Goal: Task Accomplishment & Management: Use online tool/utility

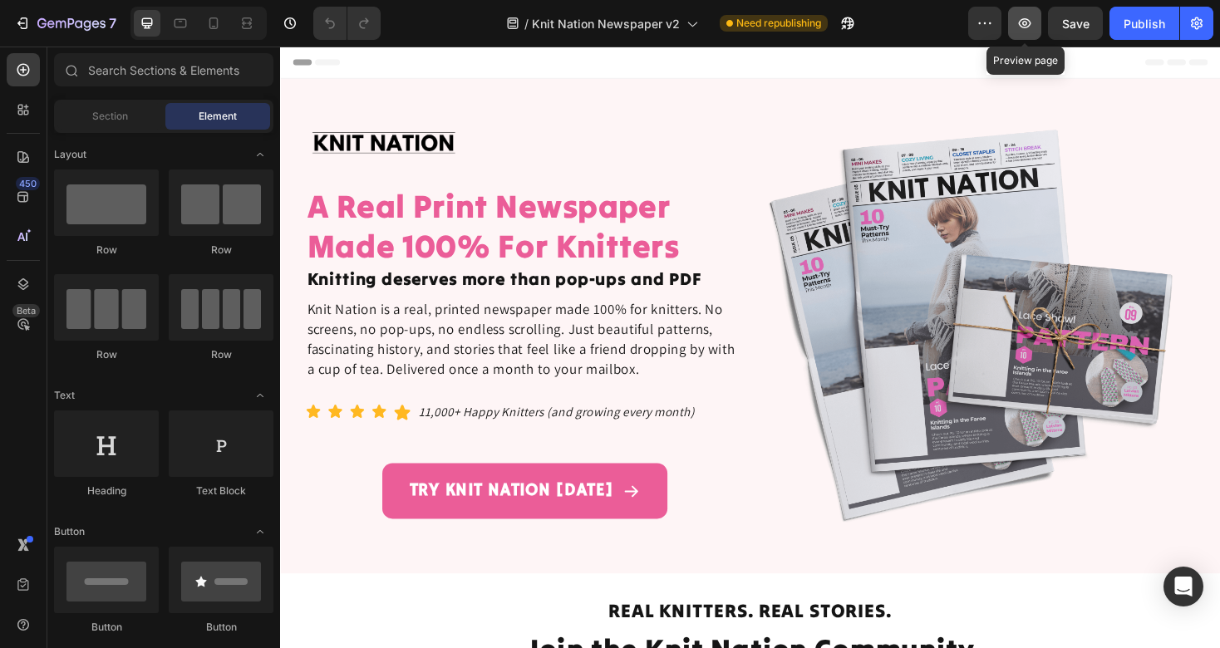
click at [1011, 36] on button "button" at bounding box center [1024, 23] width 33 height 33
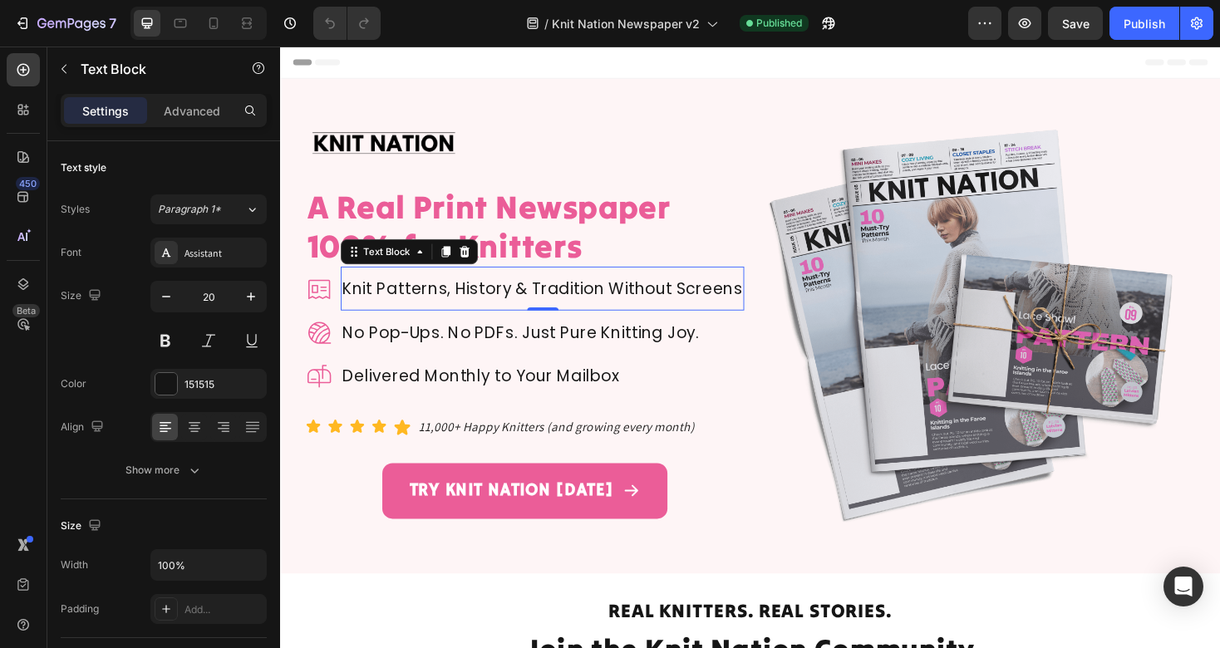
click at [506, 298] on p "Knit Patterns, History & Tradition Without Screens" at bounding box center [558, 303] width 425 height 23
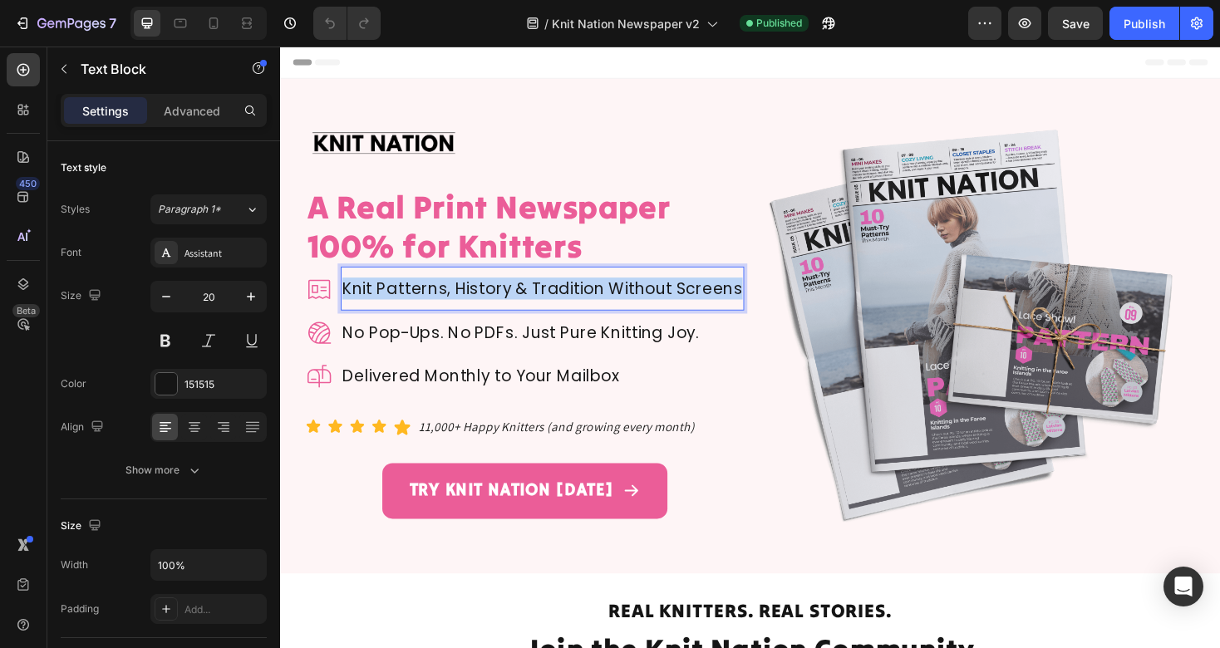
click at [506, 298] on p "Knit Patterns, History & Tradition Without Screens" at bounding box center [558, 303] width 425 height 23
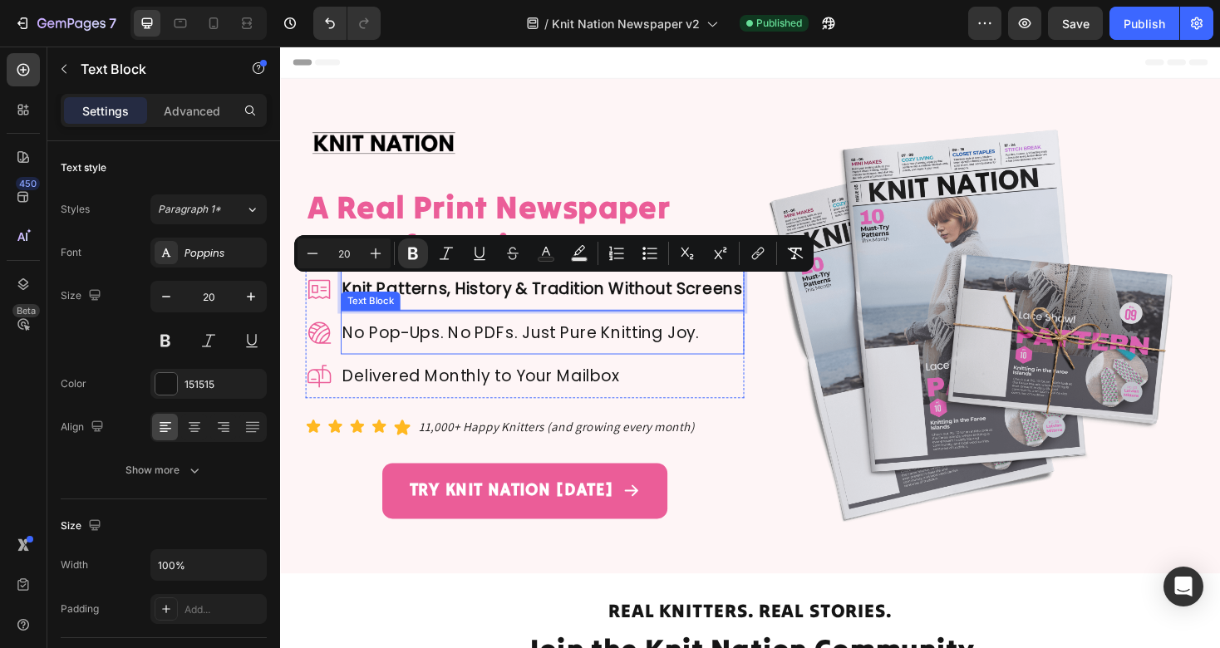
click at [514, 341] on p "No Pop-Ups. No PDFs. Just Pure Knitting Joy." at bounding box center [558, 349] width 425 height 23
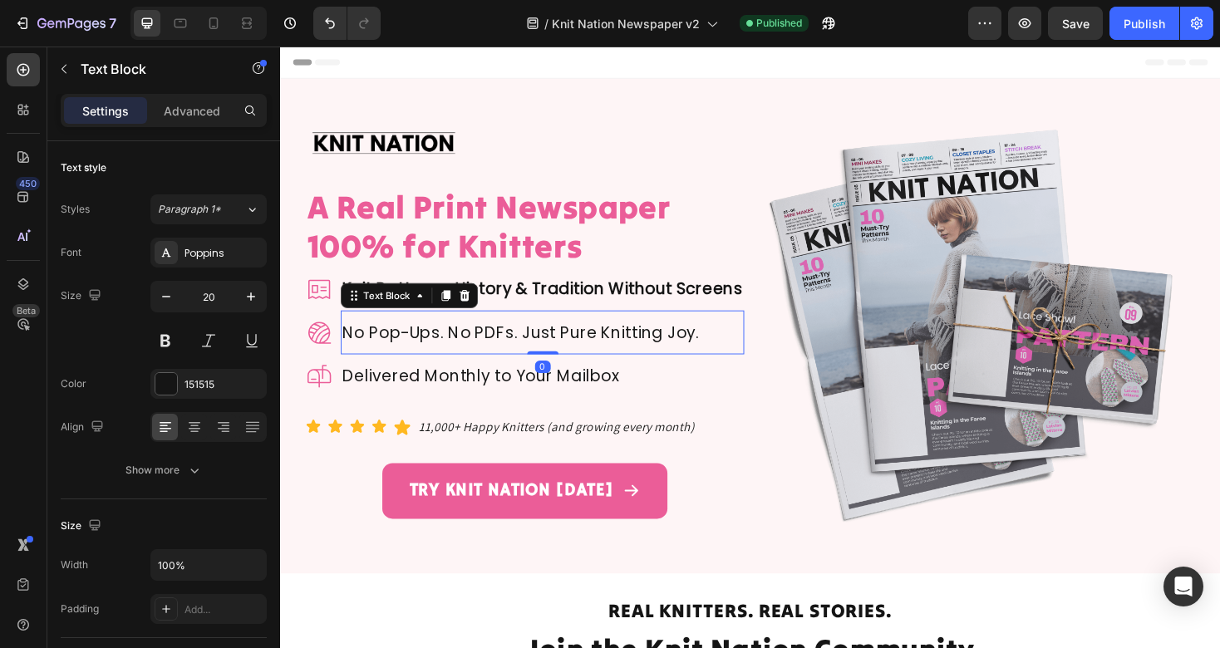
click at [514, 341] on p "No Pop-Ups. No PDFs. Just Pure Knitting Joy." at bounding box center [558, 349] width 425 height 23
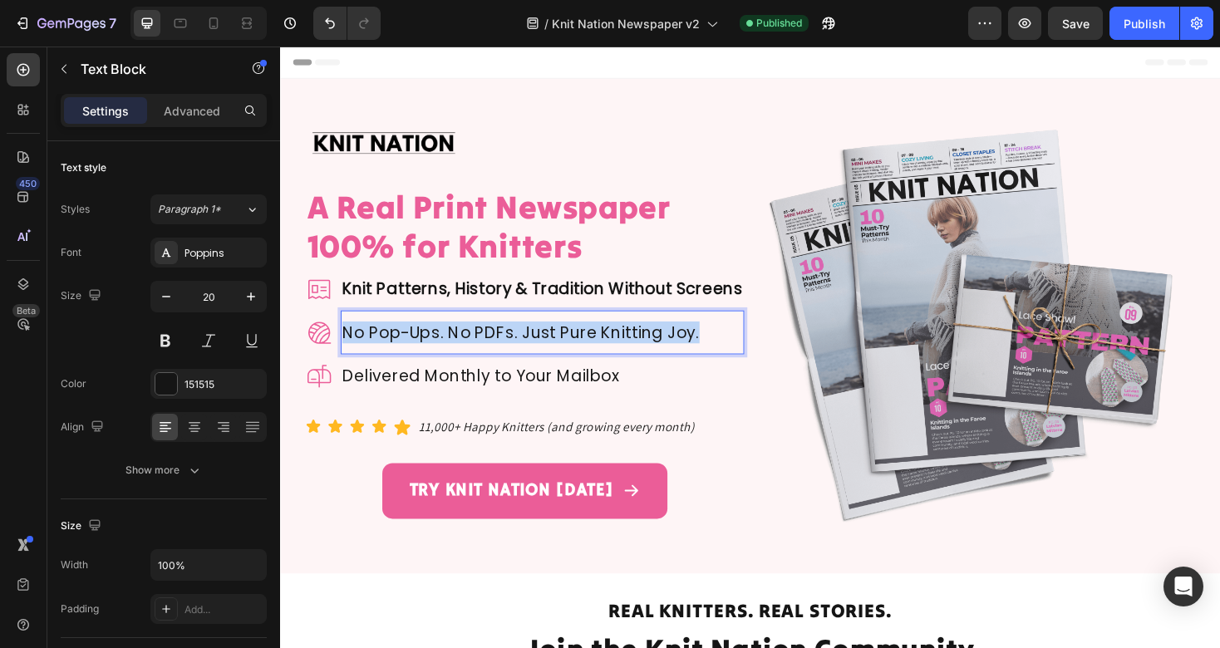
click at [514, 341] on p "No Pop-Ups. No PDFs. Just Pure Knitting Joy." at bounding box center [558, 349] width 425 height 23
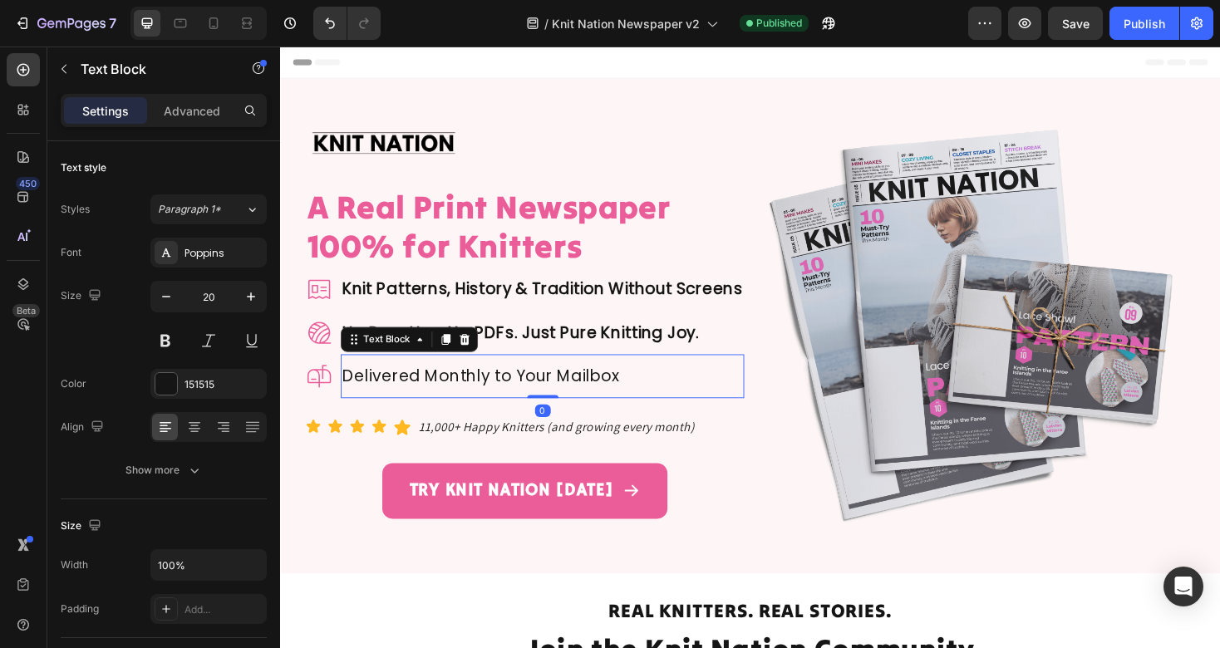
click at [518, 386] on p "Delivered Monthly to Your Mailbox" at bounding box center [558, 396] width 425 height 23
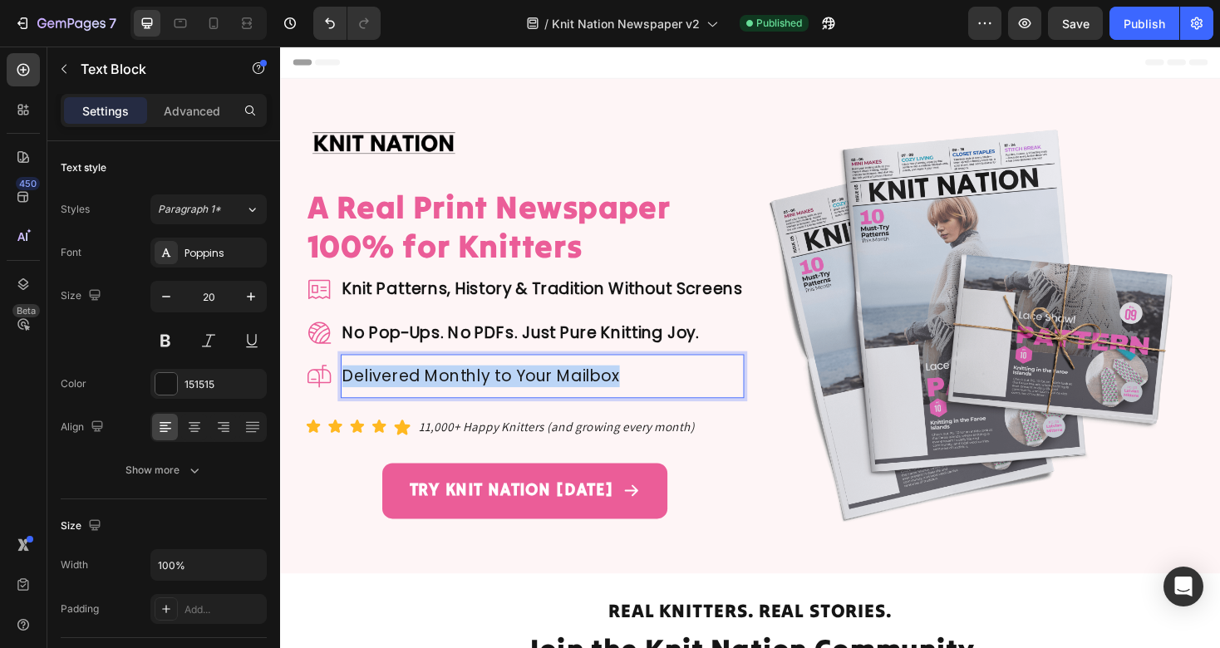
click at [518, 386] on p "Delivered Monthly to Your Mailbox" at bounding box center [558, 396] width 425 height 23
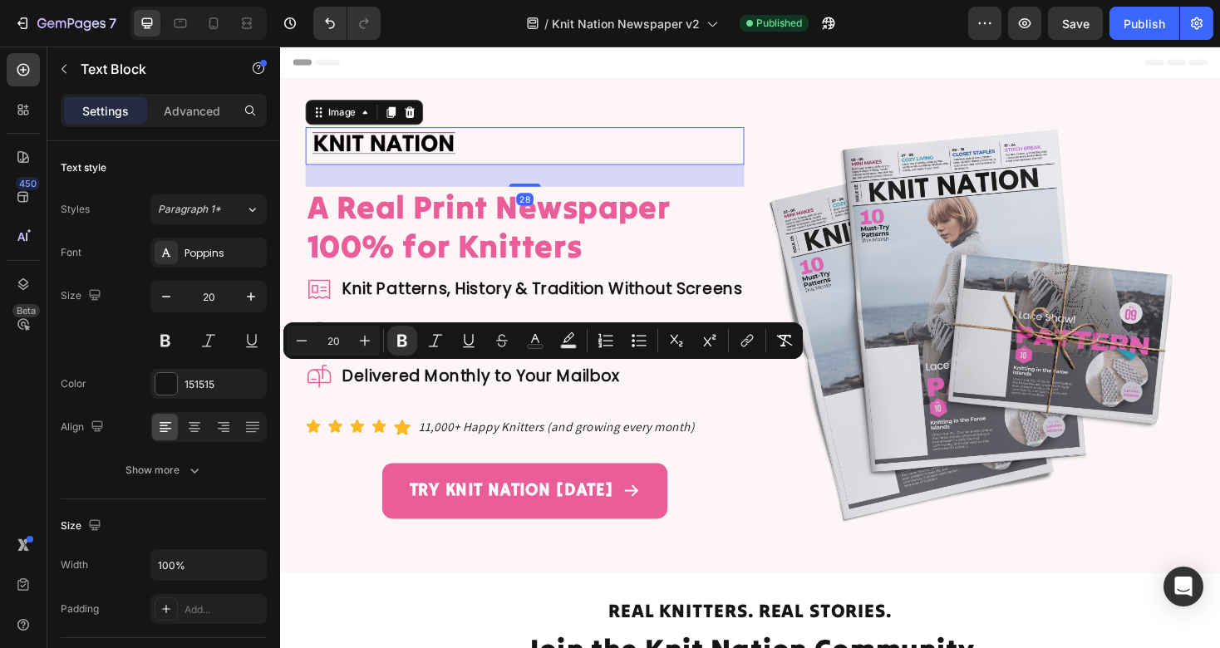
click at [615, 144] on div at bounding box center [539, 151] width 465 height 39
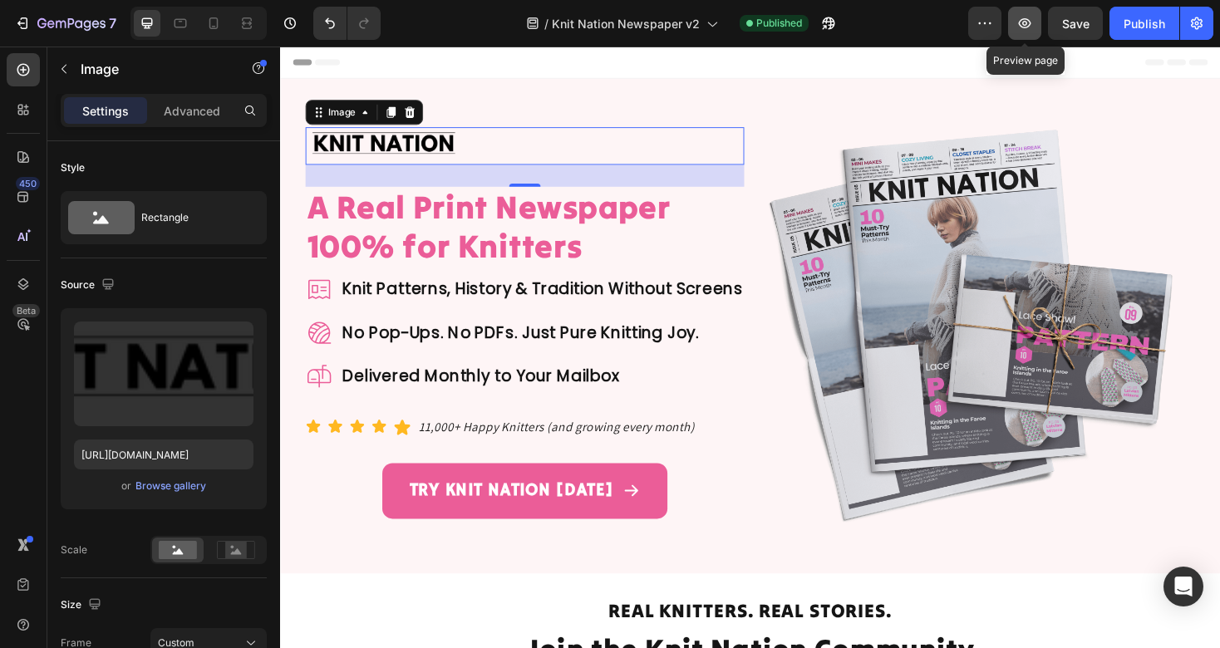
click at [1029, 27] on icon "button" at bounding box center [1024, 23] width 17 height 17
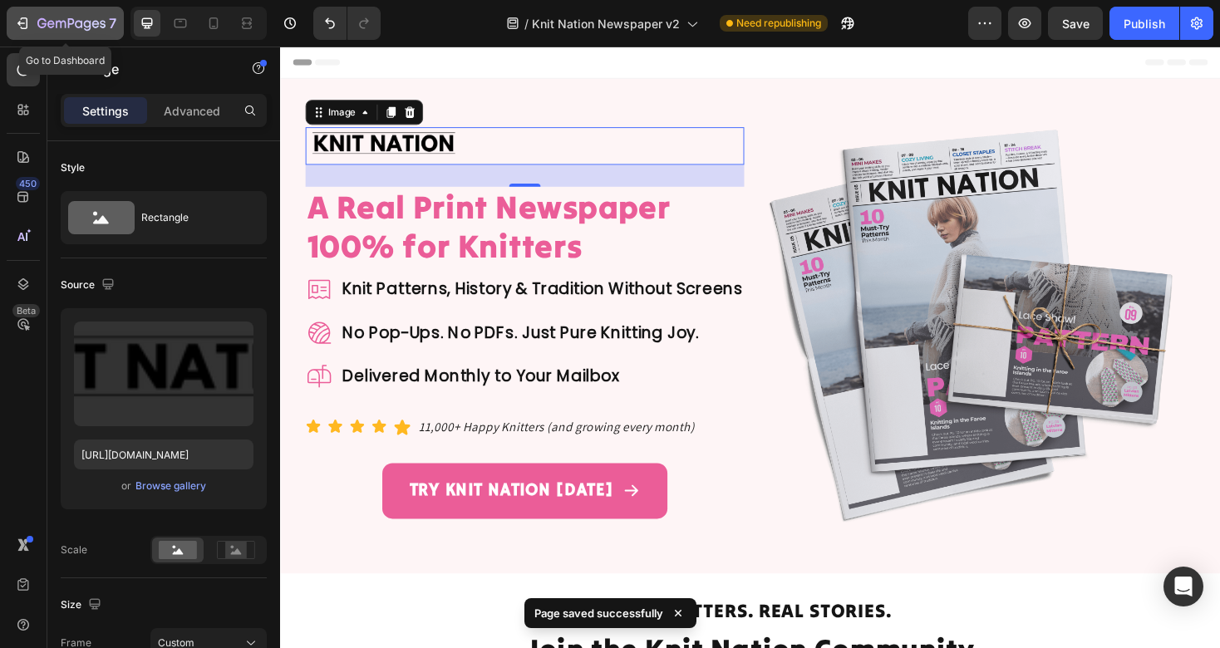
click at [30, 24] on icon "button" at bounding box center [22, 23] width 17 height 17
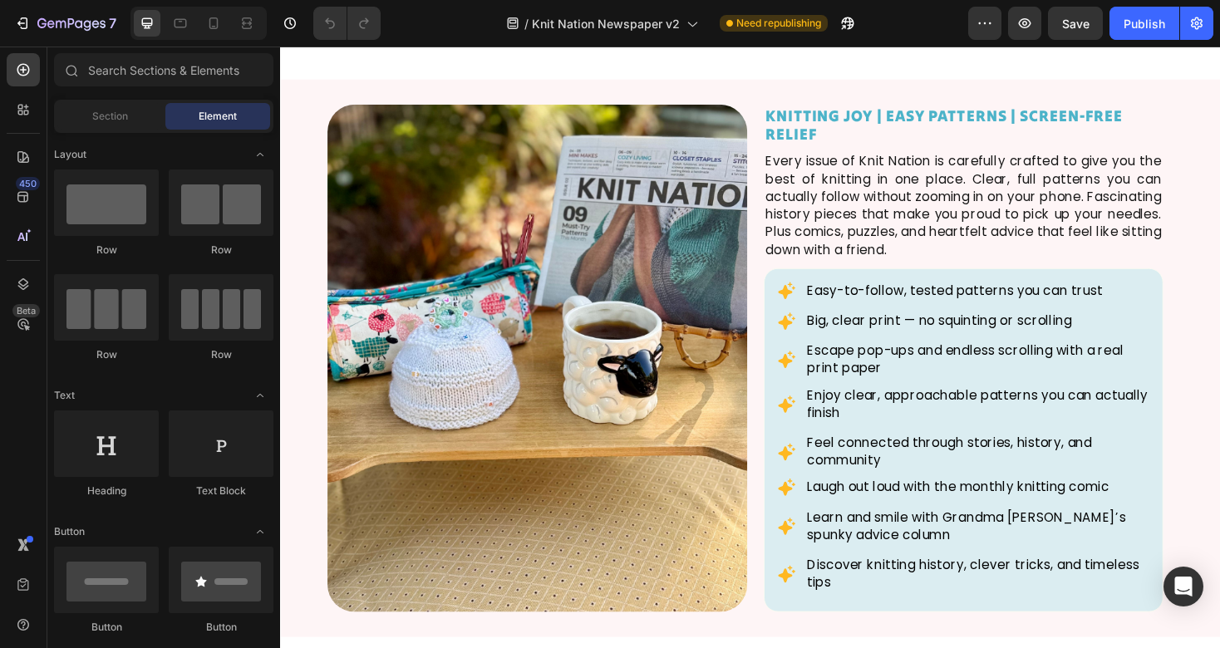
scroll to position [1267, 0]
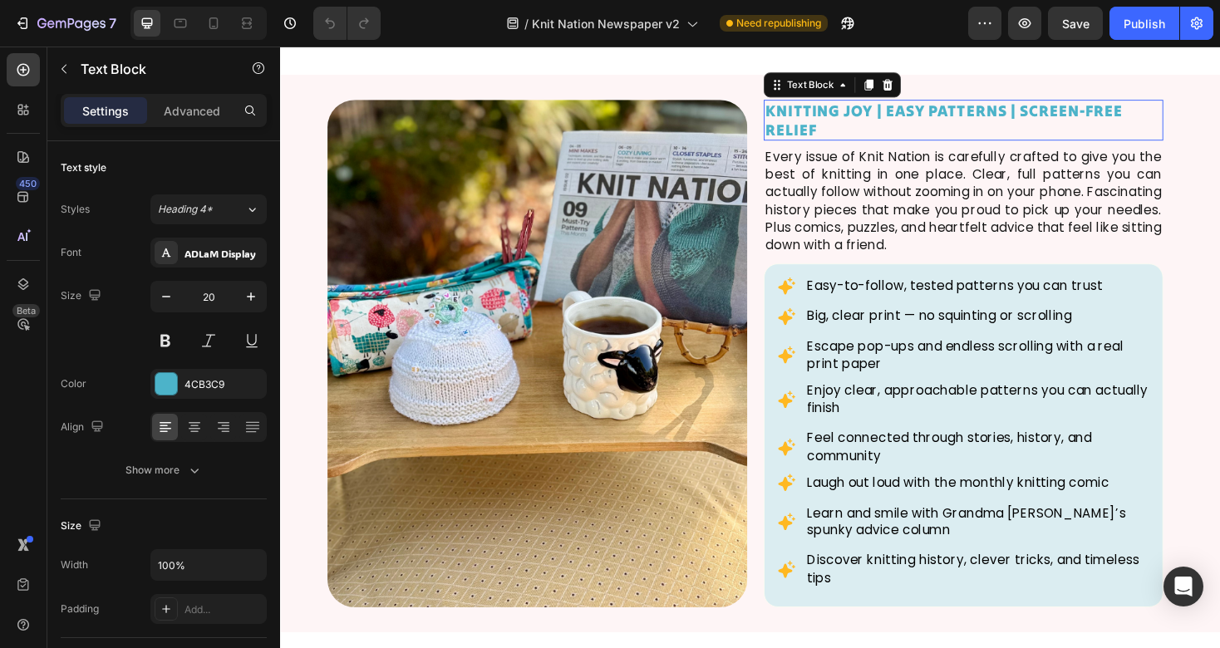
click at [976, 122] on p "KNITTING JOY | EASY PATTERNS | SCREEN-FREE RELIEF" at bounding box center [1005, 125] width 420 height 40
click at [962, 115] on p "KNITTING JOY | EASY PATTERNS | SCREEN-FREE RELIEF" at bounding box center [1005, 125] width 420 height 40
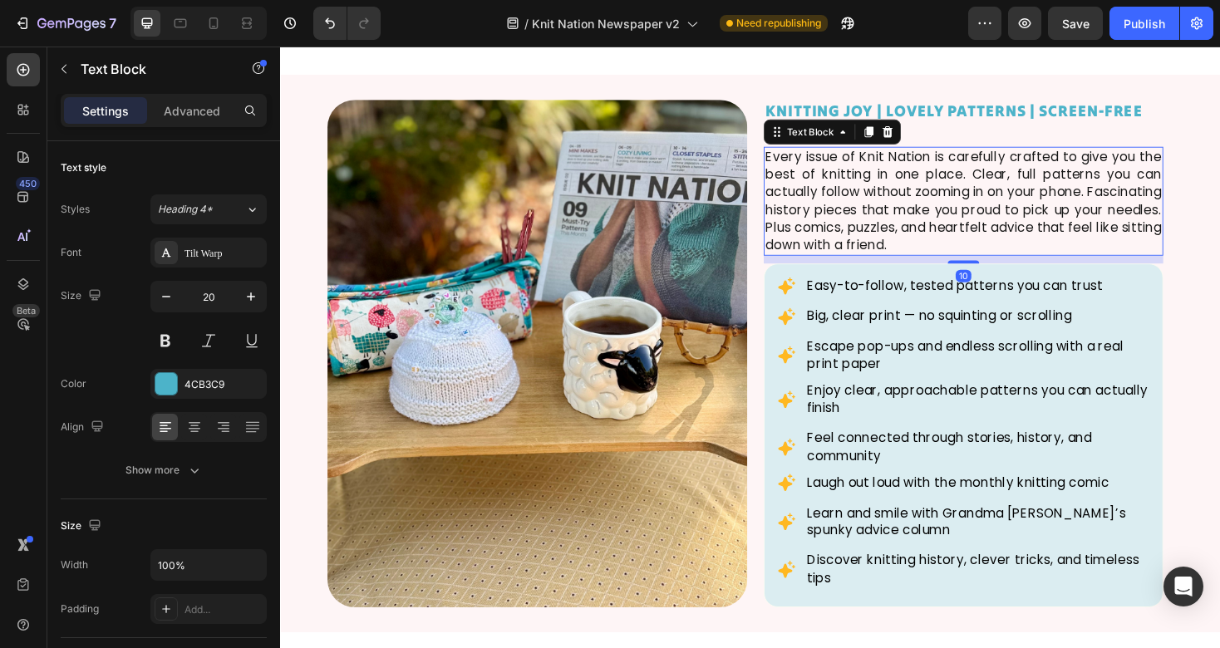
click at [1040, 218] on p "Every issue of Knit Nation is carefully crafted to give you the best of knittin…" at bounding box center [1005, 210] width 420 height 111
click at [1016, 233] on p "Every issue of Knit Nation is carefully crafted to give you the best of knittin…" at bounding box center [1005, 210] width 420 height 111
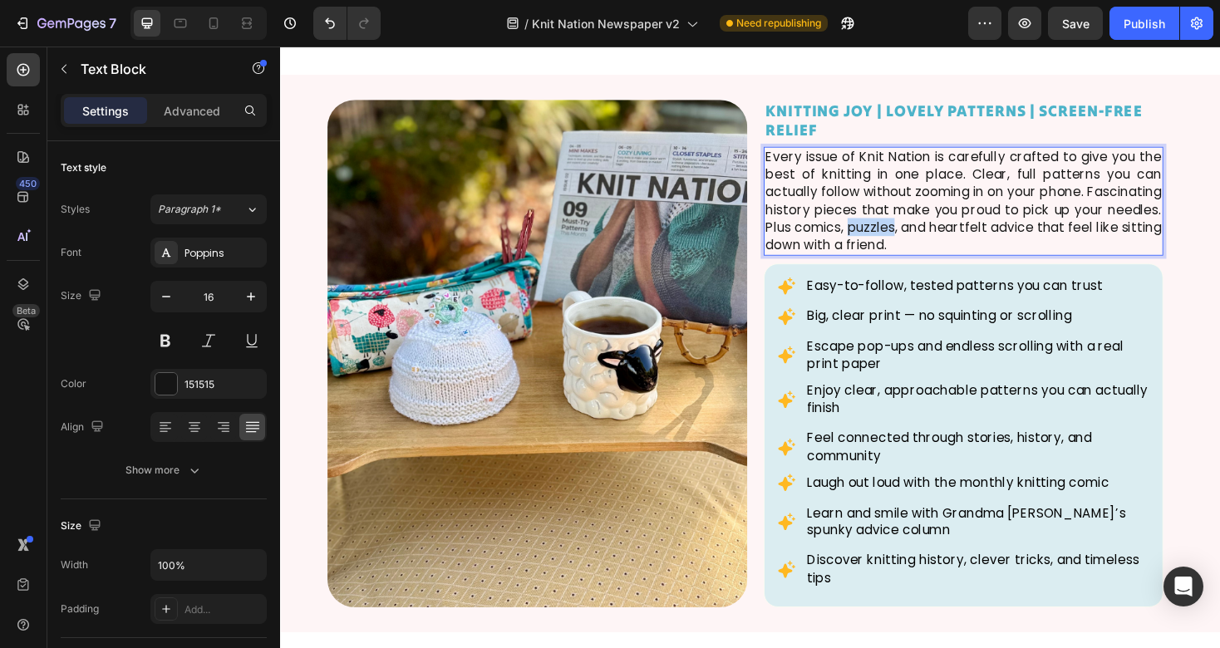
click at [1016, 233] on p "Every issue of Knit Nation is carefully crafted to give you the best of knittin…" at bounding box center [1005, 210] width 420 height 111
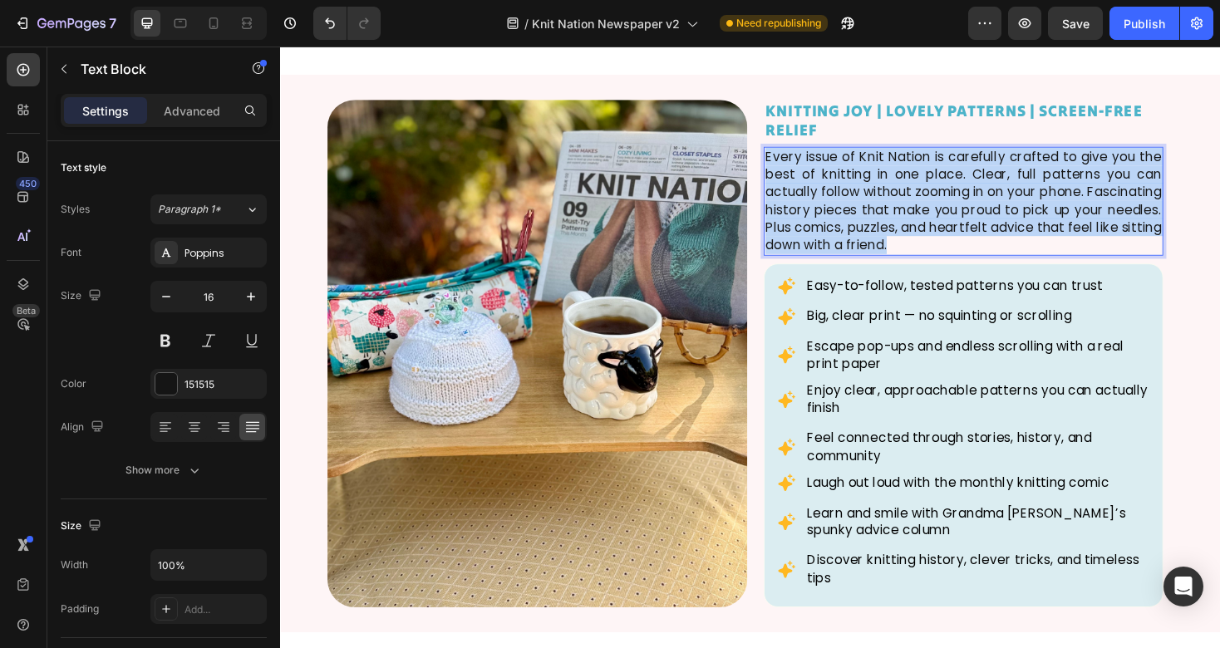
click at [1016, 233] on p "Every issue of Knit Nation is carefully crafted to give you the best of knittin…" at bounding box center [1005, 210] width 420 height 111
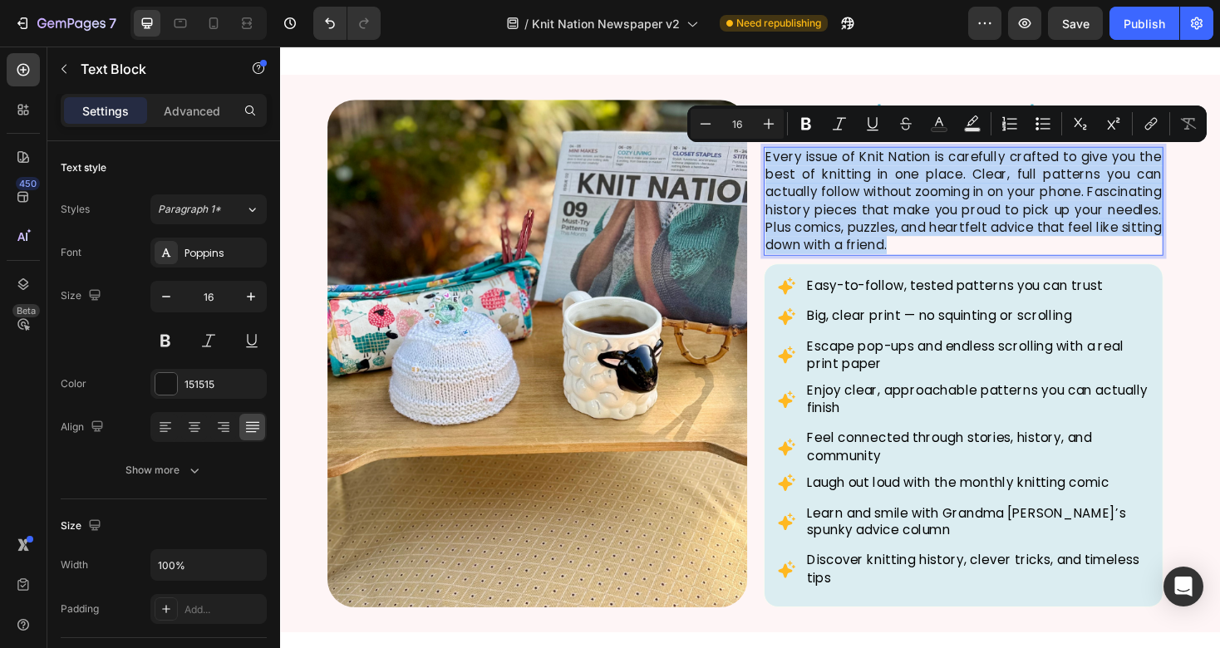
click at [1090, 241] on p "Every issue of Knit Nation is carefully crafted to give you the best of knittin…" at bounding box center [1005, 210] width 420 height 111
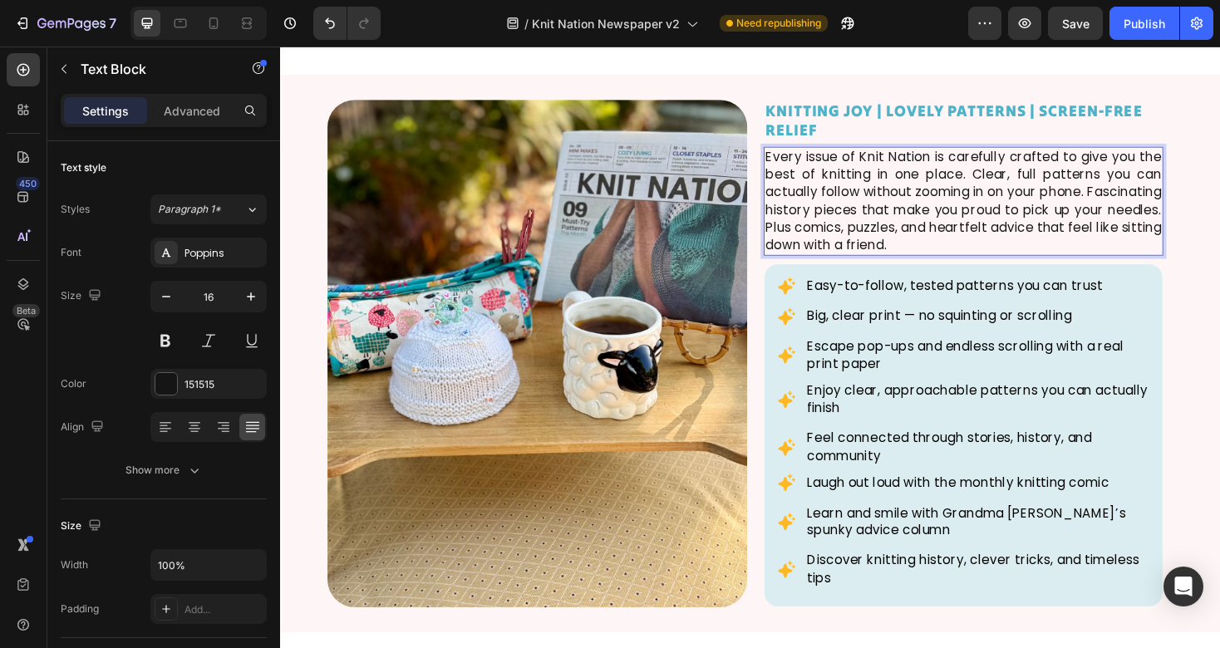
click at [1090, 263] on p "Every issue of Knit Nation is carefully crafted to give you the best of knittin…" at bounding box center [1005, 210] width 420 height 111
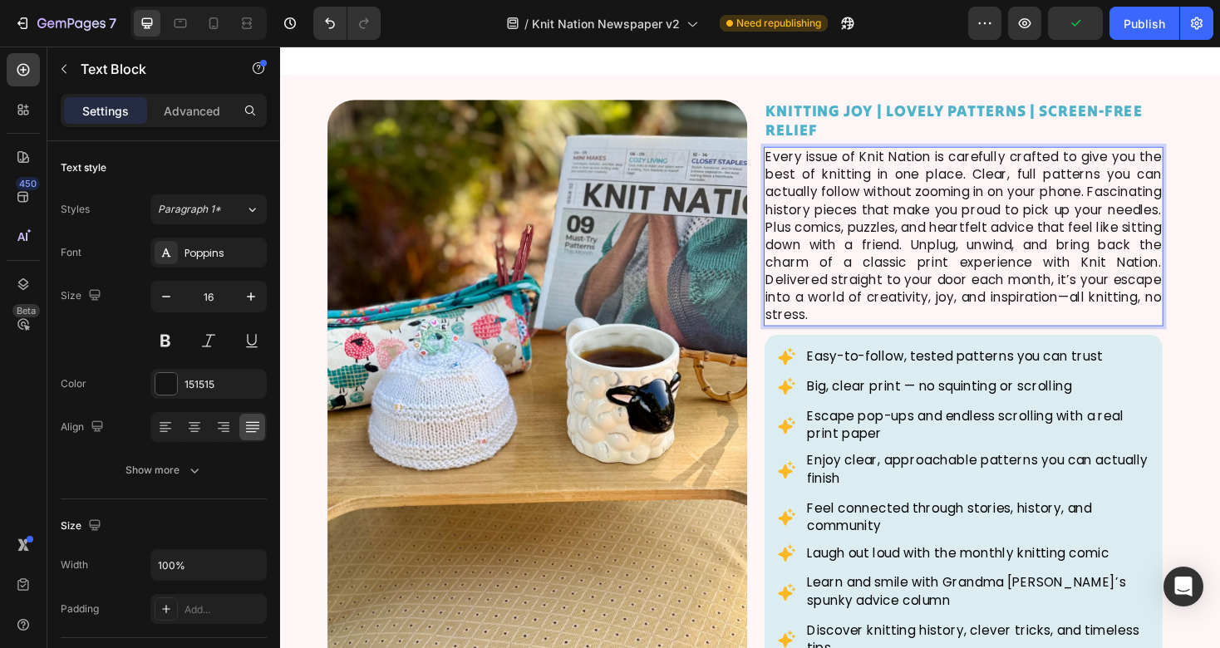
click at [1184, 316] on p "Every issue of Knit Nation is carefully crafted to give you the best of knittin…" at bounding box center [1005, 248] width 420 height 186
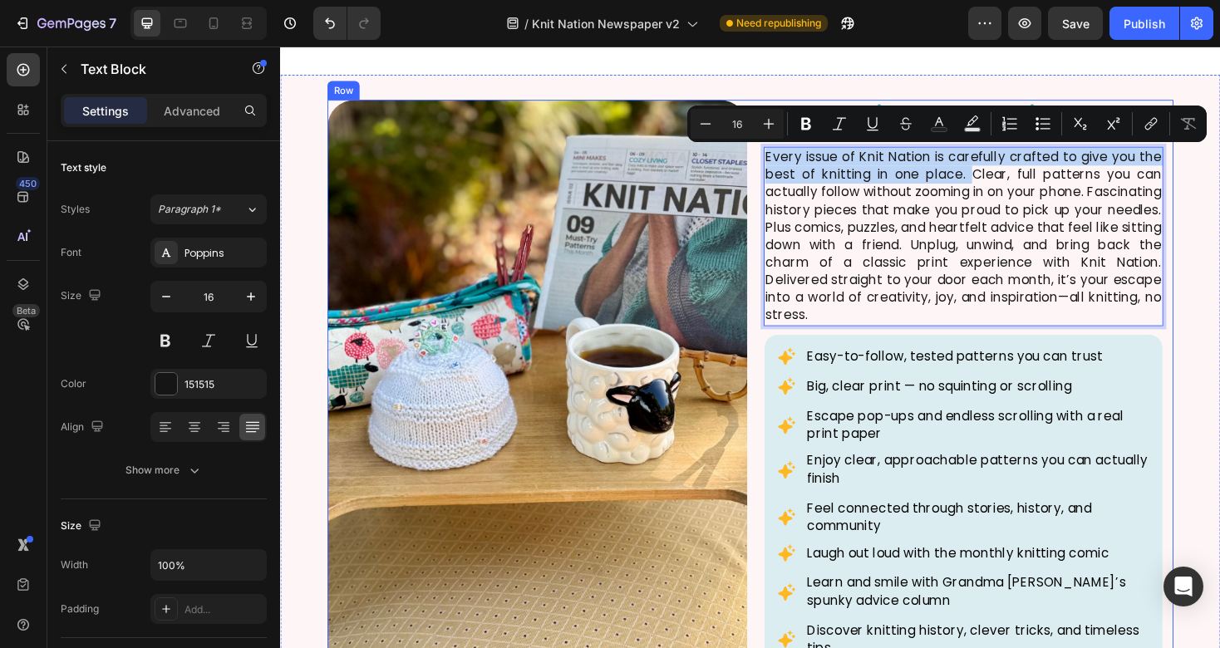
drag, startPoint x: 1014, startPoint y: 184, endPoint x: 788, endPoint y: 165, distance: 226.8
click at [788, 165] on div "KNITTING JOY | LOVELY PATTERNS | SCREEN-FREE RELIEF Text Block Every issue of K…" at bounding box center [1004, 409] width 445 height 613
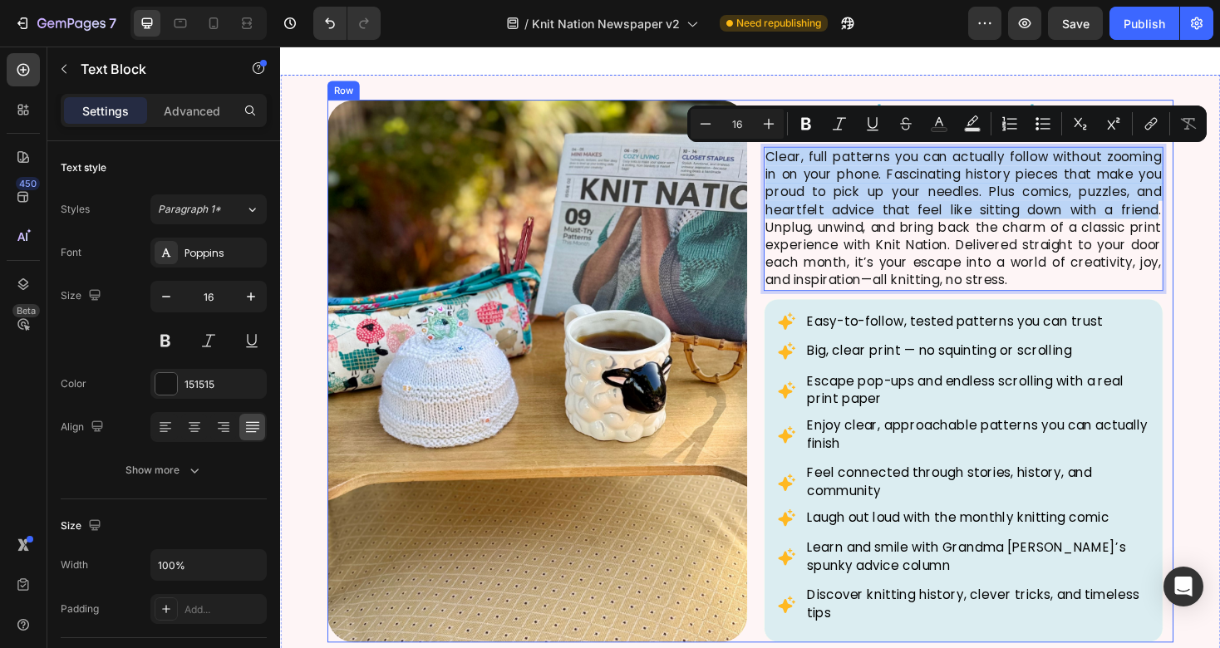
drag, startPoint x: 1211, startPoint y: 224, endPoint x: 791, endPoint y: 165, distance: 423.9
click at [791, 165] on div "KNITTING JOY | LOVELY PATTERNS | SCREEN-FREE RELIEF Text Block Clear, full patt…" at bounding box center [1004, 391] width 445 height 576
copy p "Clear, full patterns you can actually follow without zooming in on your phone. …"
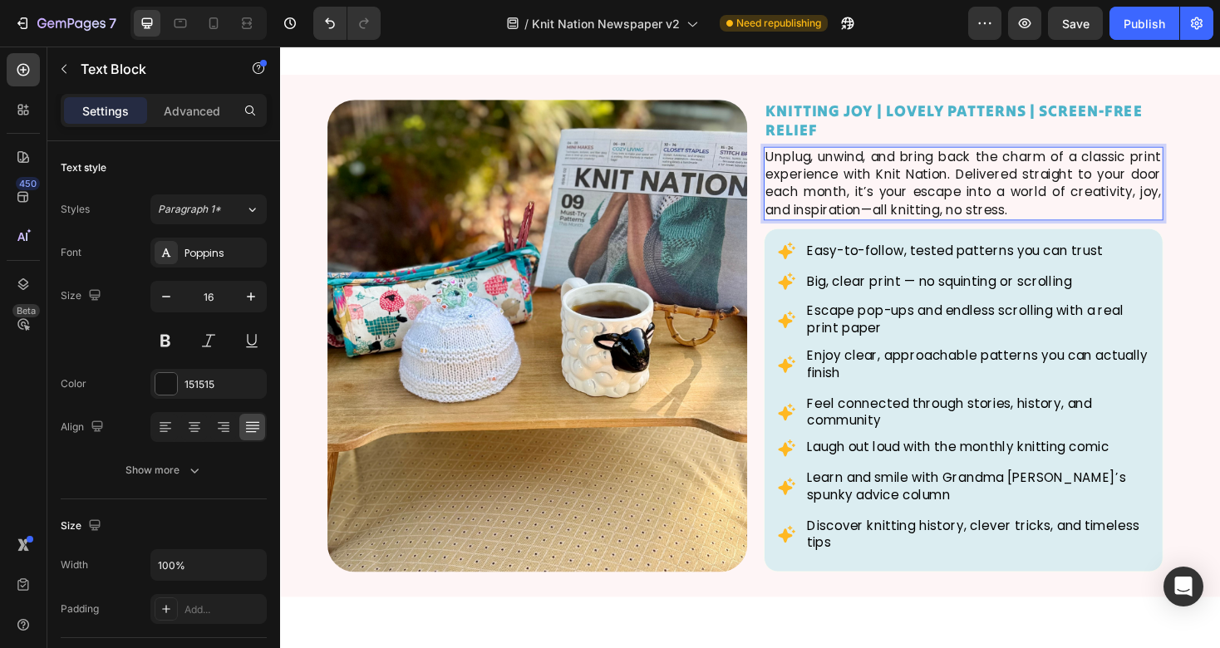
click at [1087, 222] on p "Unplug, unwind, and bring back the charm of a classic print experience with Kni…" at bounding box center [1005, 192] width 420 height 75
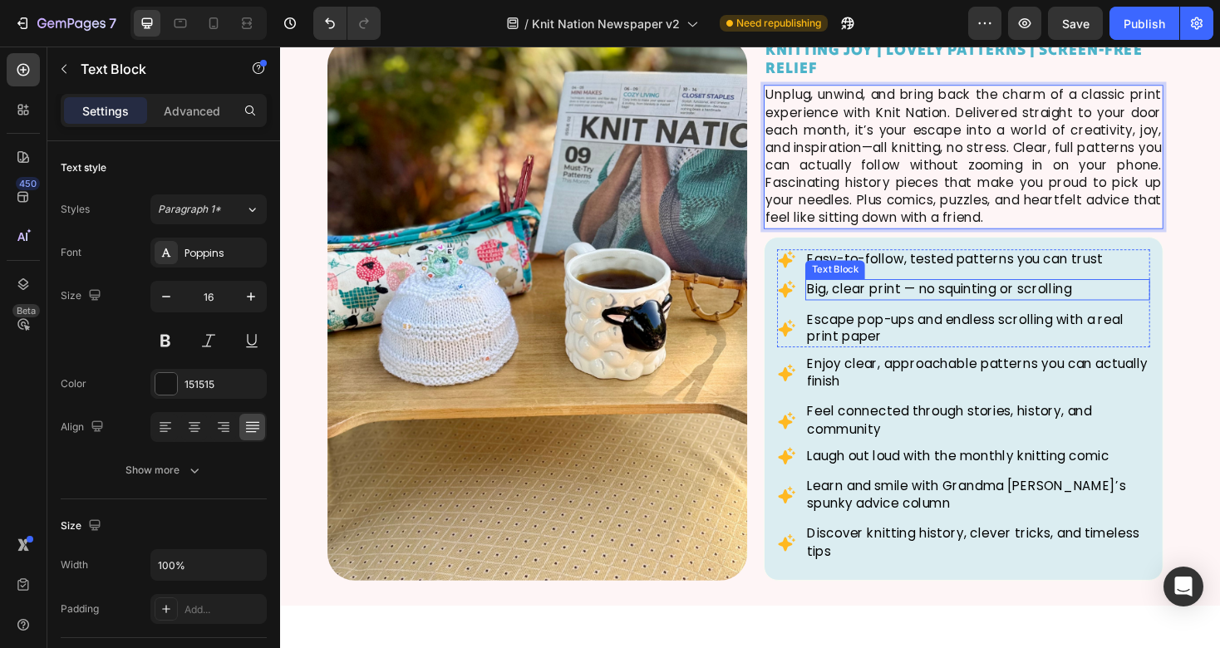
scroll to position [1284, 0]
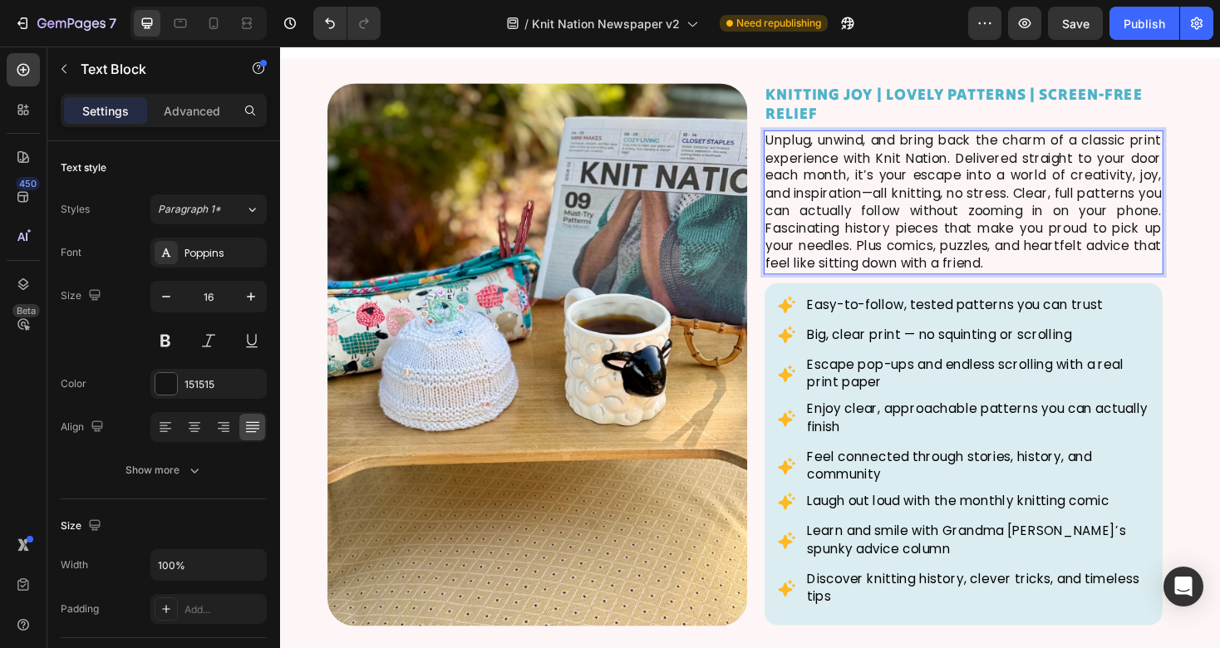
click at [870, 165] on p "Unplug, unwind, and bring back the charm of a classic print experience with Kni…" at bounding box center [1005, 211] width 420 height 149
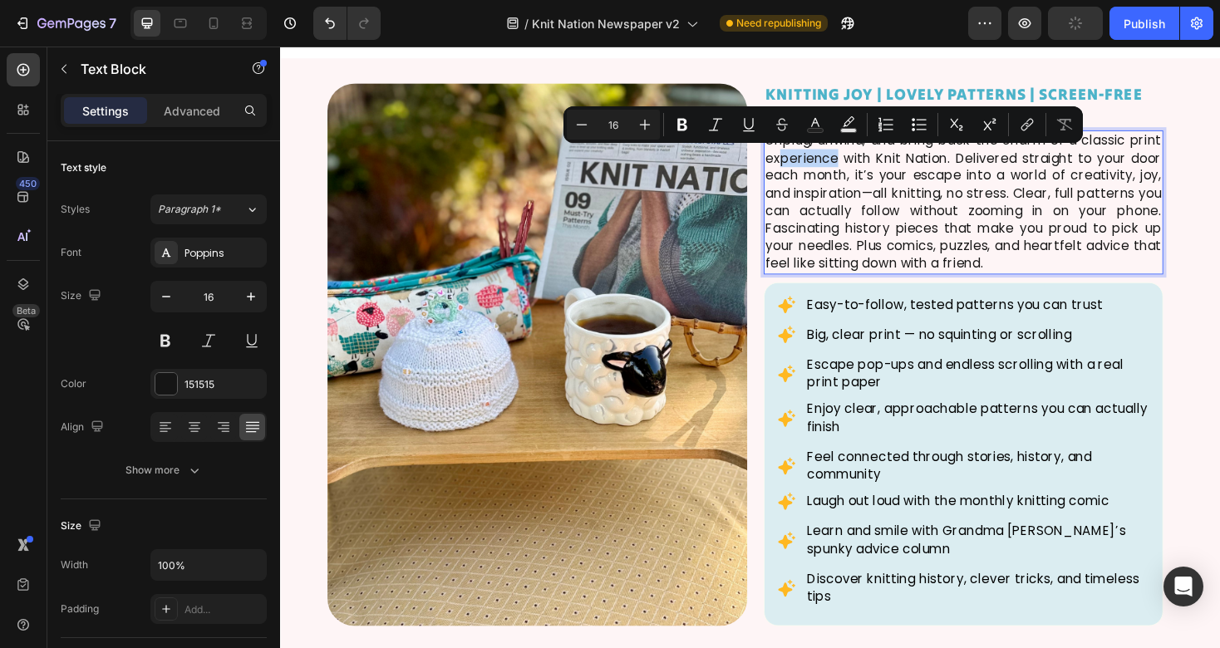
drag, startPoint x: 870, startPoint y: 165, endPoint x: 806, endPoint y: 163, distance: 64.0
click at [806, 164] on p "Unplug, unwind, and bring back the charm of a classic print experience with Kni…" at bounding box center [1005, 211] width 420 height 149
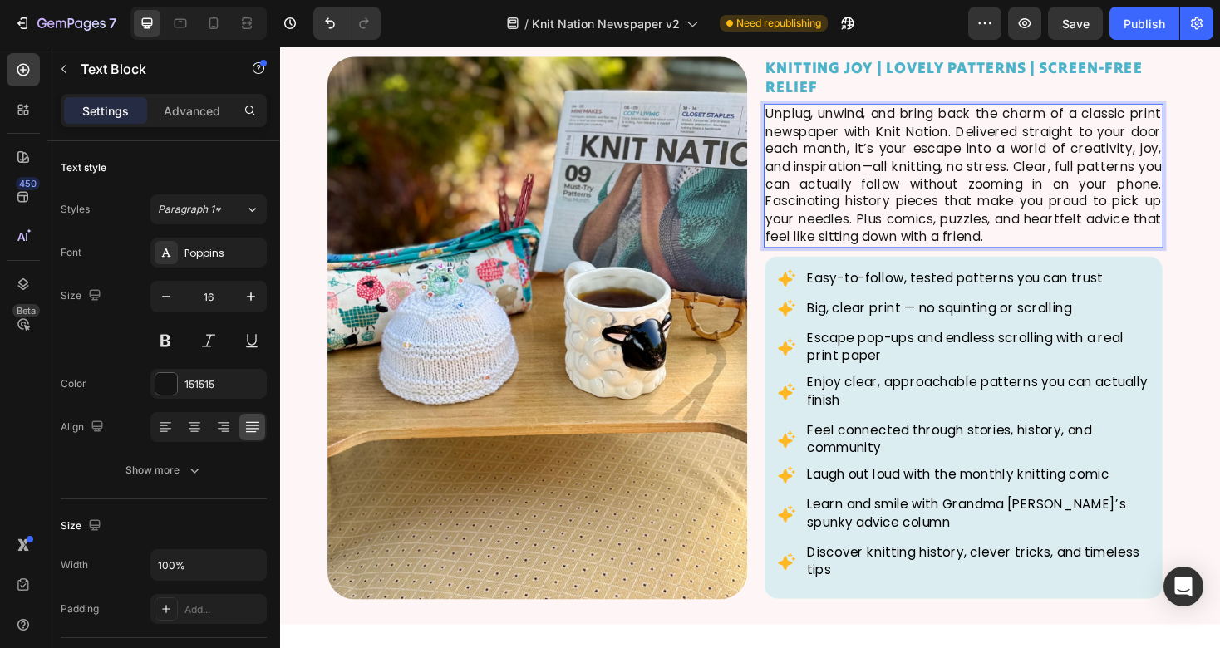
scroll to position [1316, 0]
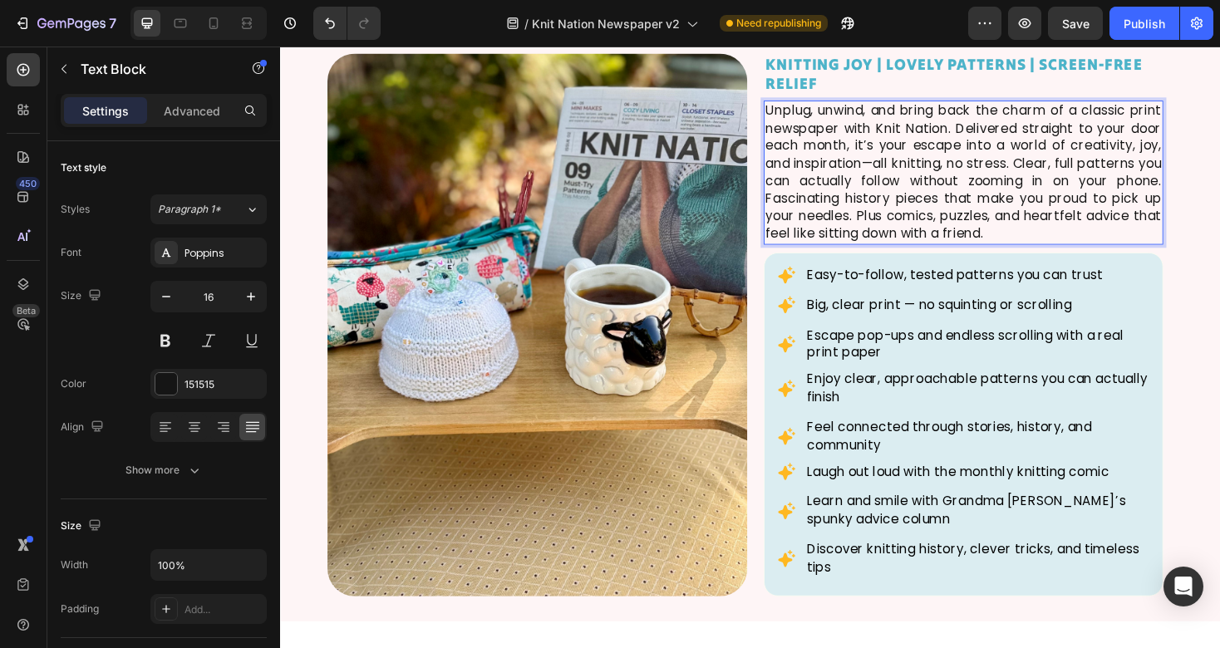
click at [1054, 242] on p "Unplug, unwind, and bring back the charm of a classic print newspaper with Knit…" at bounding box center [1005, 180] width 420 height 149
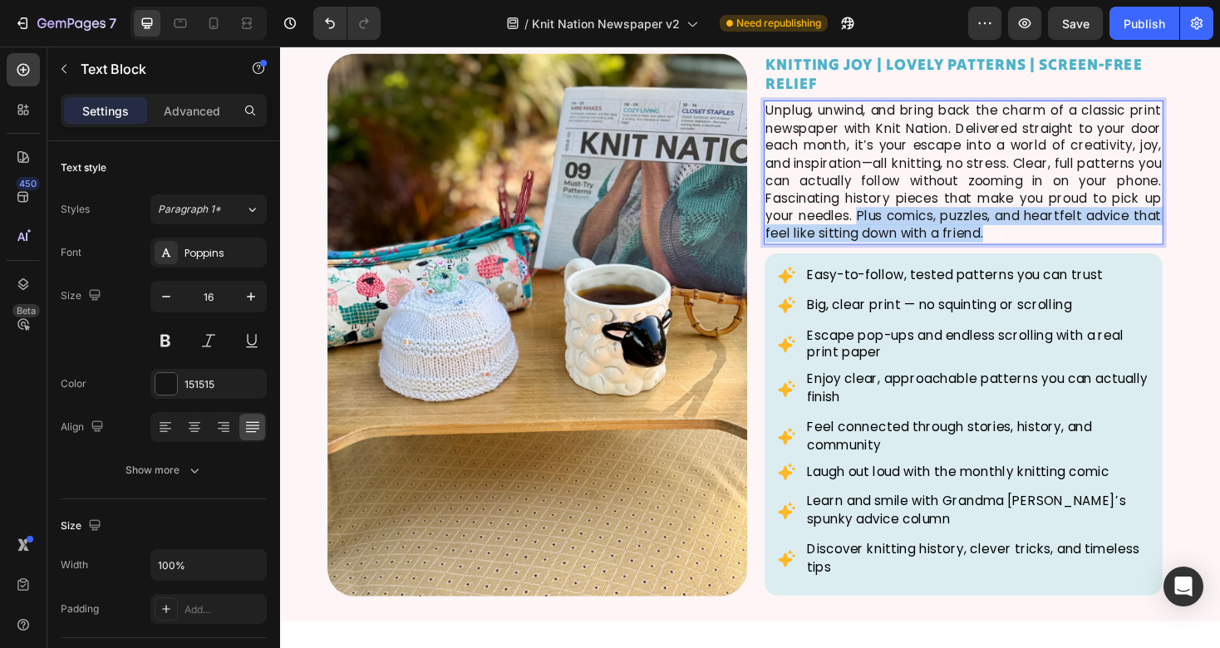
drag, startPoint x: 1067, startPoint y: 242, endPoint x: 891, endPoint y: 224, distance: 177.1
click at [891, 224] on p "Unplug, unwind, and bring back the charm of a classic print newspaper with Knit…" at bounding box center [1005, 180] width 420 height 149
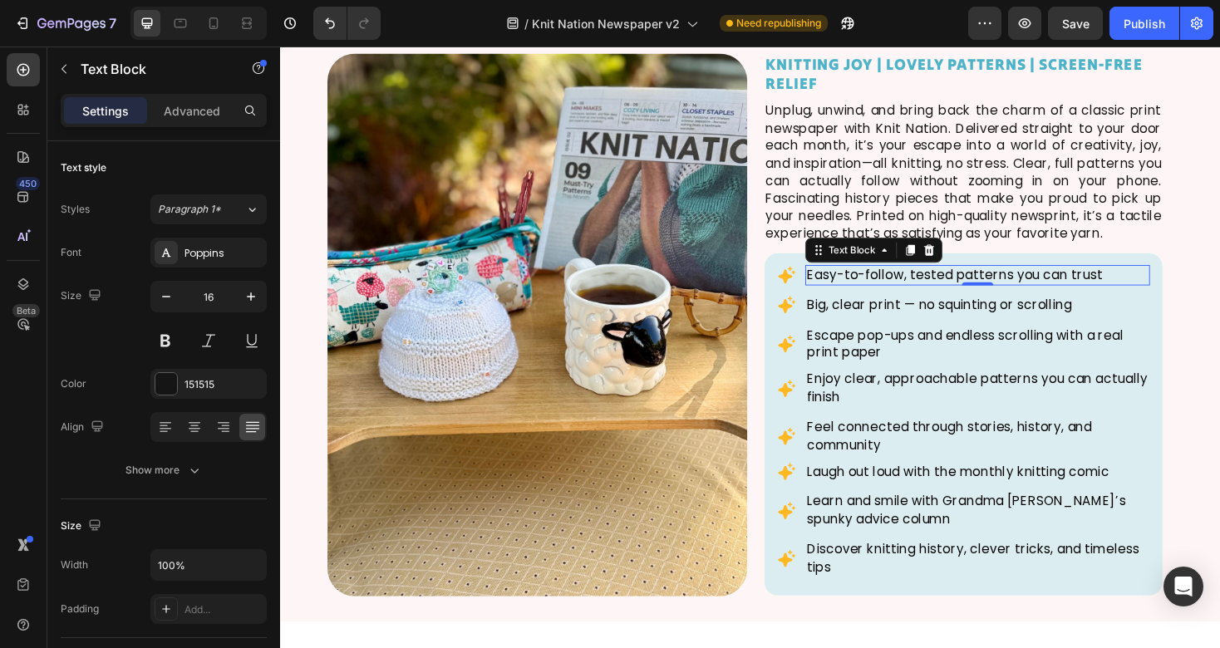
click at [844, 287] on p "Easy-to-follow, tested patterns you can trust" at bounding box center [1020, 289] width 362 height 18
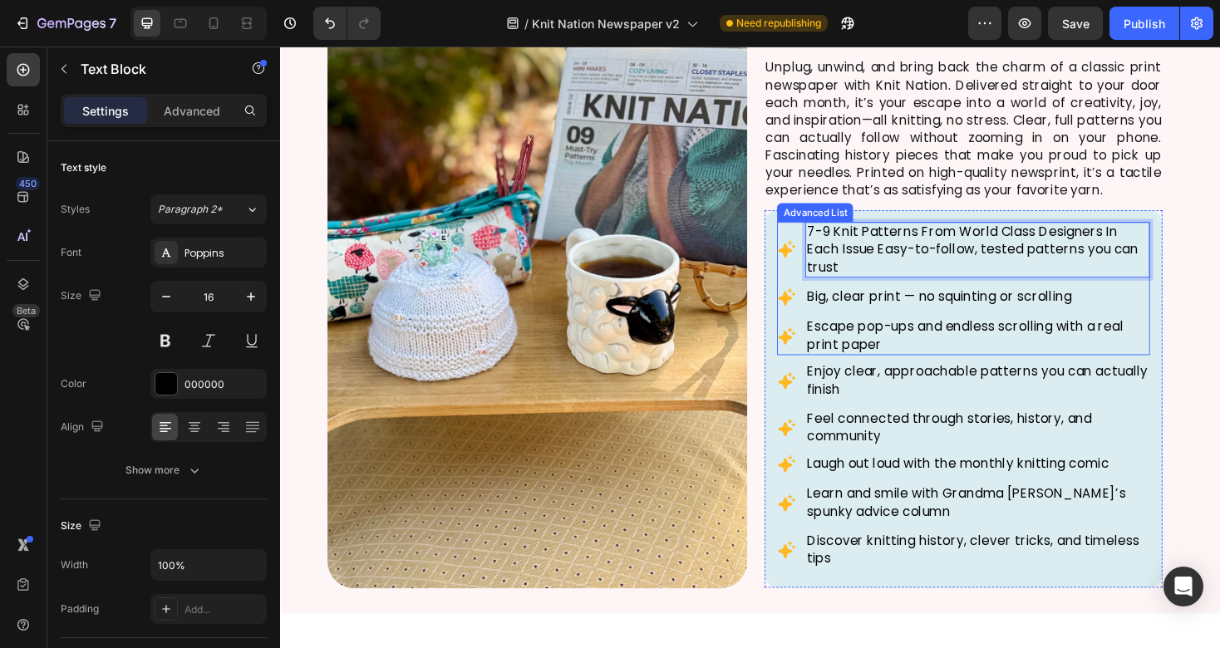
scroll to position [1364, 0]
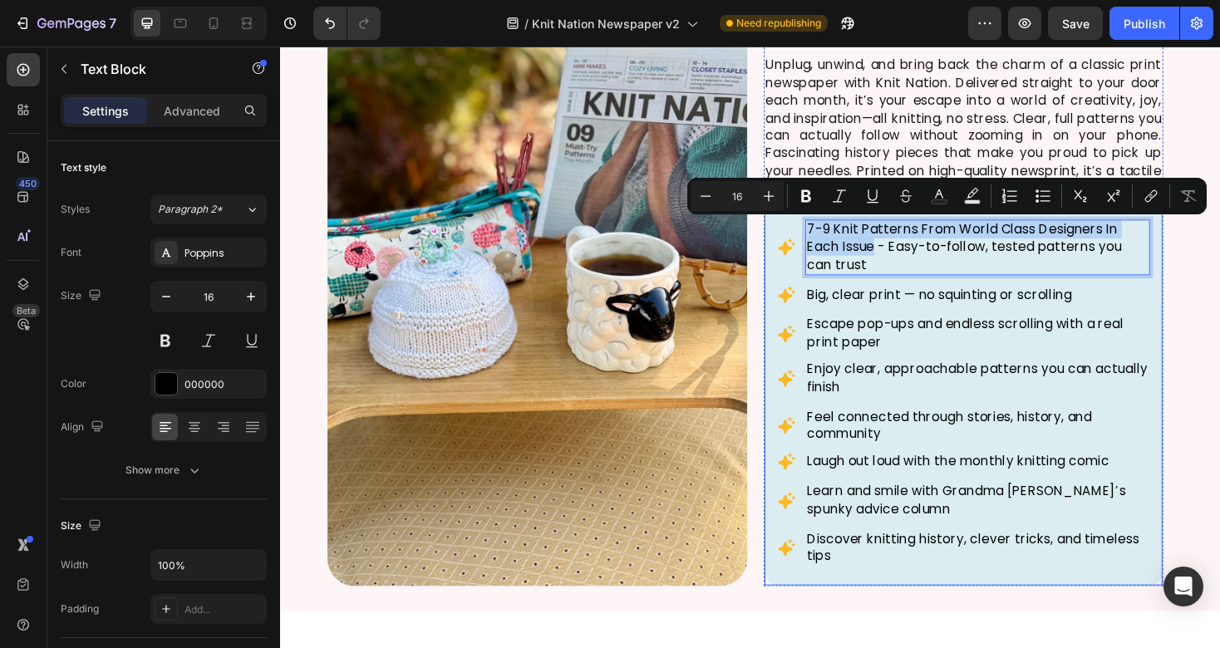
drag, startPoint x: 913, startPoint y: 254, endPoint x: 837, endPoint y: 229, distance: 80.7
click at [837, 229] on div "Icon 7-9 Knit Patterns From World Class Designers In Each Issue - Easy-to-follo…" at bounding box center [1004, 418] width 423 height 402
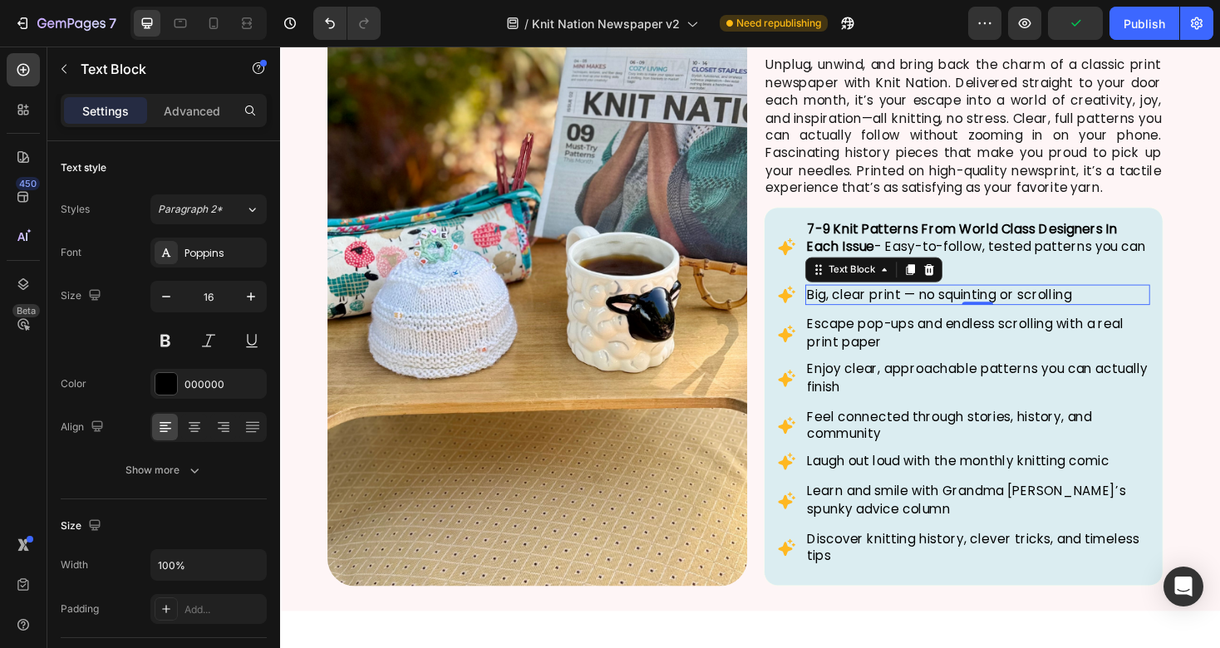
click at [1058, 314] on p "Big, clear print — no squinting or scrolling" at bounding box center [1020, 310] width 362 height 18
click at [909, 313] on p "Big, clear print — no squinting or scrolling" at bounding box center [1020, 310] width 362 height 18
drag, startPoint x: 859, startPoint y: 312, endPoint x: 831, endPoint y: 312, distance: 27.4
click at [832, 312] on li "Icon Big, clear print — no squinting or scrolling Text Block 0" at bounding box center [1004, 310] width 395 height 22
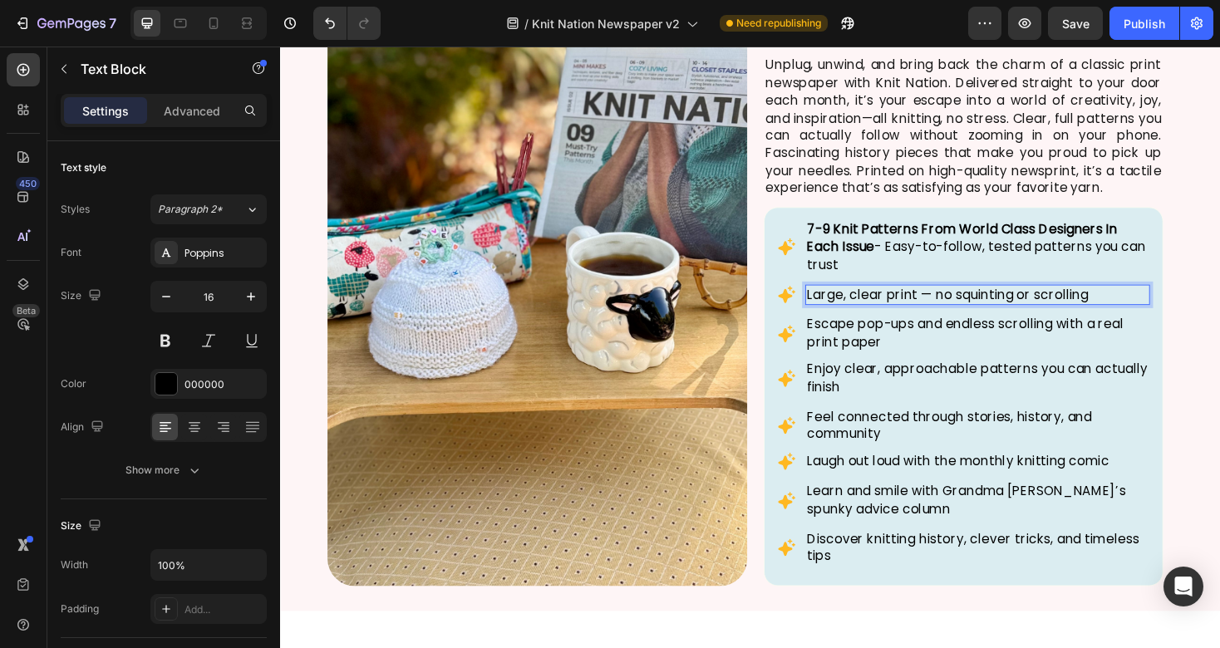
click at [975, 308] on p "Large, clear print — no squinting or scrolling" at bounding box center [1020, 310] width 362 height 18
click at [849, 313] on div "Text Block" at bounding box center [872, 315] width 63 height 20
click at [849, 313] on p "Large, clear print — no squinting or scrolling" at bounding box center [1020, 310] width 362 height 18
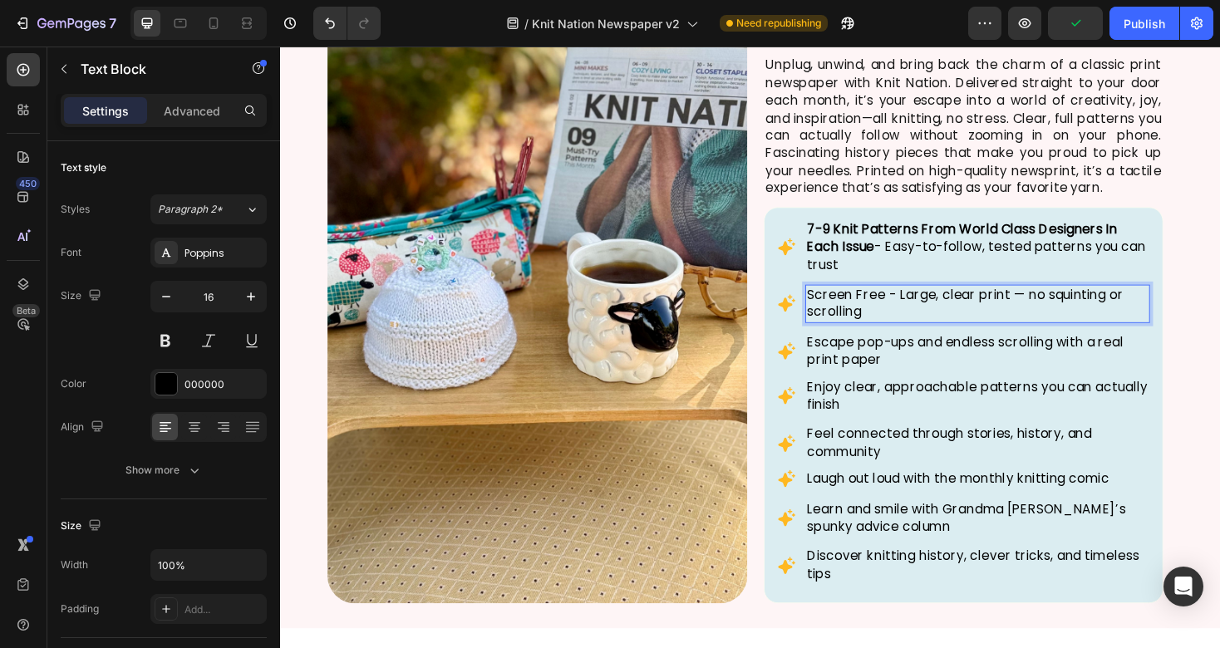
click at [918, 311] on p "Screen Free - Large, clear print — no squinting or scrolling" at bounding box center [1020, 319] width 362 height 37
drag, startPoint x: 933, startPoint y: 312, endPoint x: 834, endPoint y: 305, distance: 100.0
click at [834, 305] on li "Icon Screen Free - Large, clear print — no squinting or scrolling Text Block 0" at bounding box center [1004, 319] width 395 height 41
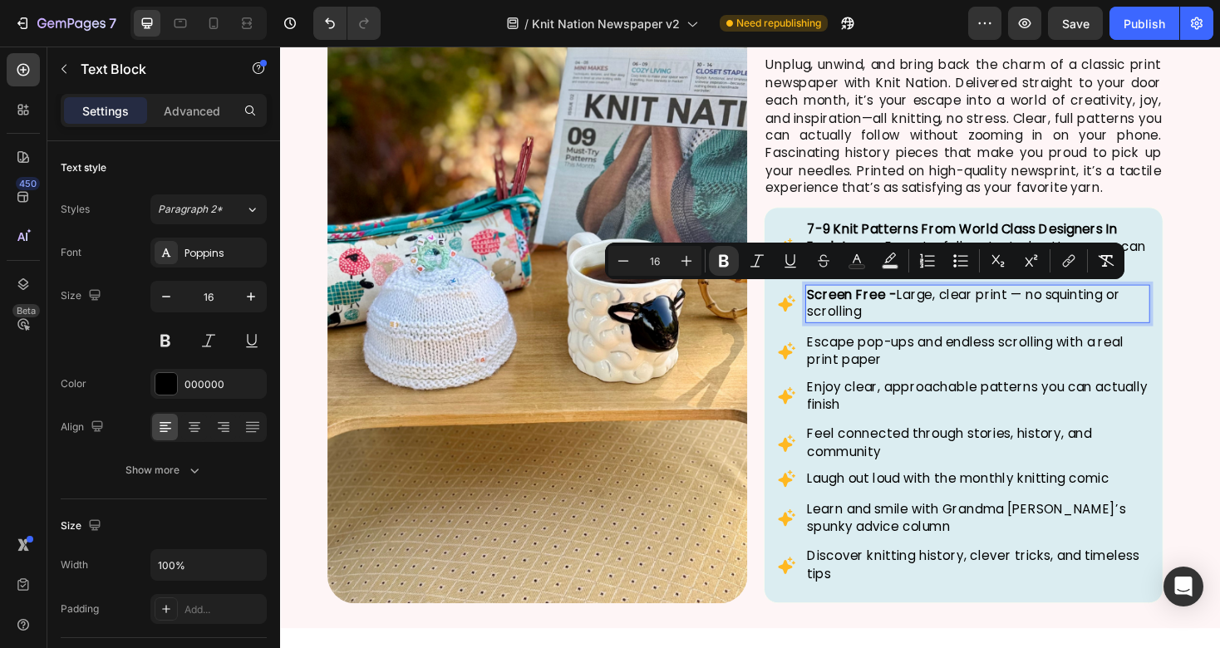
click at [966, 324] on p "Screen Free - Large, clear print — no squinting or scrolling" at bounding box center [1020, 319] width 362 height 37
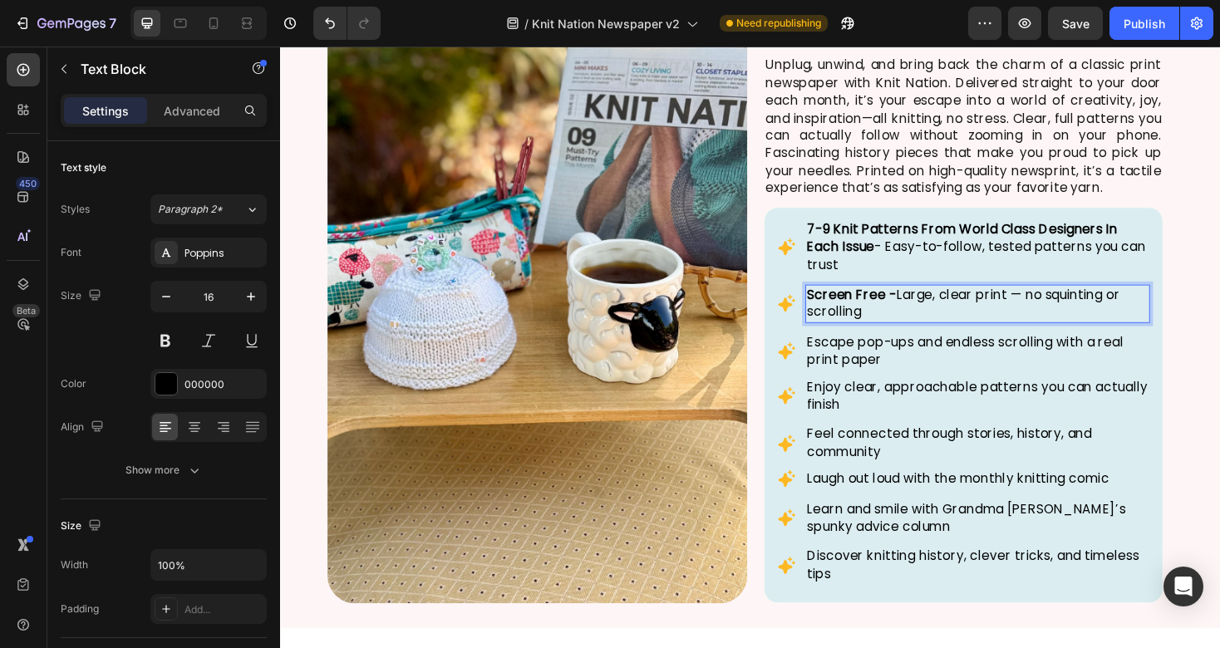
click at [929, 310] on strong "Screen Free -" at bounding box center [886, 309] width 95 height 19
drag, startPoint x: 1056, startPoint y: 310, endPoint x: 941, endPoint y: 313, distance: 115.6
click at [941, 313] on p "Screen Free & Large, clear print — no squinting or scrolling" at bounding box center [1020, 319] width 362 height 37
click at [955, 324] on p "Screen Free & Large, clear print — no squinting or scrolling" at bounding box center [1020, 319] width 362 height 37
click at [990, 308] on strong "Large, clear print" at bounding box center [998, 309] width 117 height 19
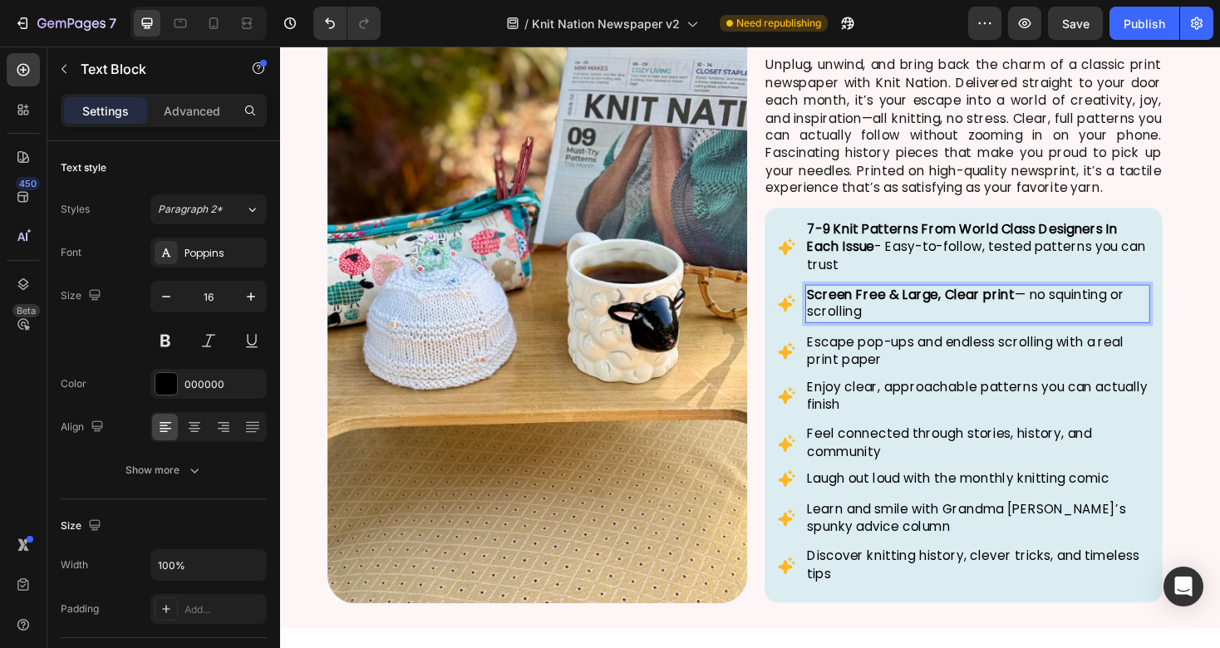
click at [1029, 309] on strong "Large, Clear print" at bounding box center [999, 309] width 119 height 19
click at [891, 367] on p "Escape pop-ups and endless scrolling with a real print paper" at bounding box center [1020, 370] width 362 height 37
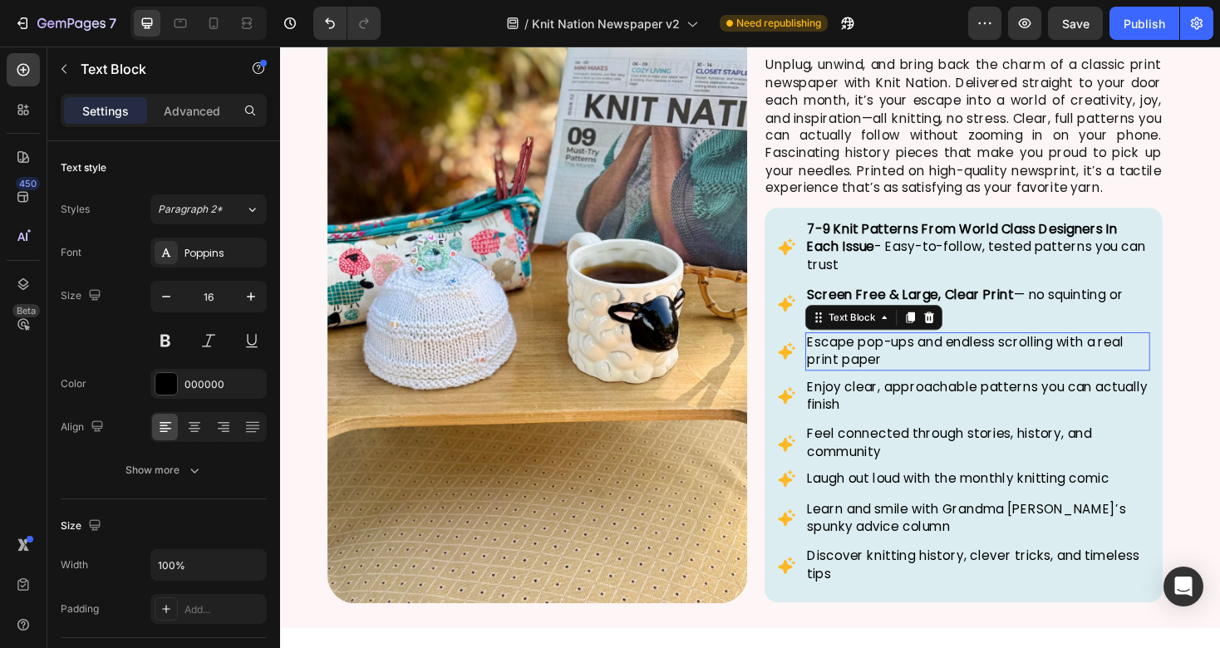
click at [891, 367] on p "Escape pop-ups and endless scrolling with a real print paper" at bounding box center [1020, 370] width 362 height 37
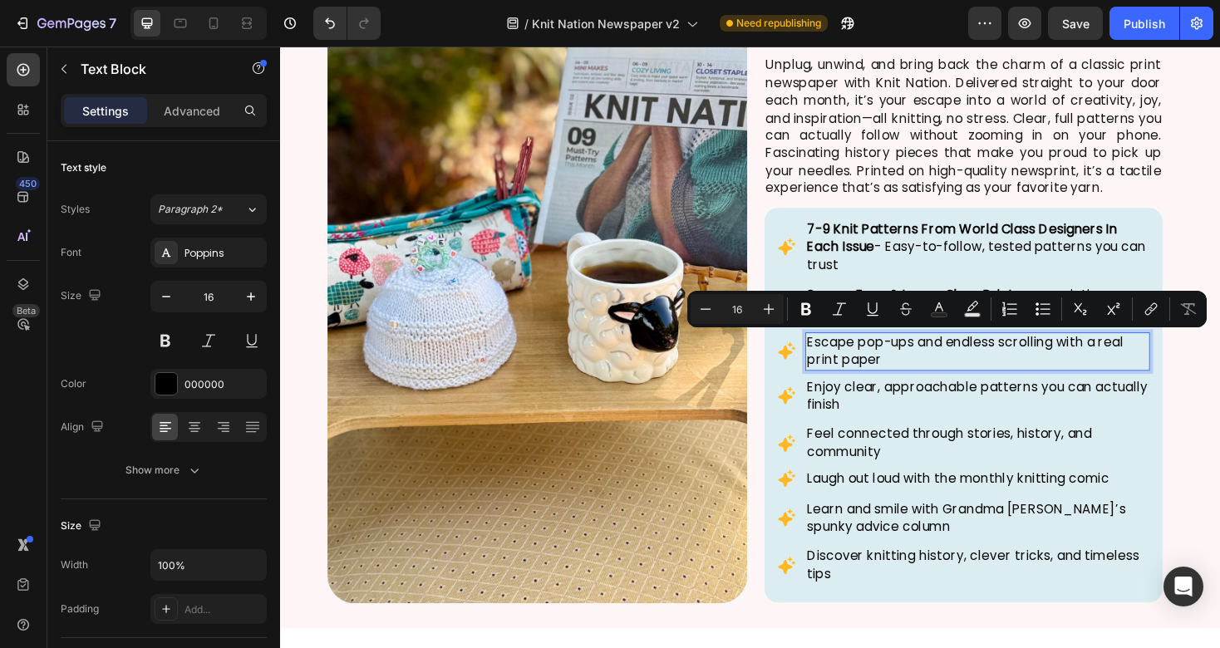
click at [975, 370] on p "Escape pop-ups and endless scrolling with a real print paper" at bounding box center [1020, 370] width 362 height 37
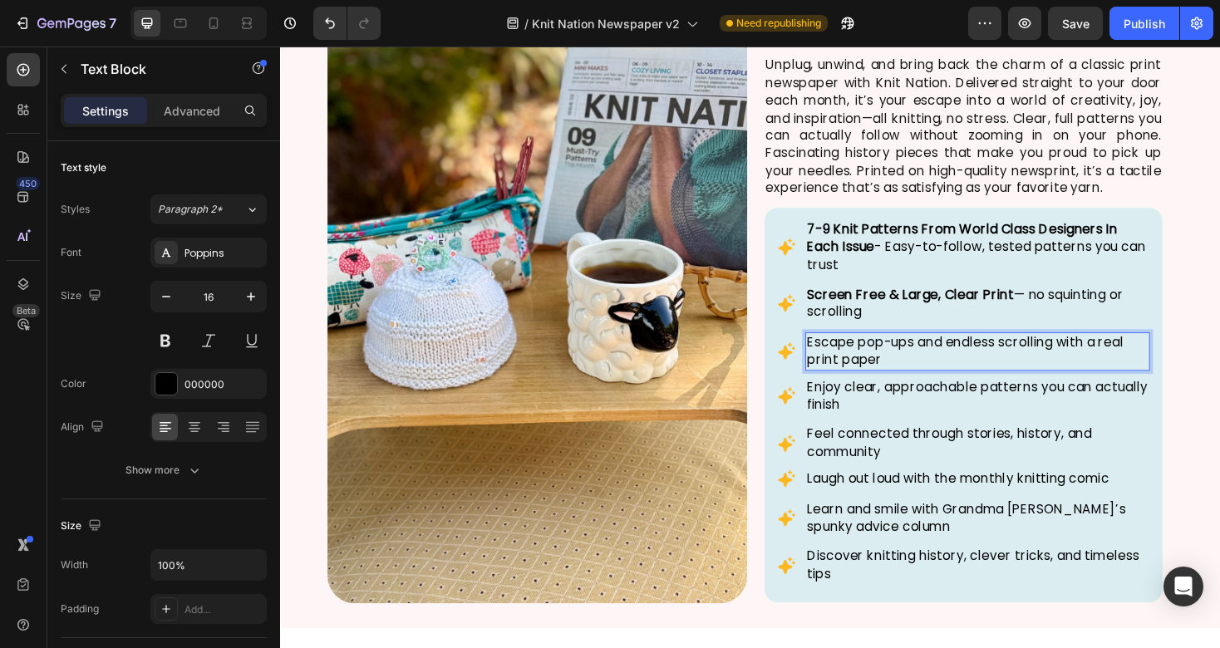
click at [975, 370] on p "Escape pop-ups and endless scrolling with a real print paper" at bounding box center [1020, 370] width 362 height 37
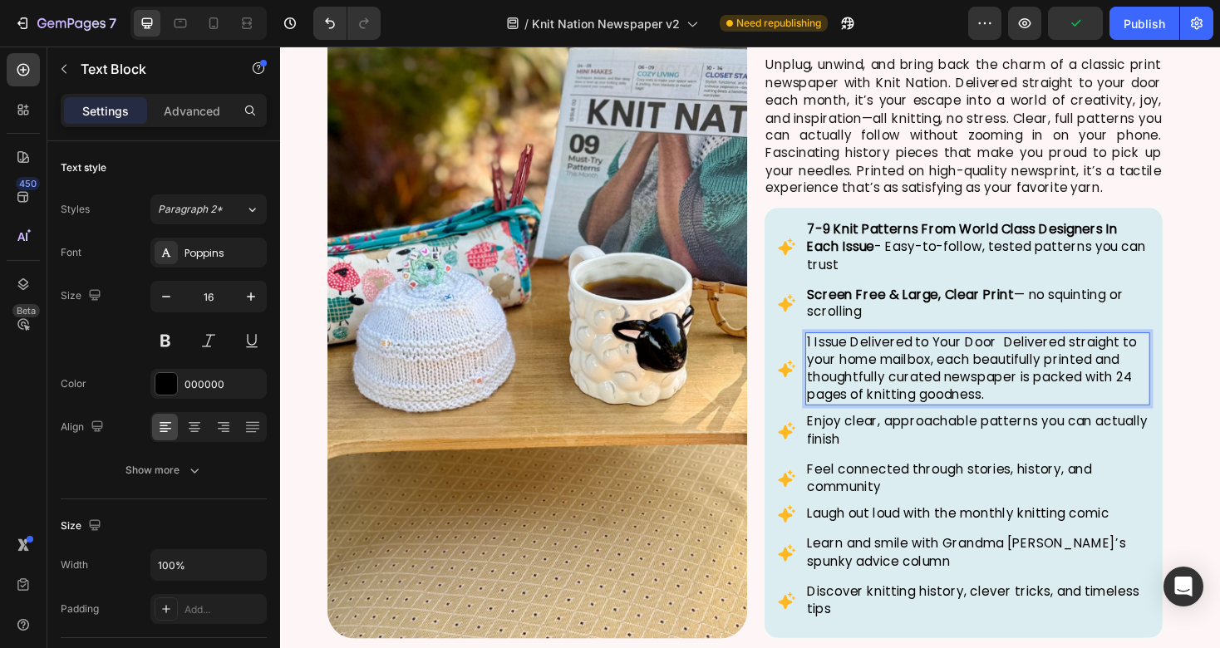
click at [1042, 363] on p "1 Issue Delivered to Your Door Delivered straight to your home mailbox, each be…" at bounding box center [1020, 389] width 362 height 75
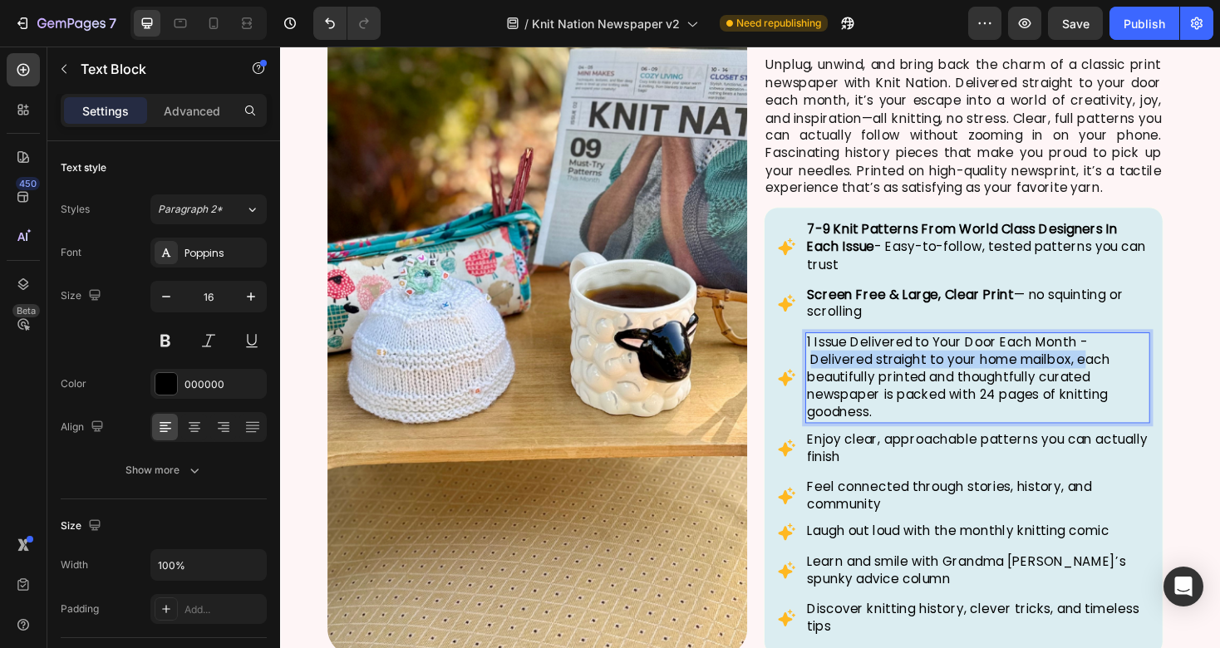
drag, startPoint x: 1134, startPoint y: 375, endPoint x: 844, endPoint y: 381, distance: 289.3
click at [844, 381] on p "1 Issue Delivered to Your Door Each Month - Delivered straight to your home mai…" at bounding box center [1020, 398] width 362 height 93
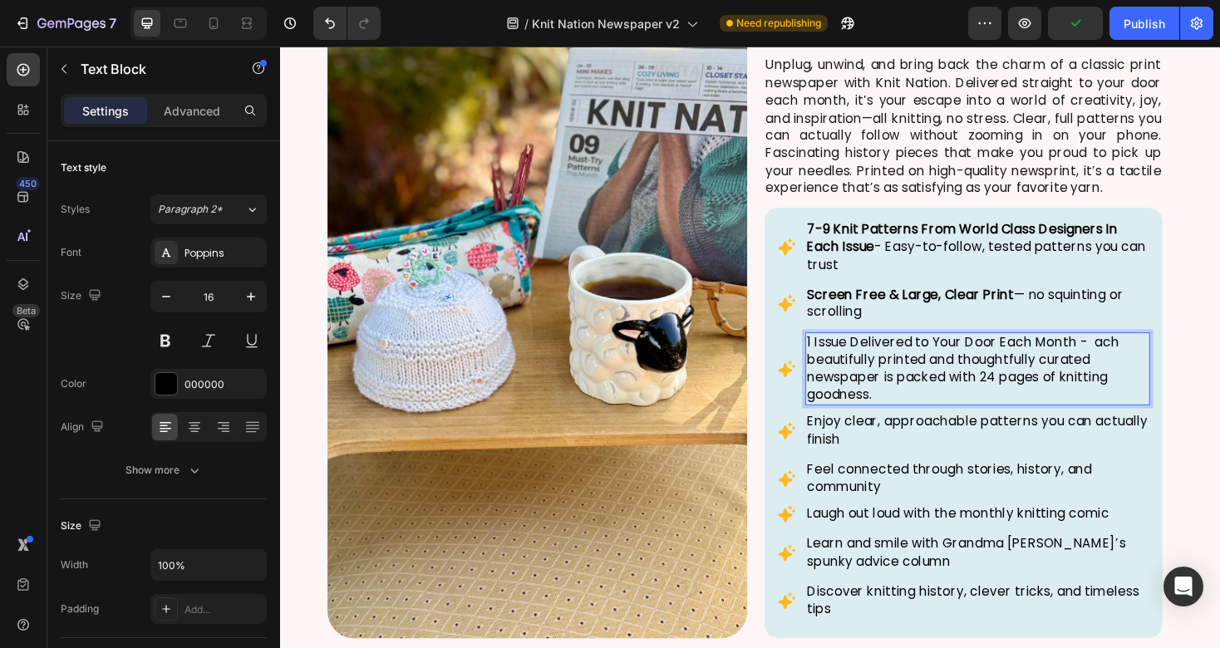
click at [1180, 362] on p "1 Issue Delivered to Your Door Each Month - ach beautifully printed and thought…" at bounding box center [1020, 389] width 362 height 75
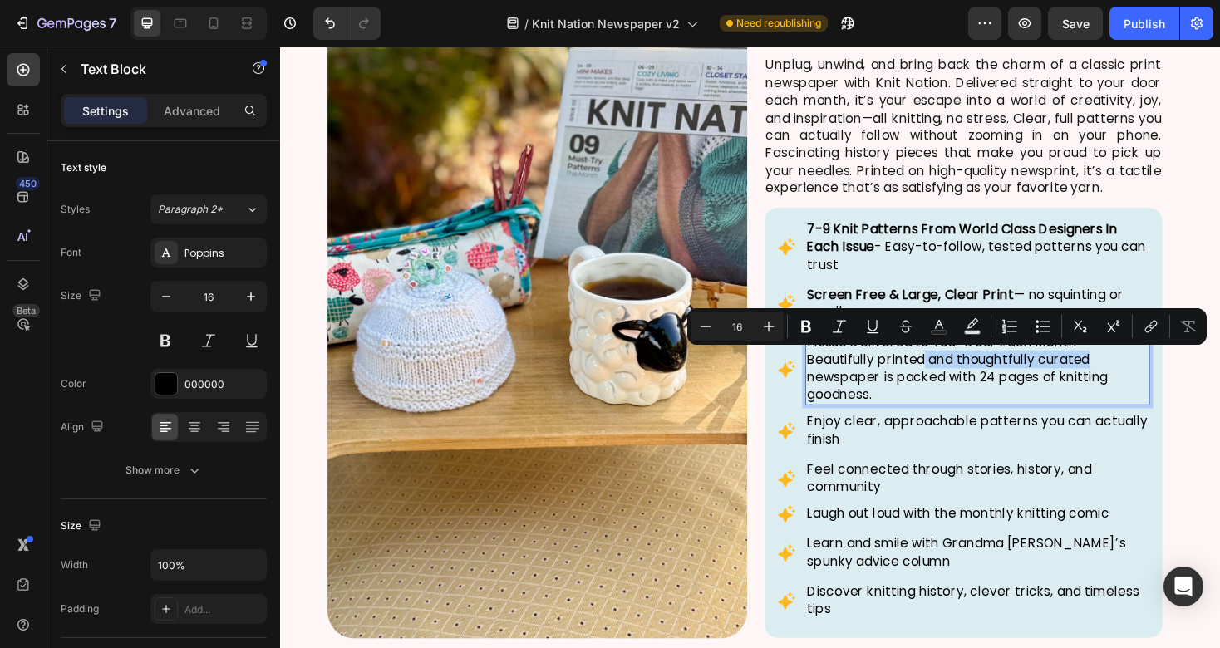
drag, startPoint x: 1158, startPoint y: 381, endPoint x: 967, endPoint y: 381, distance: 191.2
click at [967, 381] on p "1 Issue Delivered to Your Door Each Month - Beautifully printed and thoughtfull…" at bounding box center [1020, 389] width 362 height 75
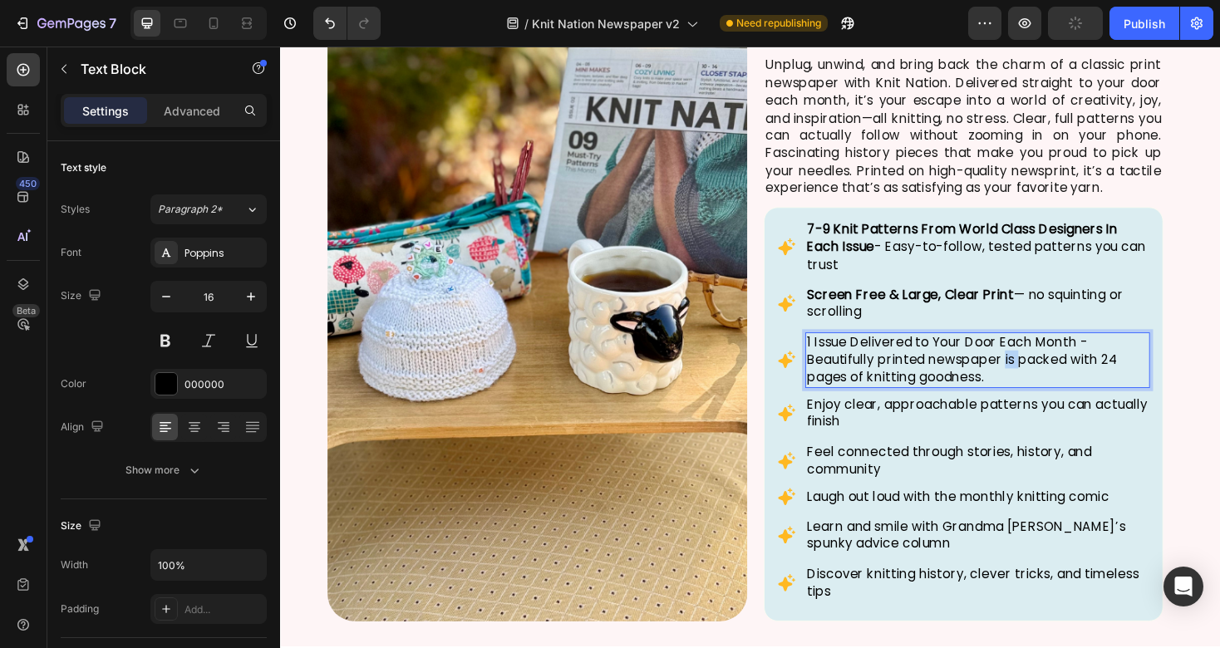
drag, startPoint x: 1066, startPoint y: 381, endPoint x: 1050, endPoint y: 381, distance: 15.8
click at [1050, 381] on p "1 Issue Delivered to Your Door Each Month - Beautifully printed newspaper is pa…" at bounding box center [1020, 380] width 362 height 56
click at [1036, 392] on p "1 Issue Delivered to Your Door Each Month - Beautifully printed newspaper packe…" at bounding box center [1020, 380] width 362 height 56
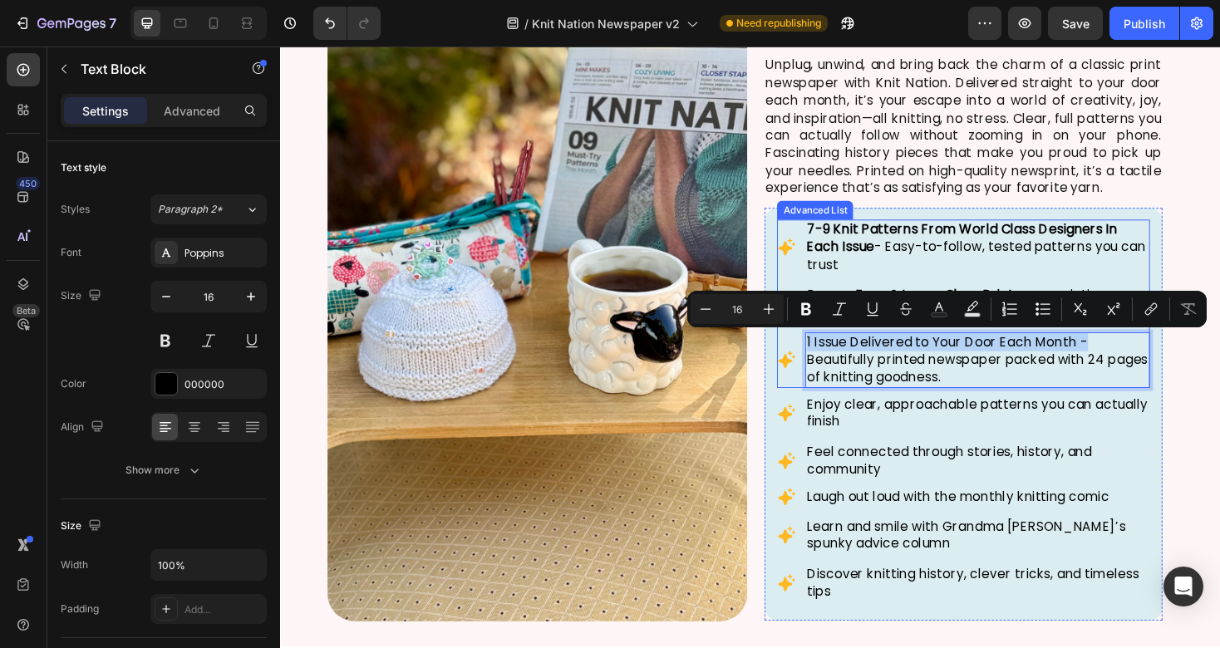
drag, startPoint x: 1147, startPoint y: 357, endPoint x: 824, endPoint y: 357, distance: 323.3
click at [824, 357] on li "Icon 1 Issue Delivered to Your Door Each Month - Beautifully printed newspaper …" at bounding box center [1004, 379] width 395 height 59
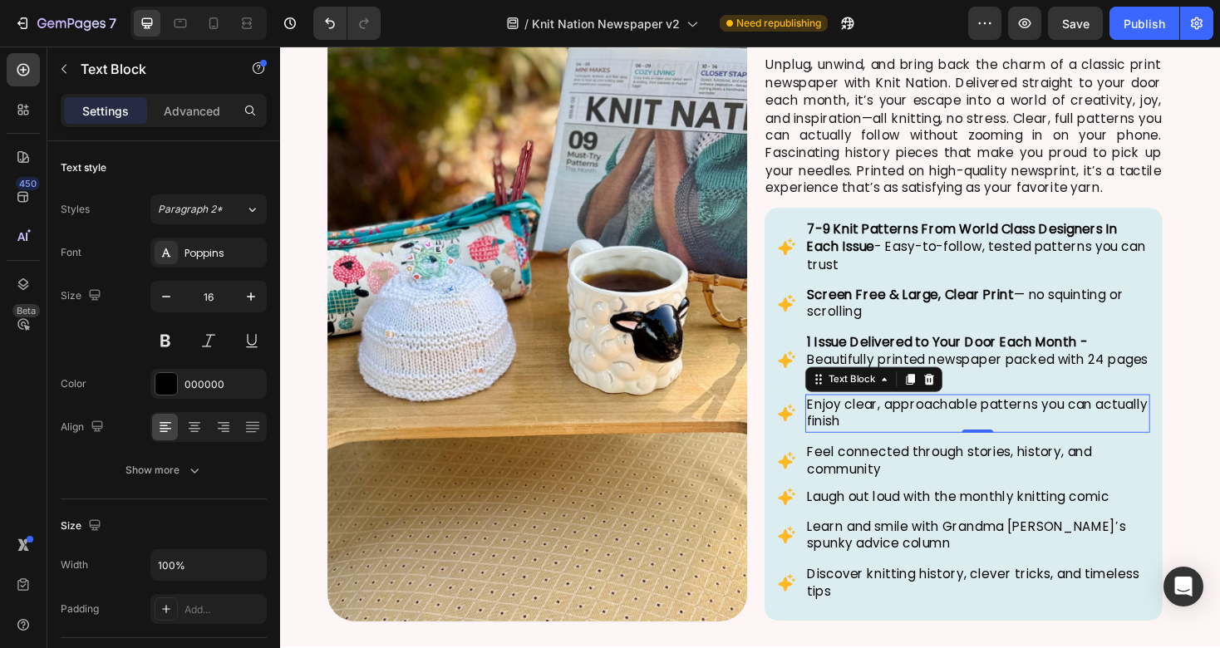
click at [1015, 450] on div "Enjoy clear, approachable patterns you can actually finish Text Block 0" at bounding box center [1019, 436] width 365 height 41
click at [950, 449] on p "Enjoy clear, approachable patterns you can actually finish" at bounding box center [1020, 435] width 362 height 37
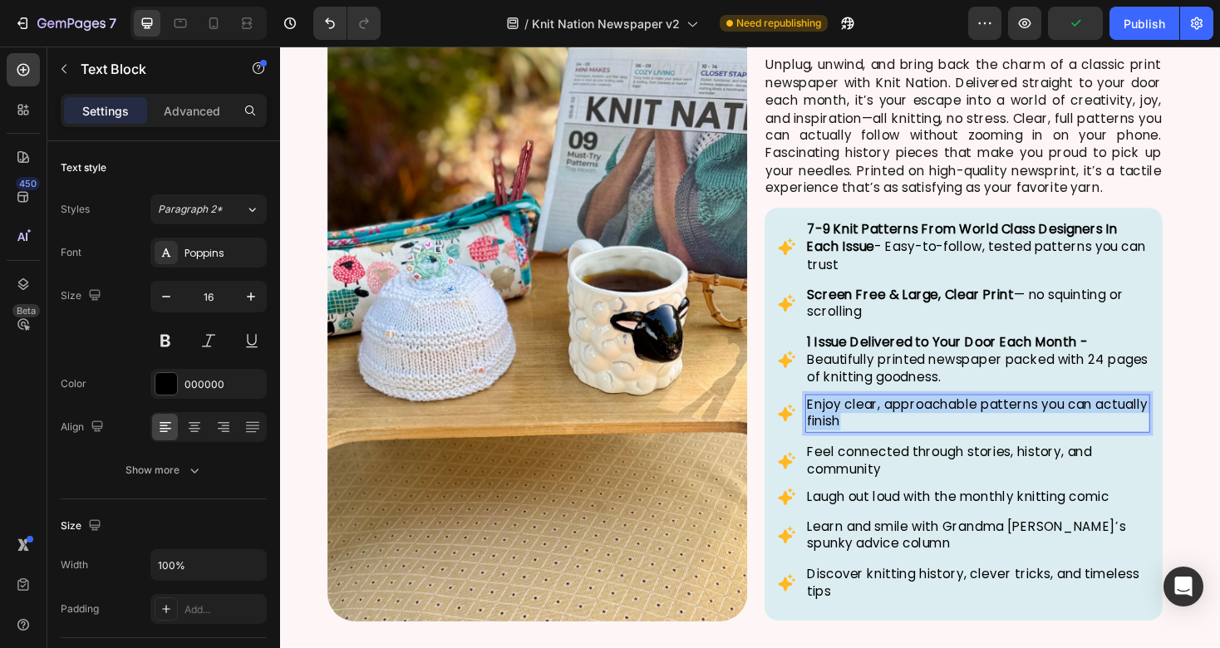
click at [950, 449] on p "Enjoy clear, approachable patterns you can actually finish" at bounding box center [1020, 435] width 362 height 37
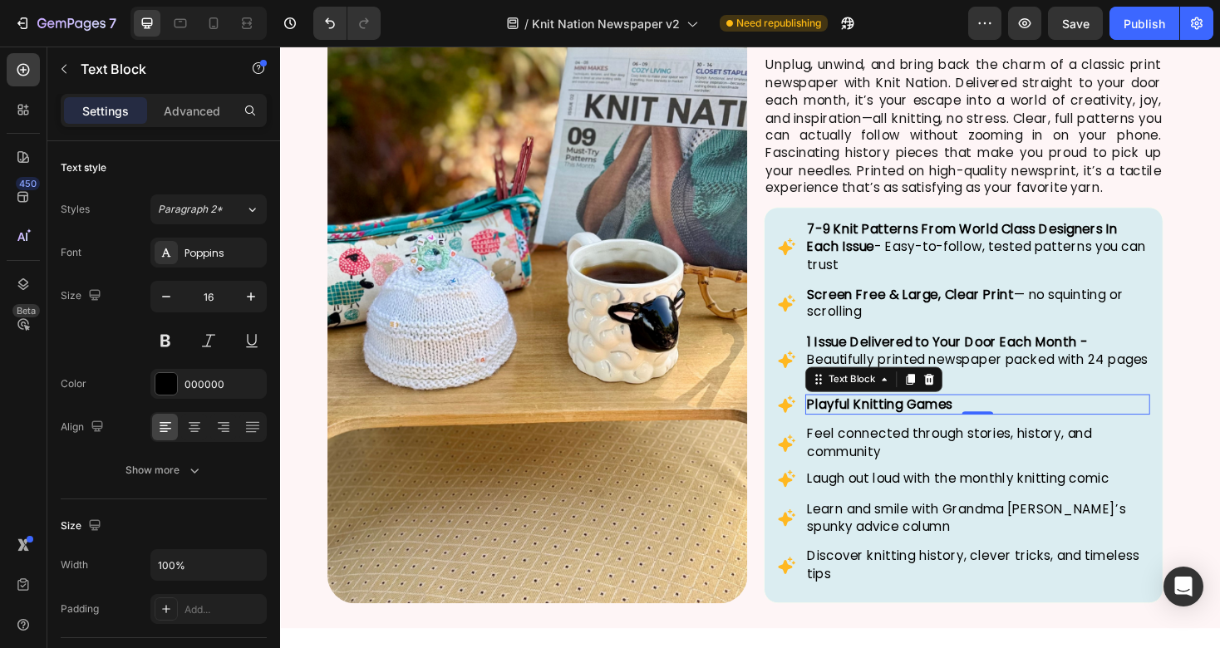
click at [1028, 421] on p "Playful Knitting Games" at bounding box center [1020, 426] width 362 height 18
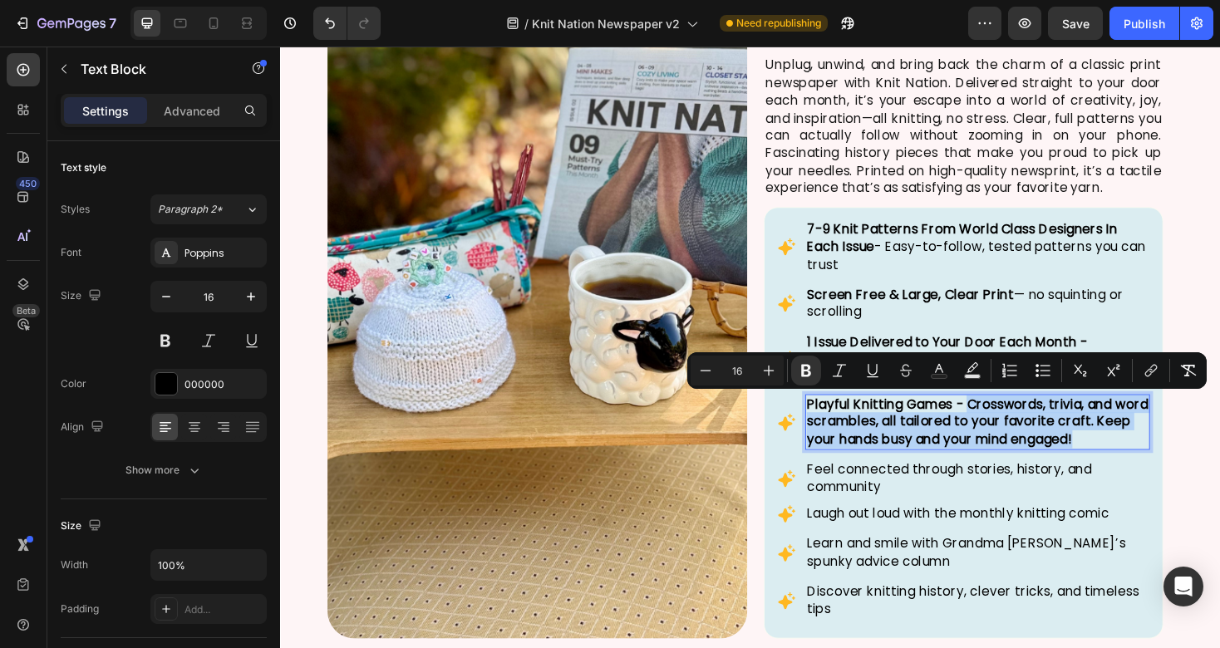
drag, startPoint x: 1011, startPoint y: 424, endPoint x: 1200, endPoint y: 462, distance: 193.3
click at [1200, 462] on div "Playful Knitting Games - Crosswords, trivia, and word scrambles, all tailored t…" at bounding box center [1019, 445] width 365 height 59
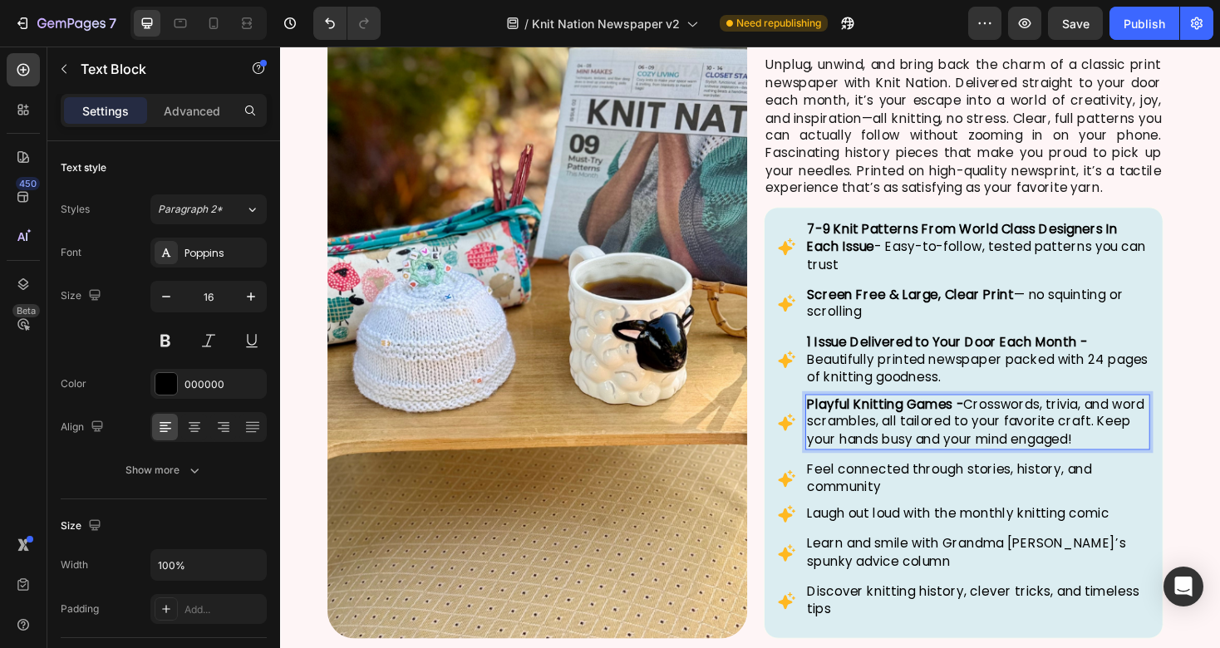
click at [940, 511] on p "Feel connected through stories, history, and community" at bounding box center [1020, 504] width 362 height 37
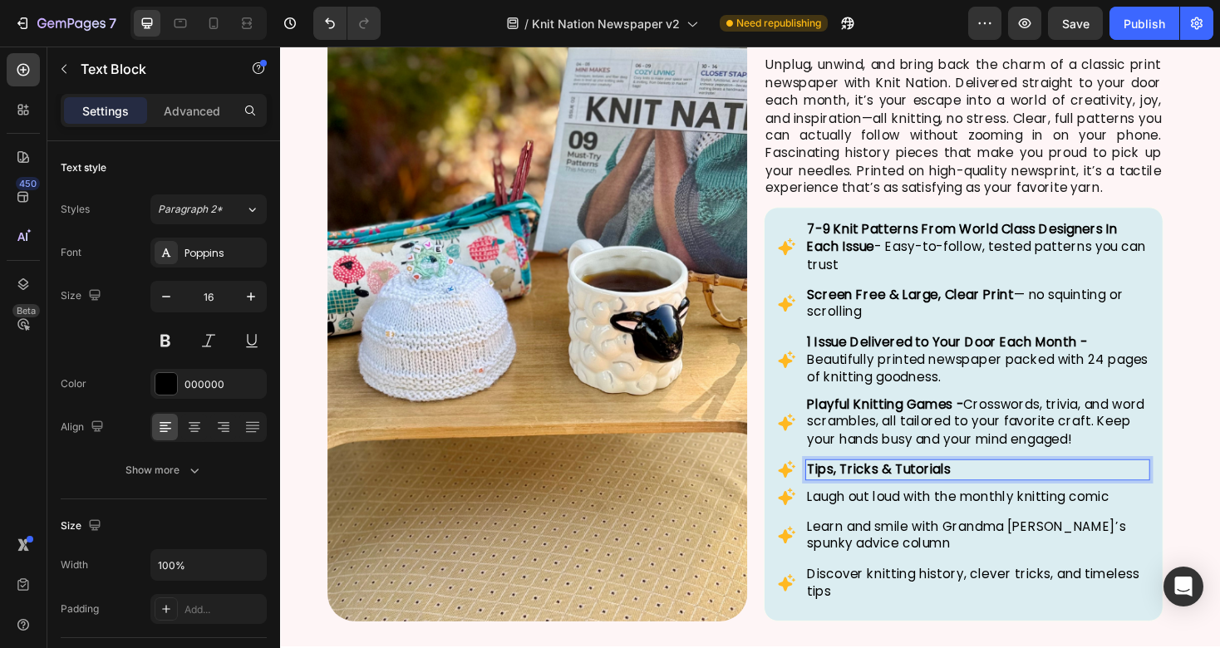
click at [1025, 494] on p "Tips, Tricks & Tutorials" at bounding box center [1020, 495] width 362 height 18
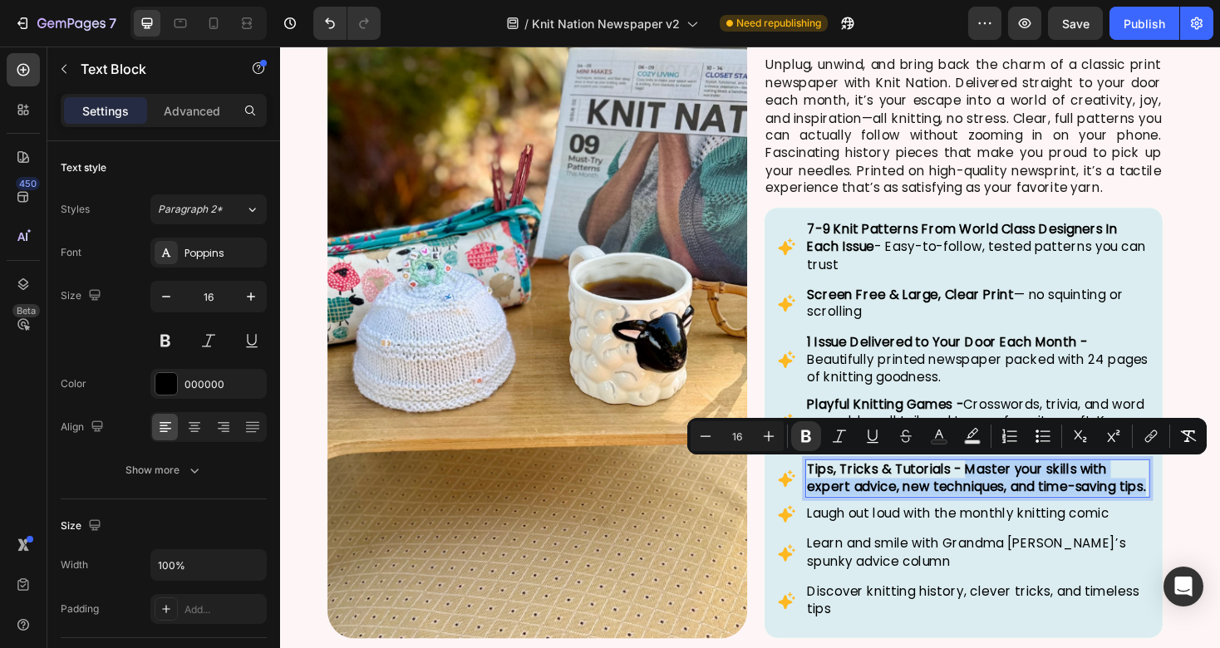
drag, startPoint x: 991, startPoint y: 529, endPoint x: 1005, endPoint y: 490, distance: 42.3
click at [1005, 490] on p "Tips, Tricks & Tutorials - Master your skills with expert advice, new technique…" at bounding box center [1020, 504] width 362 height 37
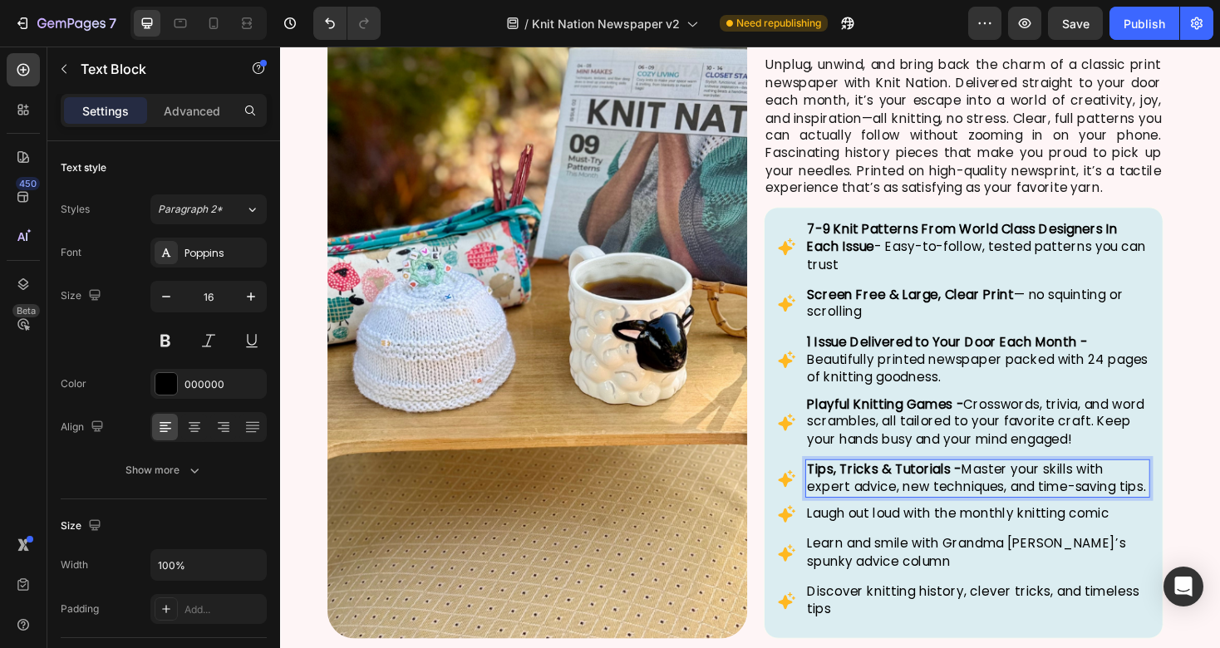
click at [903, 552] on p "Laugh out loud with the monthly knitting comic" at bounding box center [1020, 543] width 362 height 18
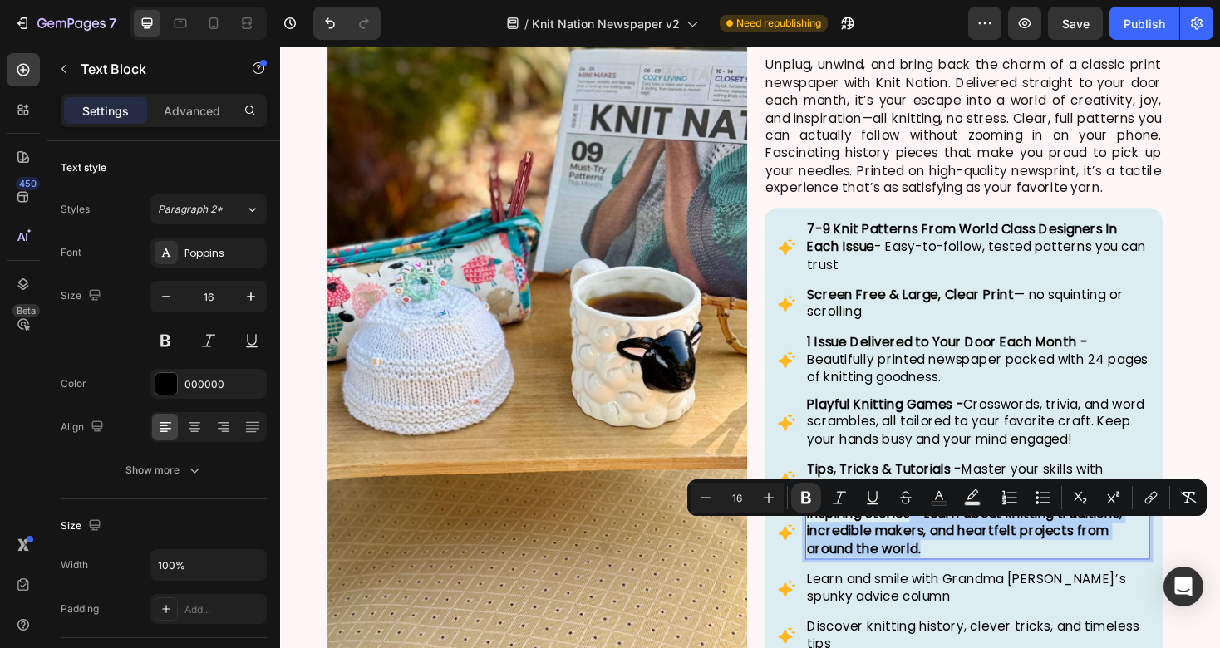
drag, startPoint x: 982, startPoint y: 598, endPoint x: 949, endPoint y: 559, distance: 51.3
click at [948, 559] on p "Inspiring Stories - Learn about knitting traditions, incredible makers, and hea…" at bounding box center [1020, 562] width 362 height 56
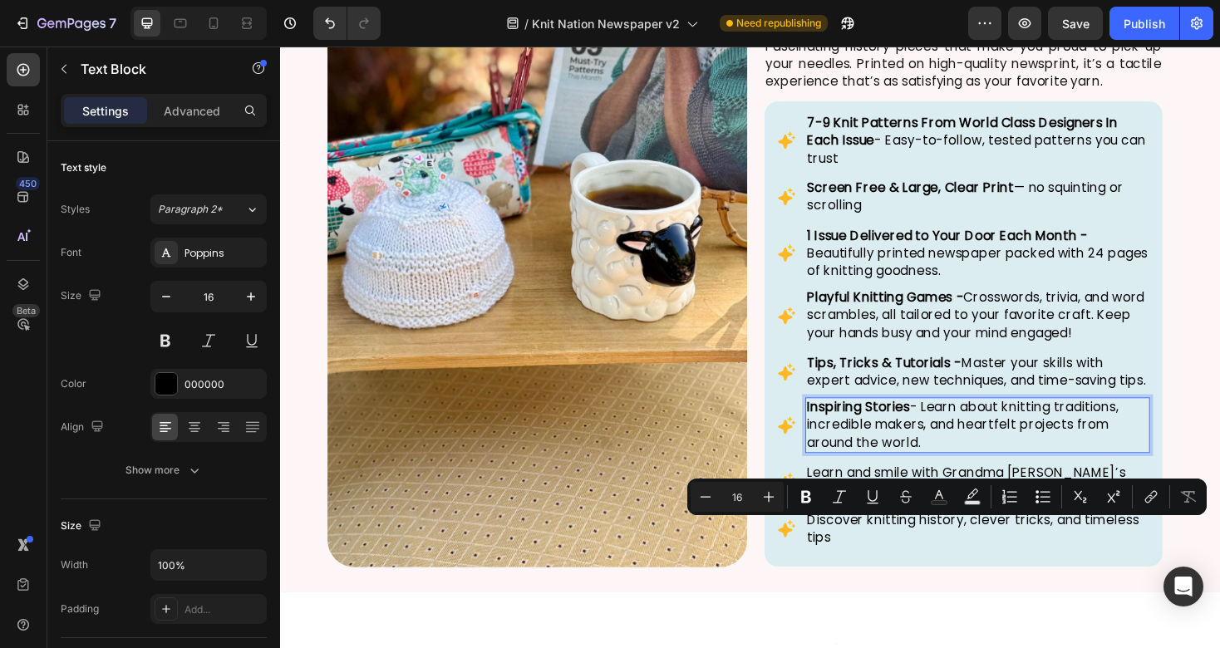
scroll to position [1479, 0]
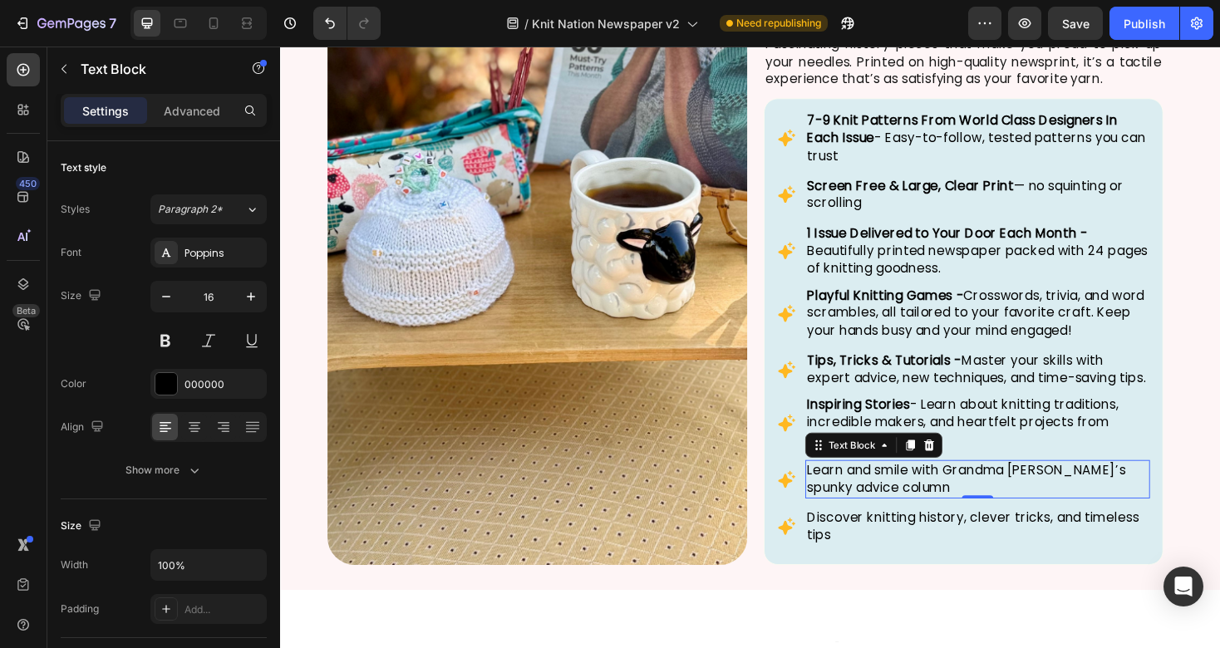
click at [916, 524] on p "Learn and smile with Grandma [PERSON_NAME]’s spunky advice column" at bounding box center [1020, 505] width 362 height 37
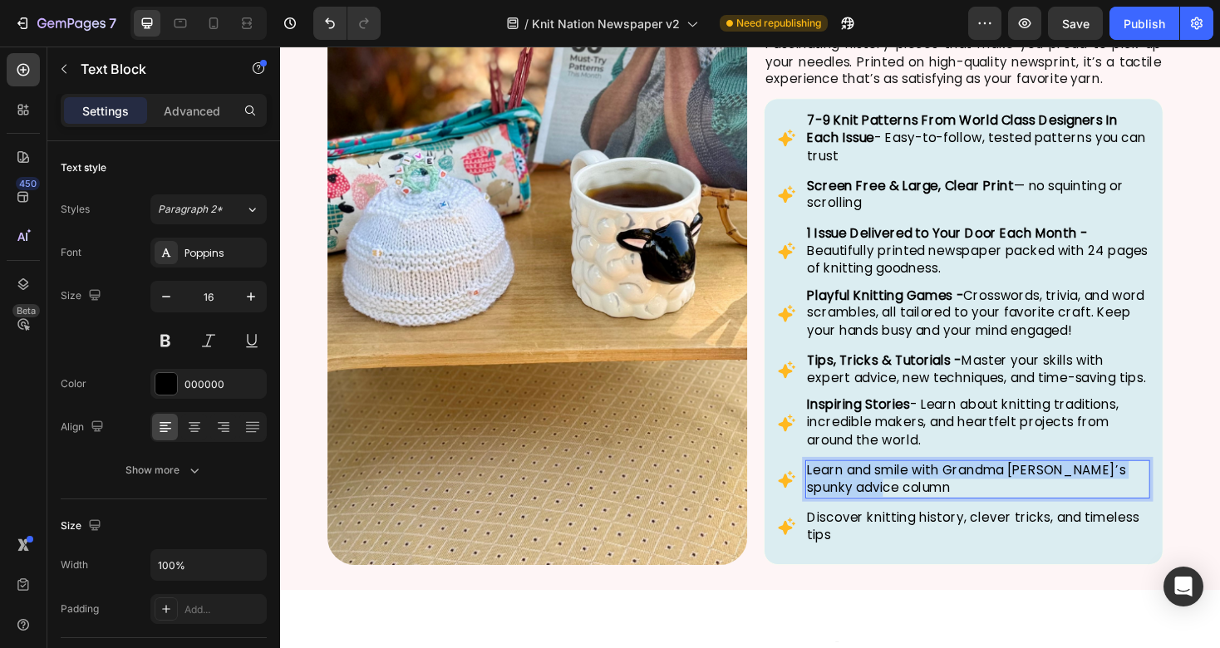
click at [916, 524] on p "Learn and smile with Grandma [PERSON_NAME]’s spunky advice column" at bounding box center [1020, 505] width 362 height 37
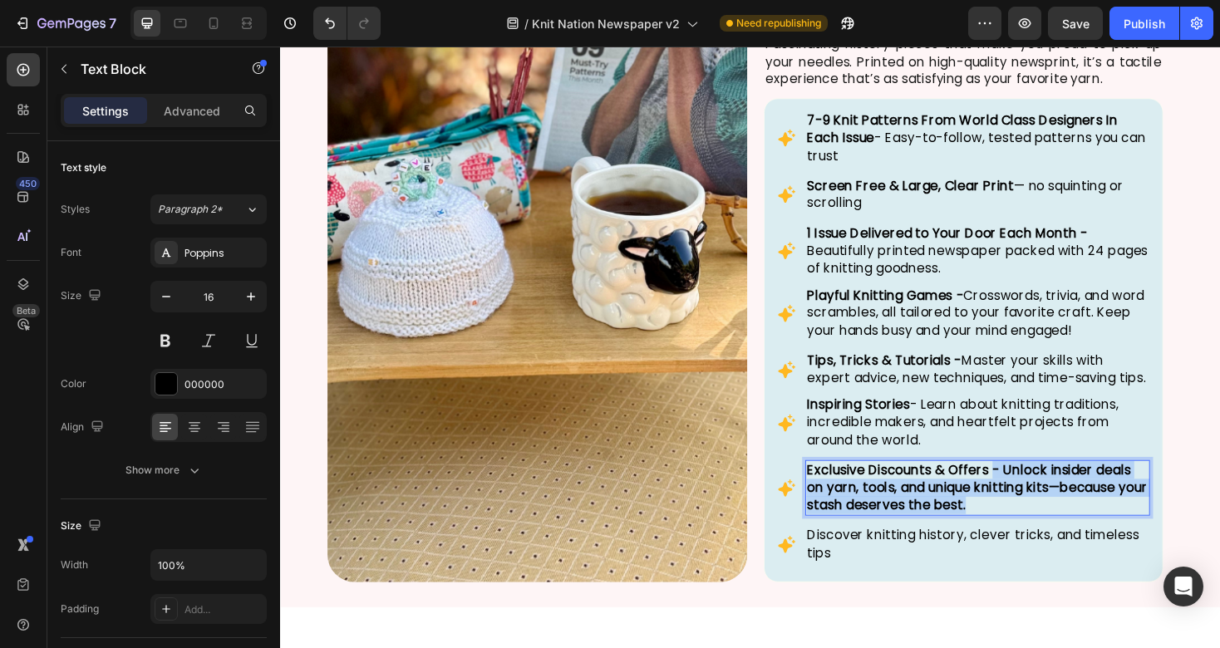
drag, startPoint x: 1069, startPoint y: 550, endPoint x: 1035, endPoint y: 511, distance: 51.8
click at [1034, 511] on p "Exclusive Discounts & Offers - Unlock insider deals on yarn, tools, and unique …" at bounding box center [1020, 515] width 362 height 56
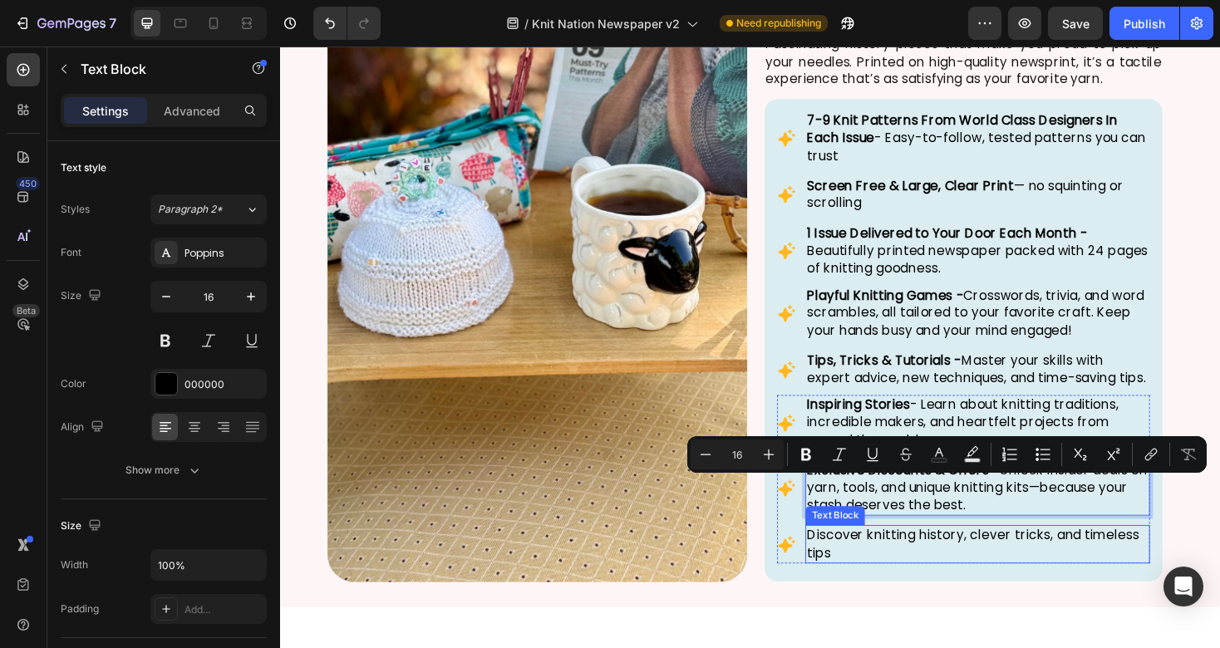
click at [1026, 588] on p "Discover knitting history, clever tricks, and timeless tips" at bounding box center [1020, 574] width 362 height 37
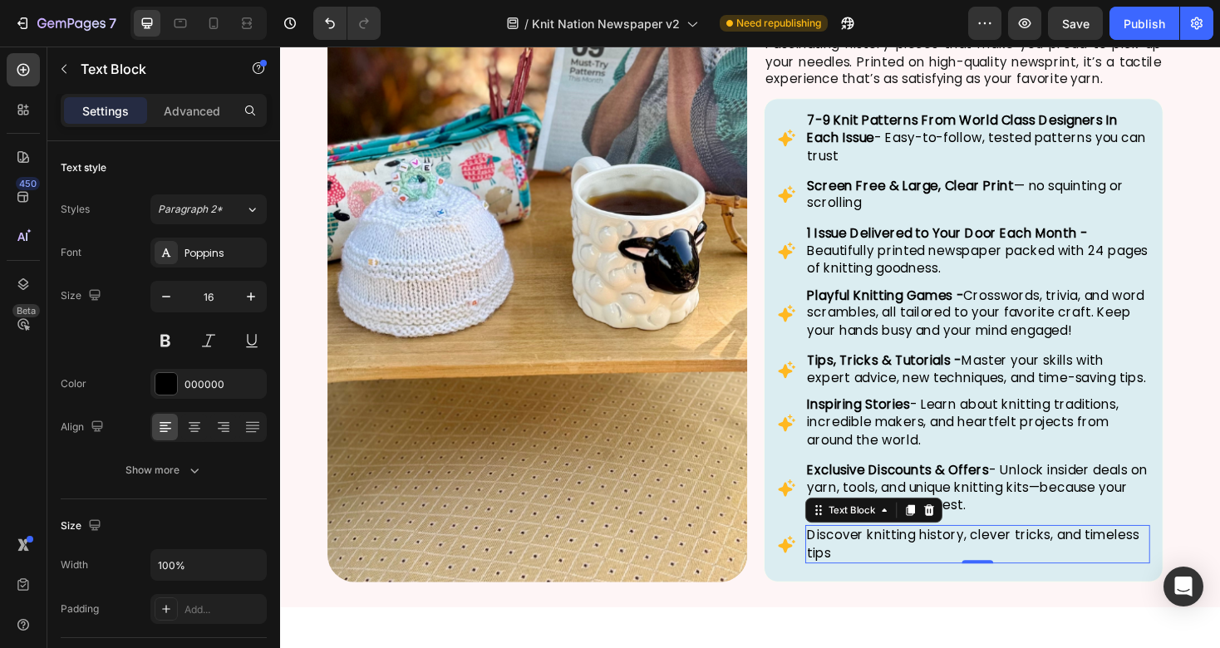
click at [1026, 588] on p "Discover knitting history, clever tricks, and timeless tips" at bounding box center [1020, 574] width 362 height 37
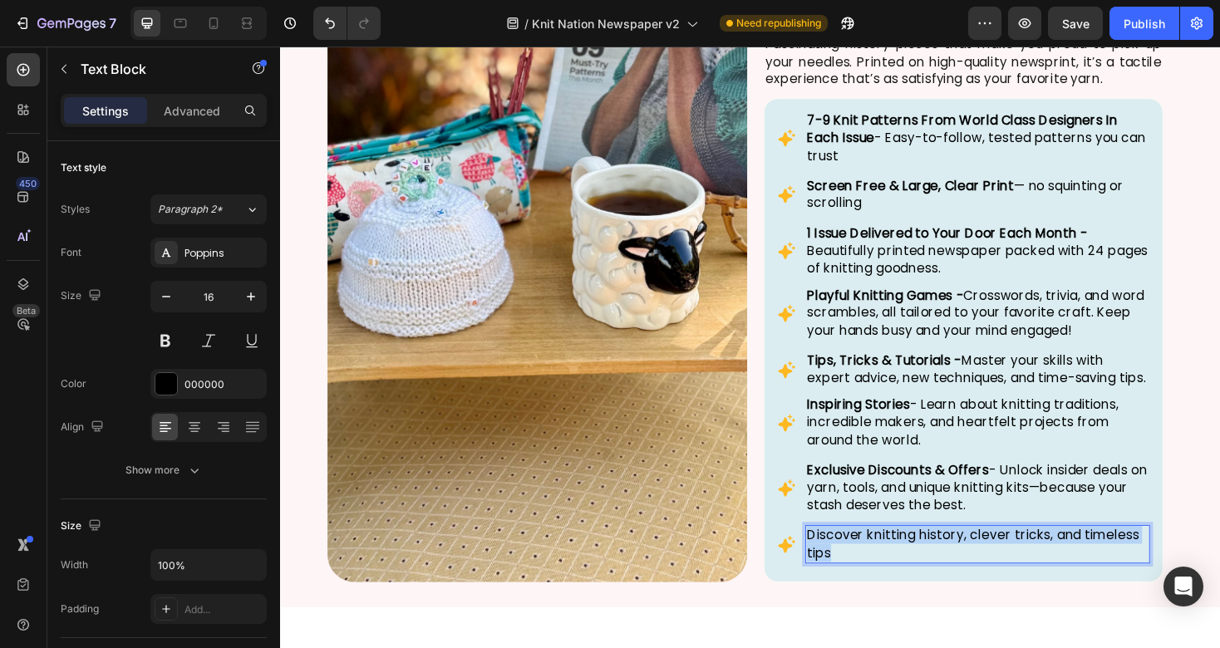
click at [1026, 588] on p "Discover knitting history, clever tricks, and timeless tips" at bounding box center [1020, 574] width 362 height 37
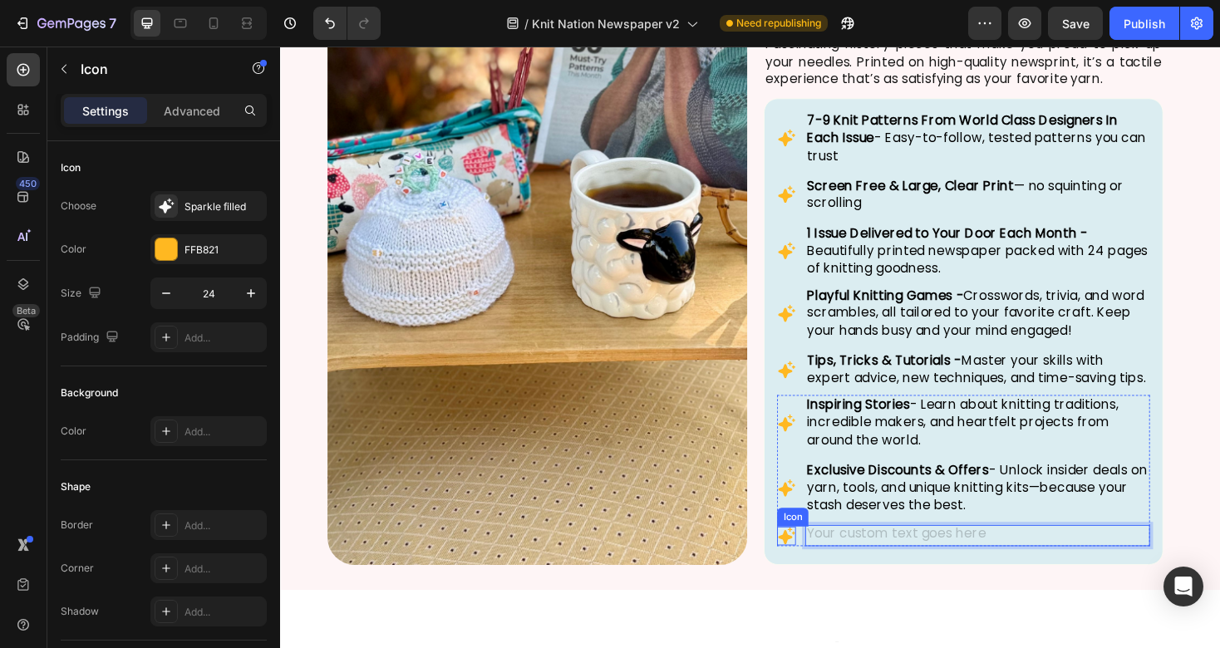
click at [821, 574] on icon at bounding box center [818, 565] width 18 height 18
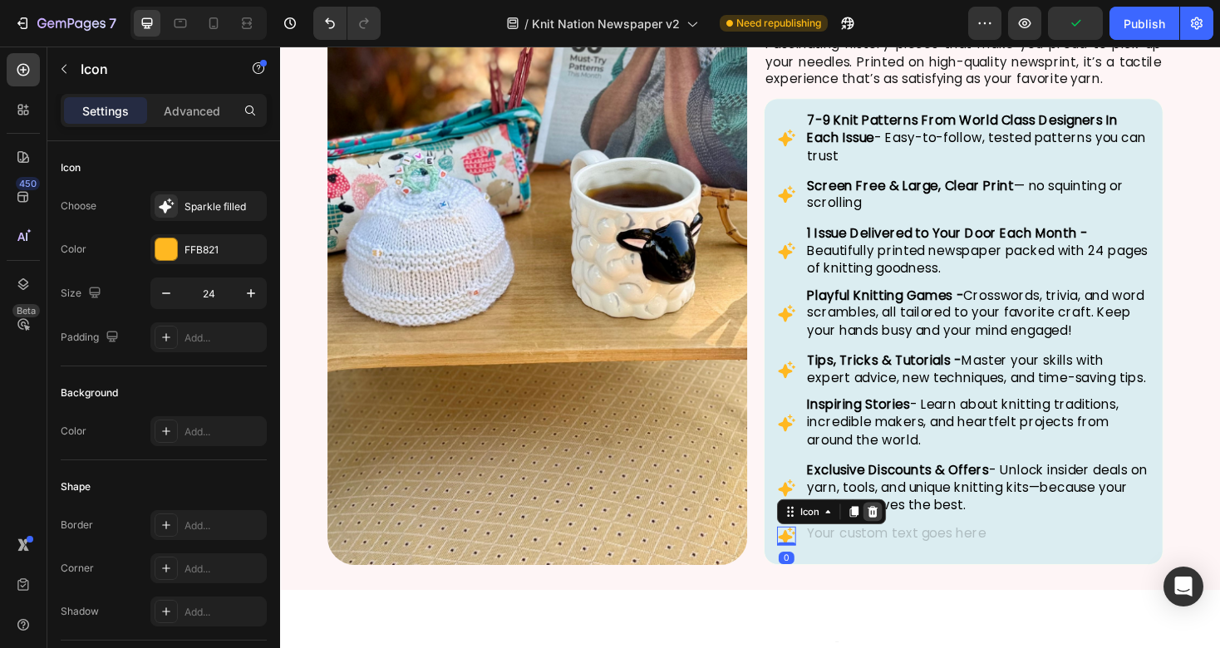
click at [912, 545] on icon at bounding box center [908, 540] width 11 height 12
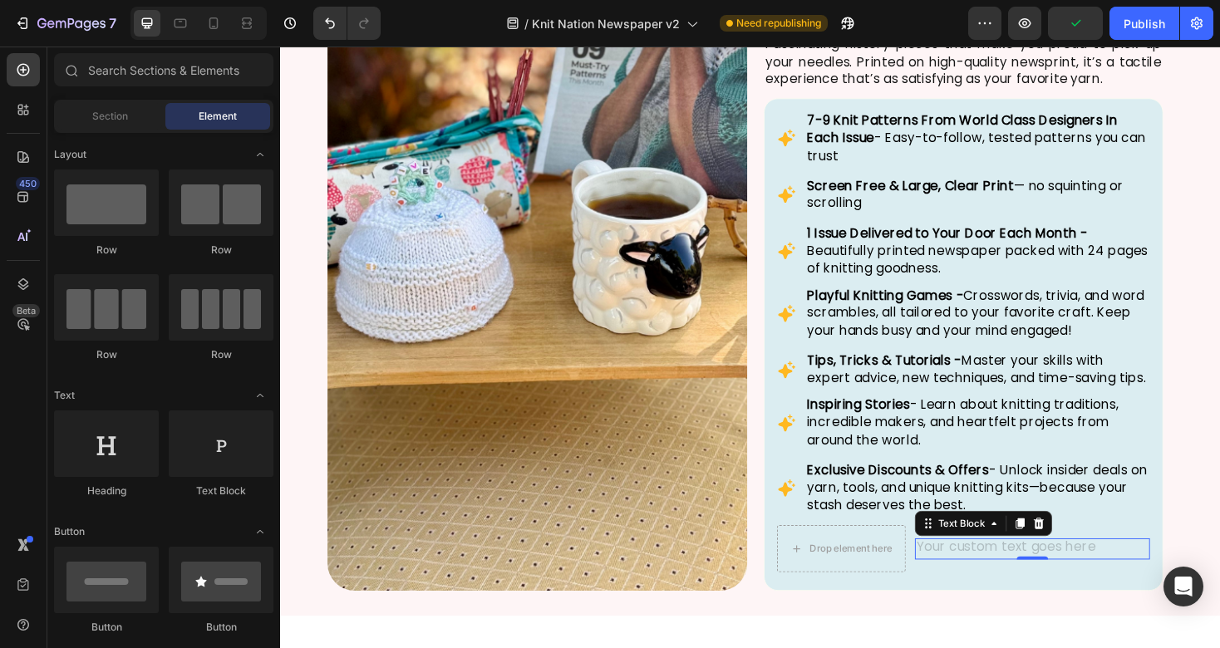
click at [1031, 590] on div "Rich Text Editor. Editing area: main" at bounding box center [1077, 579] width 249 height 22
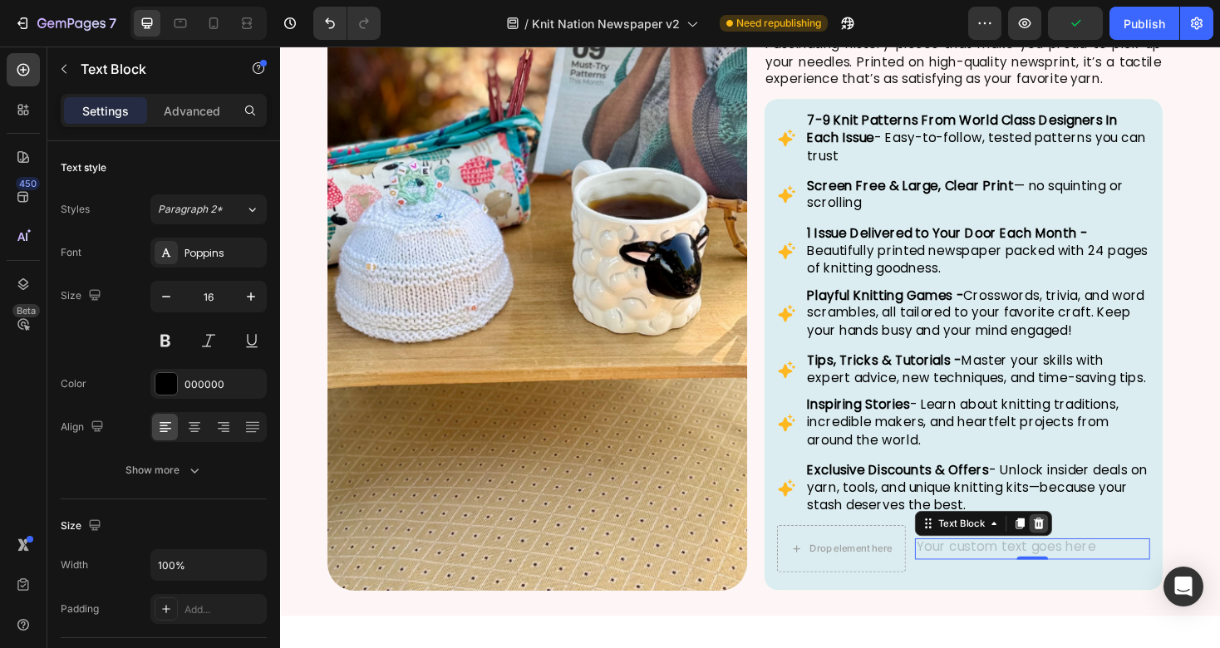
click at [1087, 559] on icon at bounding box center [1085, 553] width 11 height 12
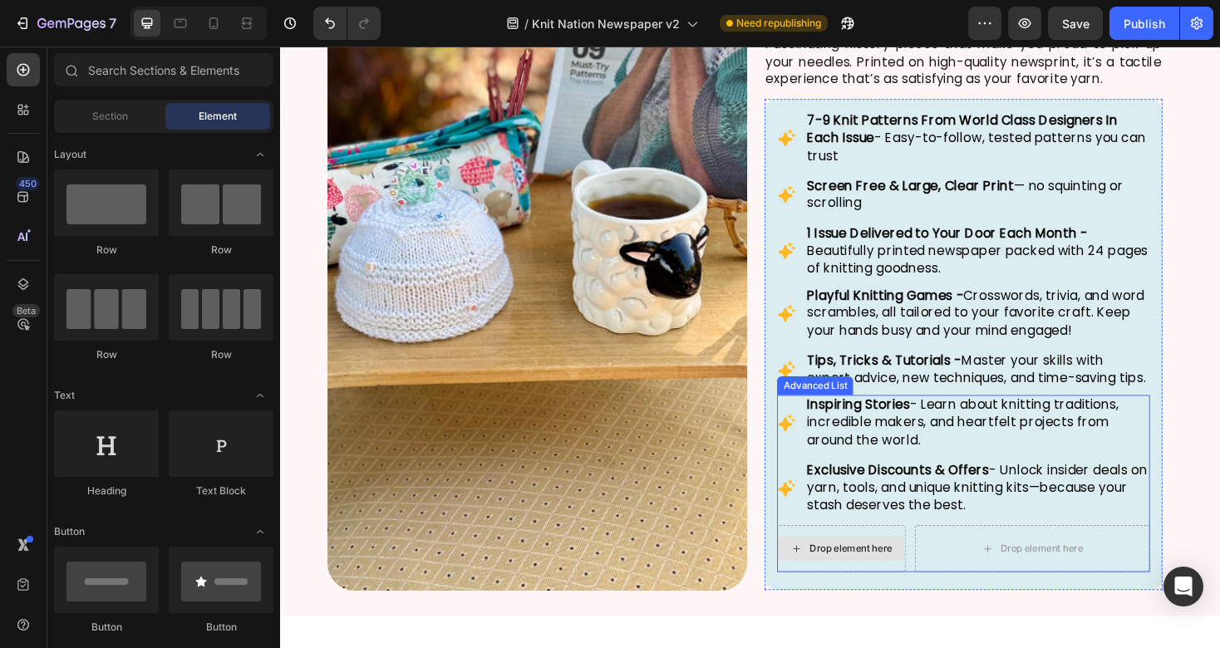
click at [928, 577] on div "Drop element here" at bounding box center [875, 579] width 136 height 50
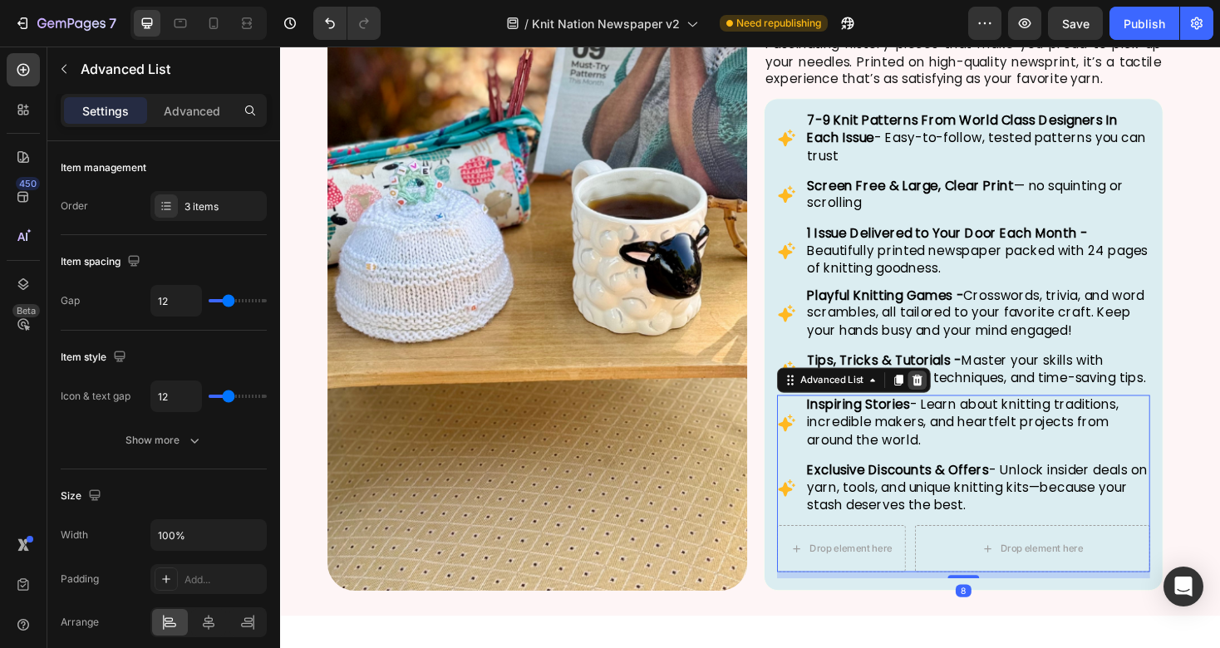
click at [959, 406] on icon at bounding box center [956, 401] width 11 height 12
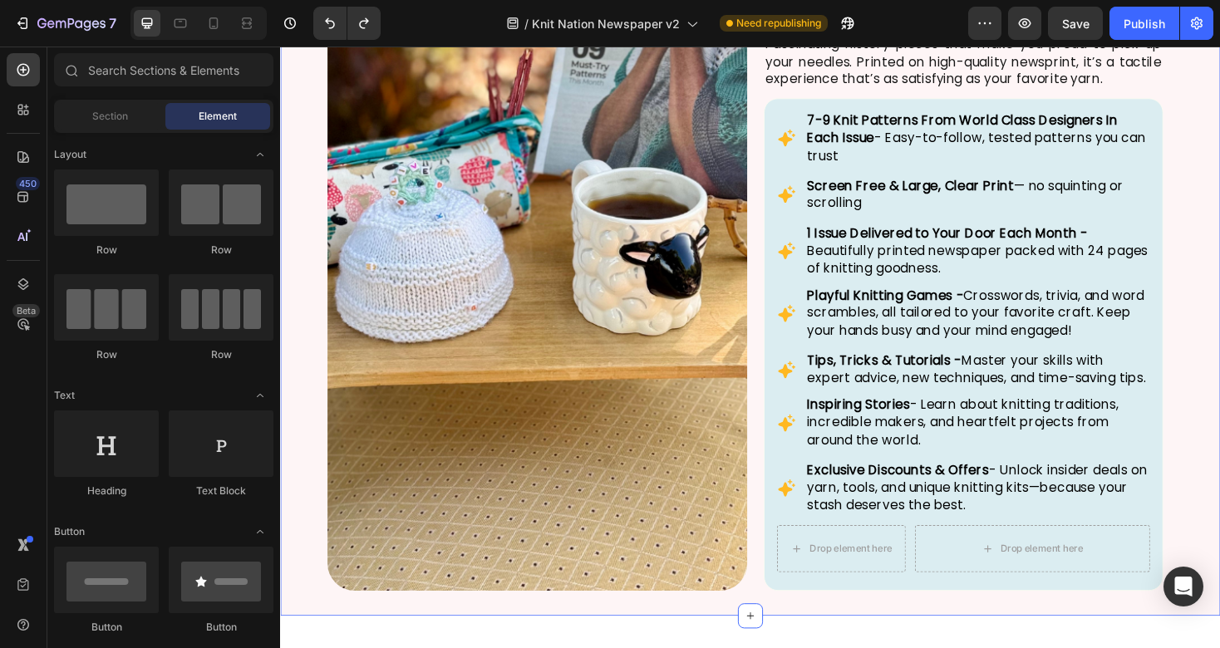
click at [1219, 518] on div "Image KNITTING JOY | LOVELY PATTERNS | SCREEN-FREE RELIEF Text Block Unplug, un…" at bounding box center [778, 257] width 997 height 787
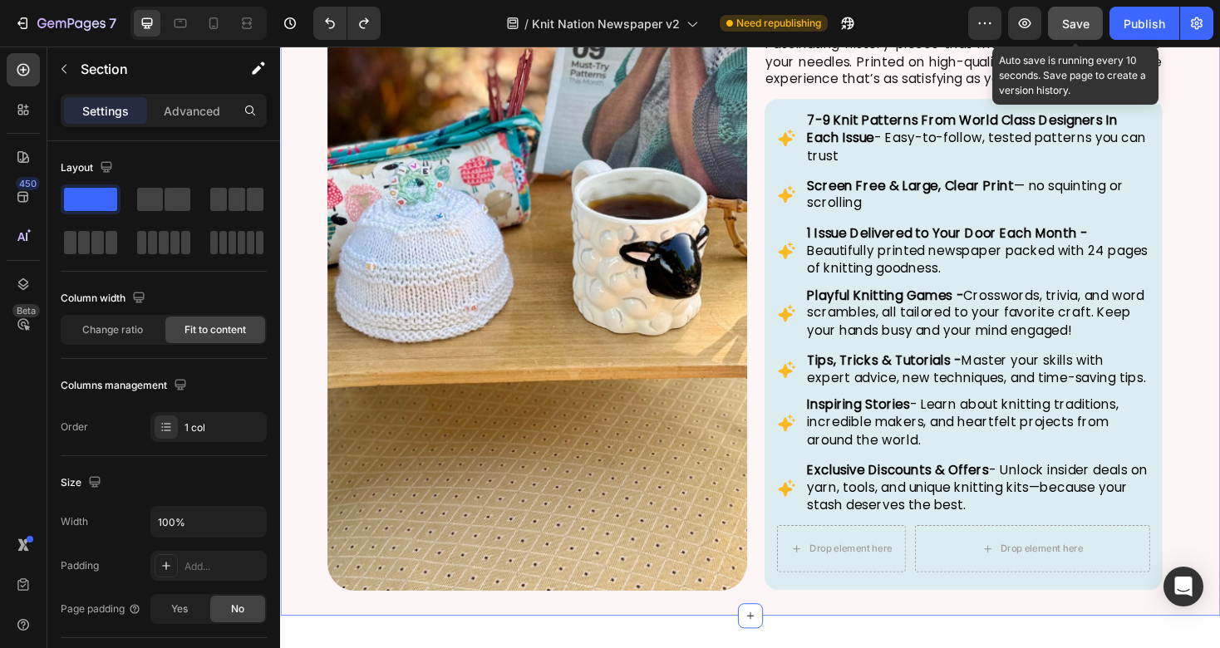
click at [1067, 31] on div "Save" at bounding box center [1075, 23] width 27 height 17
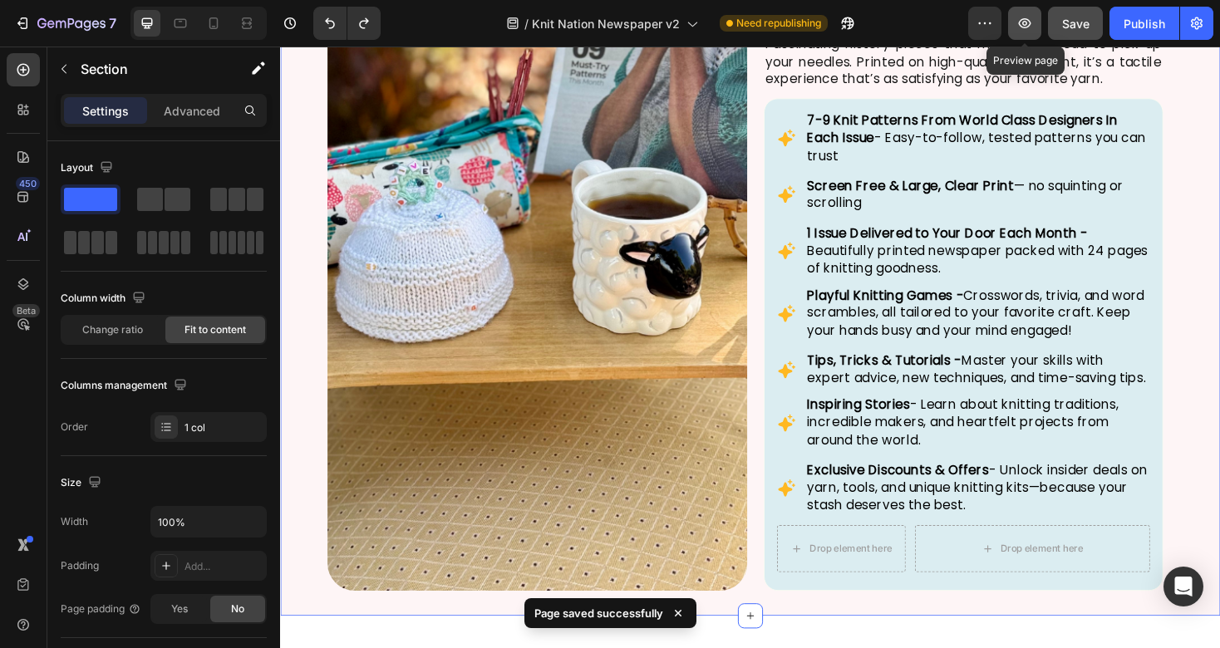
click at [1031, 25] on icon "button" at bounding box center [1024, 23] width 17 height 17
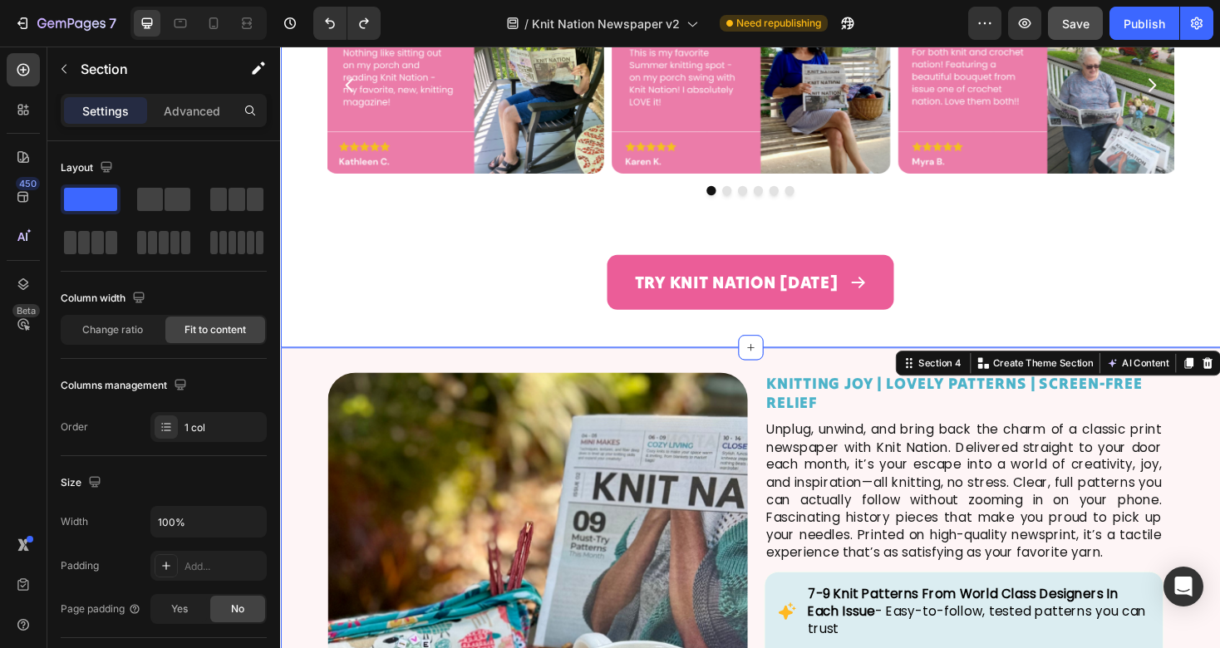
scroll to position [982, 0]
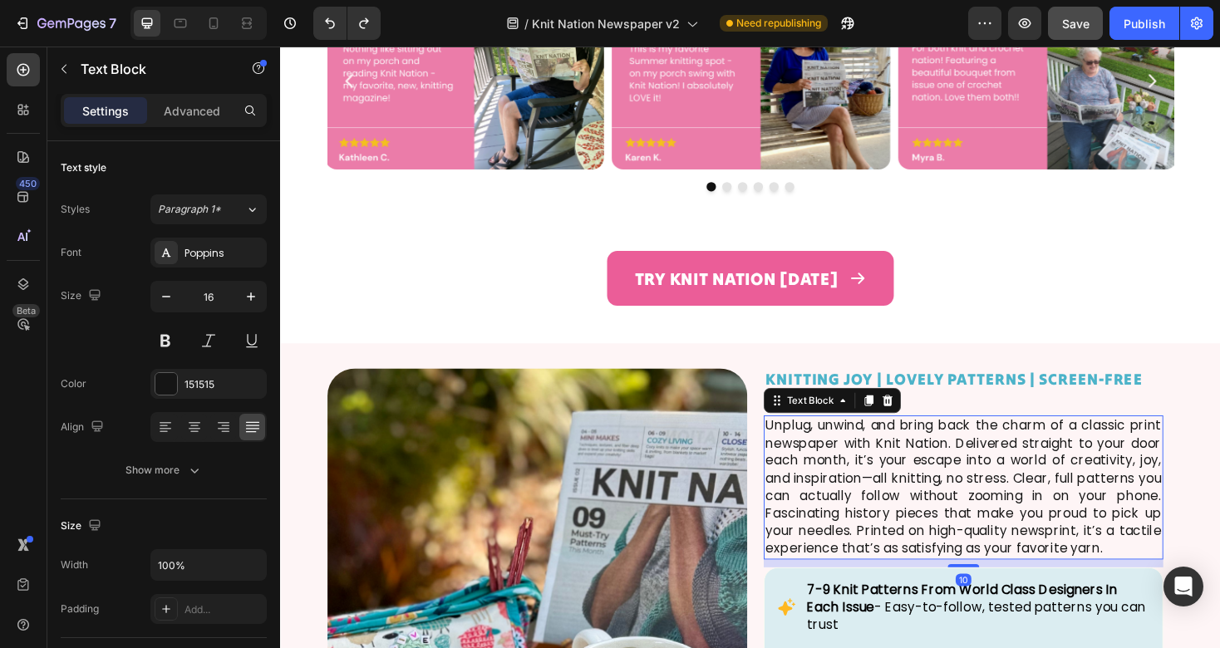
click at [986, 495] on p "Unplug, unwind, and bring back the charm of a classic print newspaper with Knit…" at bounding box center [1005, 514] width 420 height 149
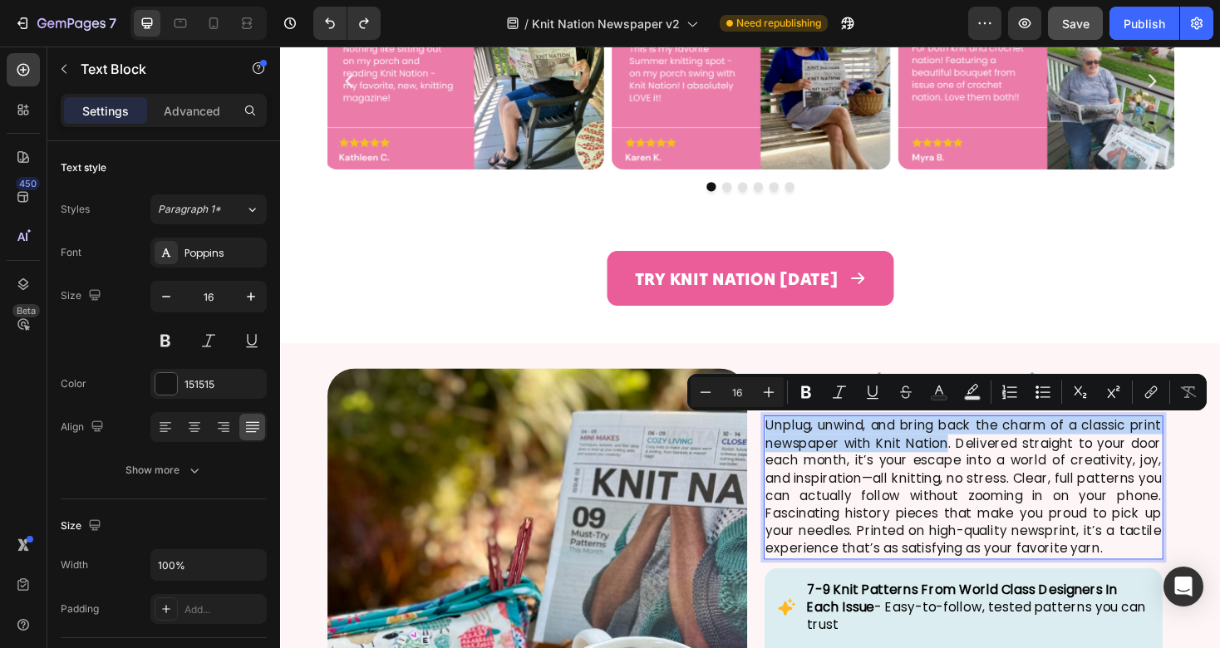
drag, startPoint x: 987, startPoint y: 467, endPoint x: 799, endPoint y: 455, distance: 189.1
click at [798, 455] on p "Unplug, unwind, and bring back the charm of a classic print newspaper with Knit…" at bounding box center [1005, 514] width 420 height 149
copy p "Unplug, unwind, and bring back the charm of a classic print newspaper with Knit…"
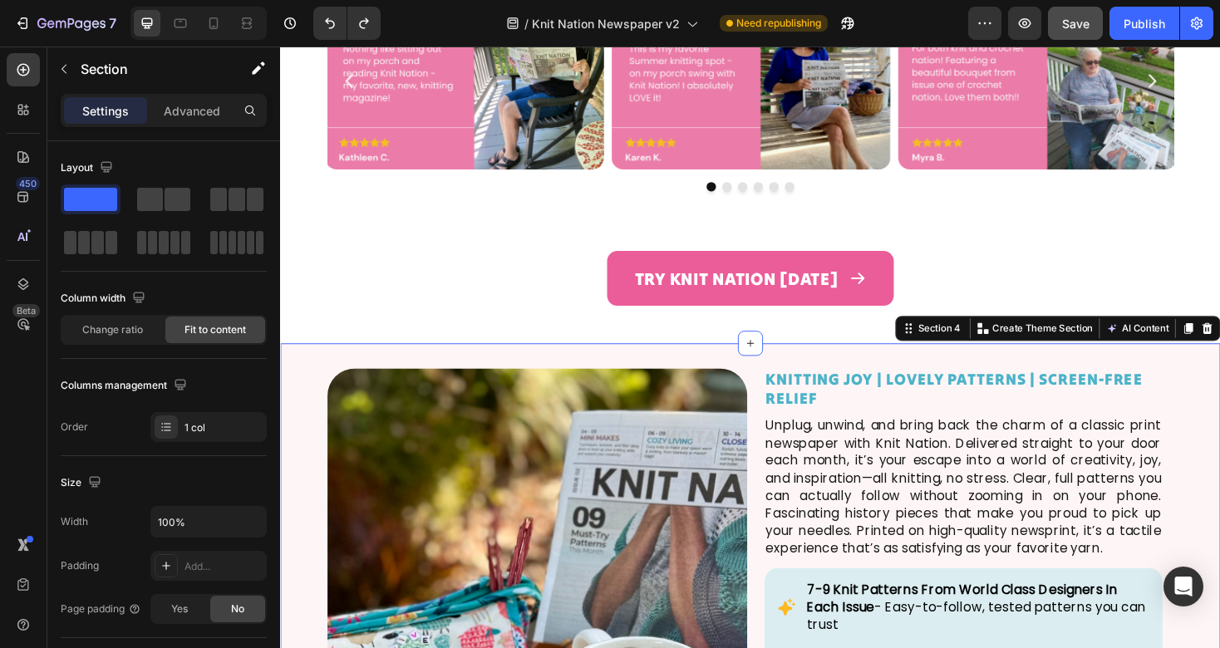
click at [936, 405] on p "KNITTING JOY | LOVELY PATTERNS | SCREEN-FREE RELIEF" at bounding box center [1005, 410] width 420 height 40
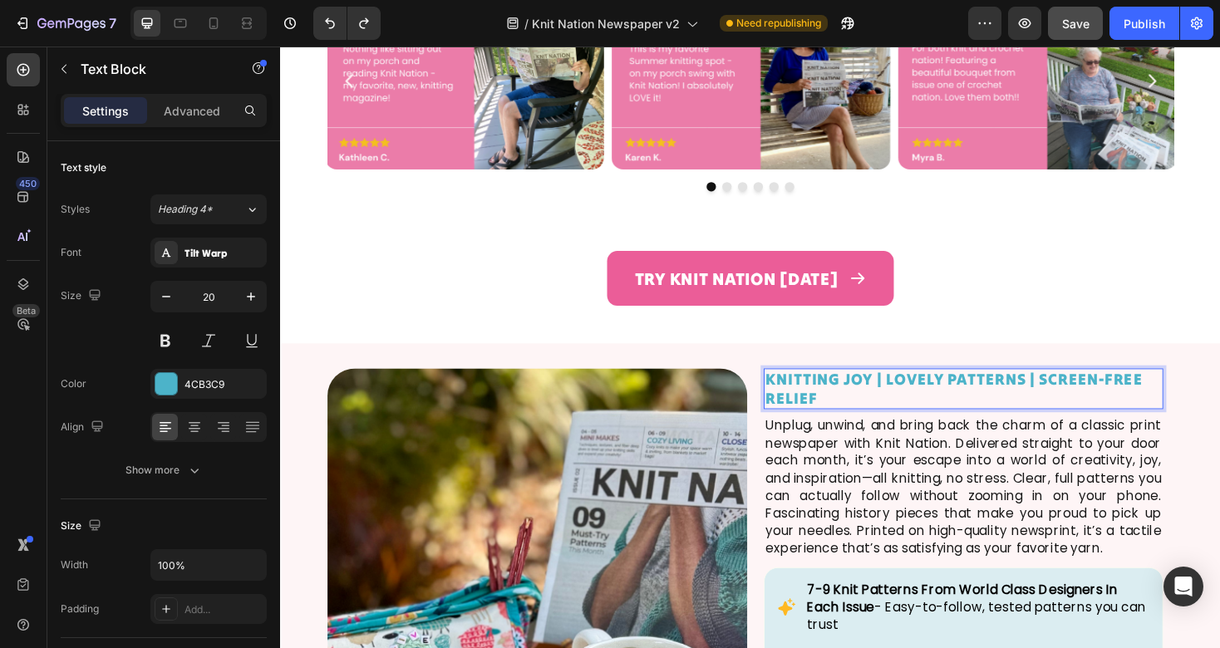
click at [936, 405] on p "KNITTING JOY | LOVELY PATTERNS | SCREEN-FREE RELIEF" at bounding box center [1005, 410] width 420 height 40
click at [935, 405] on p "Unplug, unwind, and bring back the charm of a classic print newspaper with Knit…" at bounding box center [1005, 410] width 420 height 40
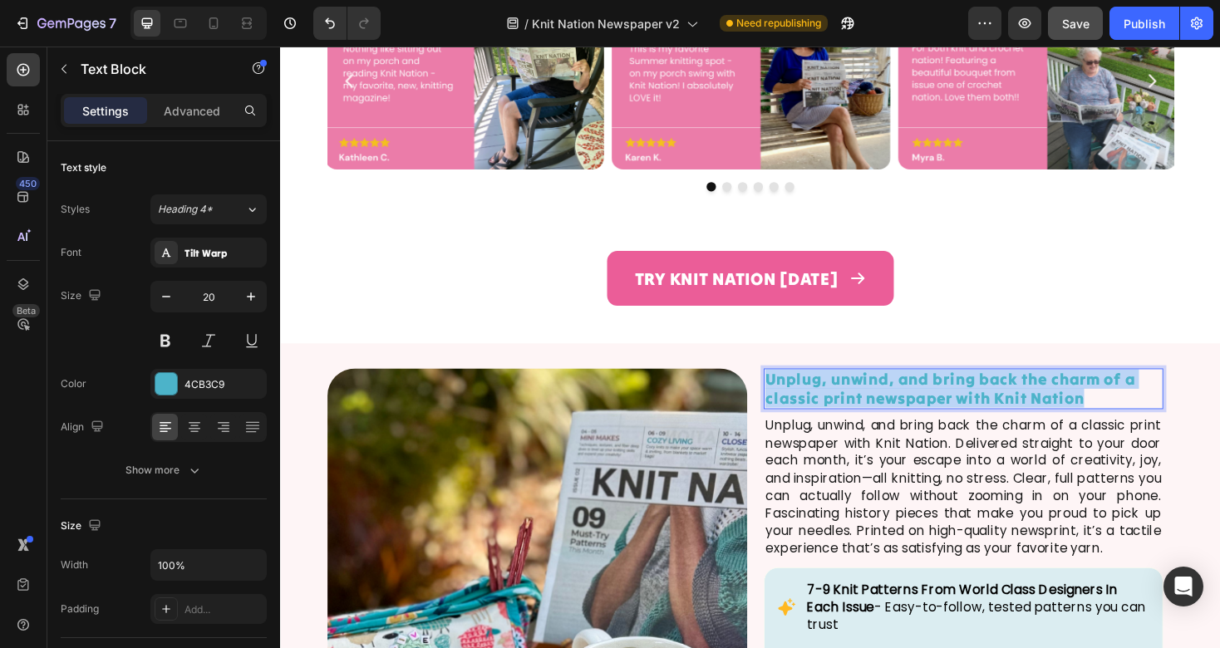
click at [935, 405] on p "Unplug, unwind, and bring back the charm of a classic print newspaper with Knit…" at bounding box center [1005, 410] width 420 height 40
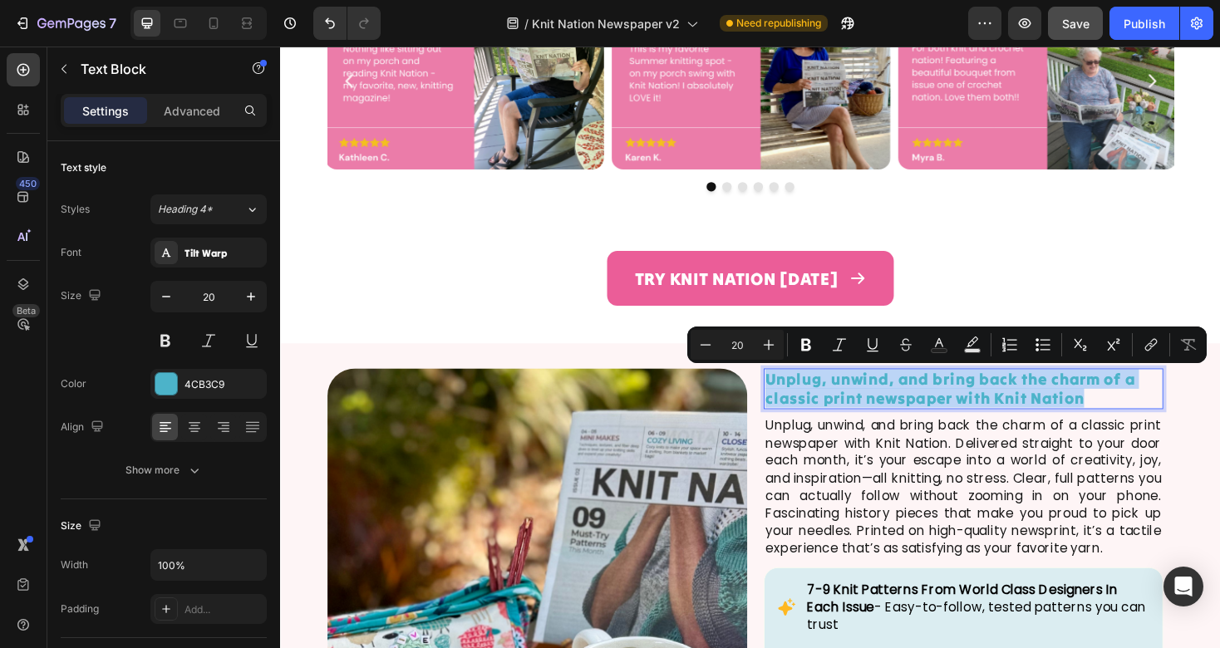
click at [947, 411] on p "Unplug, unwind, and bring back the charm of a classic print newspaper with Knit…" at bounding box center [1005, 410] width 420 height 40
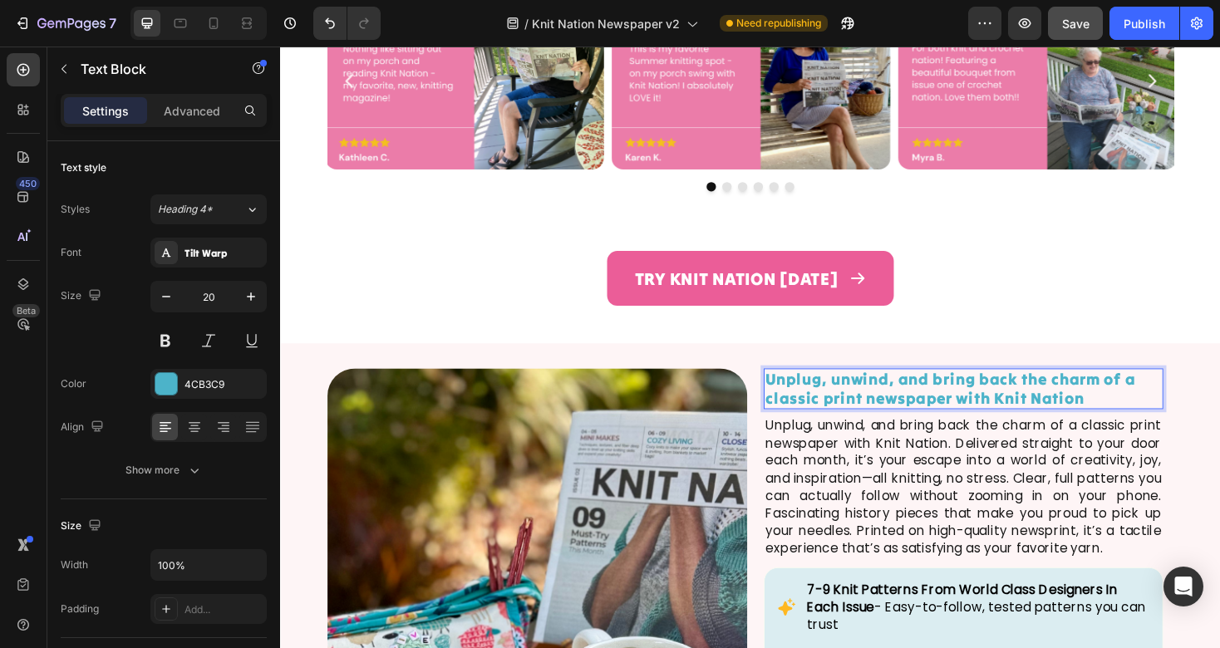
click at [1046, 411] on p "Unplug, unwind, and bring back the charm of a classic print newspaper with Knit…" at bounding box center [1005, 410] width 420 height 40
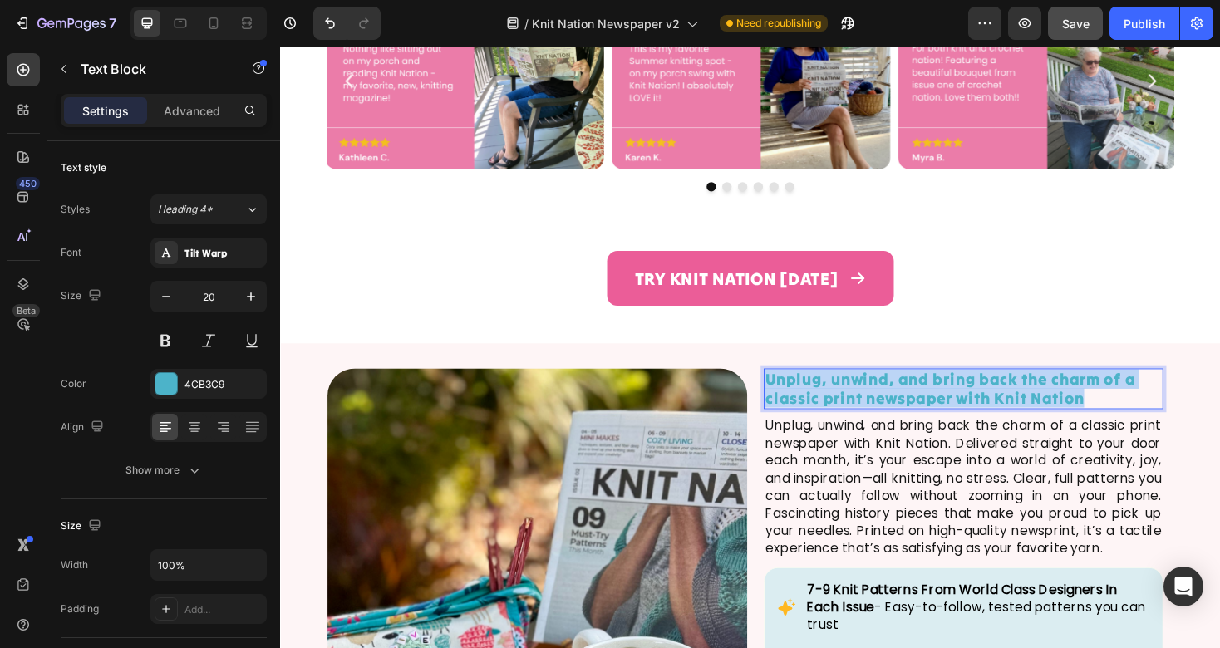
click at [1046, 411] on p "Unplug, unwind, and bring back the charm of a classic print newspaper with Knit…" at bounding box center [1005, 410] width 420 height 40
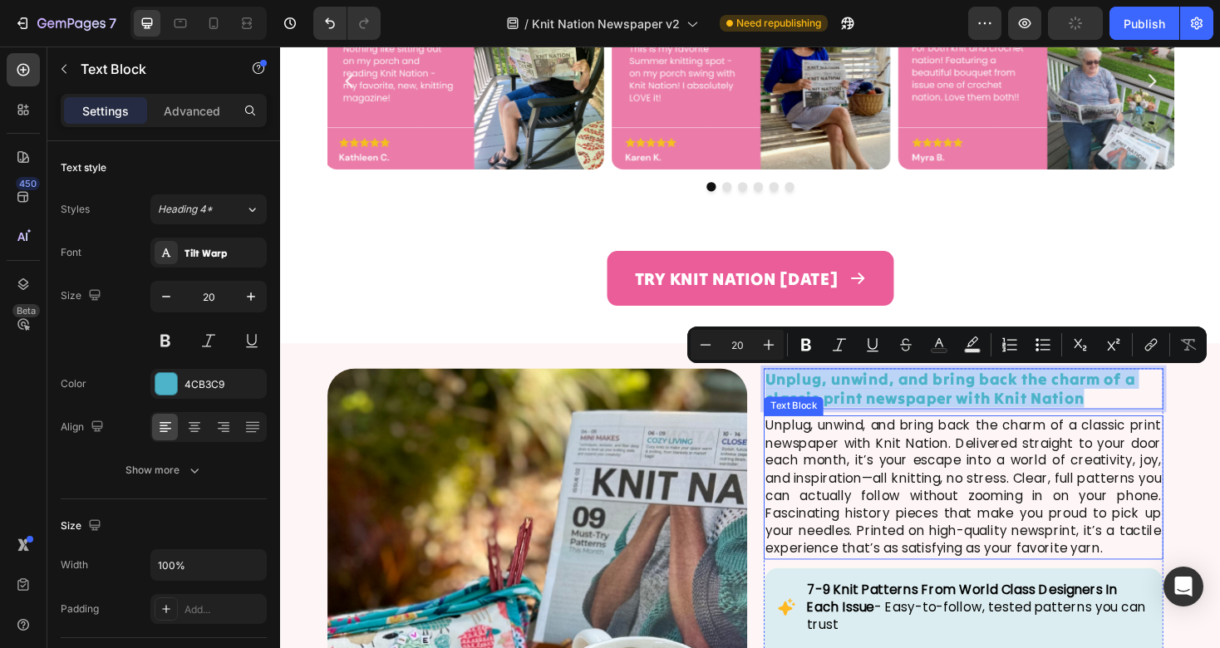
click at [984, 499] on p "Unplug, unwind, and bring back the charm of a classic print newspaper with Knit…" at bounding box center [1005, 514] width 420 height 149
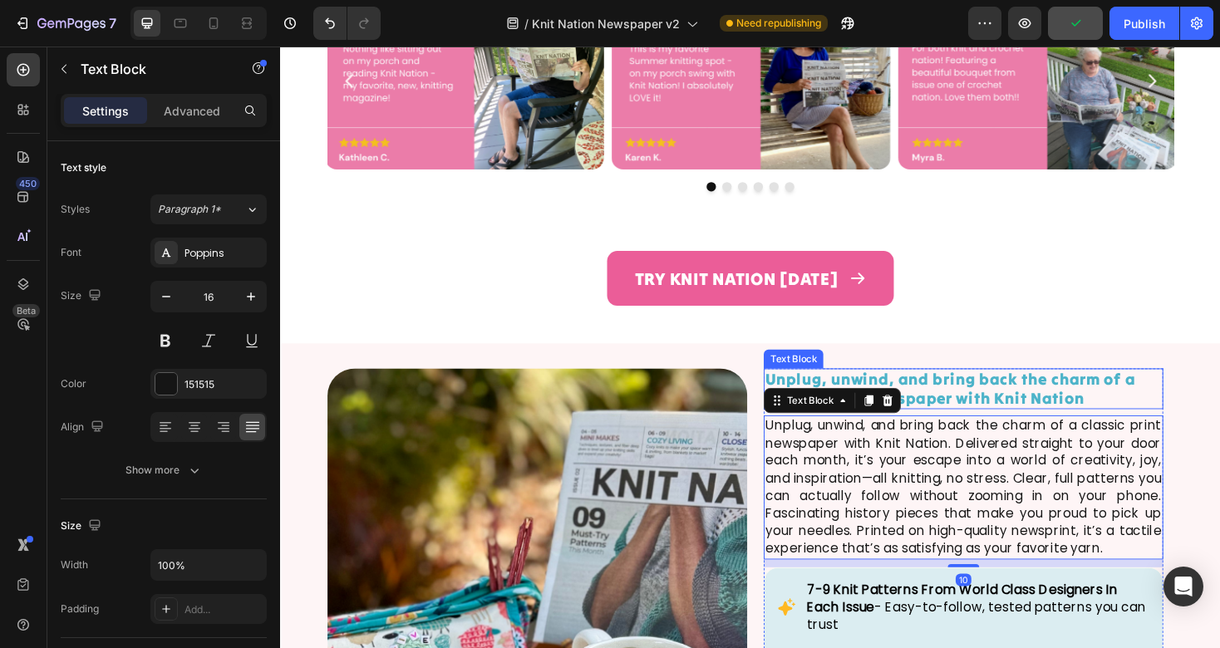
click at [1021, 412] on p "Unplug, unwind, and bring back the charm of a classic print newspaper with Knit…" at bounding box center [1005, 410] width 420 height 40
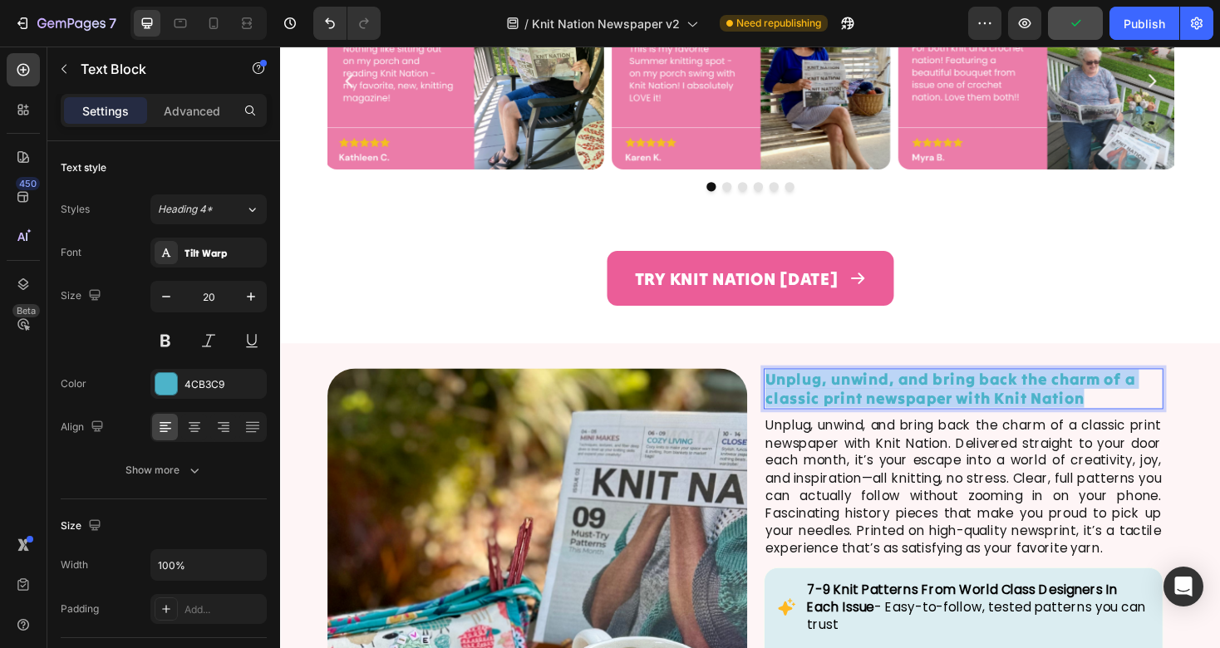
click at [1021, 412] on p "Unplug, unwind, and bring back the charm of a classic print newspaper with Knit…" at bounding box center [1005, 410] width 420 height 40
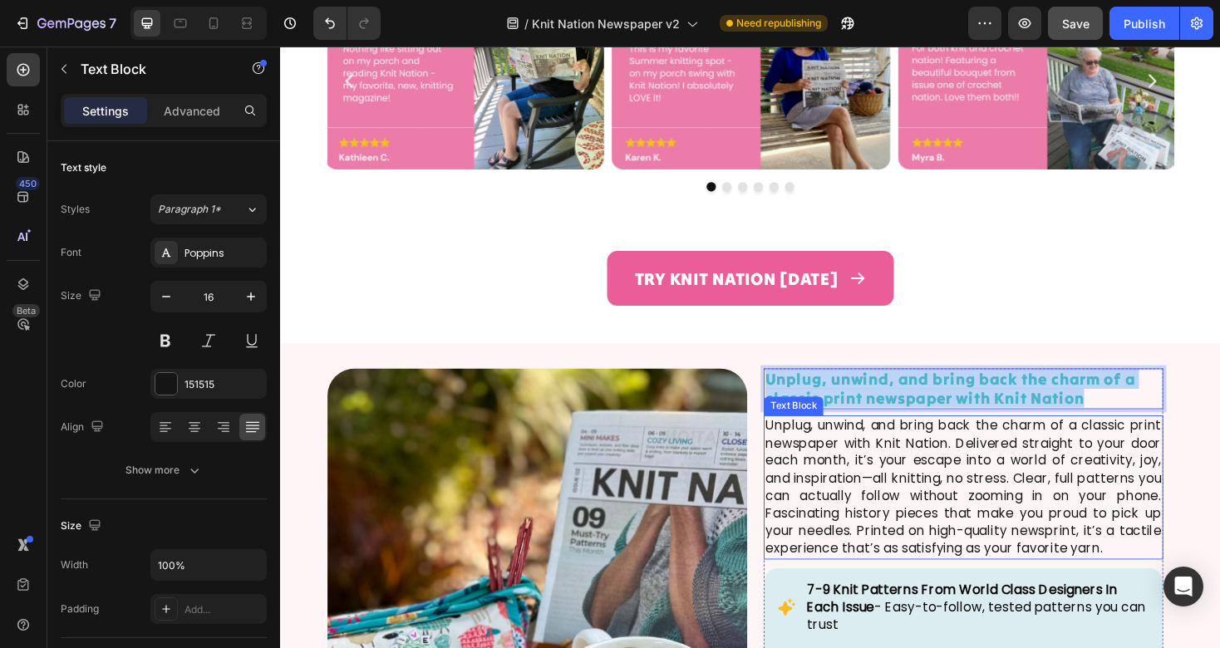
click at [948, 539] on p "Unplug, unwind, and bring back the charm of a classic print newspaper with Knit…" at bounding box center [1005, 514] width 420 height 149
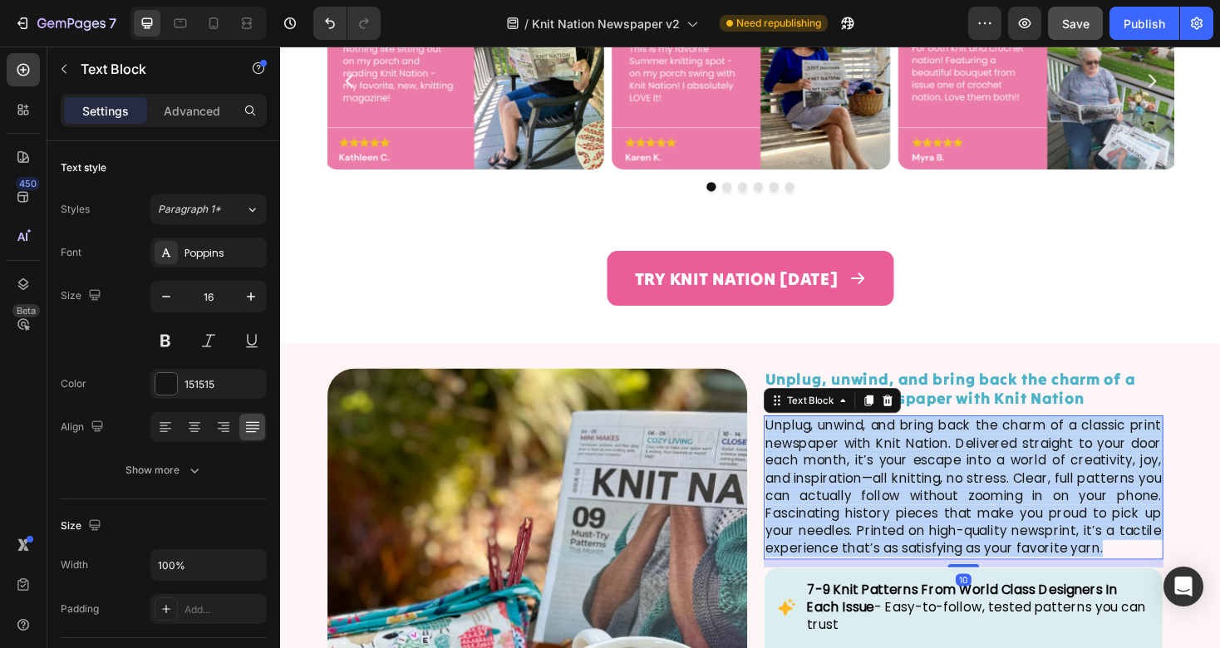
click at [948, 539] on p "Unplug, unwind, and bring back the charm of a classic print newspaper with Knit…" at bounding box center [1005, 514] width 420 height 149
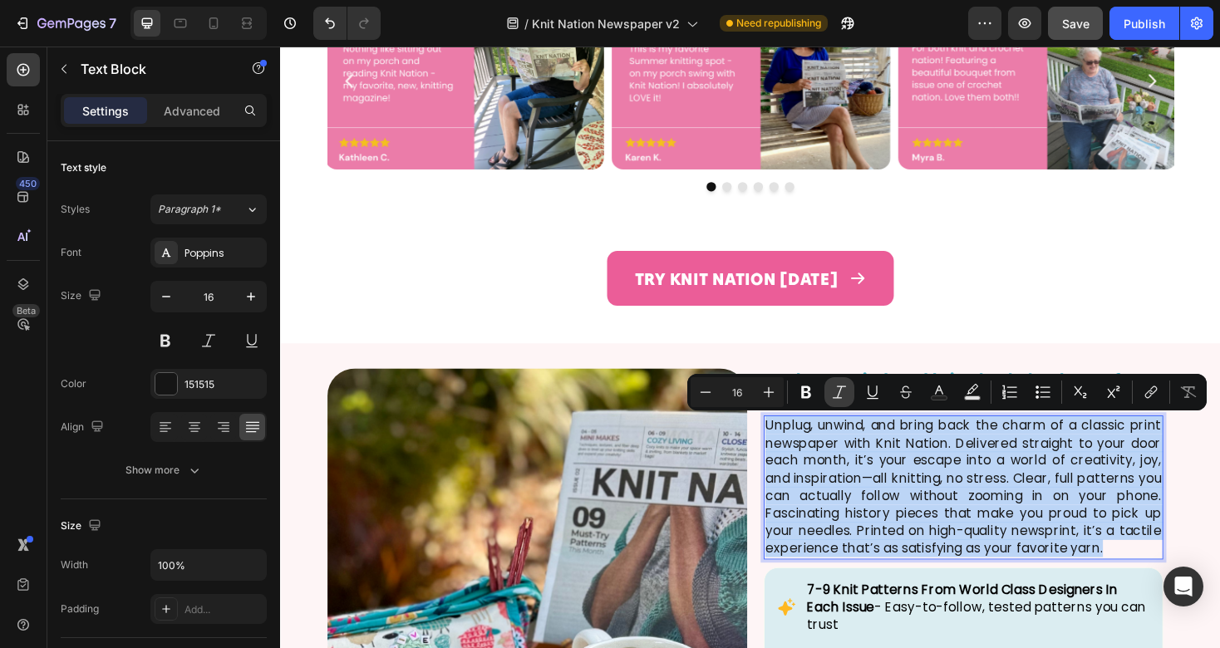
copy p "Unplug, unwind, and bring back the charm of a classic print newspaper with Knit…"
click at [946, 494] on p "Unplug, unwind, and bring back the charm of a classic print newspaper with Knit…" at bounding box center [1005, 514] width 420 height 149
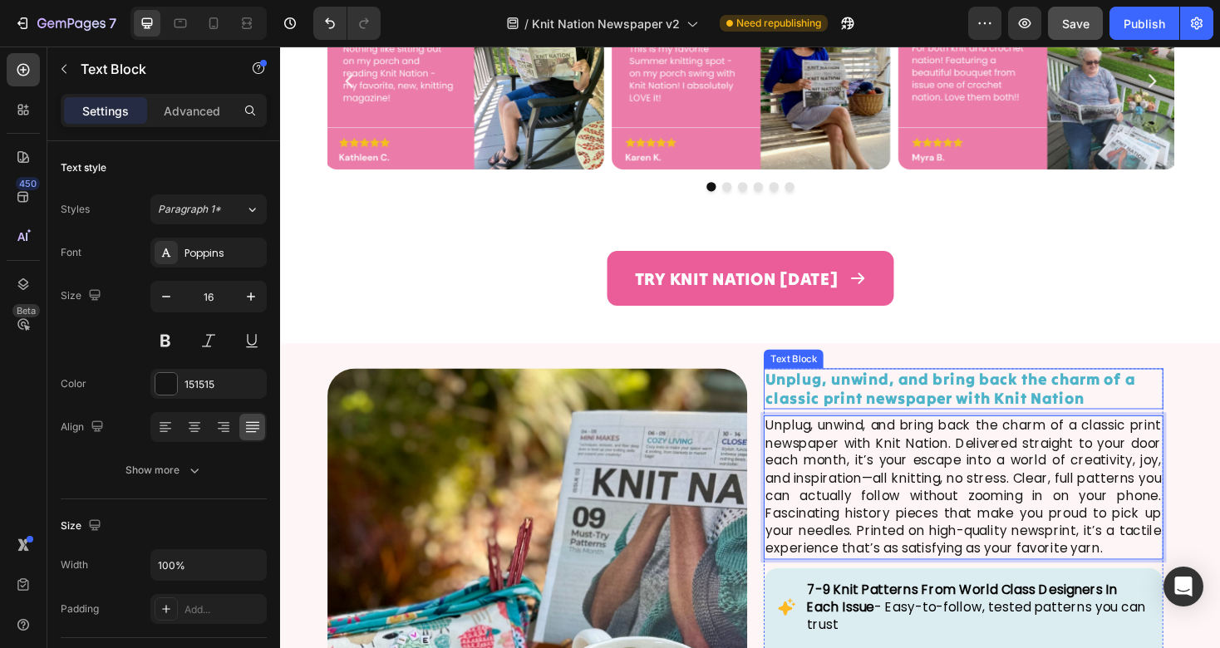
click at [1048, 399] on p "Unplug, unwind, and bring back the charm of a classic print newspaper with Knit…" at bounding box center [1005, 410] width 420 height 40
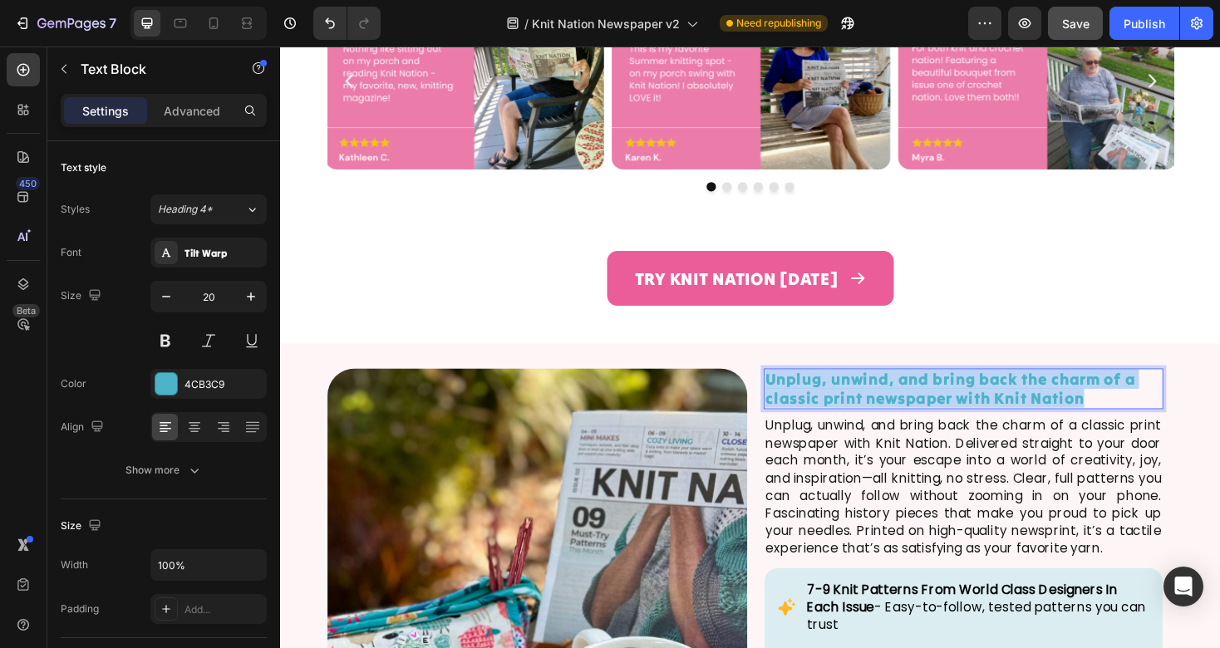
click at [1048, 399] on p "Unplug, unwind, and bring back the charm of a classic print newspaper with Knit…" at bounding box center [1005, 410] width 420 height 40
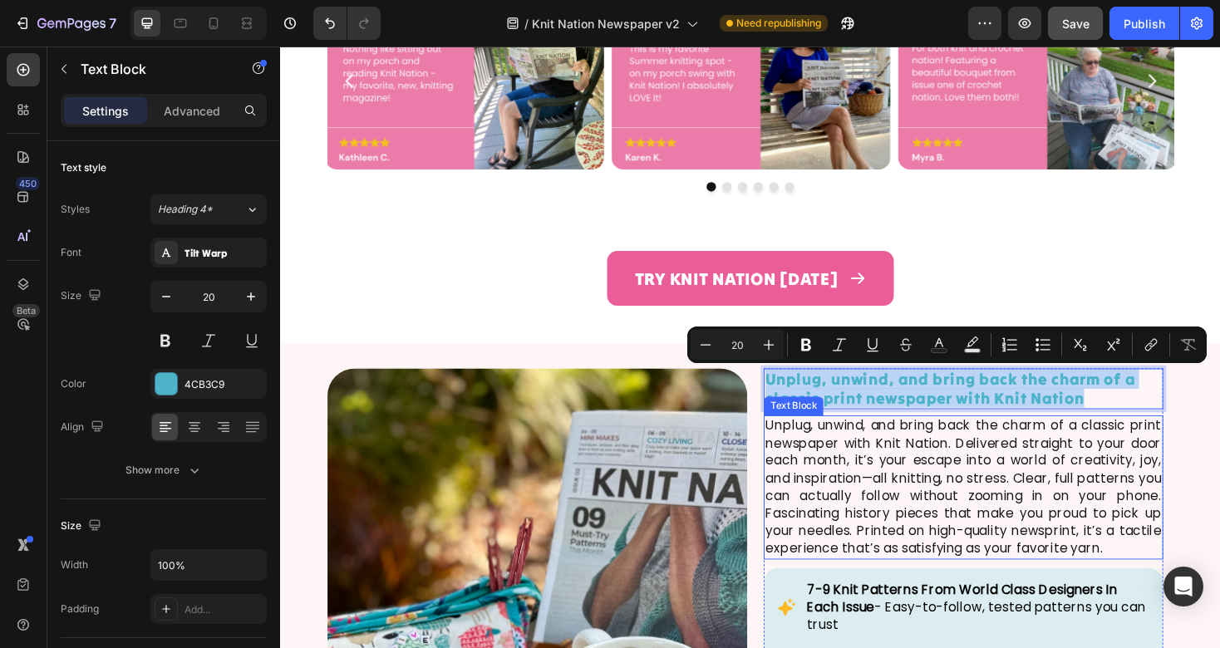
click at [905, 491] on p "Unplug, unwind, and bring back the charm of a classic print newspaper with Knit…" at bounding box center [1005, 514] width 420 height 149
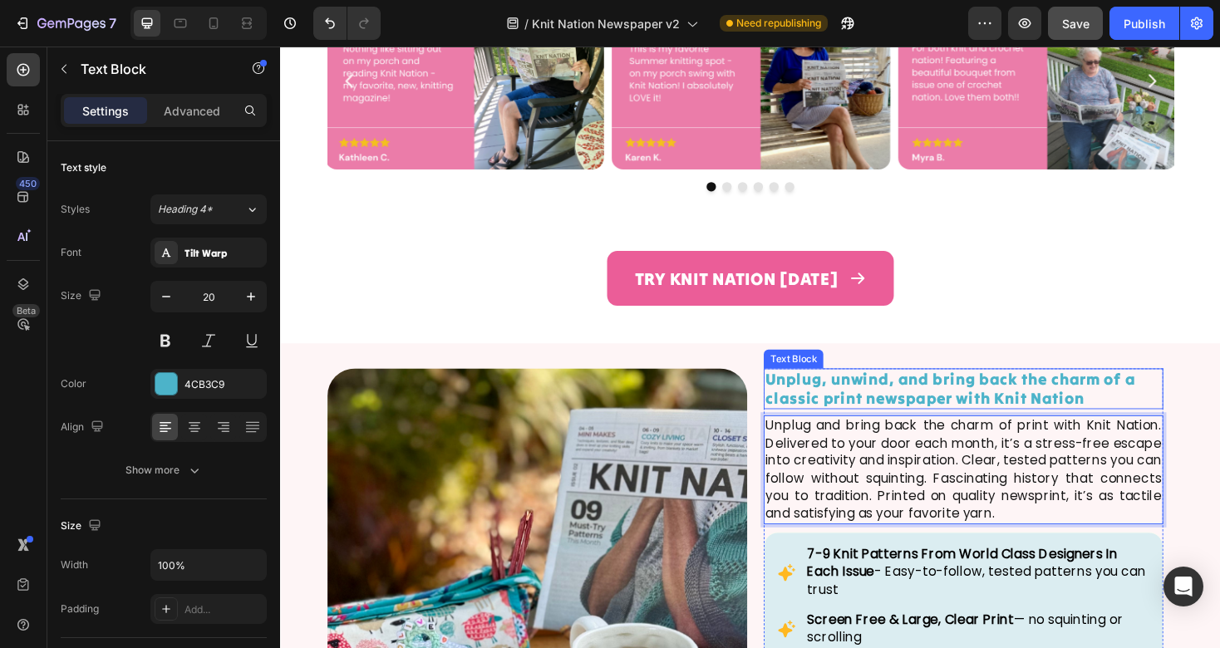
click at [880, 411] on p "Unplug, unwind, and bring back the charm of a classic print newspaper with Knit…" at bounding box center [1005, 410] width 420 height 40
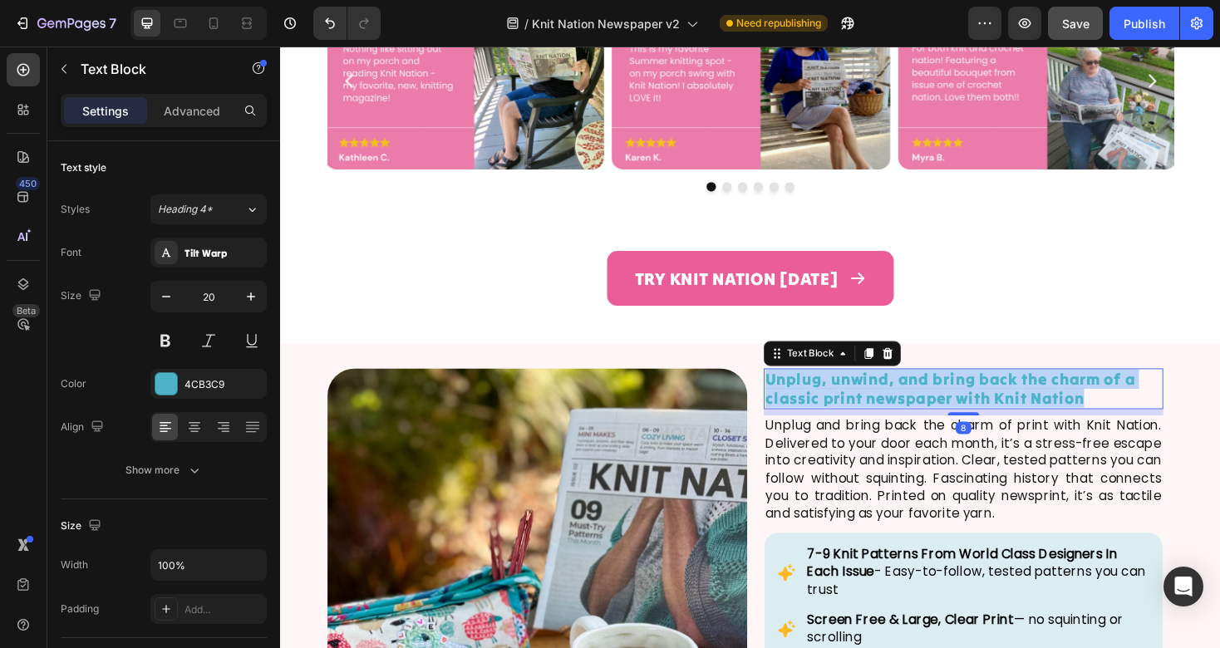
click at [880, 411] on p "Unplug, unwind, and bring back the charm of a classic print newspaper with Knit…" at bounding box center [1005, 410] width 420 height 40
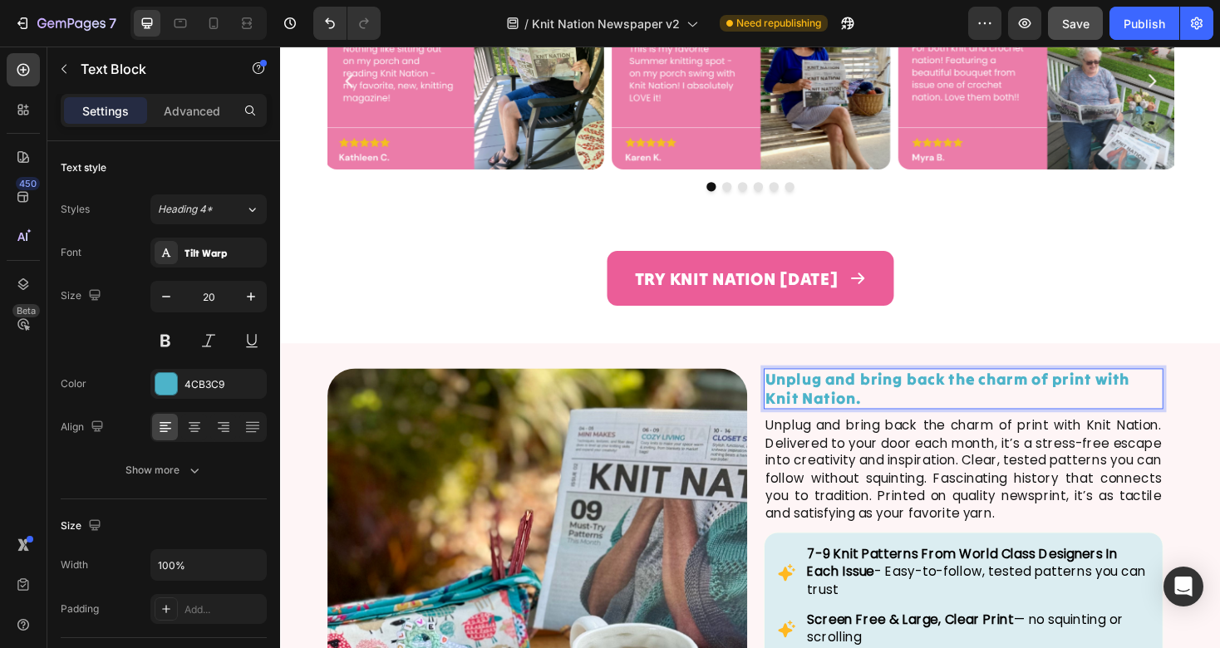
click at [804, 400] on p "Unplug and bring back the charm of print with Knit Nation." at bounding box center [1005, 410] width 420 height 40
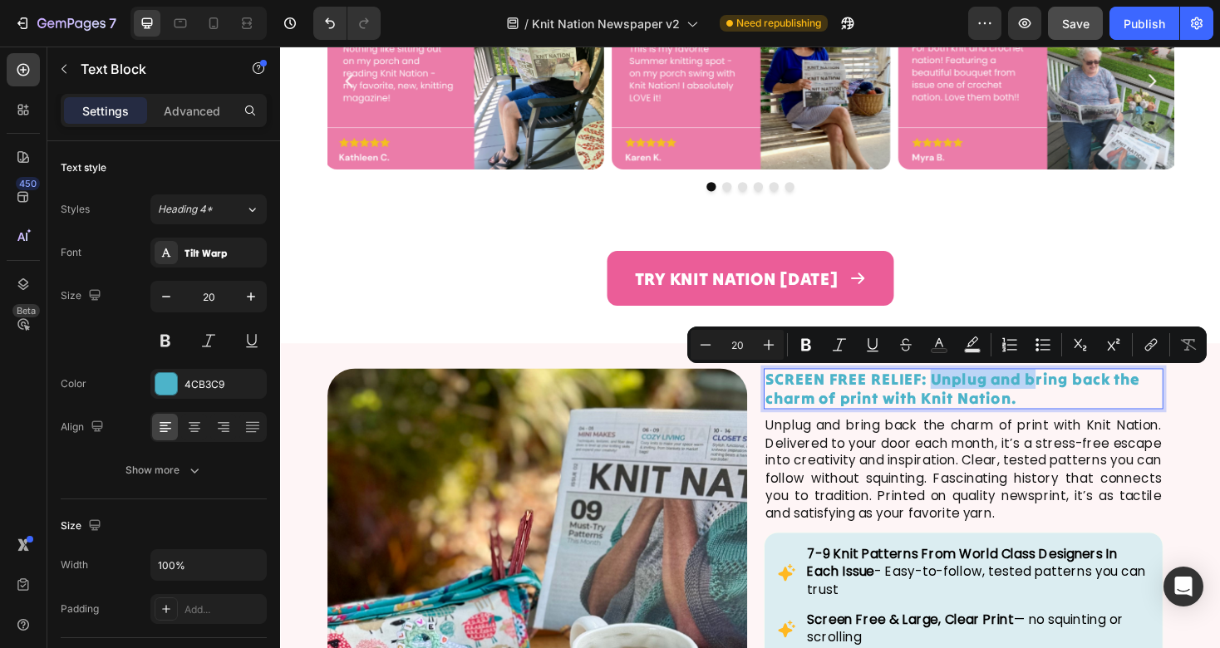
drag, startPoint x: 1075, startPoint y: 398, endPoint x: 972, endPoint y: 400, distance: 103.1
click at [972, 400] on p "SCREEN FREE RELIEF: Unplug and bring back the charm of print with Knit Nation." at bounding box center [1005, 410] width 420 height 40
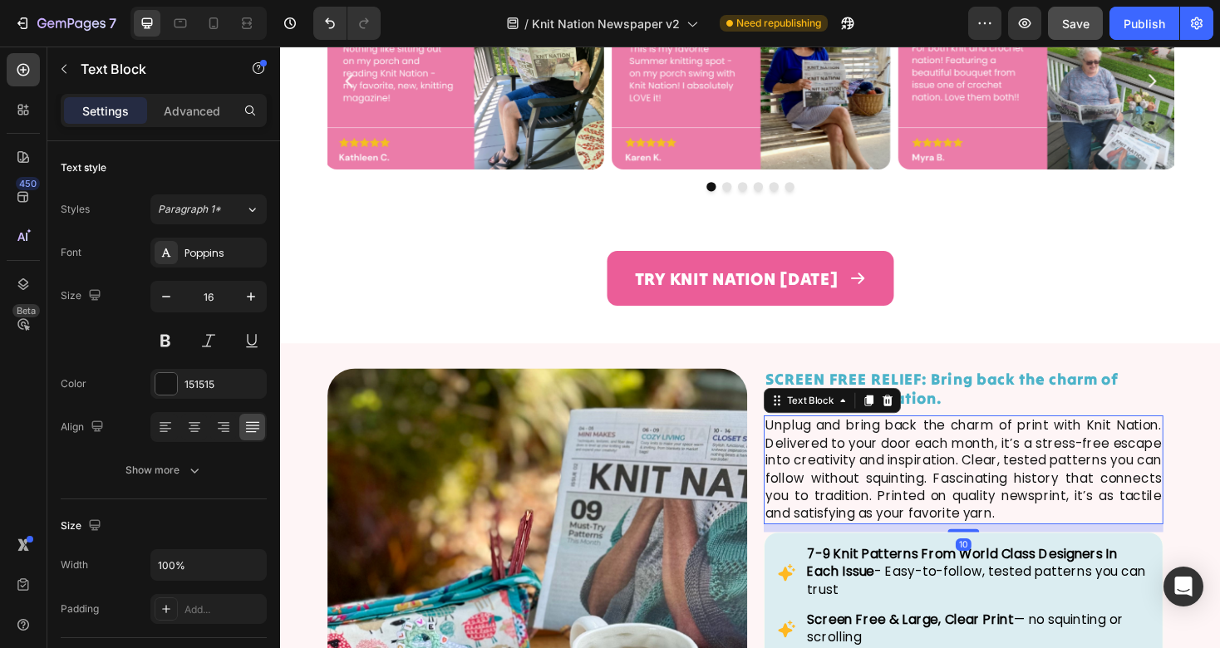
click at [977, 474] on p "Unplug and bring back the charm of print with Knit Nation. Delivered to your do…" at bounding box center [1005, 495] width 420 height 111
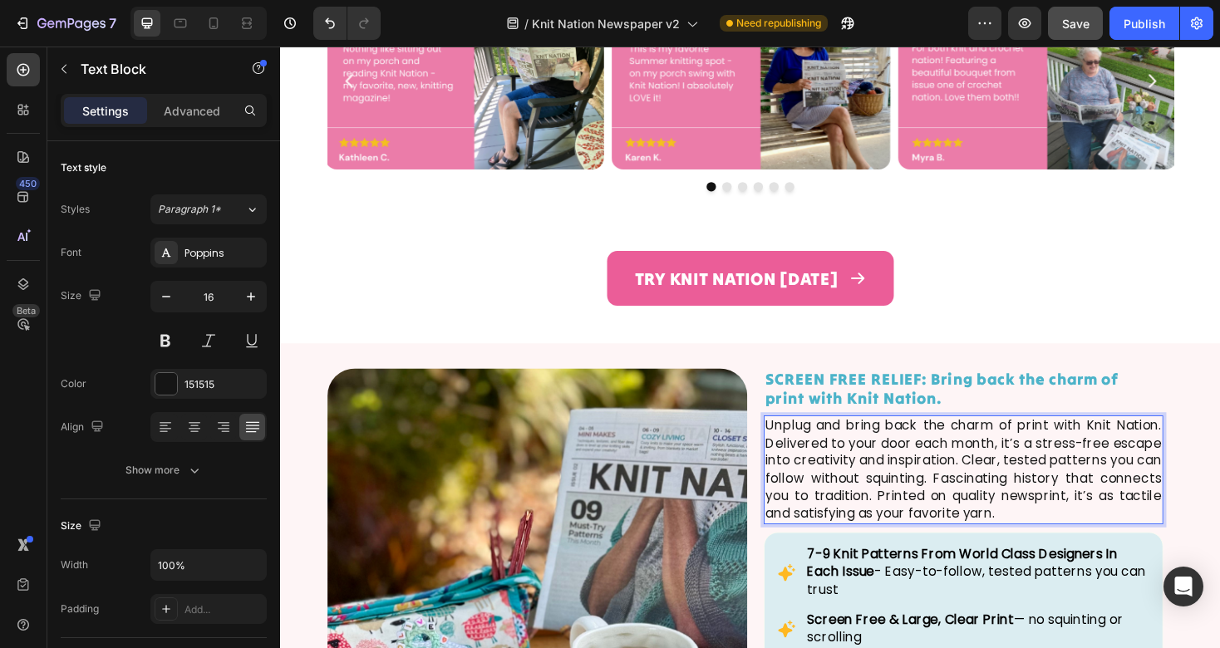
click at [1057, 460] on p "Unplug and bring back the charm of print with Knit Nation. Delivered to your do…" at bounding box center [1005, 495] width 420 height 111
click at [1155, 444] on p "Unplug and bring back the charm of print with Knit Nation. Delivered to your do…" at bounding box center [1005, 495] width 420 height 111
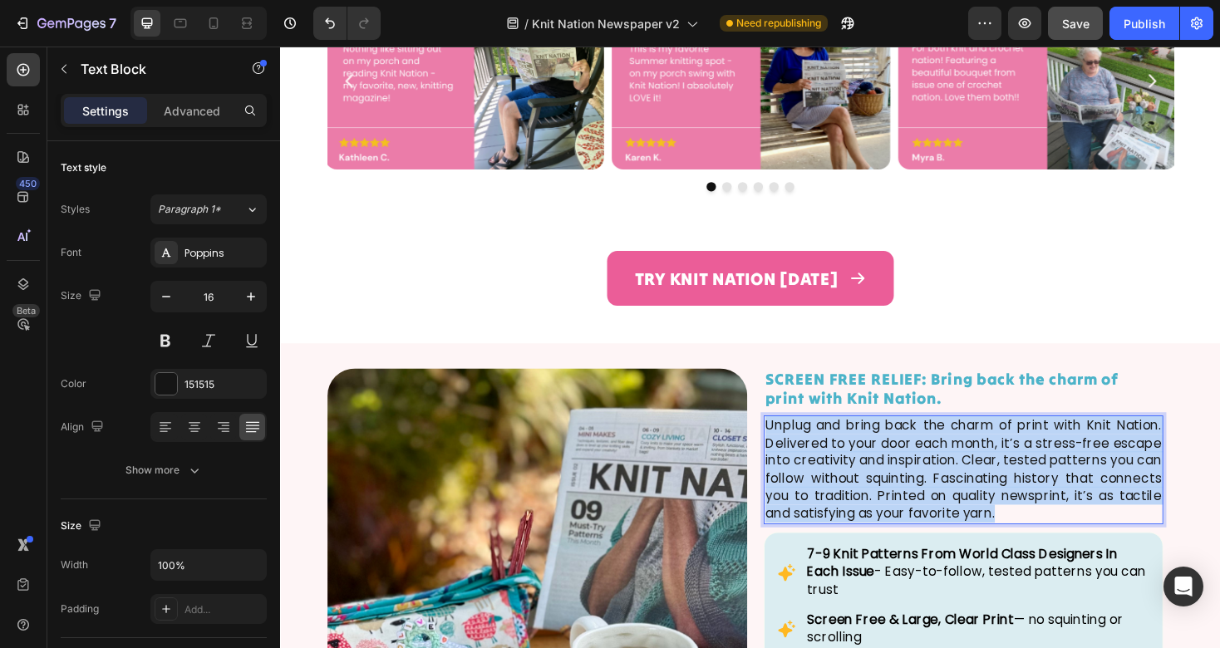
click at [1155, 444] on p "Unplug and bring back the charm of print with Knit Nation. Delivered to your do…" at bounding box center [1005, 495] width 420 height 111
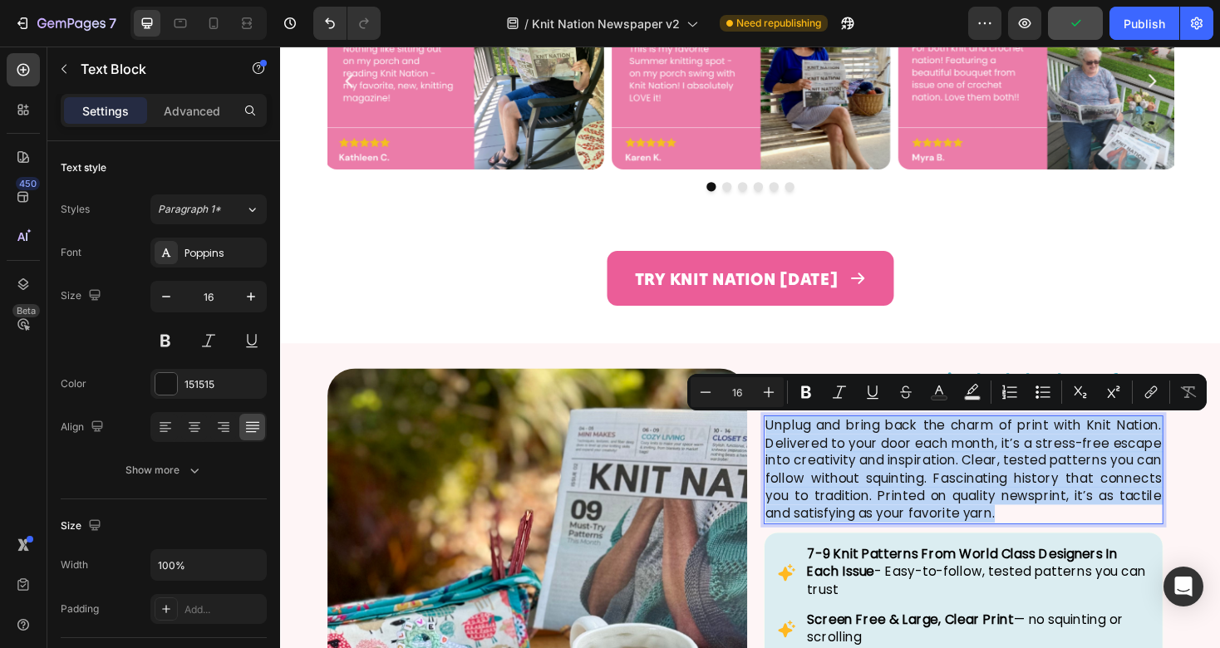
click at [1157, 469] on p "Unplug and bring back the charm of print with Knit Nation. Delivered to your do…" at bounding box center [1005, 495] width 420 height 111
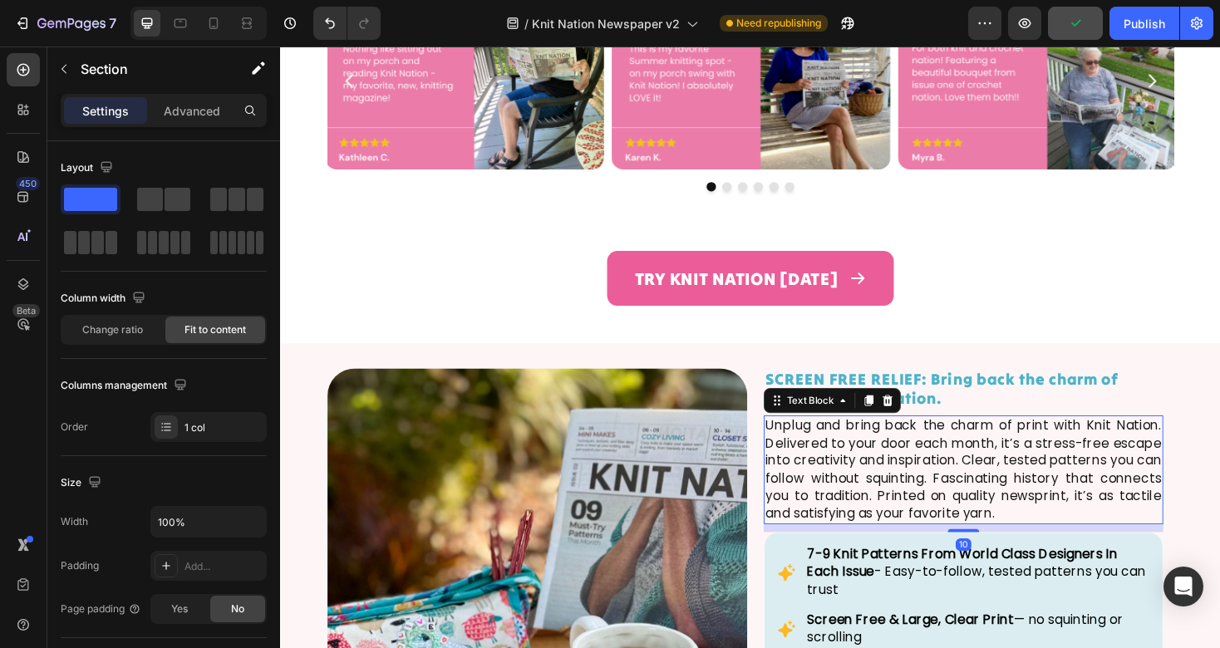
click at [1181, 446] on p "Unplug and bring back the charm of print with Knit Nation. Delivered to your do…" at bounding box center [1005, 495] width 420 height 111
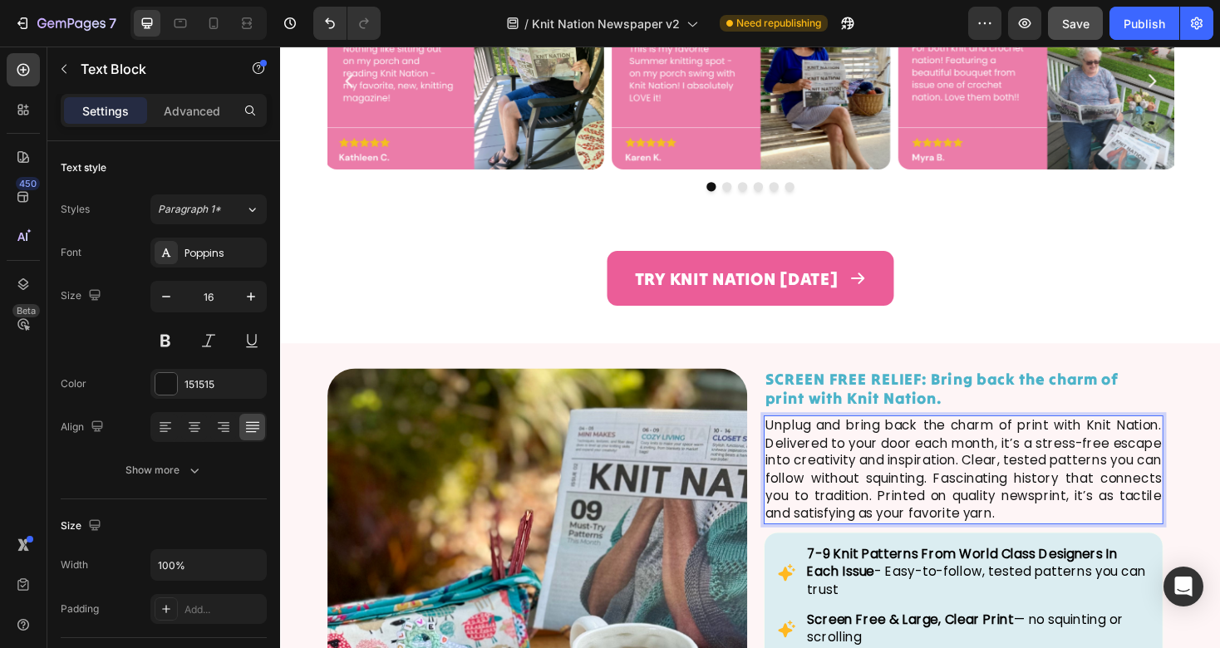
click at [1194, 449] on p "Unplug and bring back the charm of print with Knit Nation. Delivered to your do…" at bounding box center [1005, 495] width 420 height 111
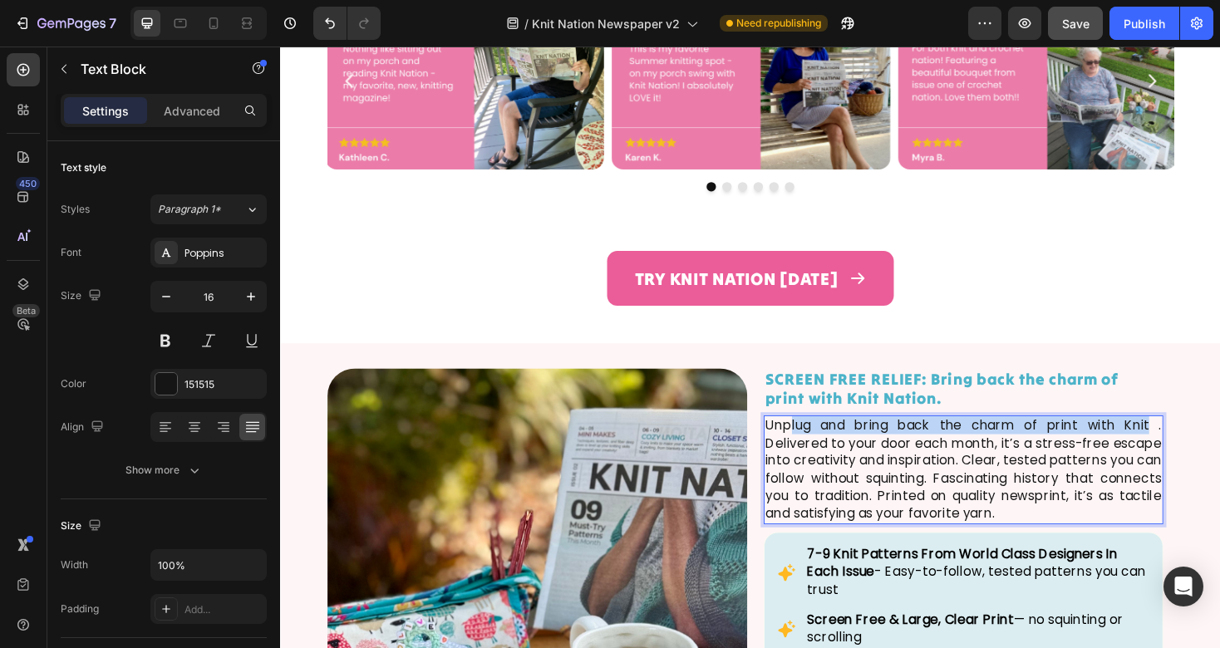
drag, startPoint x: 1206, startPoint y: 449, endPoint x: 820, endPoint y: 446, distance: 386.5
click at [821, 446] on p "Unplug and bring back the charm of print with Knit . Delivered to your door eac…" at bounding box center [1005, 495] width 420 height 111
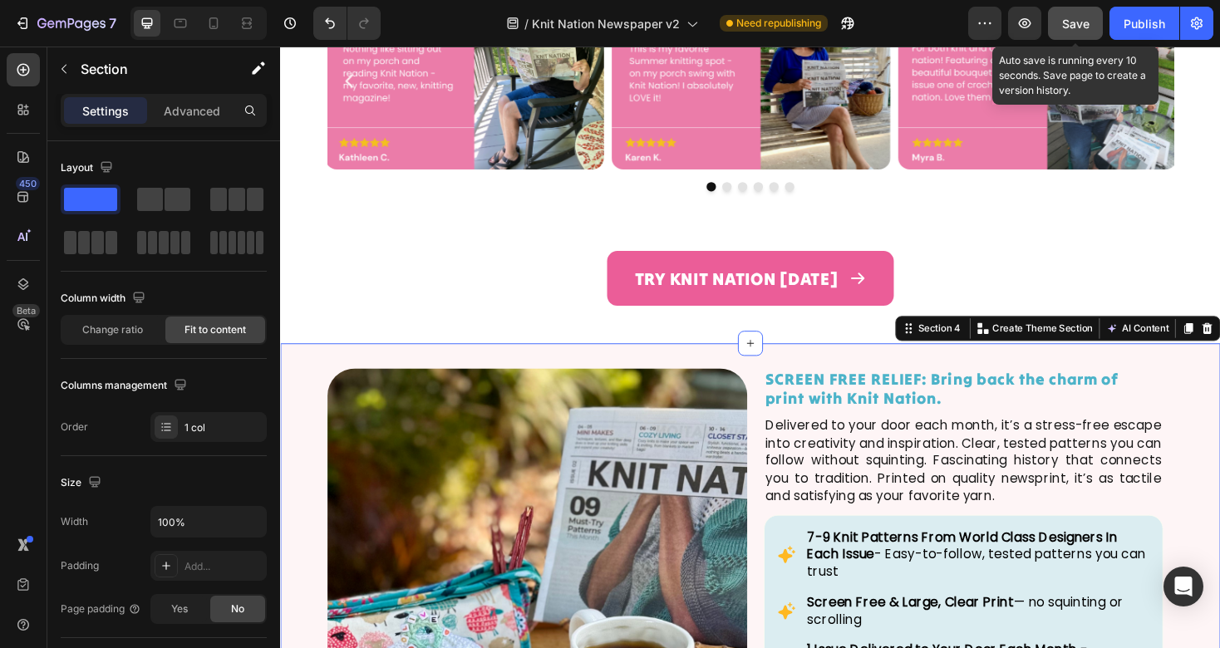
click at [1083, 12] on button "Save" at bounding box center [1075, 23] width 55 height 33
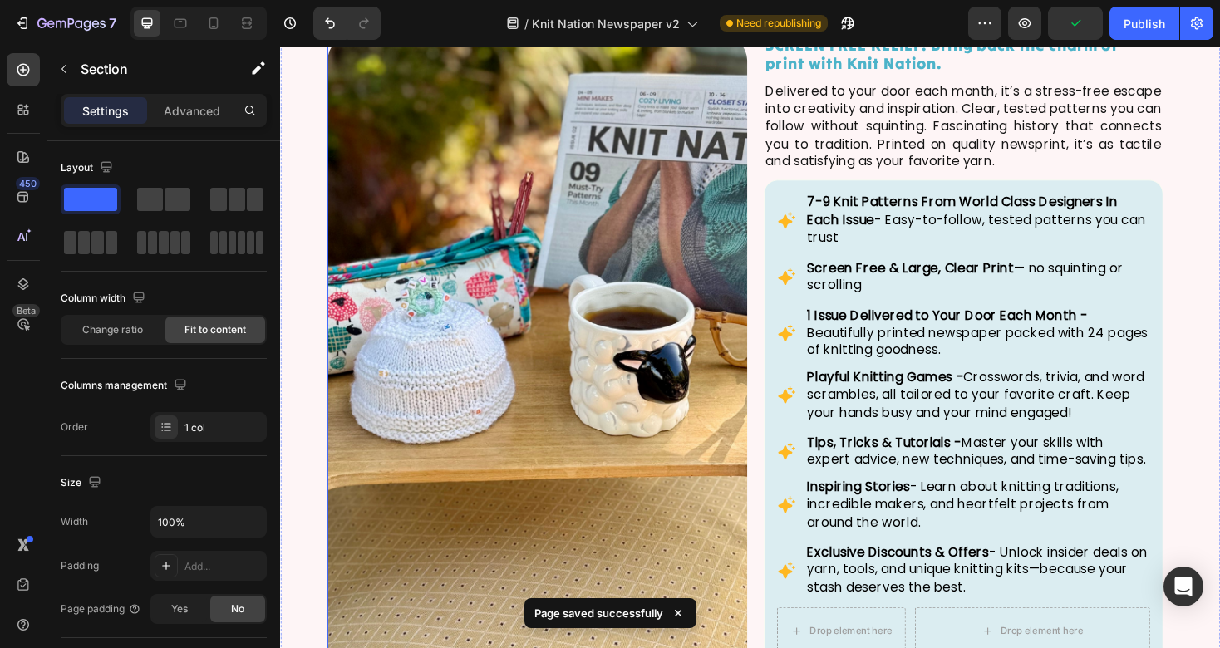
scroll to position [1361, 0]
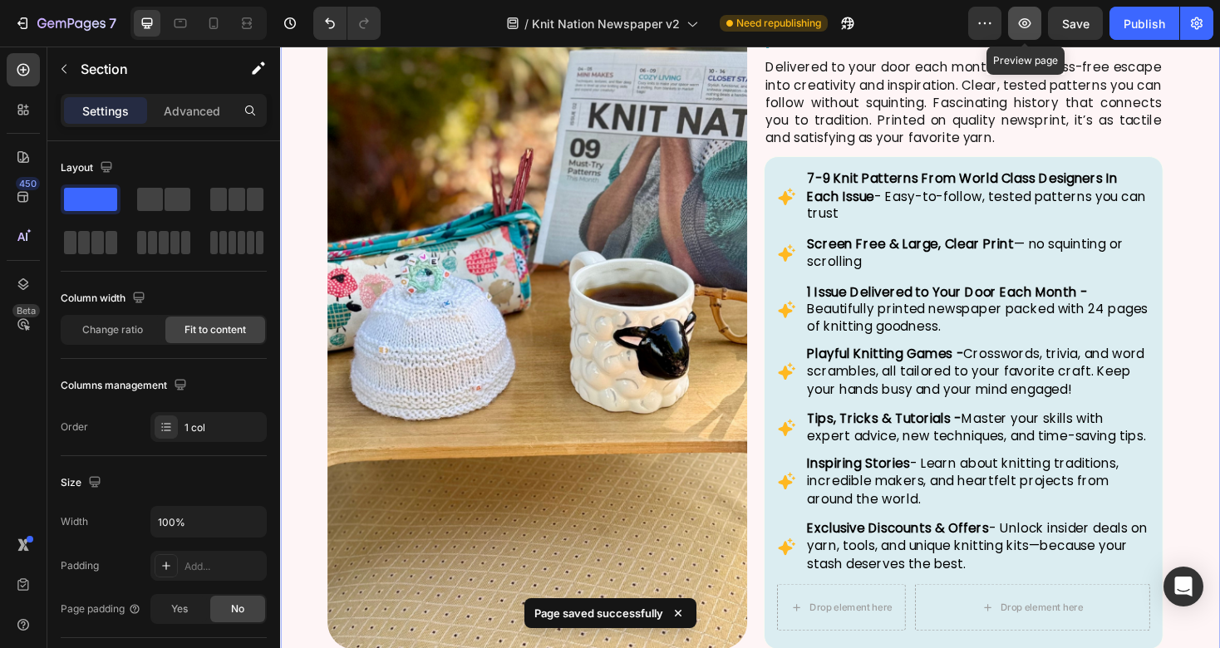
click at [1033, 18] on icon "button" at bounding box center [1024, 23] width 17 height 17
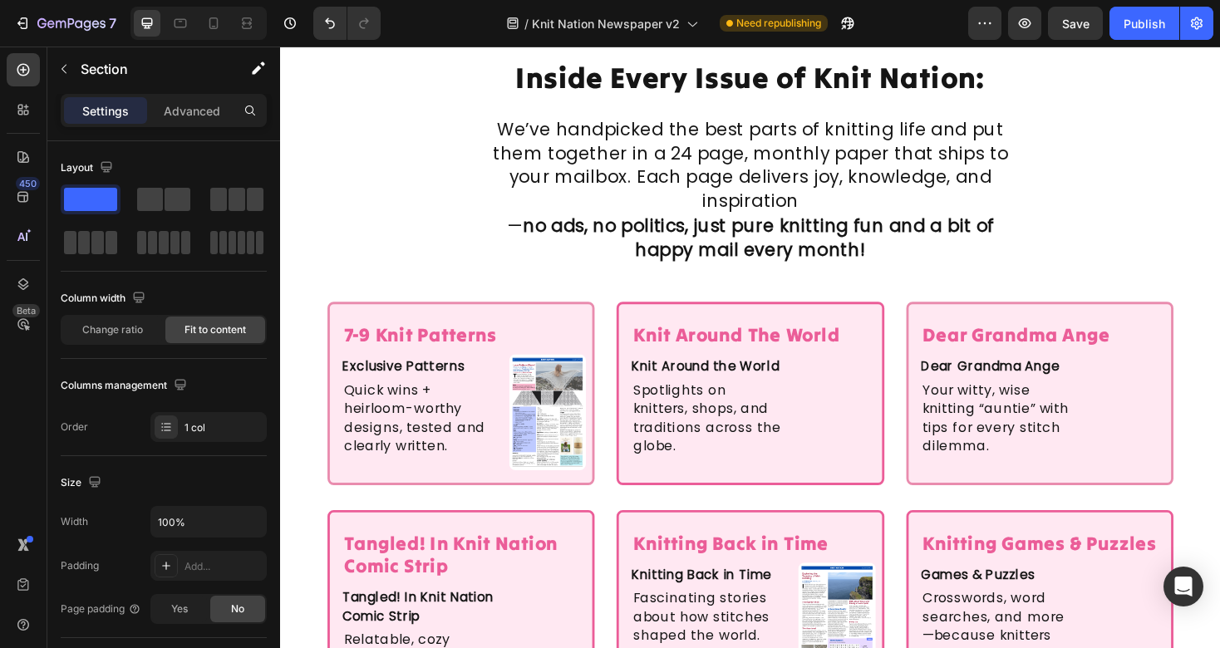
scroll to position [2114, 0]
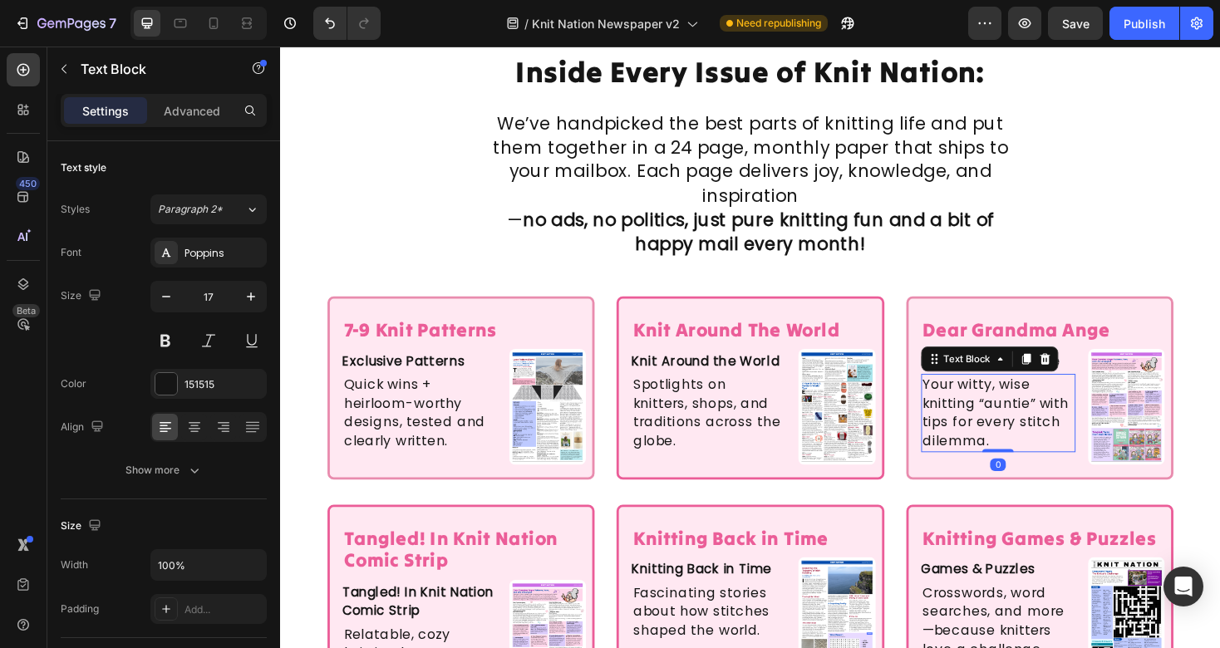
click at [1026, 416] on p "Your witty, wise knitting “auntie” with tips for every stitch dilemma." at bounding box center [1042, 435] width 160 height 79
click at [1058, 396] on p "Your witty, wise knitting “auntie” with tips for every stitch dilemma." at bounding box center [1042, 435] width 160 height 79
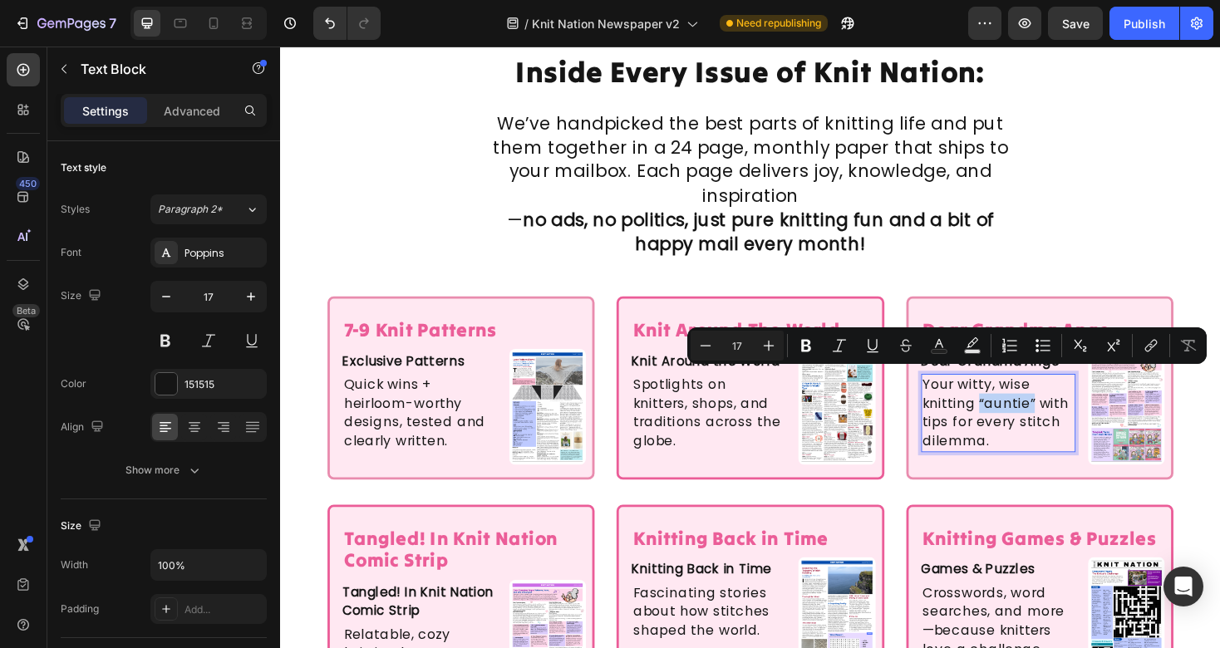
drag, startPoint x: 1078, startPoint y: 399, endPoint x: 1021, endPoint y: 403, distance: 57.5
click at [1020, 403] on p "Your witty, wise knitting “auntie” with tips for every stitch dilemma." at bounding box center [1042, 435] width 160 height 79
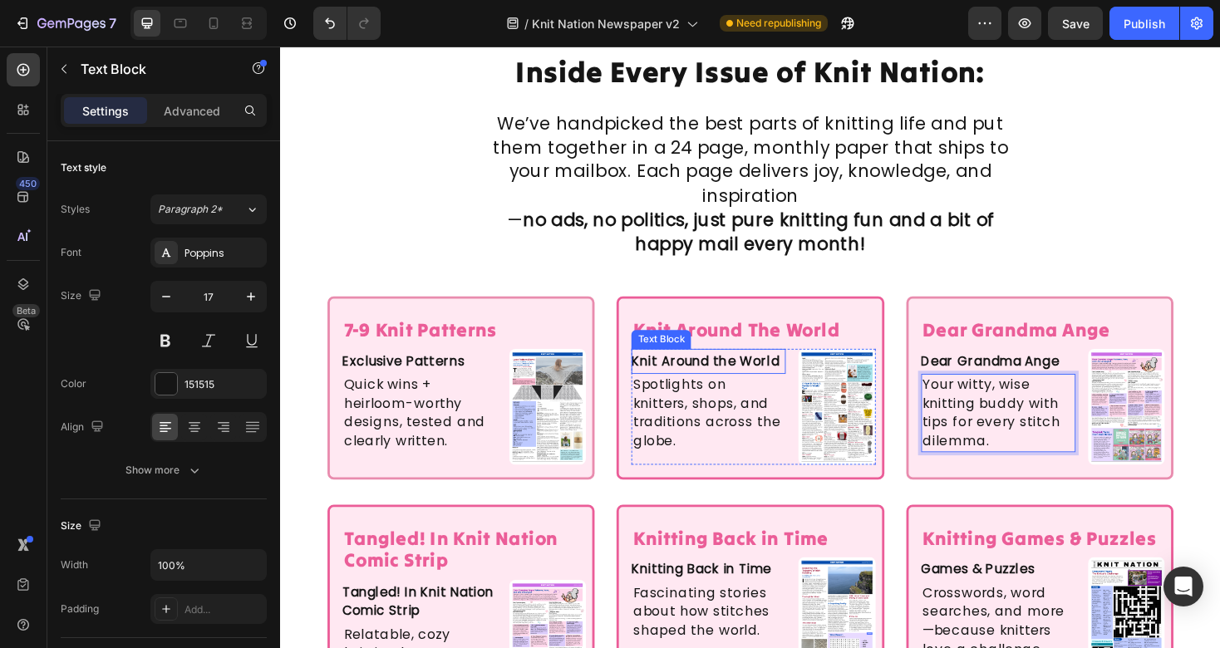
click at [751, 371] on p "Knit Around the World" at bounding box center [734, 381] width 164 height 20
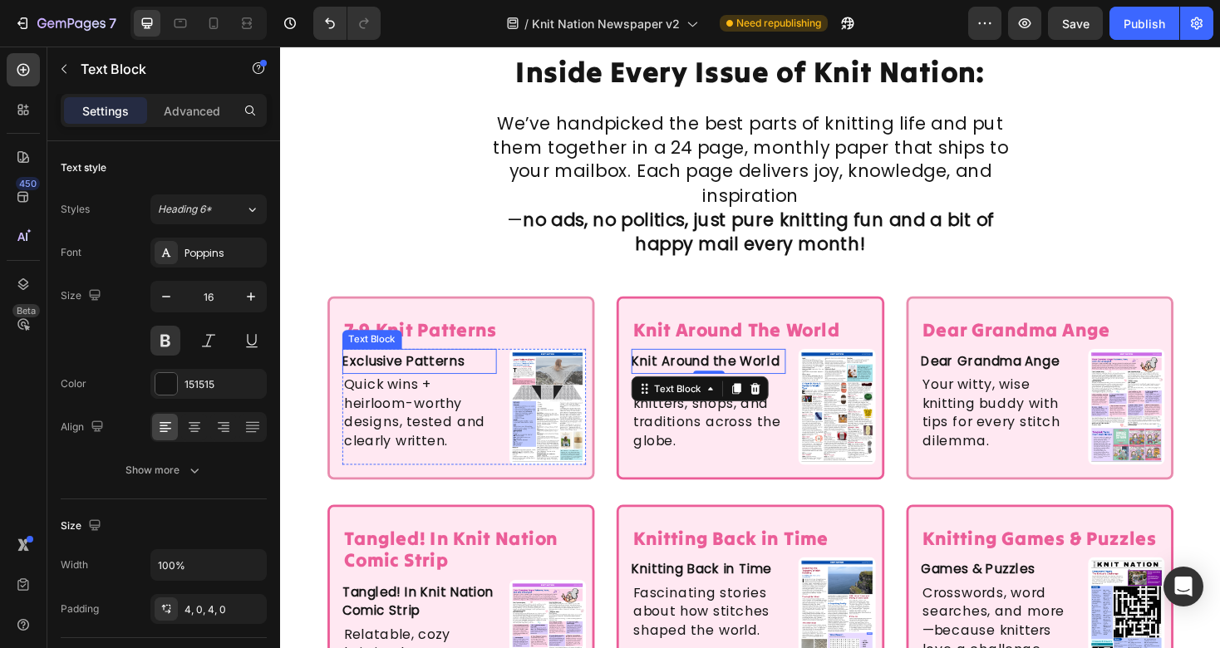
click at [429, 371] on p "Exclusive Patterns" at bounding box center [428, 381] width 164 height 20
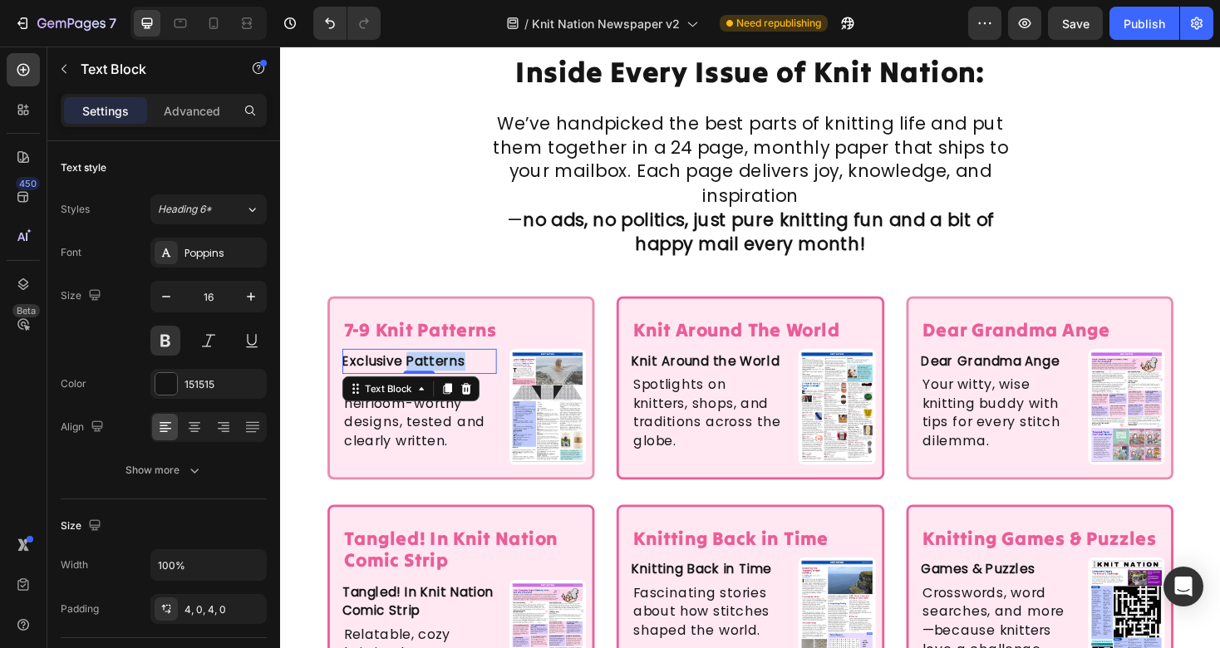
click at [429, 371] on p "Exclusive Patterns" at bounding box center [428, 381] width 164 height 20
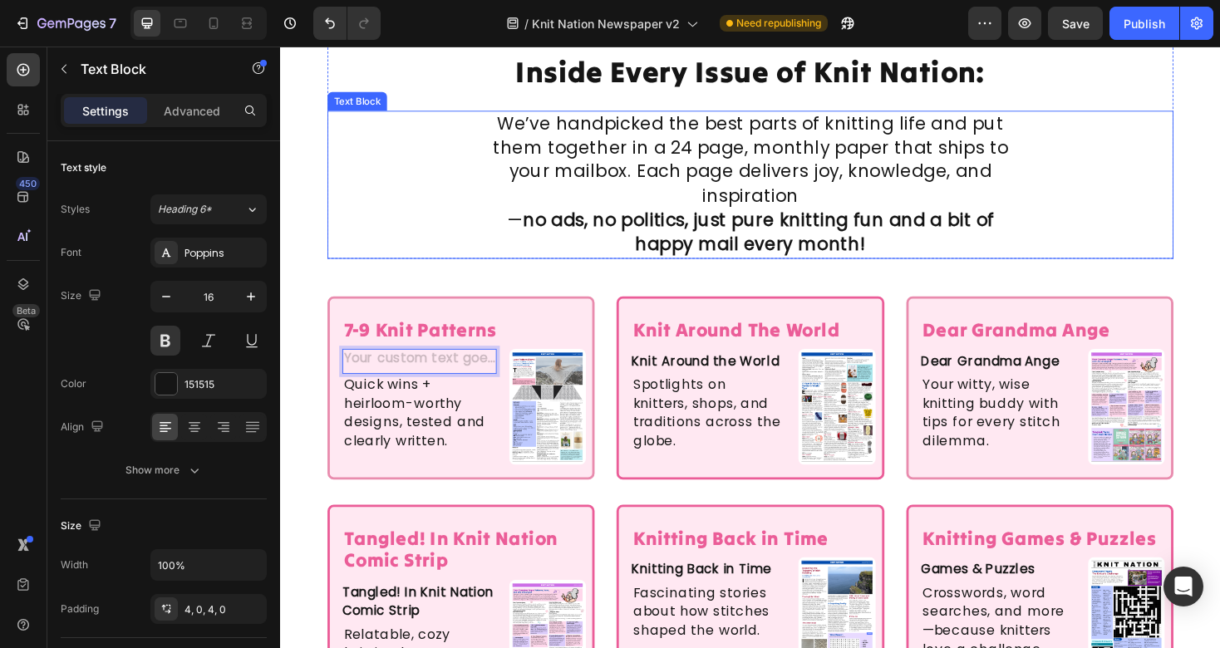
click at [526, 240] on p "— no ads, no politics, just pure knitting fun and a bit of happy mail every mon…" at bounding box center [779, 245] width 580 height 52
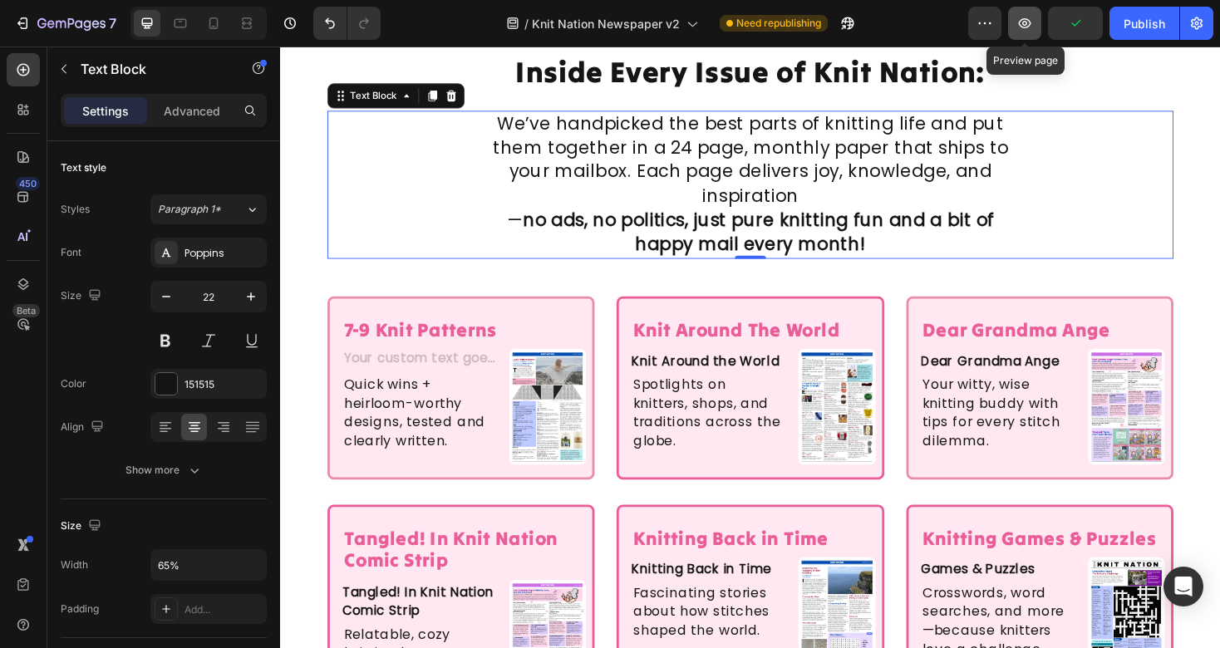
click at [1016, 23] on icon "button" at bounding box center [1024, 23] width 17 height 17
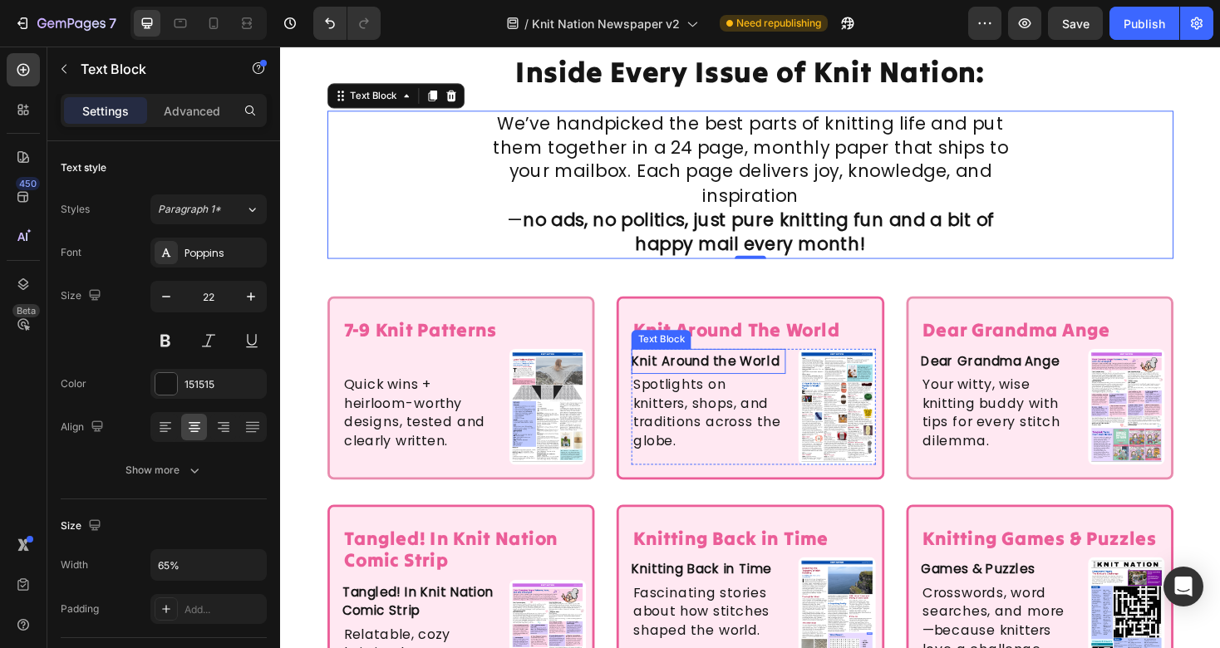
click at [731, 371] on p "Knit Around the World" at bounding box center [734, 381] width 164 height 20
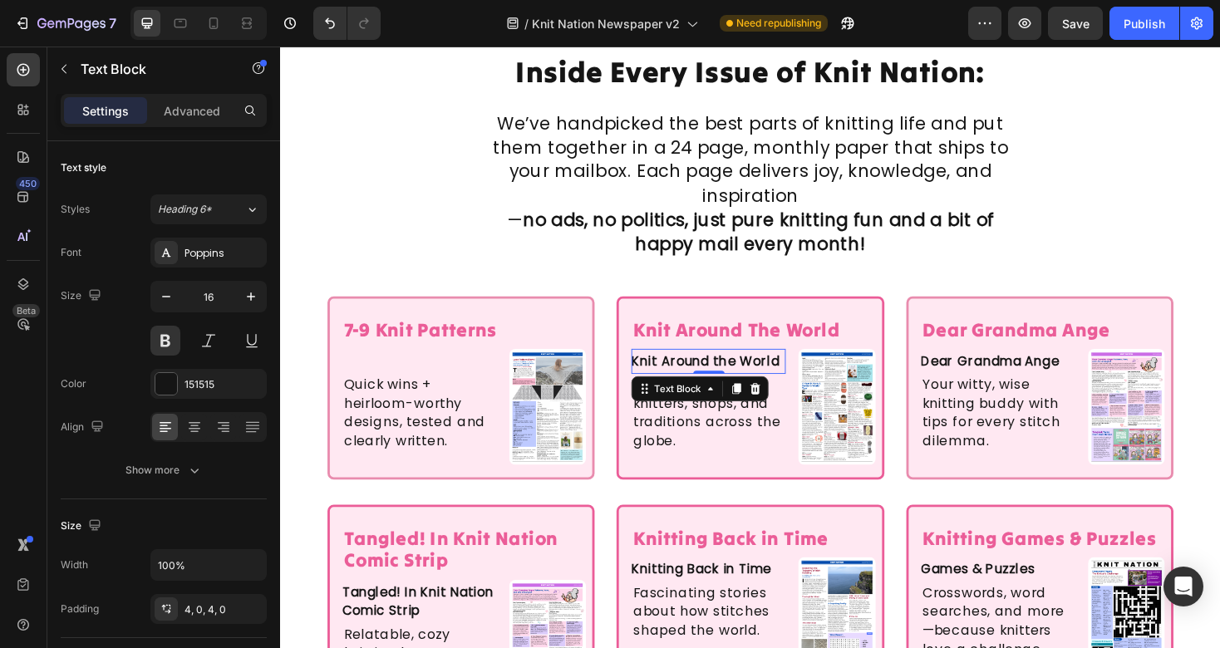
click at [731, 371] on p "Knit Around the World" at bounding box center [734, 381] width 164 height 20
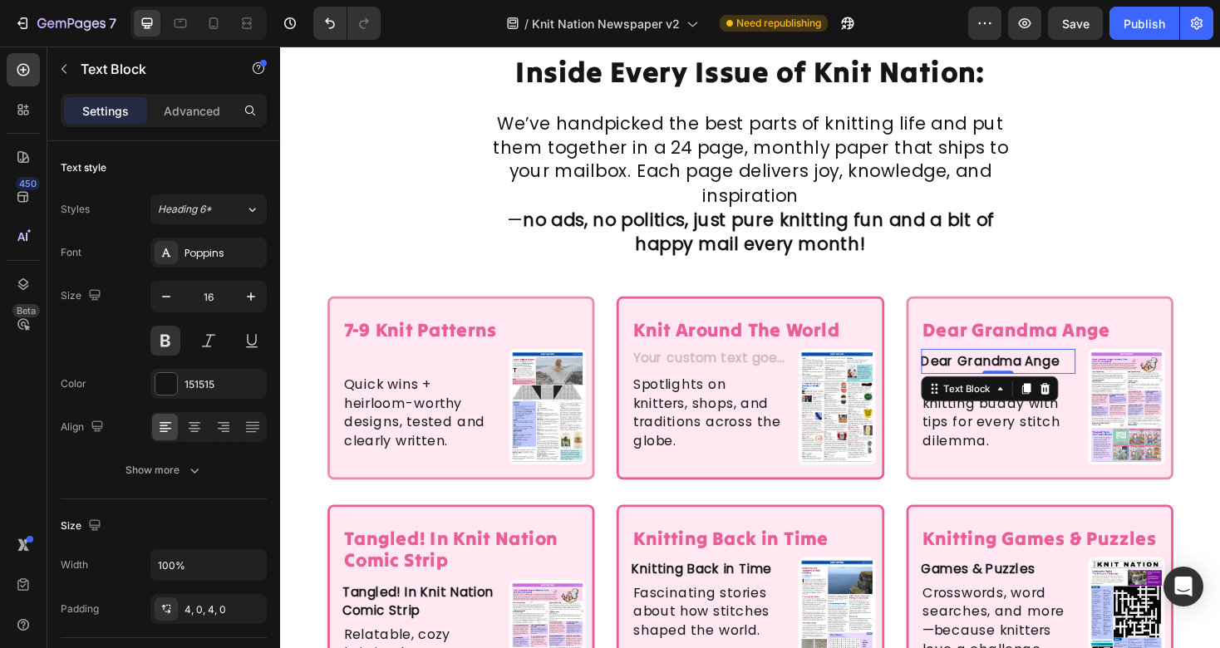
click at [1033, 371] on p "Dear Grandma Ange" at bounding box center [1042, 381] width 164 height 20
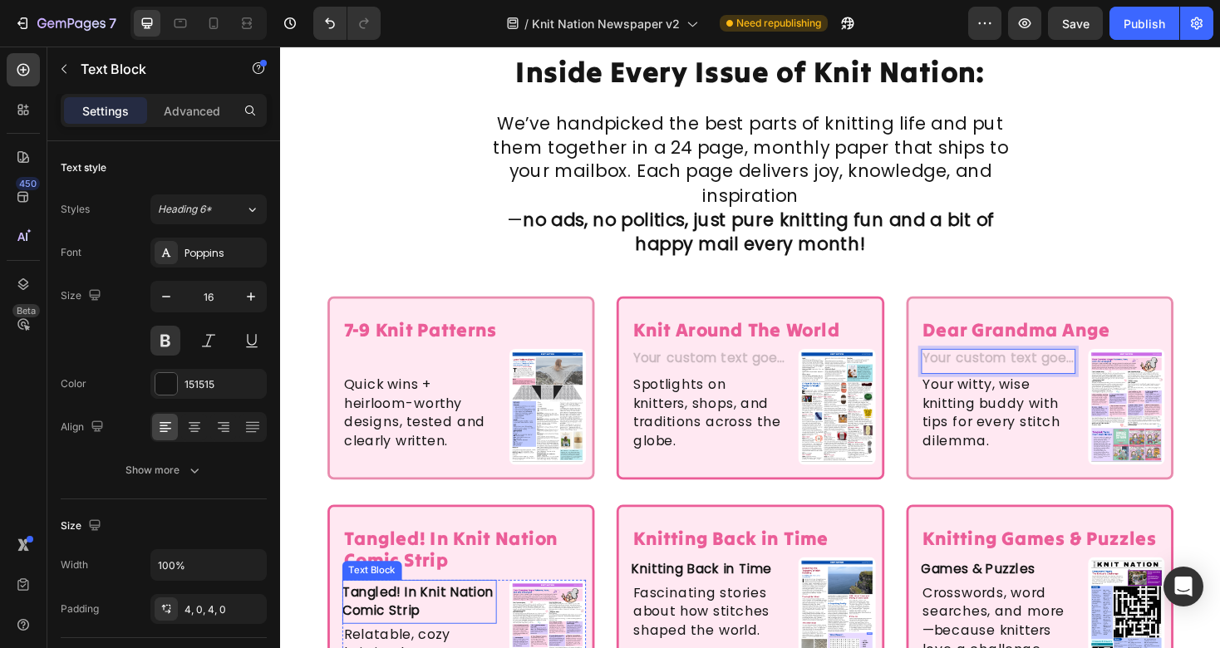
click at [381, 616] on p "Tangled! In Knit Nation Comic Strip" at bounding box center [428, 636] width 164 height 40
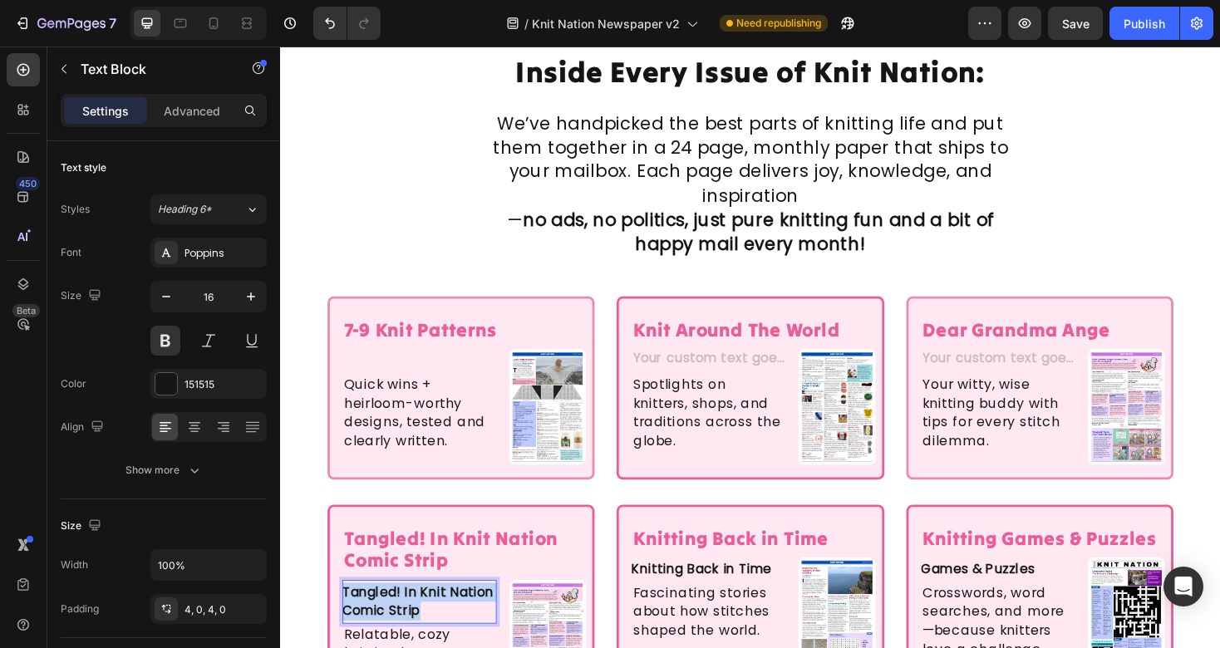
click at [381, 616] on p "Tangled! In Knit Nation Comic Strip" at bounding box center [428, 636] width 164 height 40
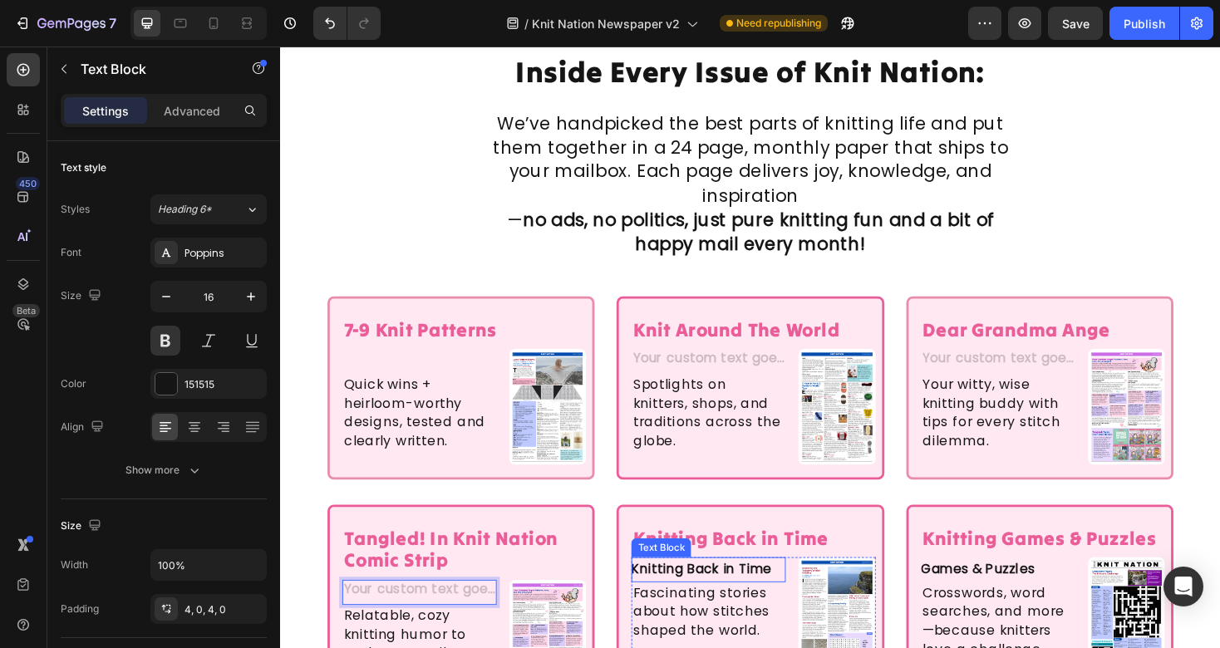
click at [722, 592] on p "Knitting Back in Time" at bounding box center [734, 602] width 164 height 20
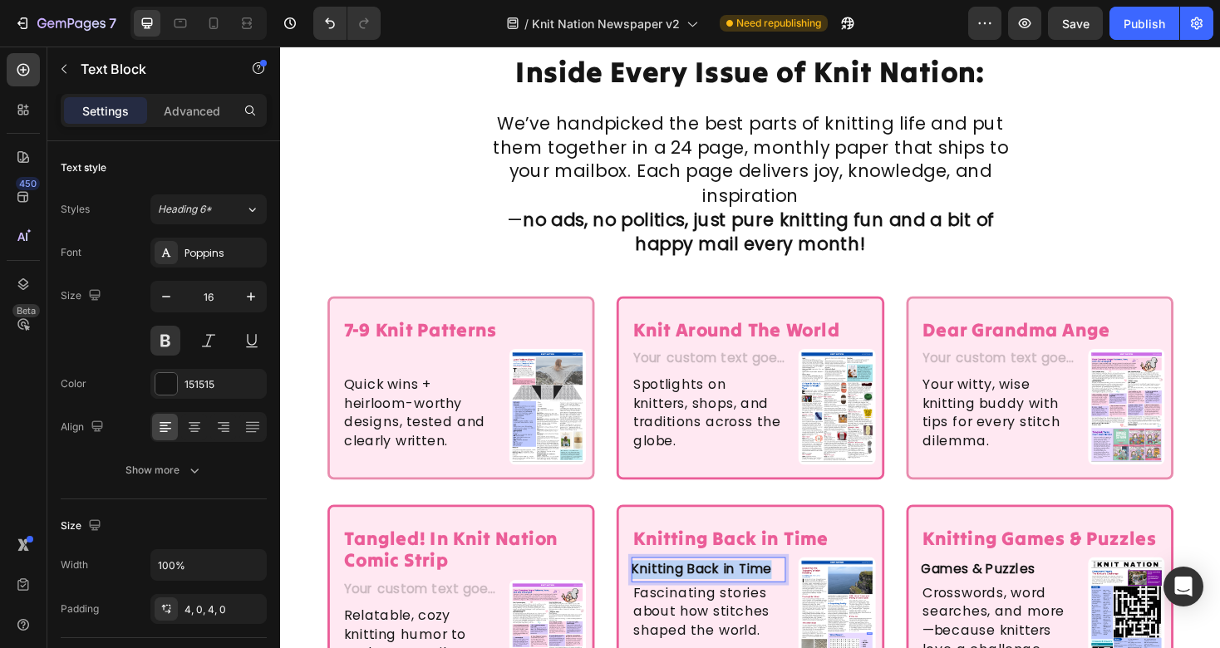
click at [722, 592] on p "Knitting Back in Time" at bounding box center [734, 602] width 164 height 20
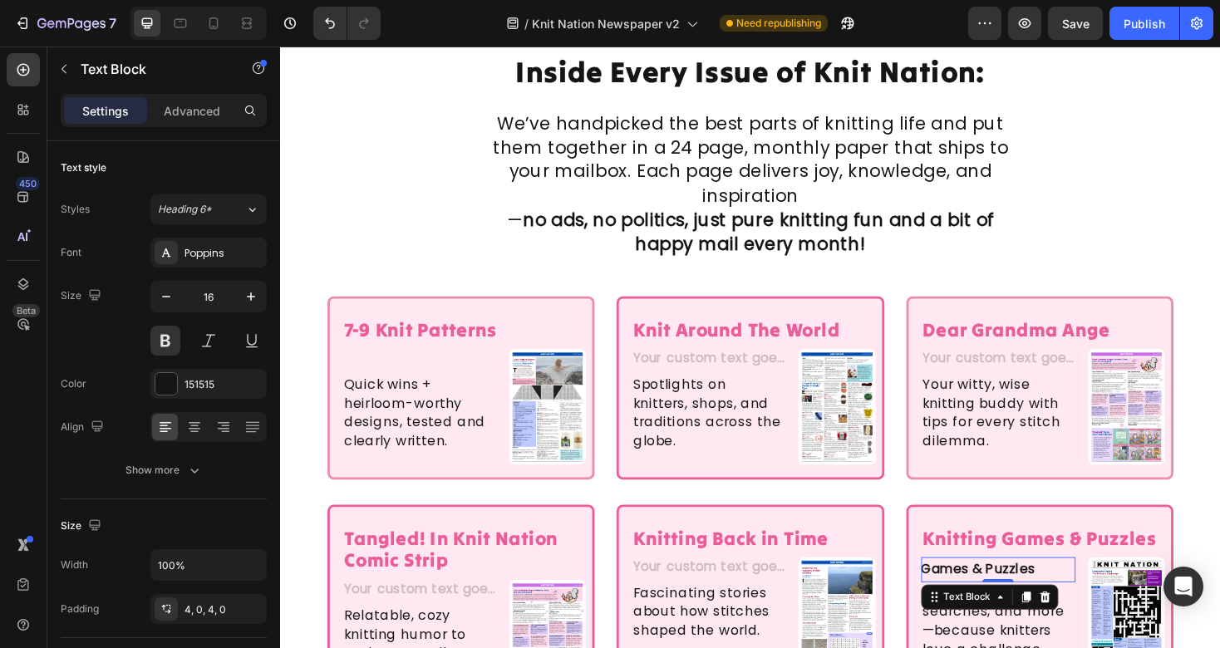
click at [1061, 592] on p "Games & Puzzles" at bounding box center [1042, 602] width 164 height 20
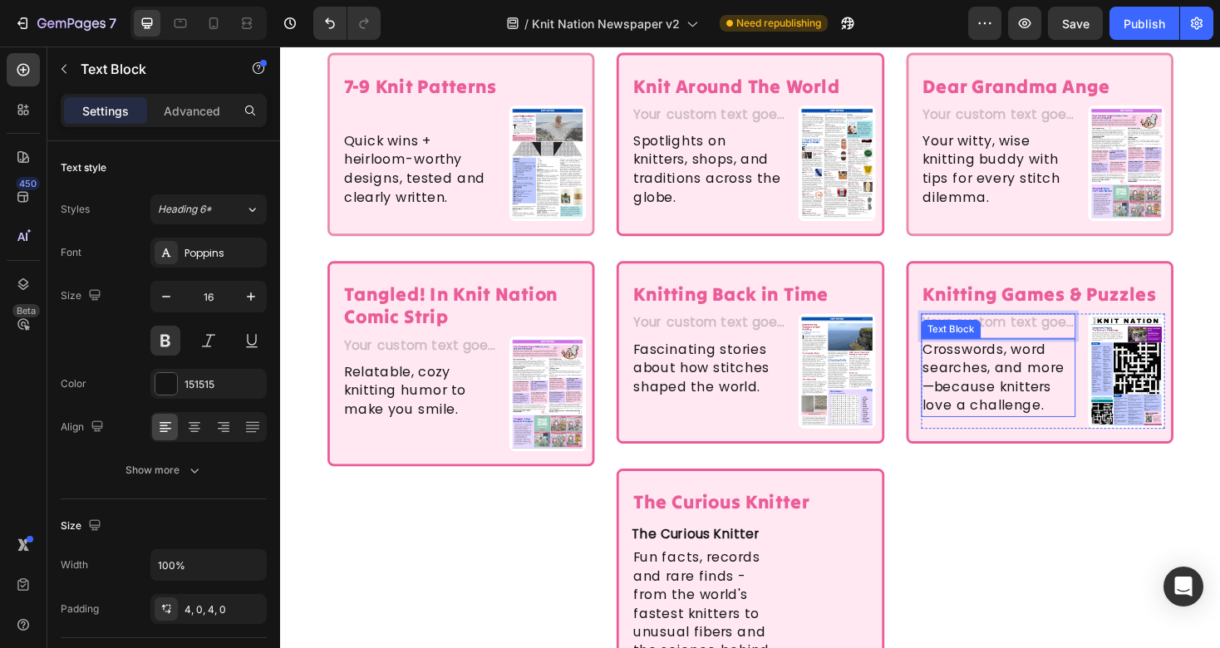
scroll to position [2520, 0]
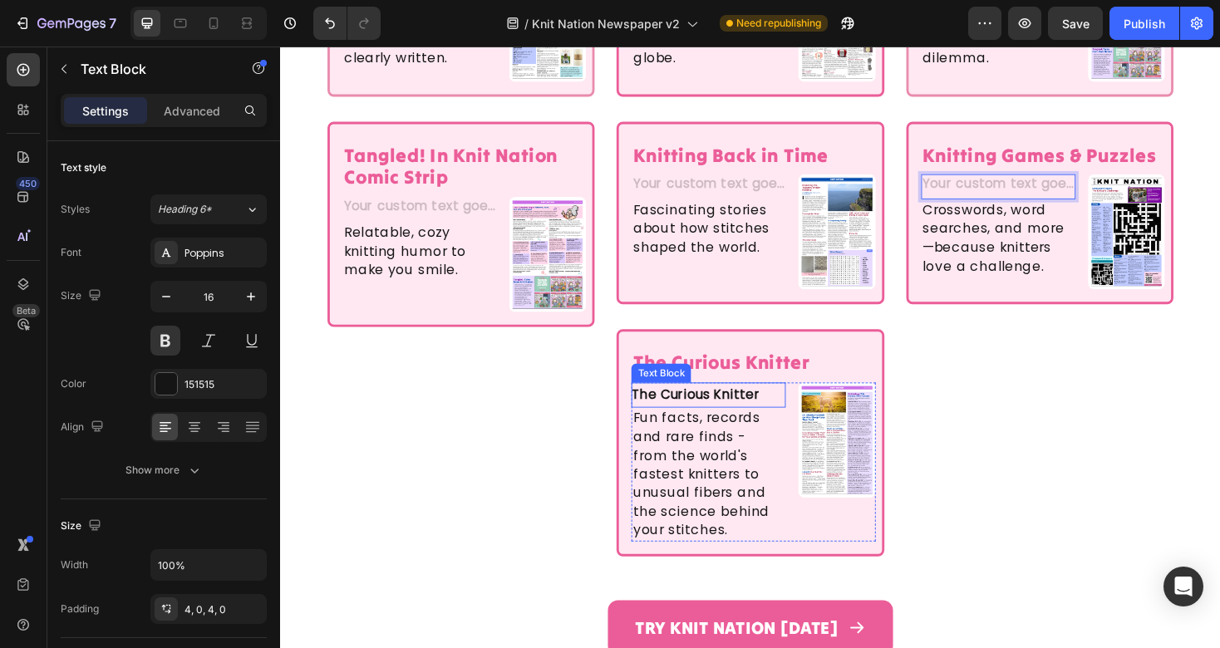
click at [717, 406] on p "The Curious Knitter" at bounding box center [734, 416] width 164 height 20
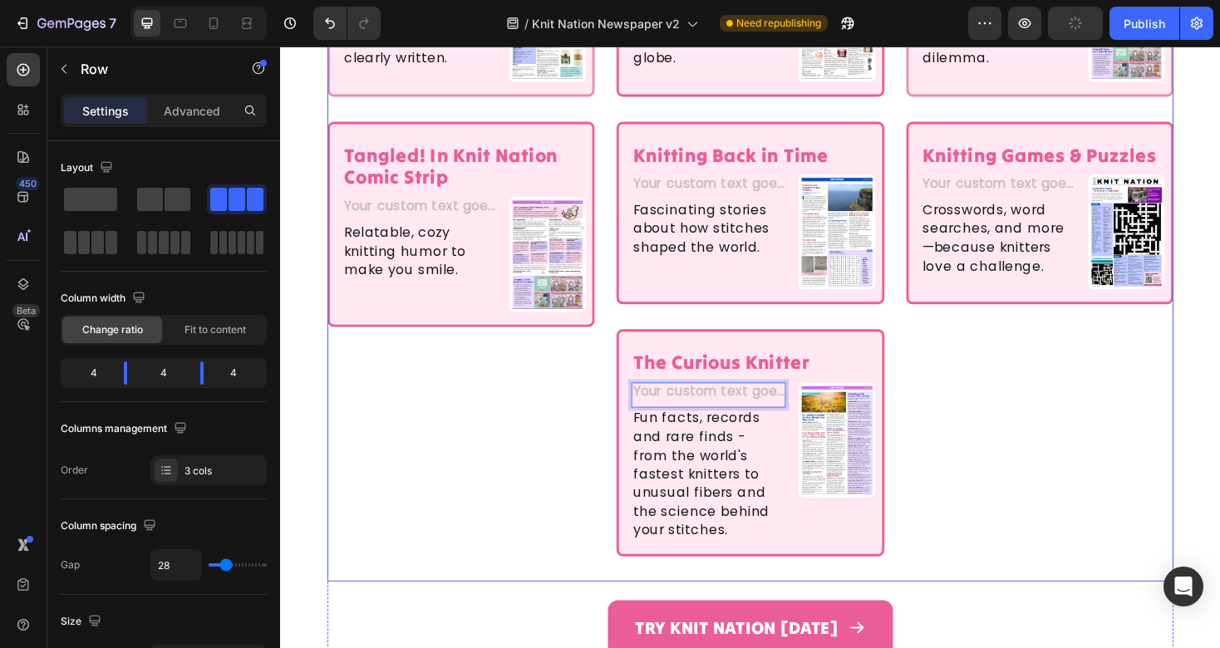
click at [1089, 462] on div "Dear Grandma Ange Text Block Row Text Block Your witty, wise knitting buddy wit…" at bounding box center [1085, 259] width 283 height 709
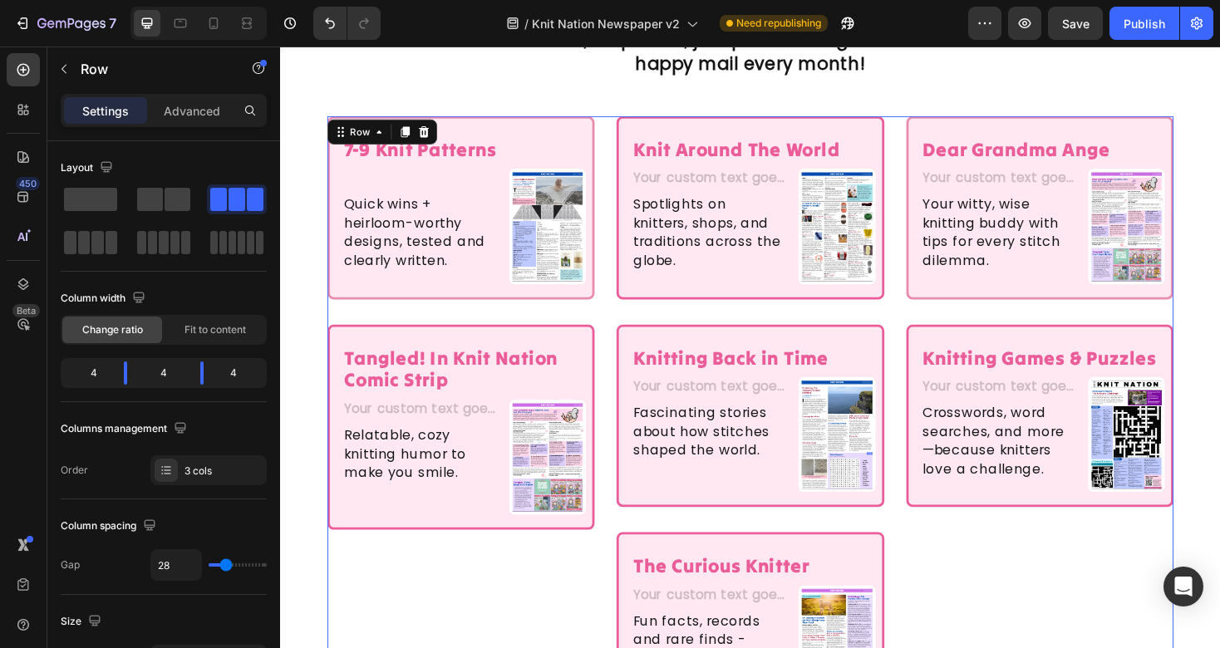
scroll to position [2309, 0]
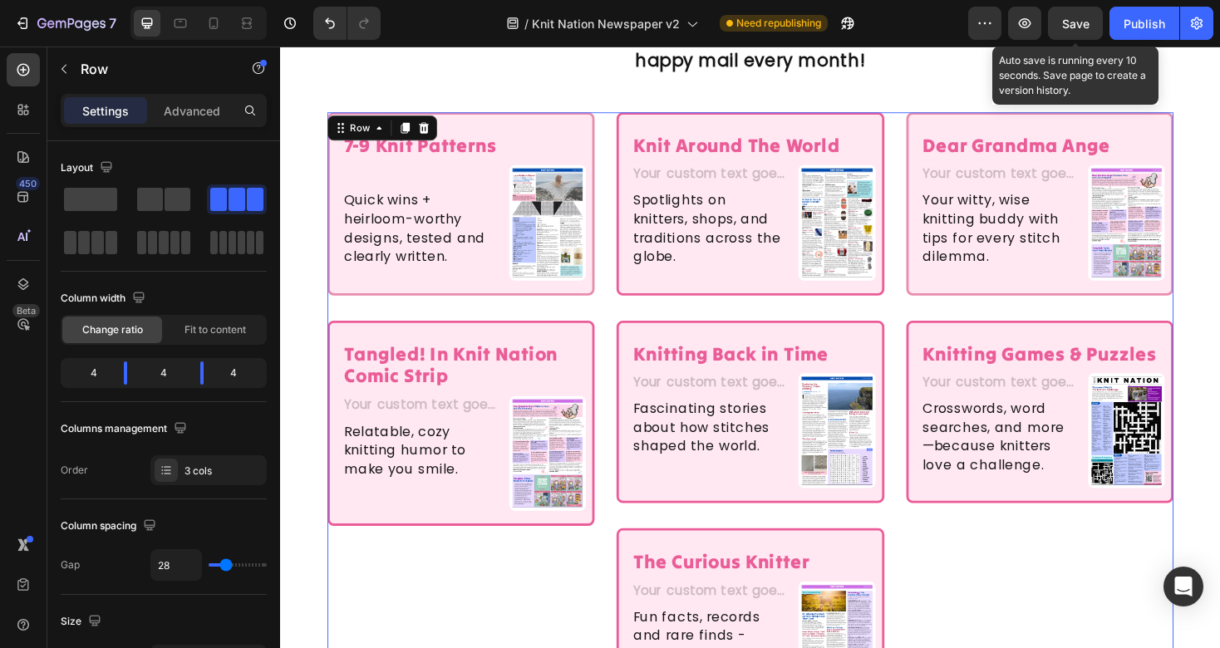
click at [1078, 22] on span "Save" at bounding box center [1075, 24] width 27 height 14
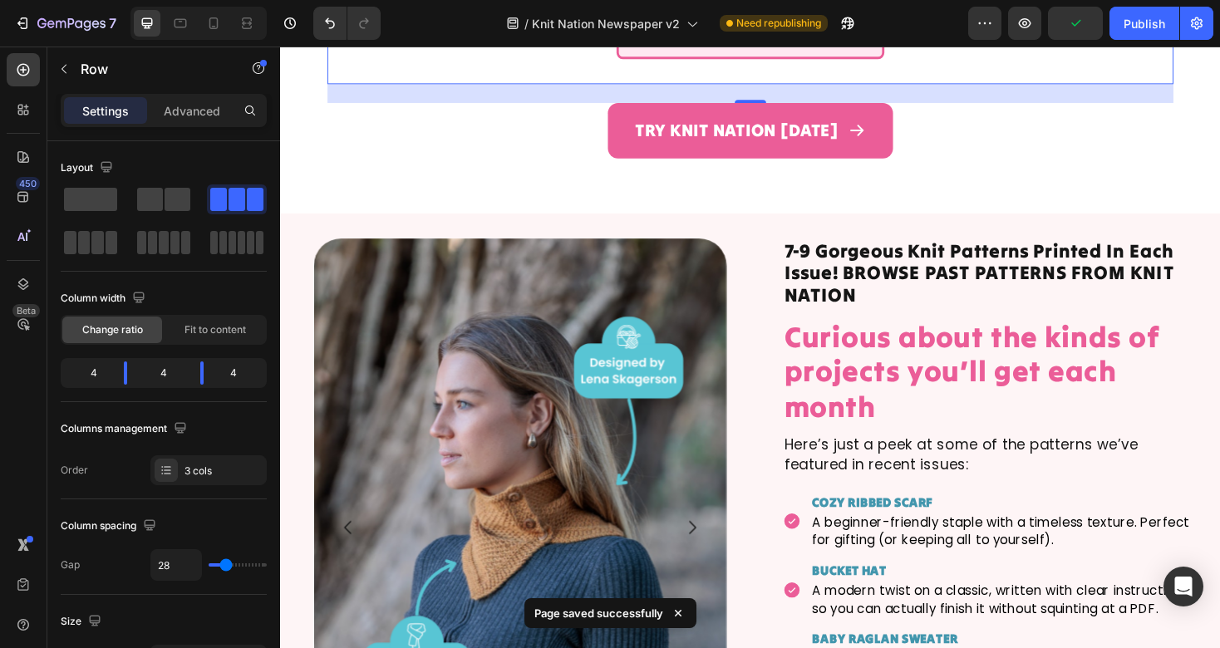
scroll to position [3065, 0]
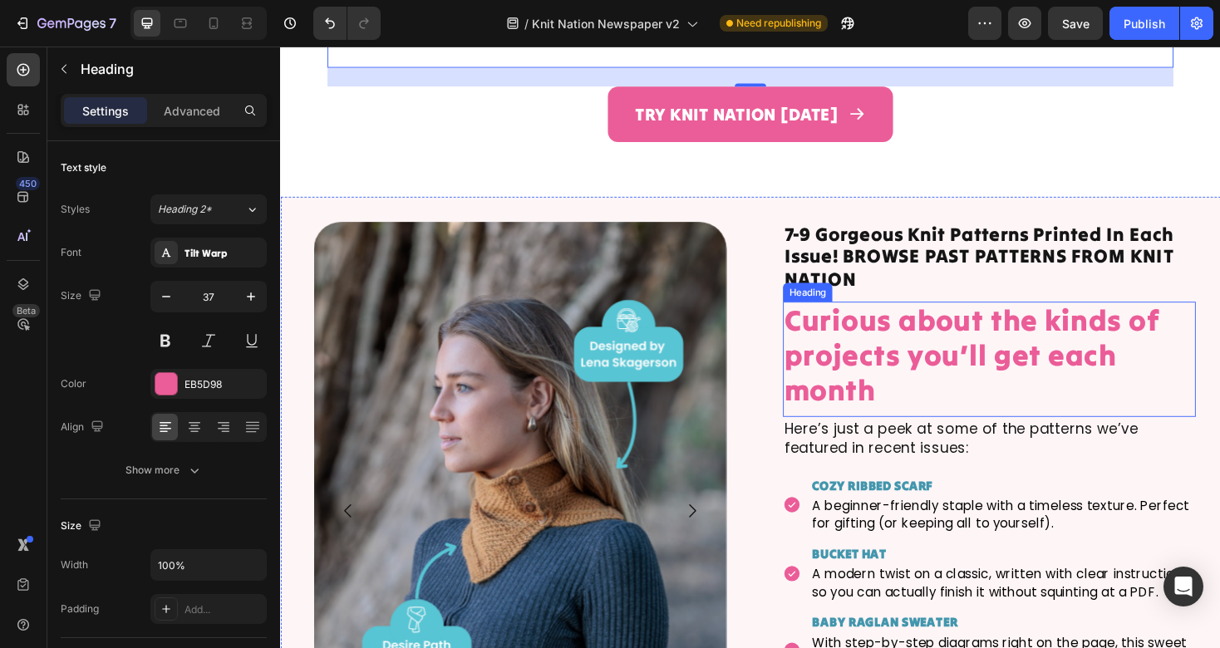
click at [903, 349] on h2 "Curious about the kinds of projects you’ll get each month" at bounding box center [1032, 374] width 438 height 114
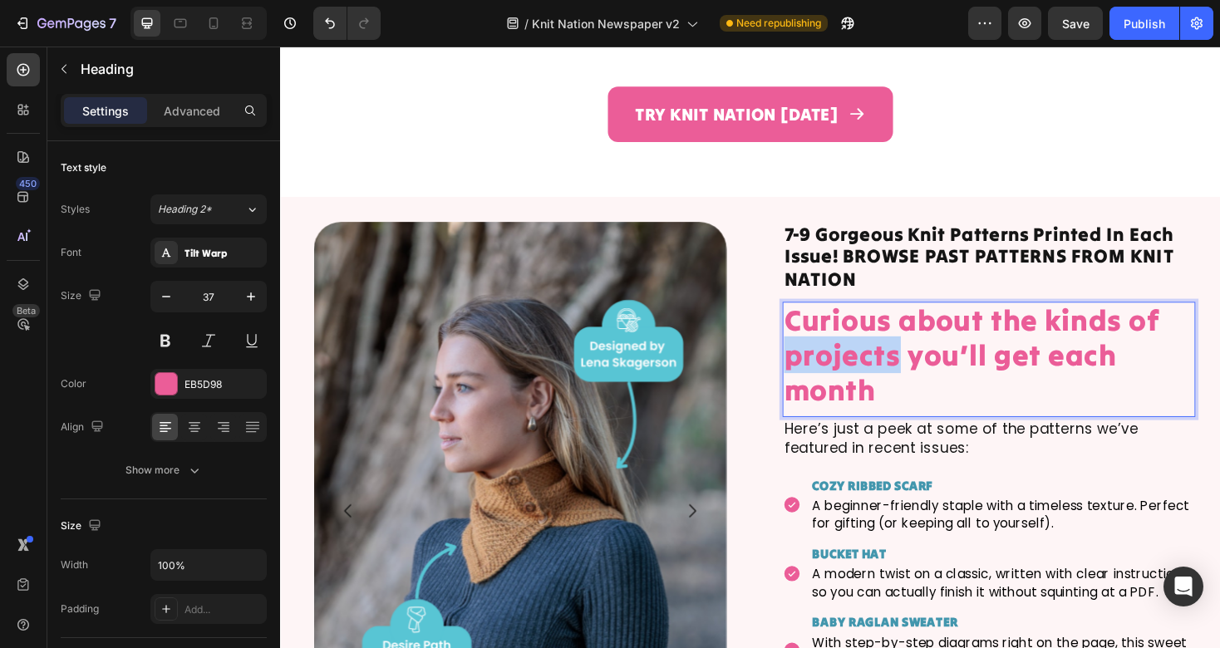
click at [903, 349] on h2 "Curious about the kinds of projects you’ll get each month" at bounding box center [1032, 374] width 438 height 114
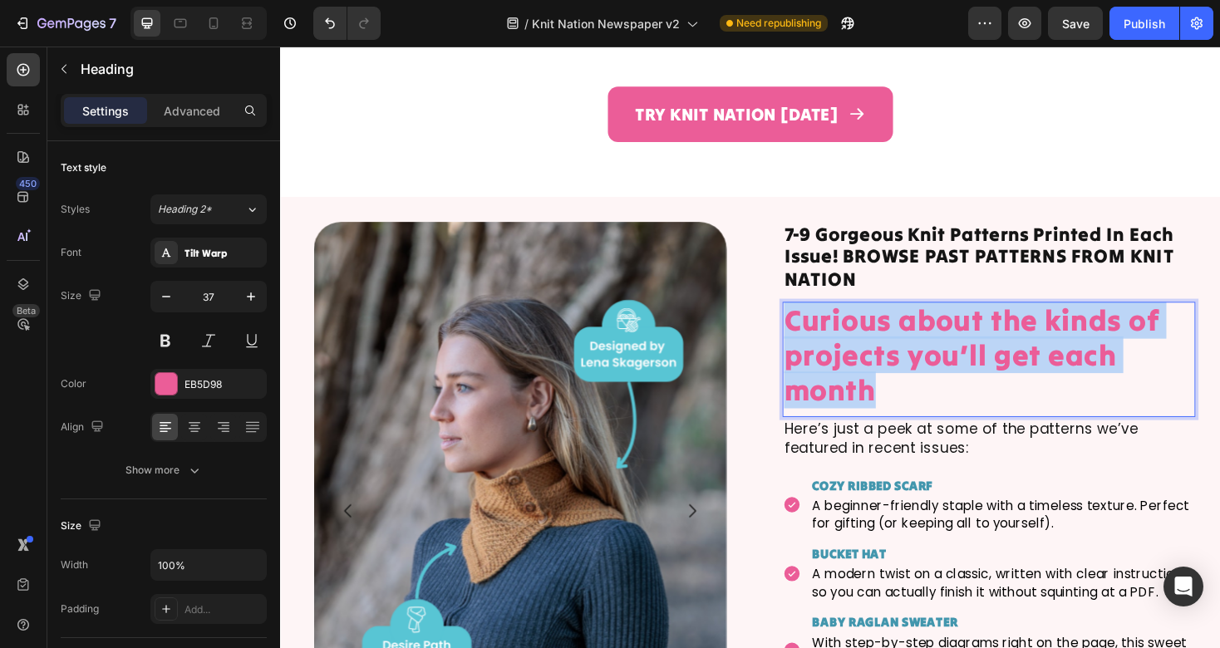
click at [903, 349] on p "Curious about the kinds of projects you’ll get each month" at bounding box center [1032, 374] width 435 height 111
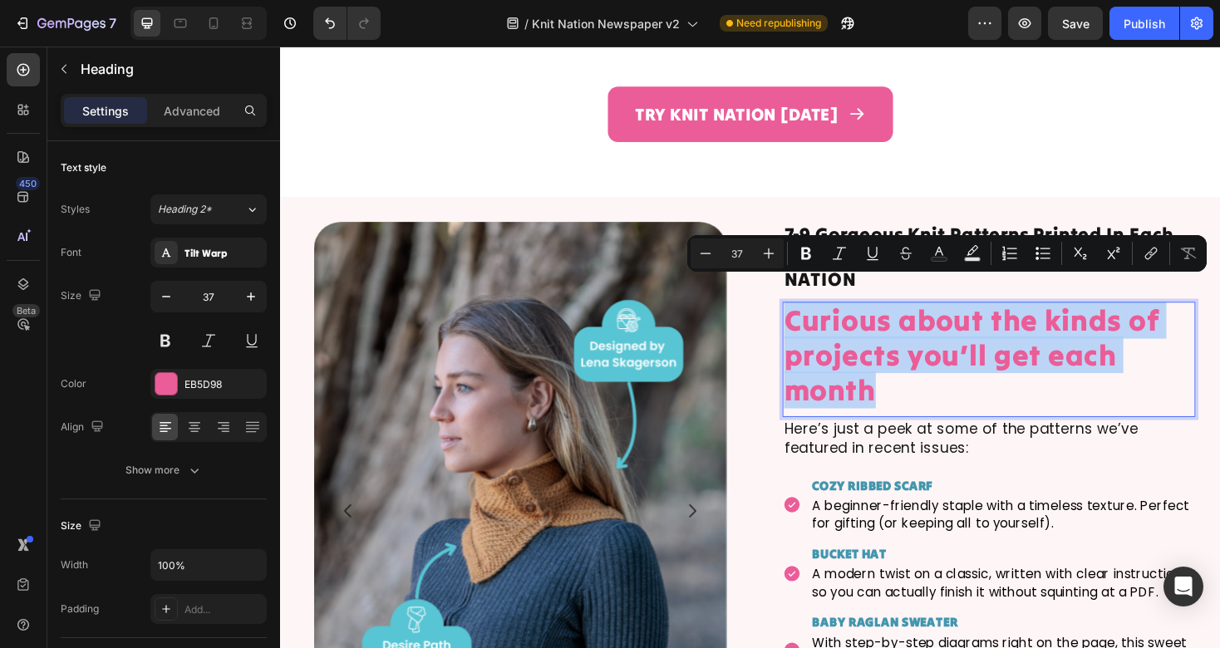
click at [962, 407] on div "Curious about the kinds of projects you’ll get each month Heading 0" at bounding box center [1032, 378] width 438 height 122
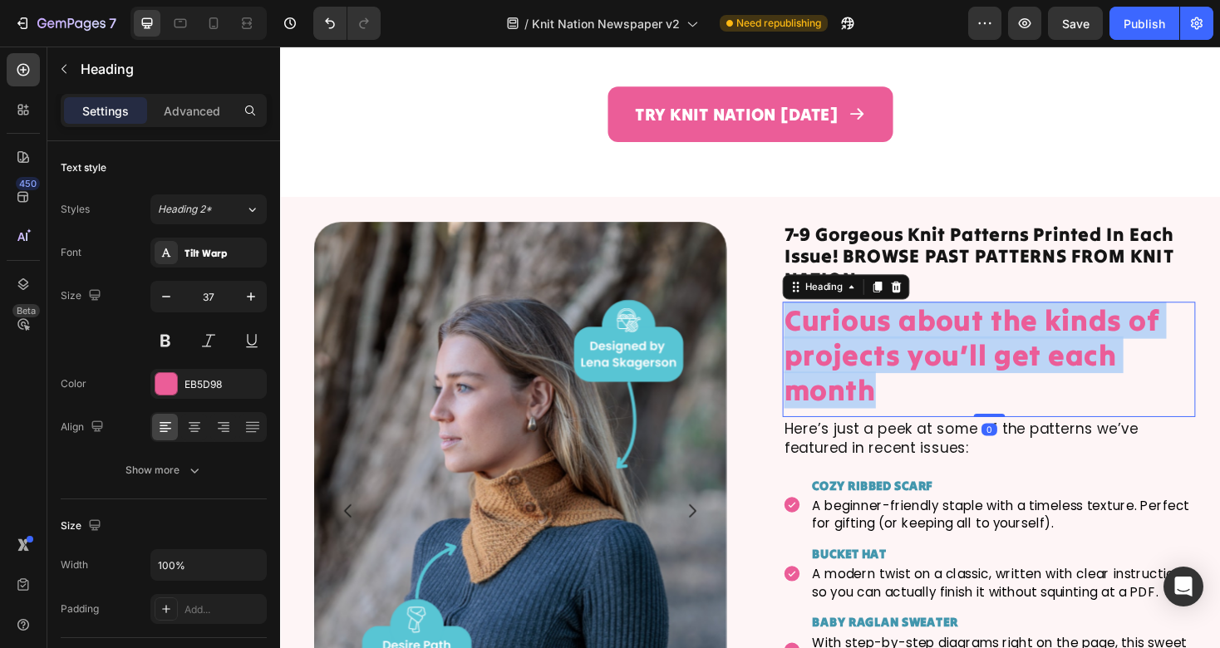
click at [952, 392] on p "Curious about the kinds of projects you’ll get each month" at bounding box center [1032, 374] width 435 height 111
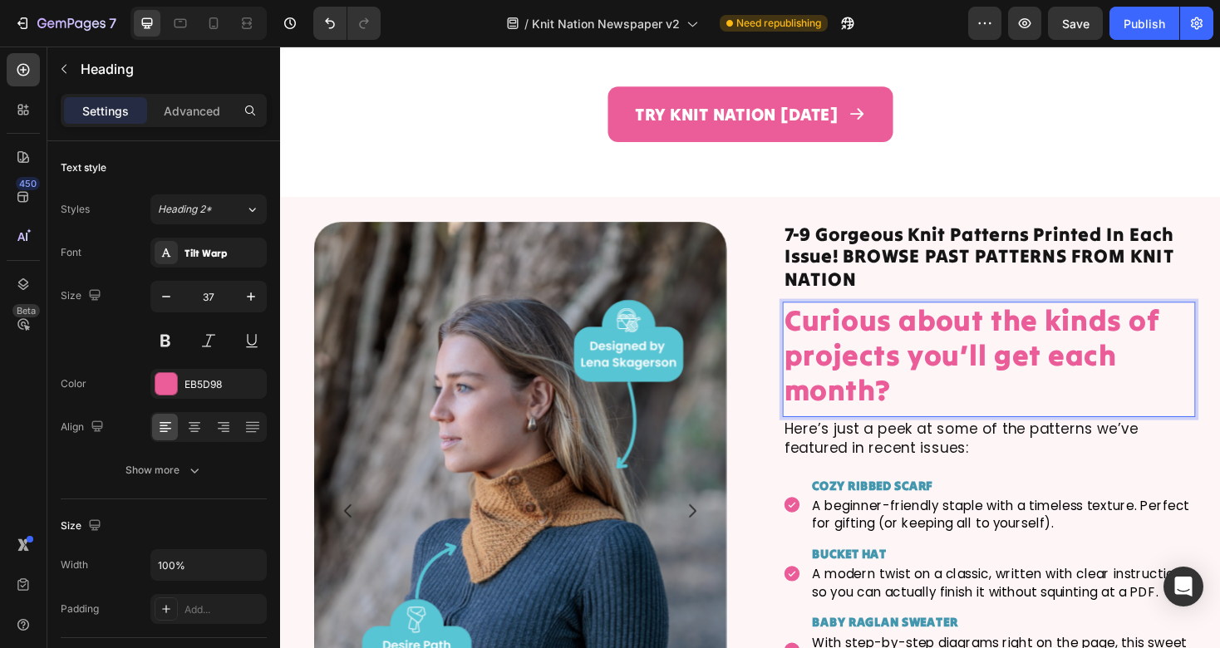
click at [965, 391] on p "Curious about the kinds of projects you’ll get each month?" at bounding box center [1032, 374] width 435 height 111
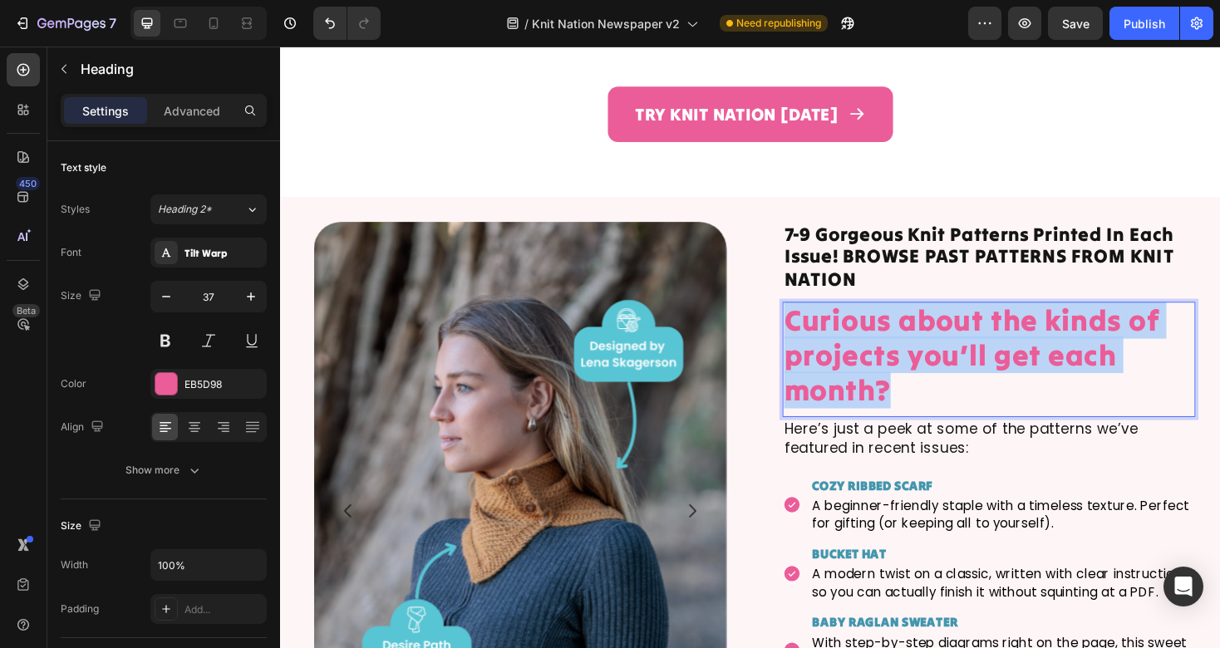
click at [965, 391] on p "Curious about the kinds of projects you’ll get each month?" at bounding box center [1032, 374] width 435 height 111
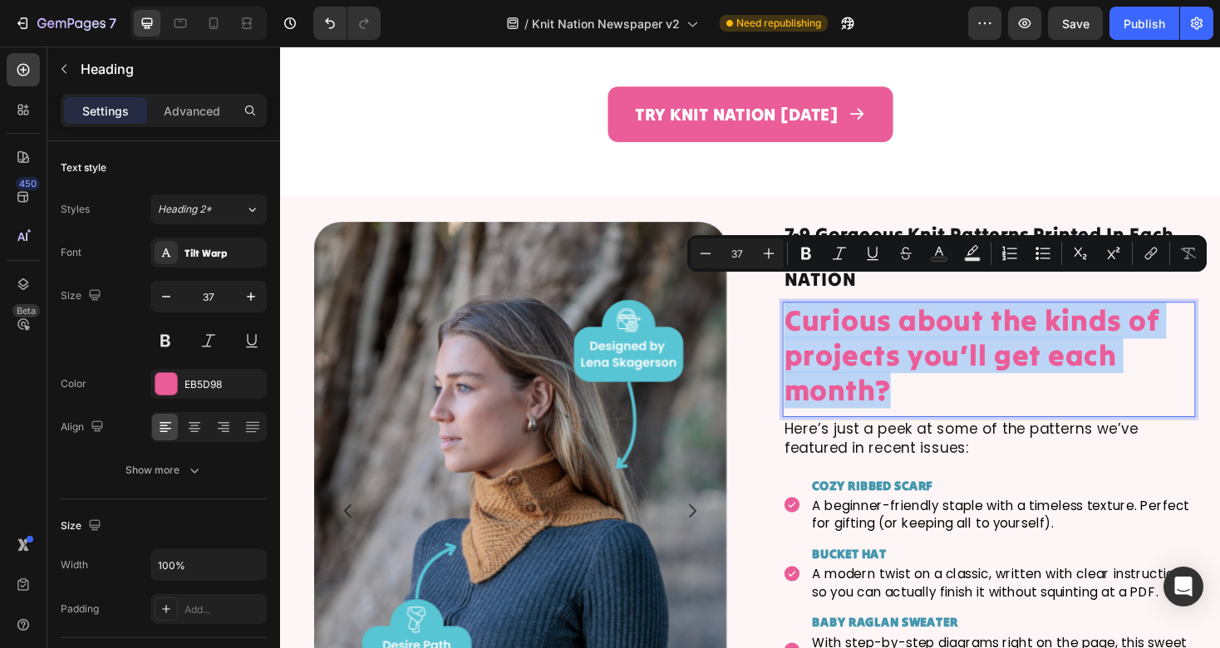
copy p "Curious about the kinds of projects you’ll get each month?"
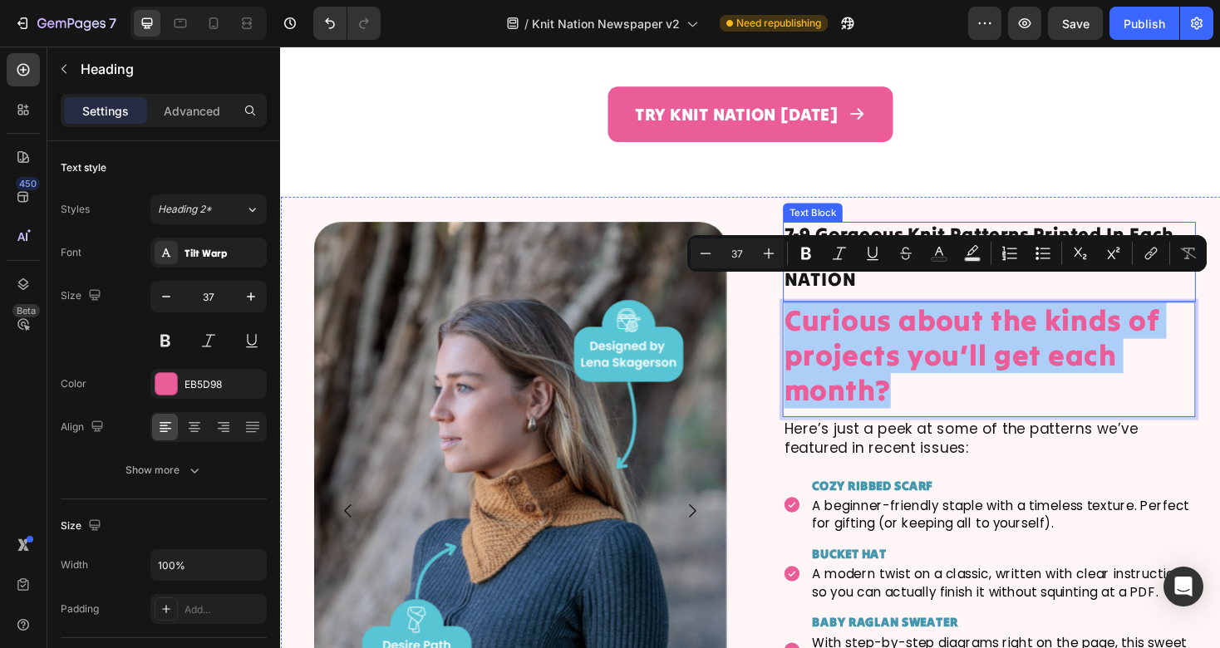
click at [913, 236] on p "7-9 Gorgeous Knit Patterns Printed In Each Issue! BROWSE PAST PATTERNS FROM KNI…" at bounding box center [1032, 269] width 435 height 71
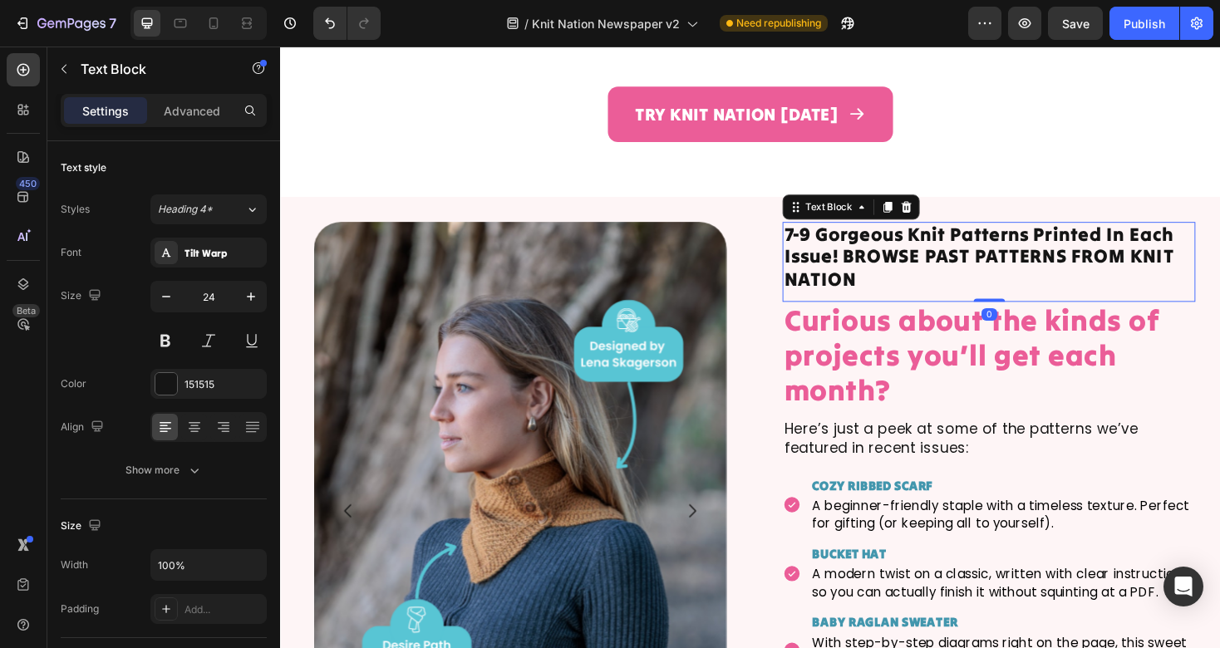
click at [913, 236] on p "7-9 Gorgeous Knit Patterns Printed In Each Issue! BROWSE PAST PATTERNS FROM KNI…" at bounding box center [1032, 269] width 435 height 71
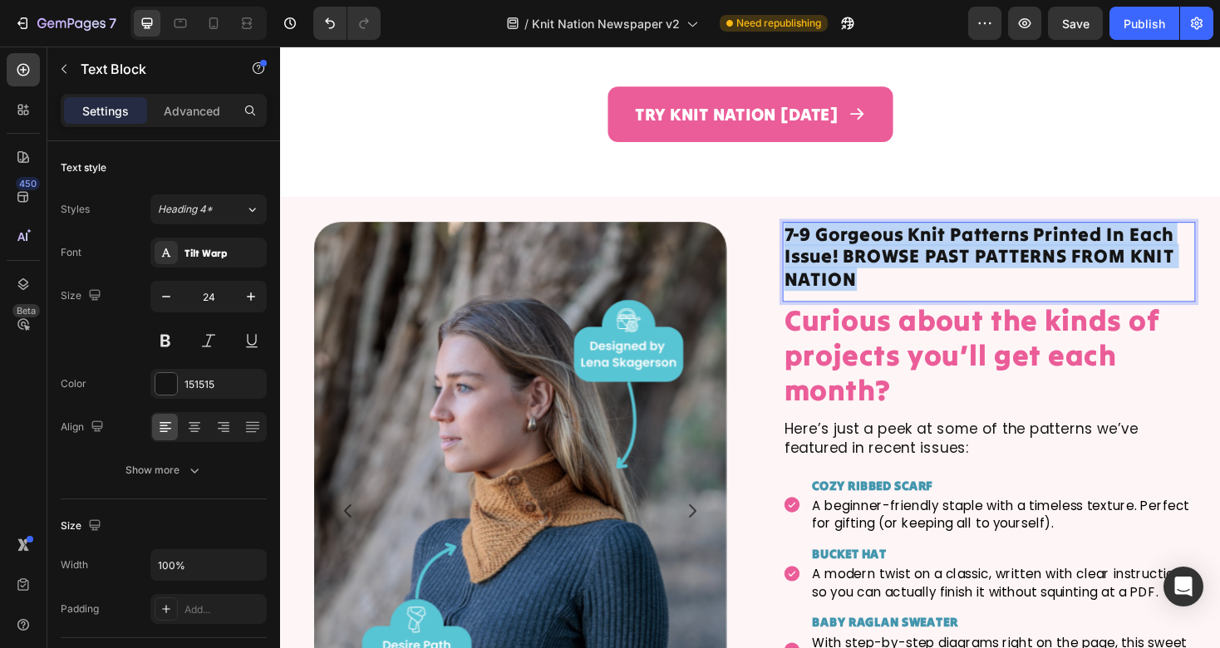
click at [913, 236] on p "7-9 Gorgeous Knit Patterns Printed In Each Issue! BROWSE PAST PATTERNS FROM KNI…" at bounding box center [1032, 269] width 435 height 71
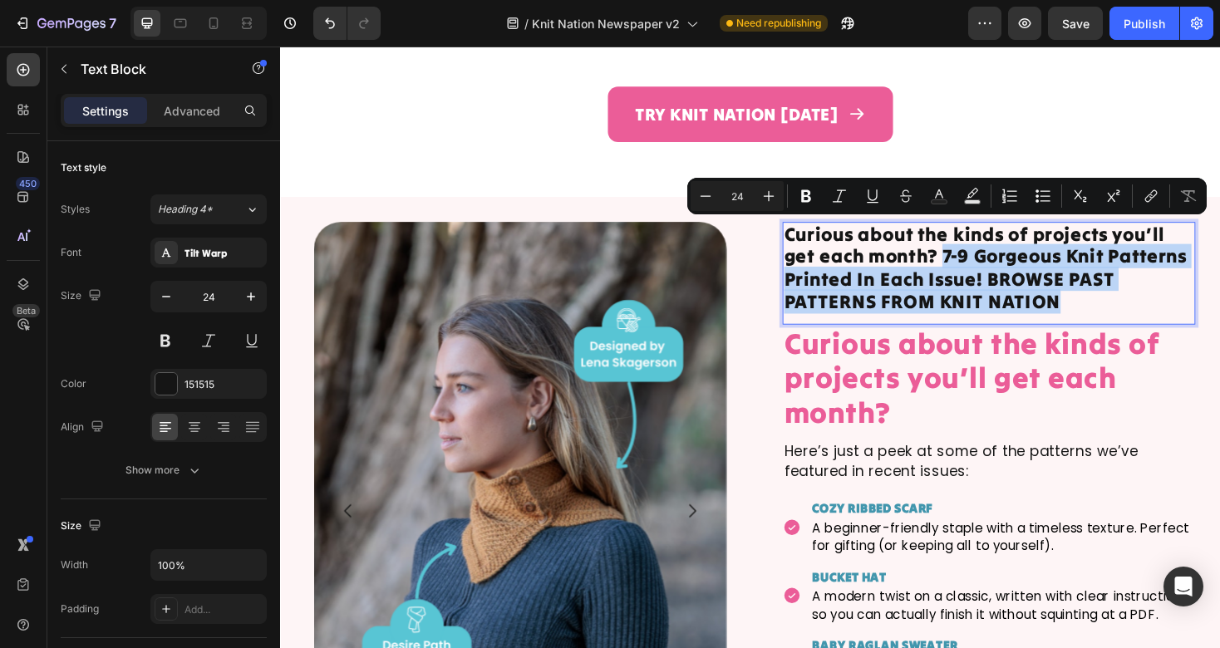
drag, startPoint x: 1140, startPoint y: 293, endPoint x: 984, endPoint y: 241, distance: 164.5
click at [984, 241] on p "Curious about the kinds of projects you’ll get each month? 7-9 Gorgeous Knit Pa…" at bounding box center [1032, 282] width 435 height 96
copy p "7-9 Gorgeous Knit Patterns Printed In Each Issue! BROWSE PAST PATTERNS FROM KNI…"
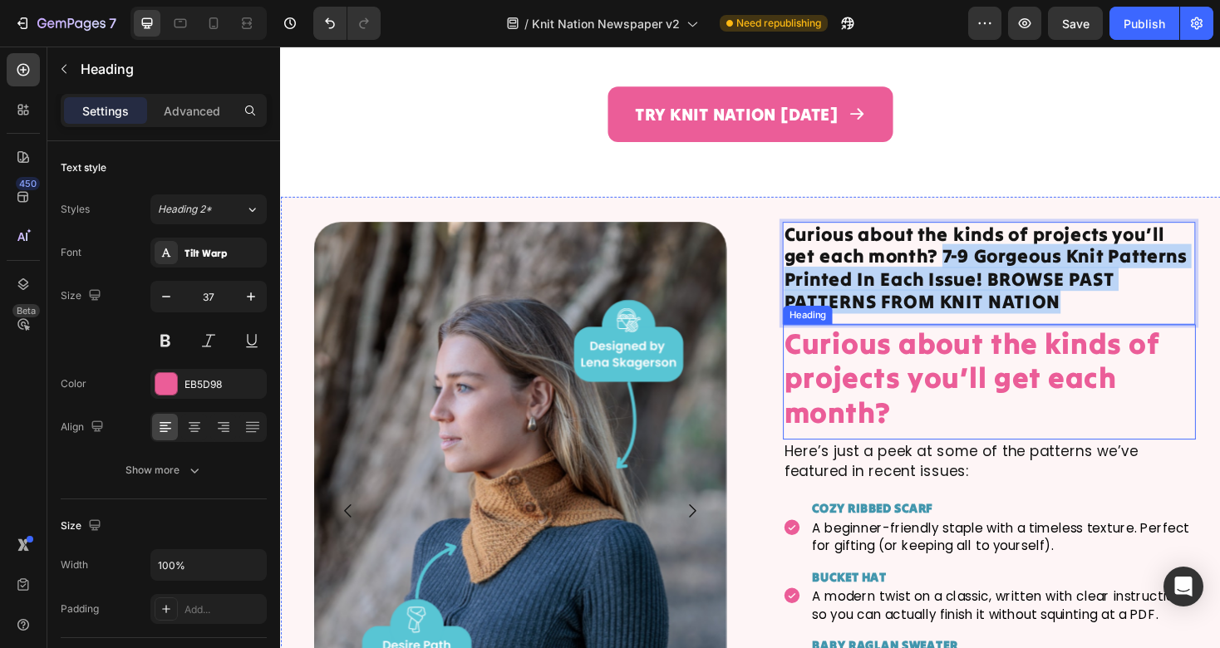
click at [957, 373] on p "Curious about the kinds of projects you’ll get each month?" at bounding box center [1032, 398] width 435 height 111
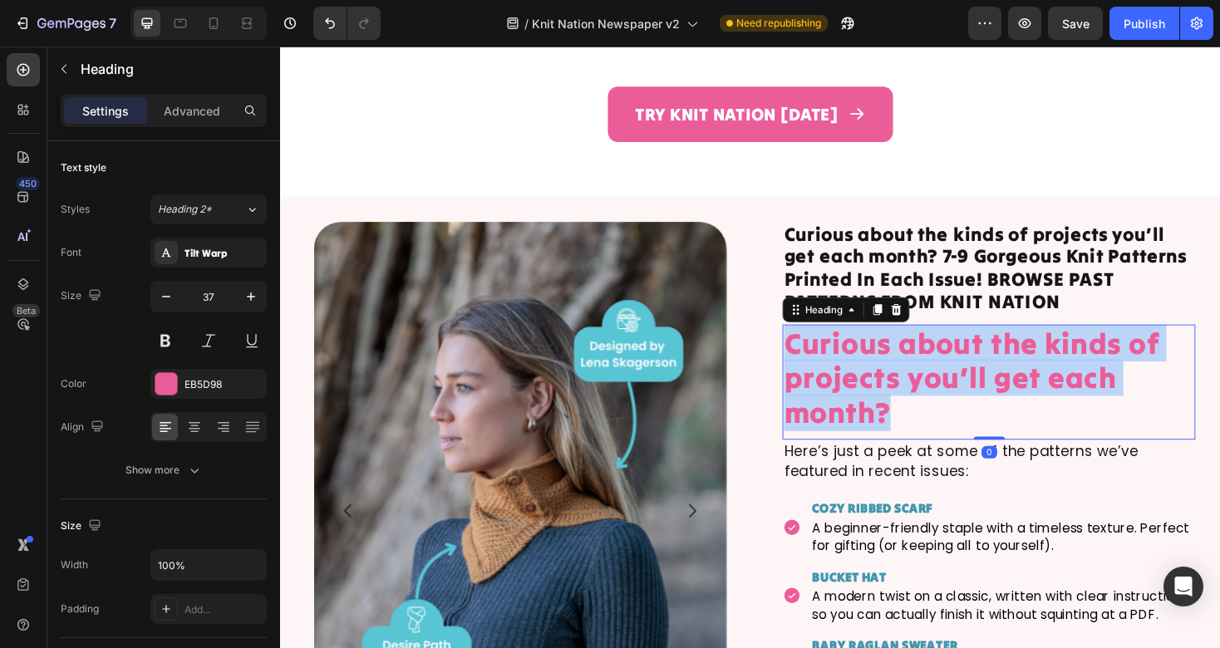
click at [957, 373] on p "Curious about the kinds of projects you’ll get each month?" at bounding box center [1032, 398] width 435 height 111
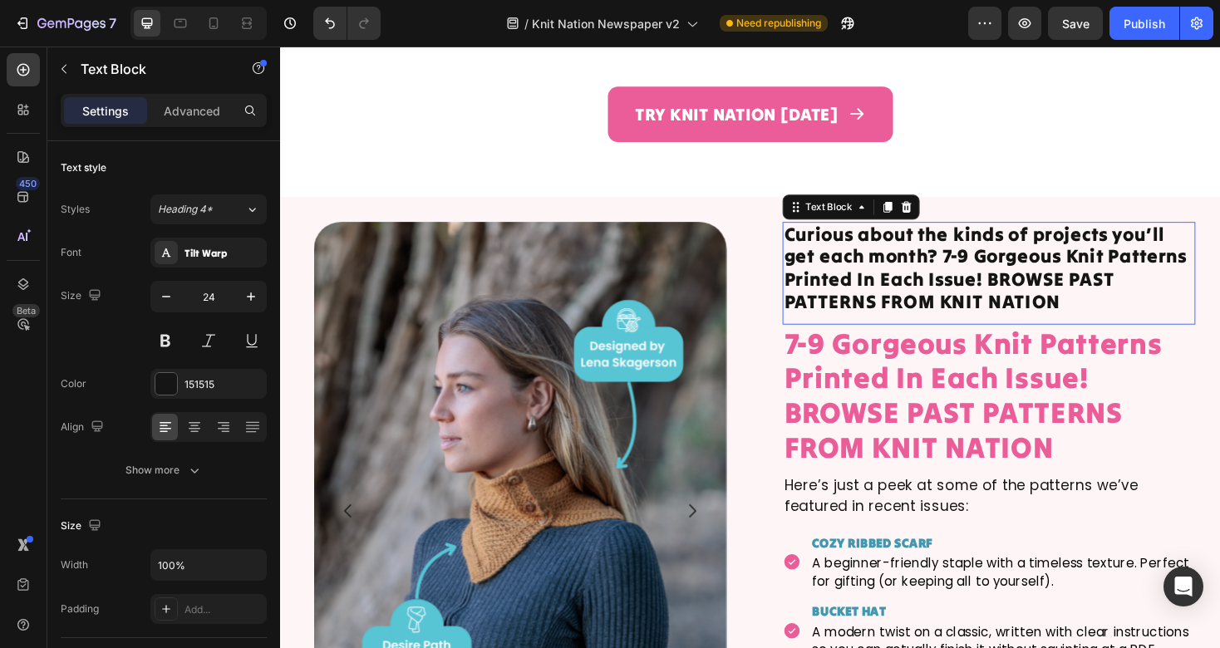
click at [1112, 285] on p "Curious about the kinds of projects you’ll get each month? 7-9 Gorgeous Knit Pa…" at bounding box center [1032, 282] width 435 height 96
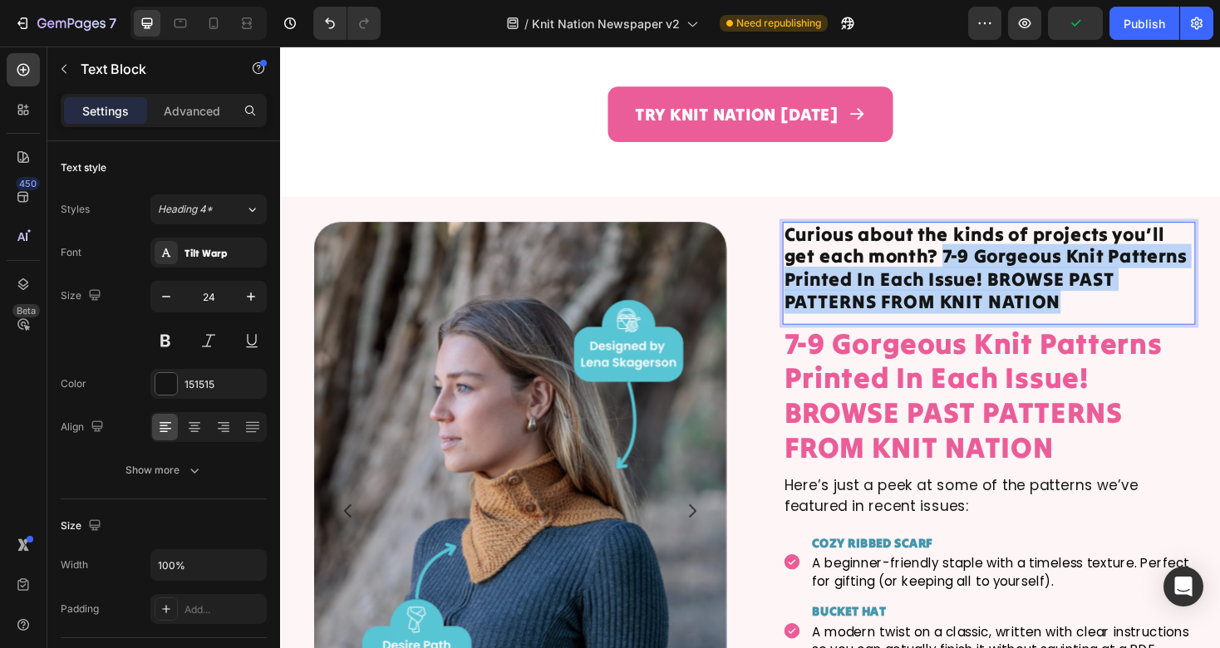
drag, startPoint x: 1120, startPoint y: 302, endPoint x: 987, endPoint y: 248, distance: 143.5
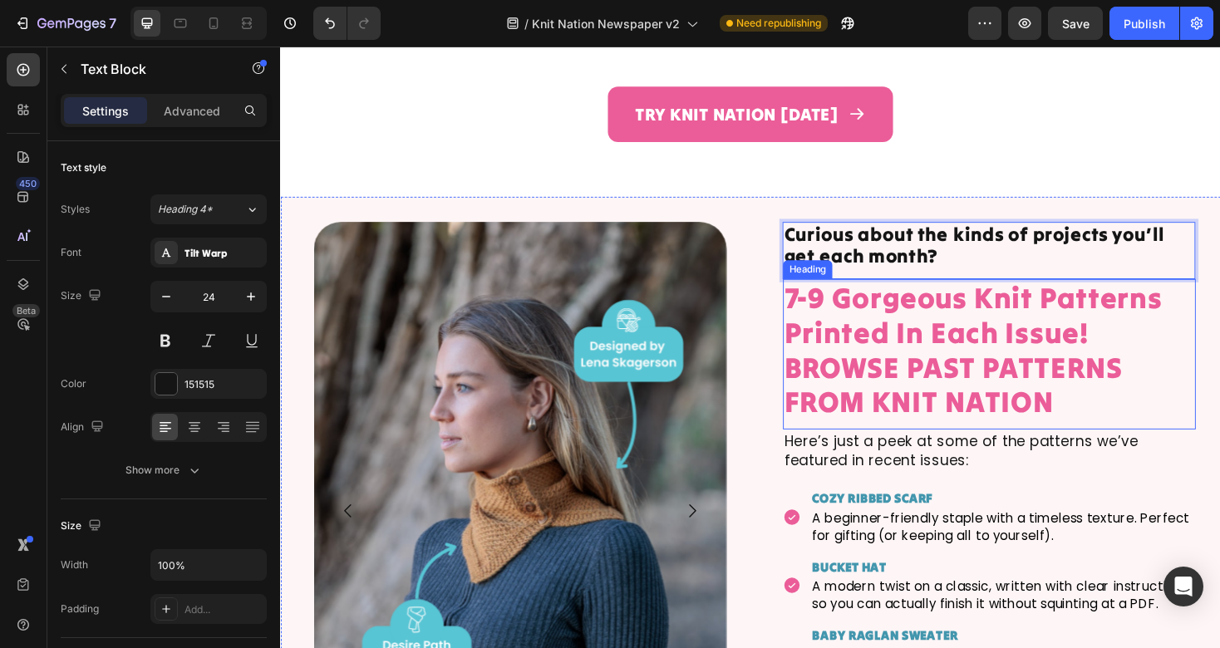
click at [1159, 394] on p "7-9 Gorgeous Knit Patterns Printed In Each Issue! BROWSE PAST PATTERNS FROM KNI…" at bounding box center [1032, 369] width 435 height 148
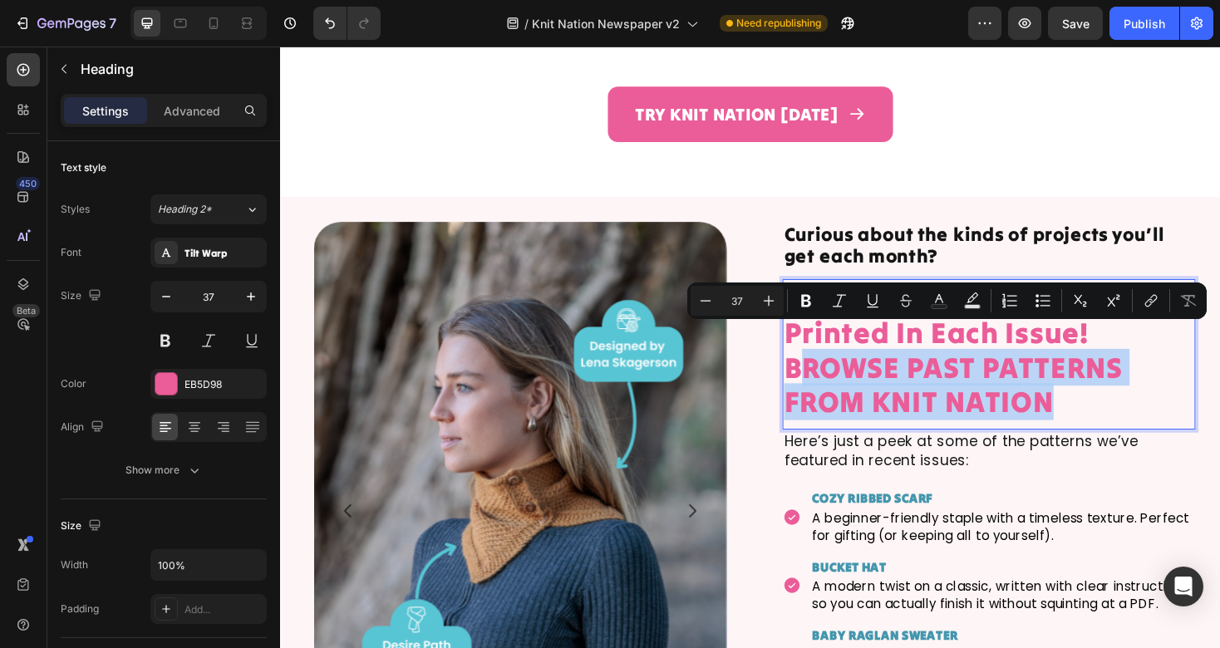
drag, startPoint x: 1145, startPoint y: 411, endPoint x: 829, endPoint y: 376, distance: 318.6
click at [828, 376] on p "7-9 Gorgeous Knit Patterns Printed In Each Issue! BROWSE PAST PATTERNS FROM KNI…" at bounding box center [1032, 369] width 435 height 148
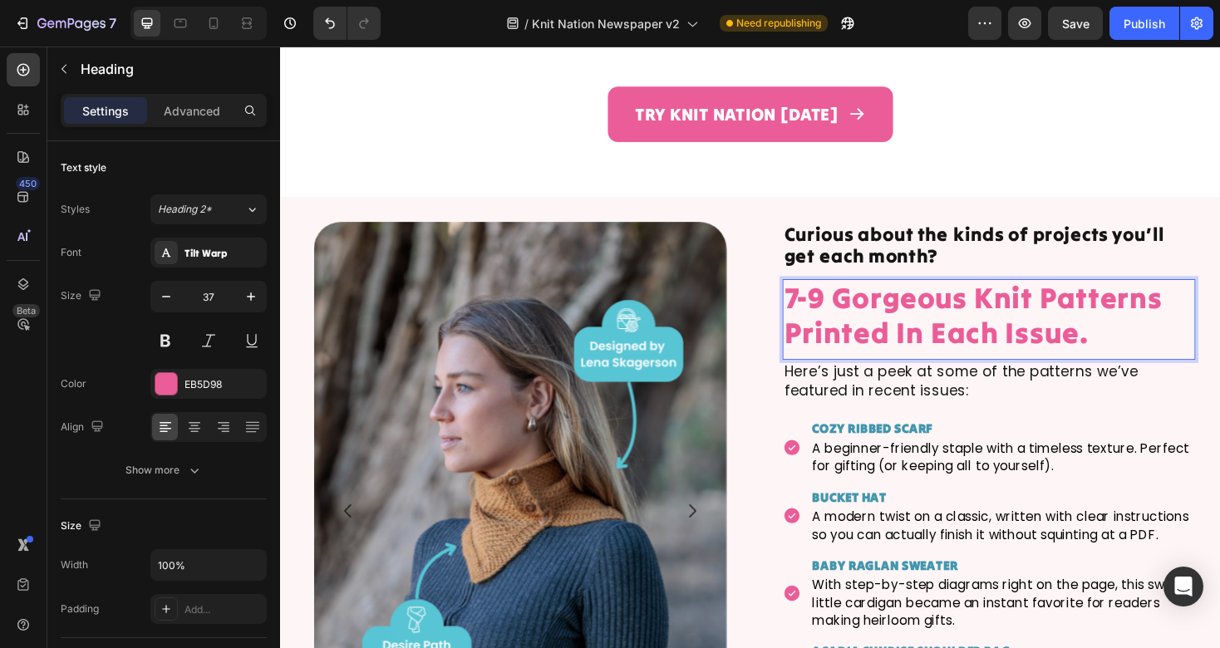
click at [834, 295] on p "7-9 Gorgeous Knit Patterns Printed In Each Issue." at bounding box center [1032, 332] width 435 height 74
click at [822, 295] on p "7-9 Gorgeous Knit Patterns Printed In Each Issue." at bounding box center [1032, 332] width 435 height 74
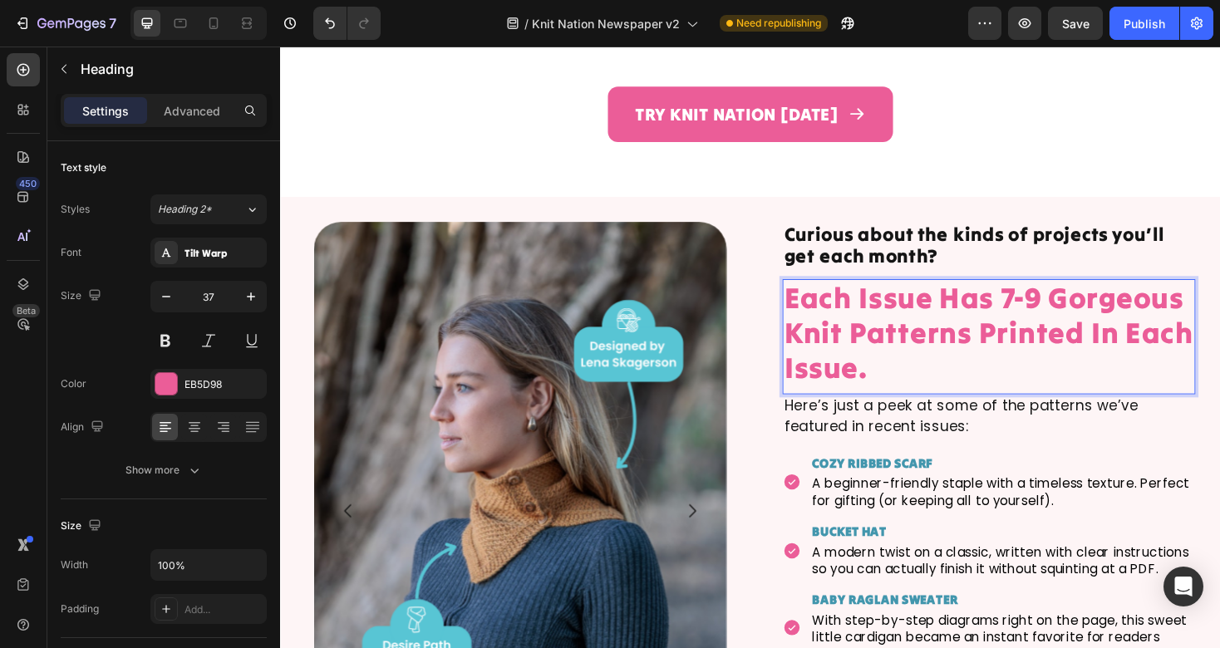
click at [947, 370] on p "Each Issue Has 7-9 Gorgeous Knit Patterns Printed In Each Issue." at bounding box center [1032, 350] width 435 height 111
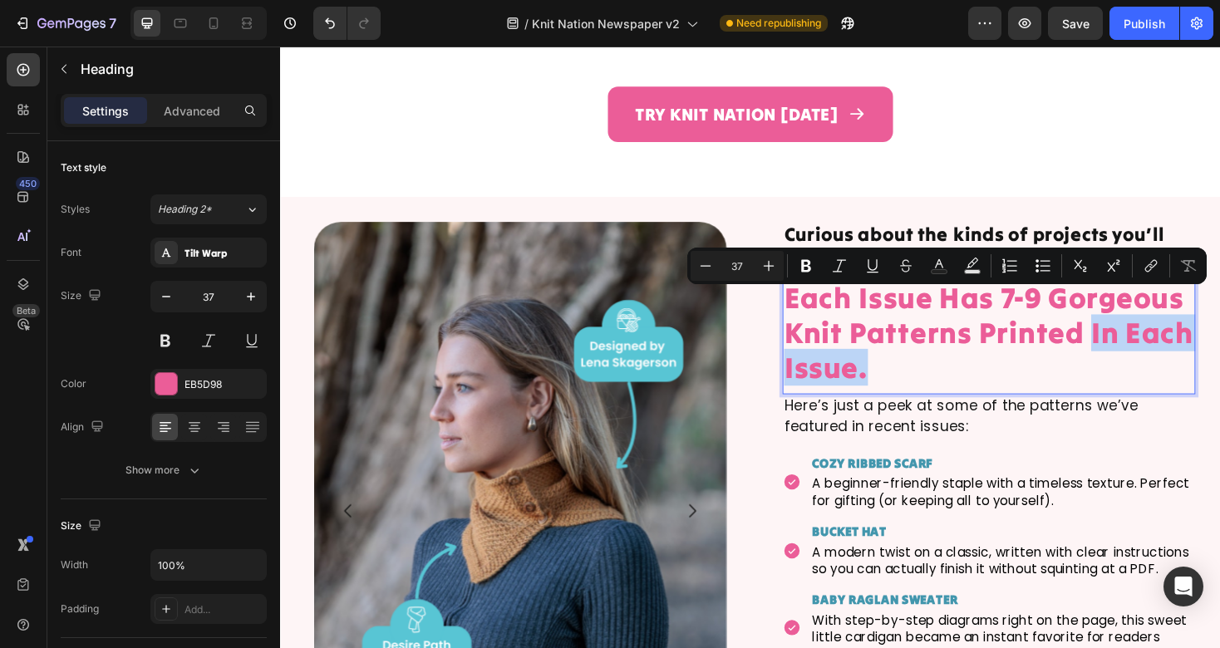
drag, startPoint x: 960, startPoint y: 367, endPoint x: 1135, endPoint y: 334, distance: 178.3
click at [1135, 334] on p "Each Issue Has 7-9 Gorgeous Knit Patterns Printed In Each Issue." at bounding box center [1032, 350] width 435 height 111
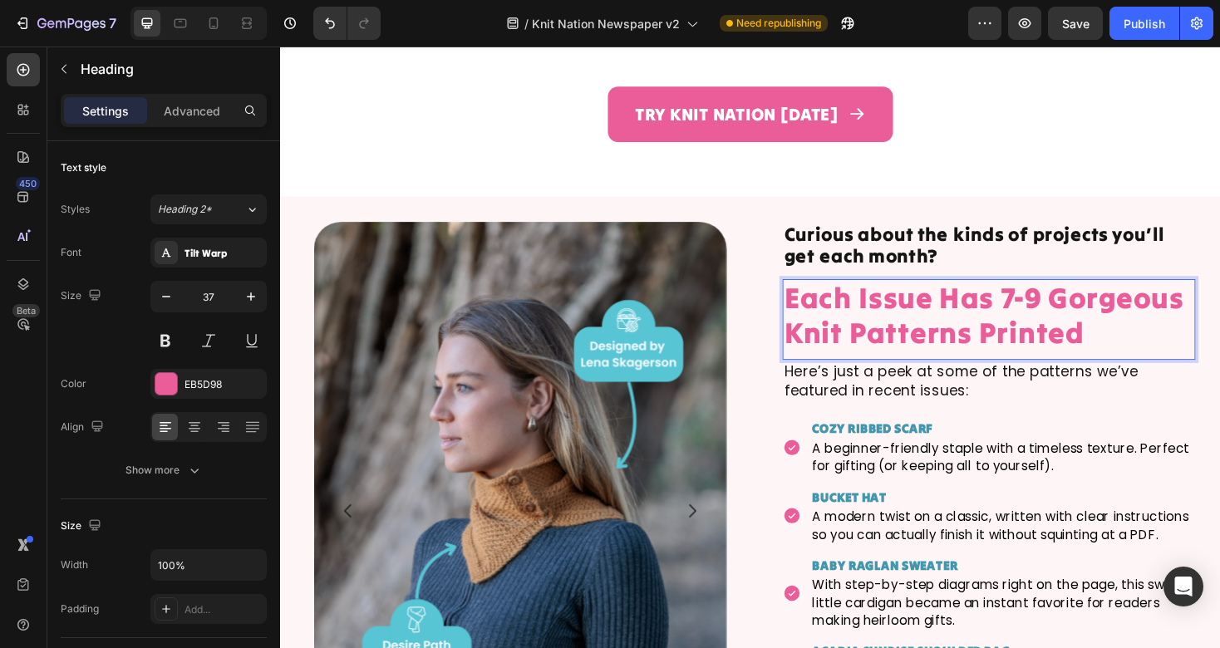
click at [884, 331] on p "Each Issue Has 7-9 Gorgeous Knit Patterns Printed" at bounding box center [1032, 332] width 435 height 74
click at [1219, 295] on p "Each Issue Has 7-9 Gorgeous Knit Patterns Printed" at bounding box center [1032, 332] width 435 height 74
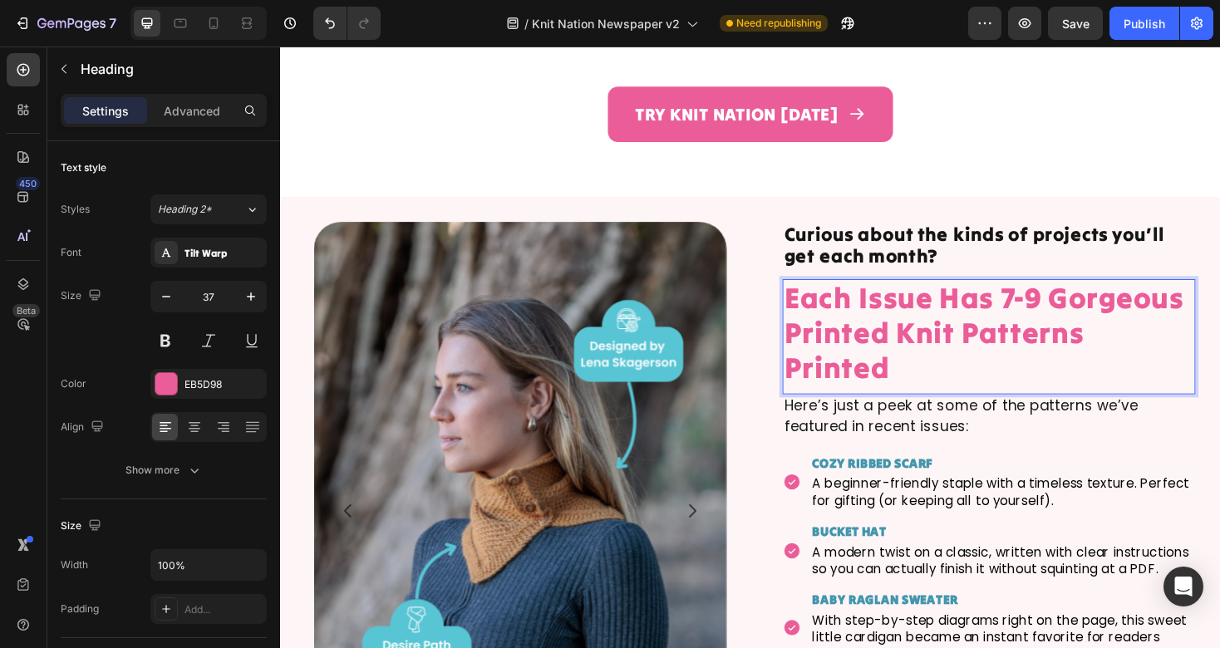
drag, startPoint x: 1066, startPoint y: 373, endPoint x: 821, endPoint y: 367, distance: 244.4
click at [818, 367] on p "Each Issue Has 7-9 Gorgeous Printed Knit Patterns Printed" at bounding box center [1032, 350] width 435 height 111
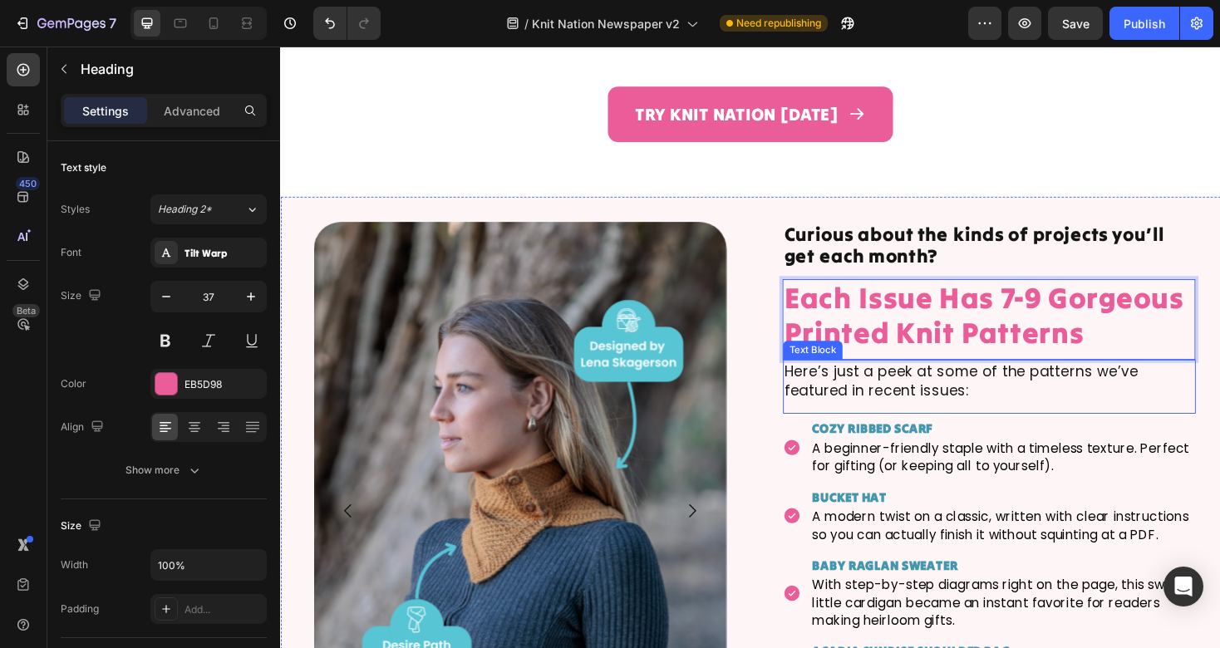
click at [1080, 381] on p "Here’s just a peek at some of the patterns we’ve featured in recent issues:" at bounding box center [1032, 402] width 435 height 42
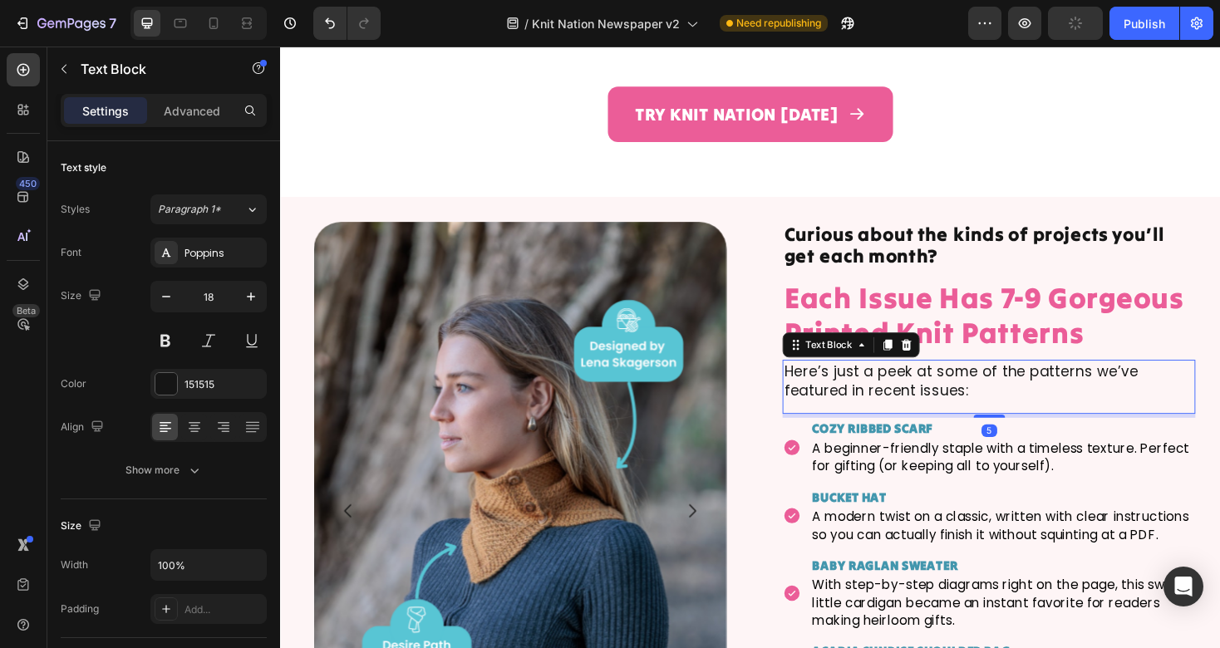
click at [1080, 390] on p "Here’s just a peek at some of the patterns we’ve featured in recent issues:" at bounding box center [1032, 402] width 435 height 42
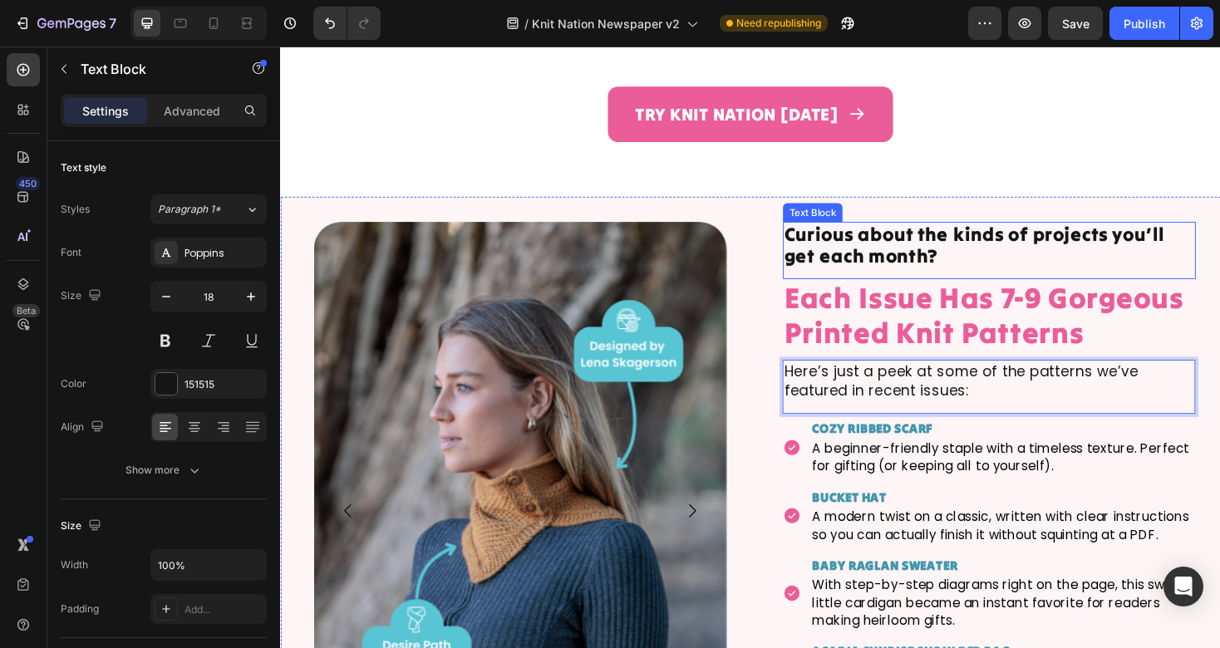
click at [1066, 234] on p "Curious about the kinds of projects you’ll get each month?" at bounding box center [1032, 258] width 435 height 48
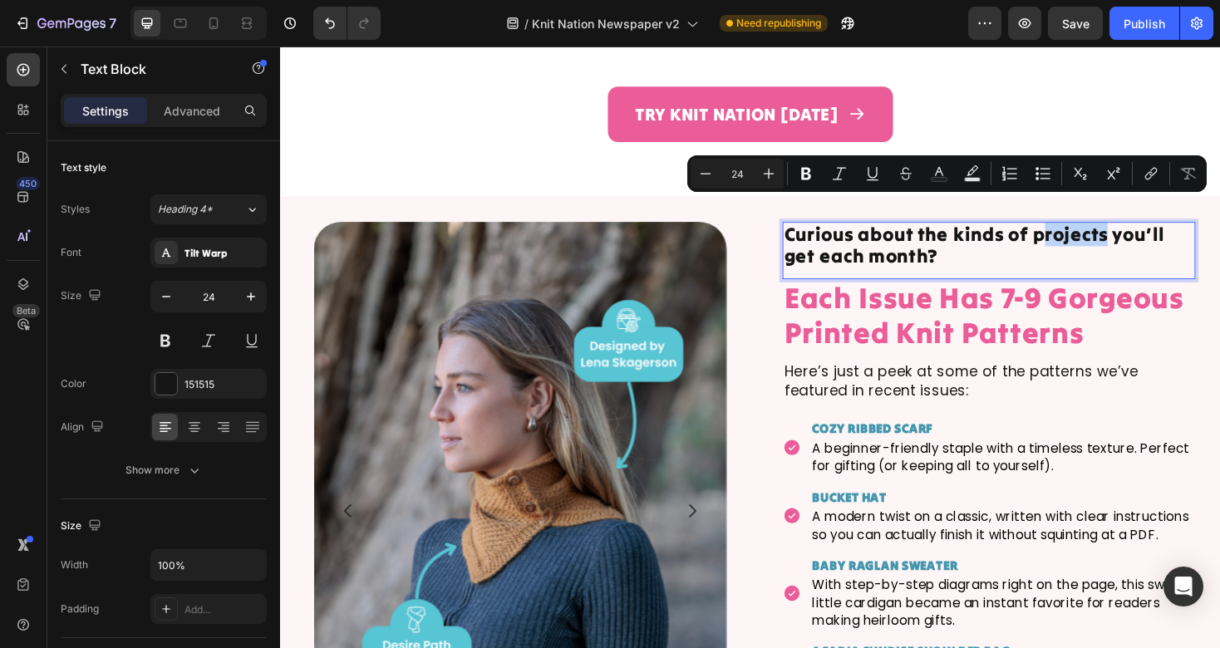
drag, startPoint x: 1161, startPoint y: 219, endPoint x: 1089, endPoint y: 226, distance: 72.6
click at [1089, 234] on p "Curious about the kinds of projects you’ll get each month?" at bounding box center [1032, 258] width 435 height 48
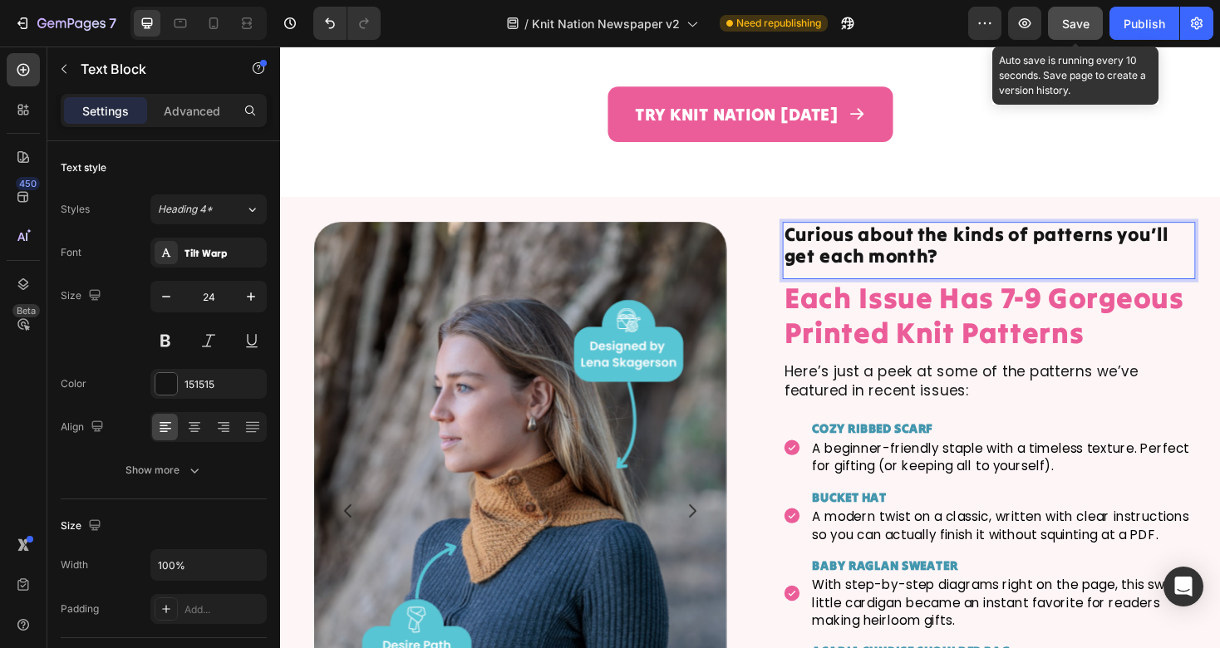
click at [1077, 32] on button "Save" at bounding box center [1075, 23] width 55 height 33
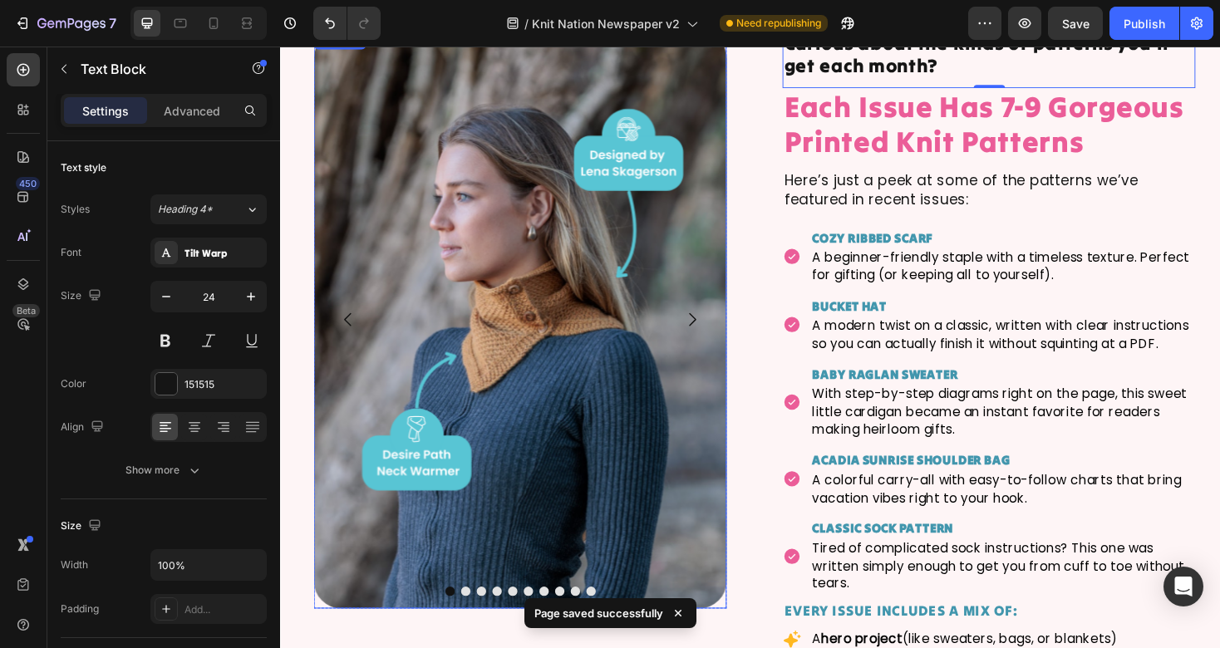
scroll to position [3216, 0]
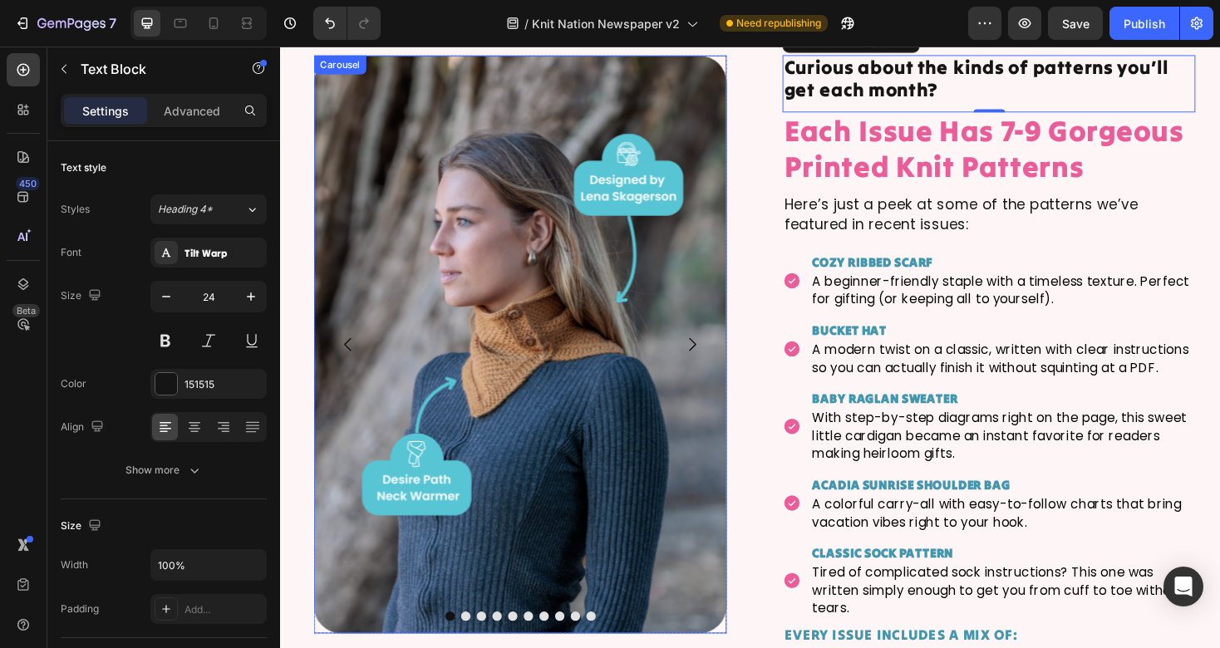
click at [713, 367] on icon "Carousel Next Arrow" at bounding box center [716, 362] width 20 height 20
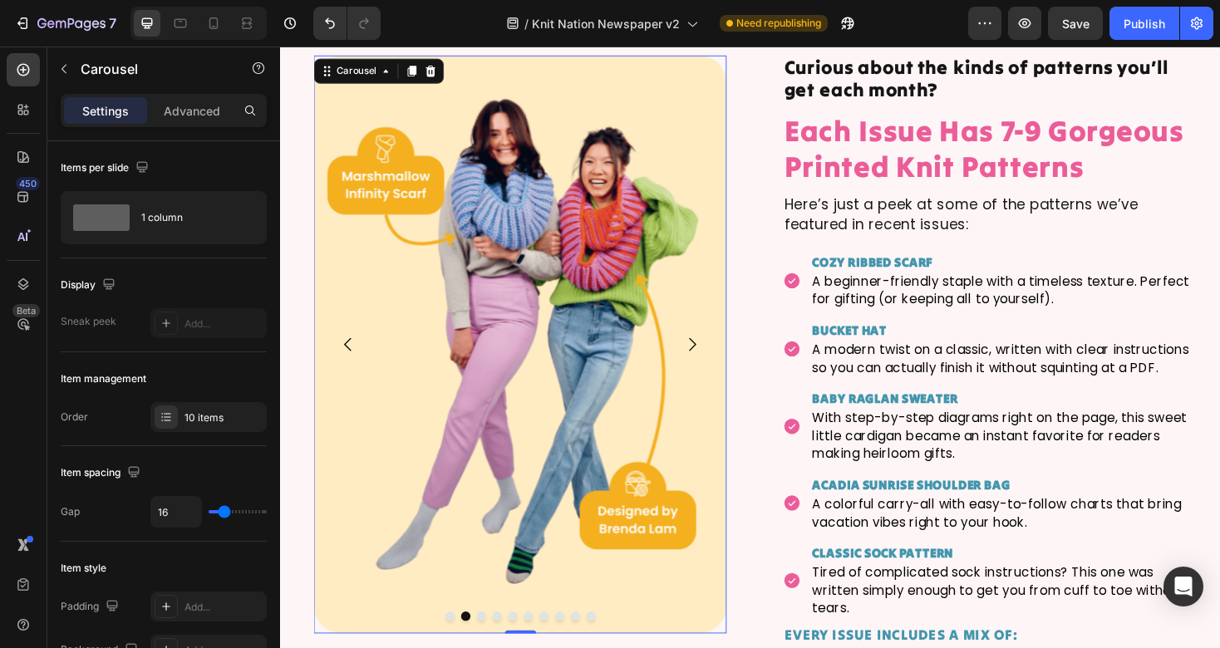
click at [714, 365] on icon "Carousel Next Arrow" at bounding box center [716, 362] width 20 height 20
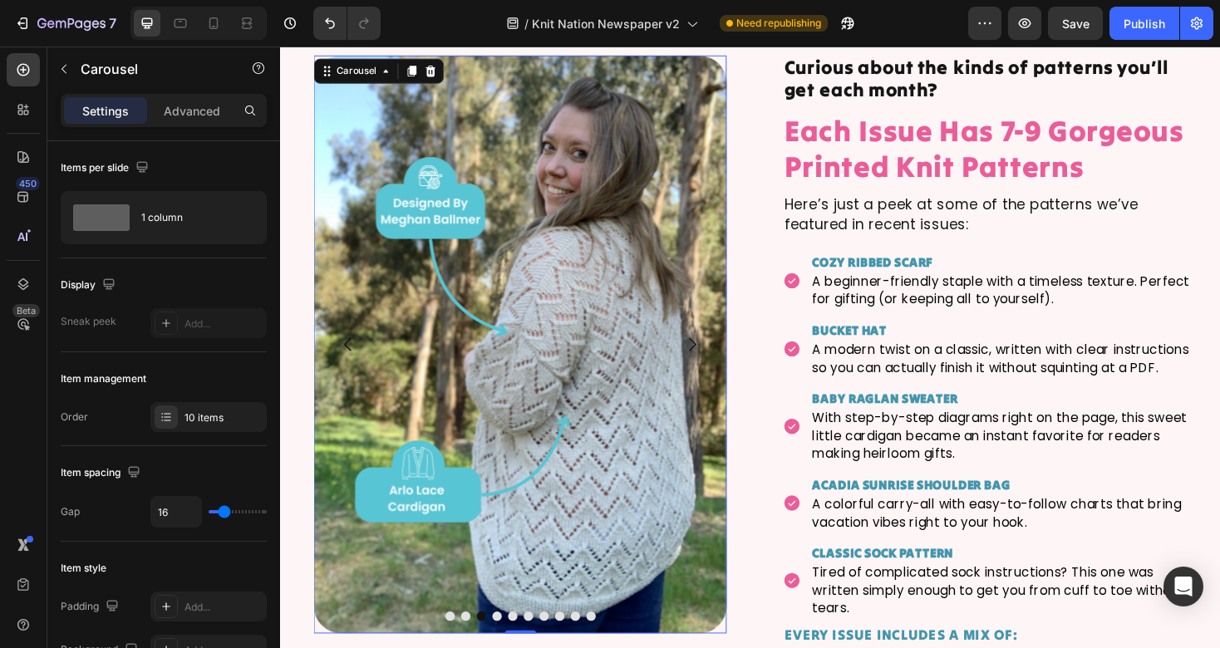
click at [714, 365] on icon "Carousel Next Arrow" at bounding box center [716, 362] width 20 height 20
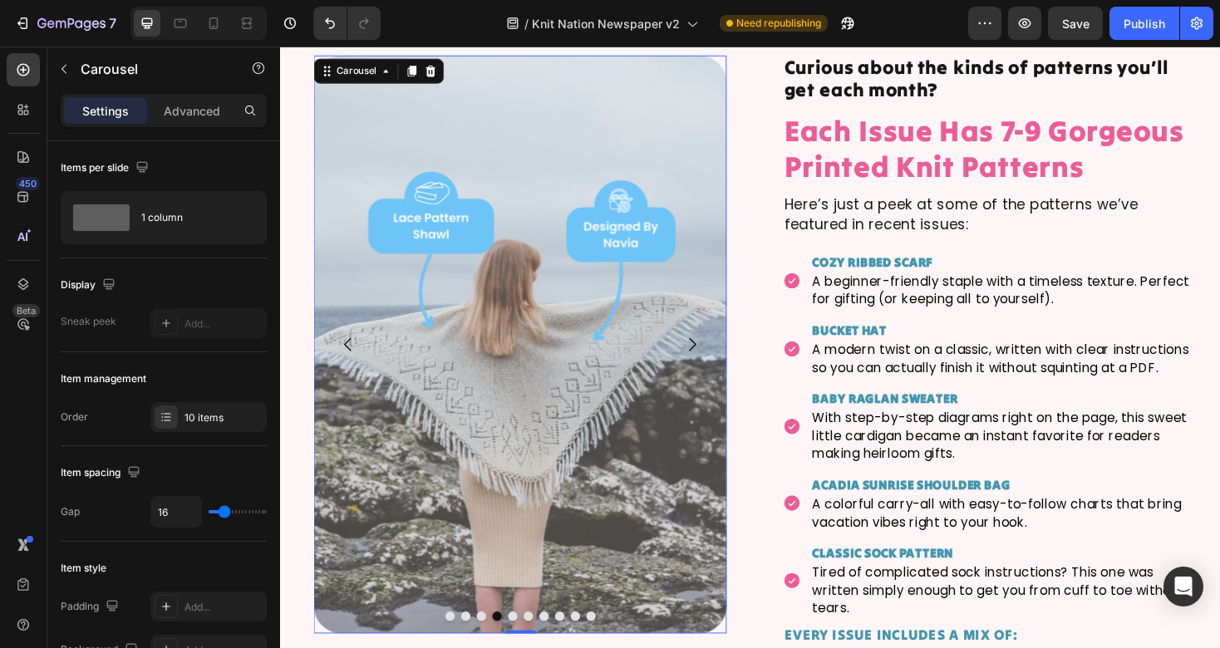
click at [714, 365] on icon "Carousel Next Arrow" at bounding box center [716, 362] width 20 height 20
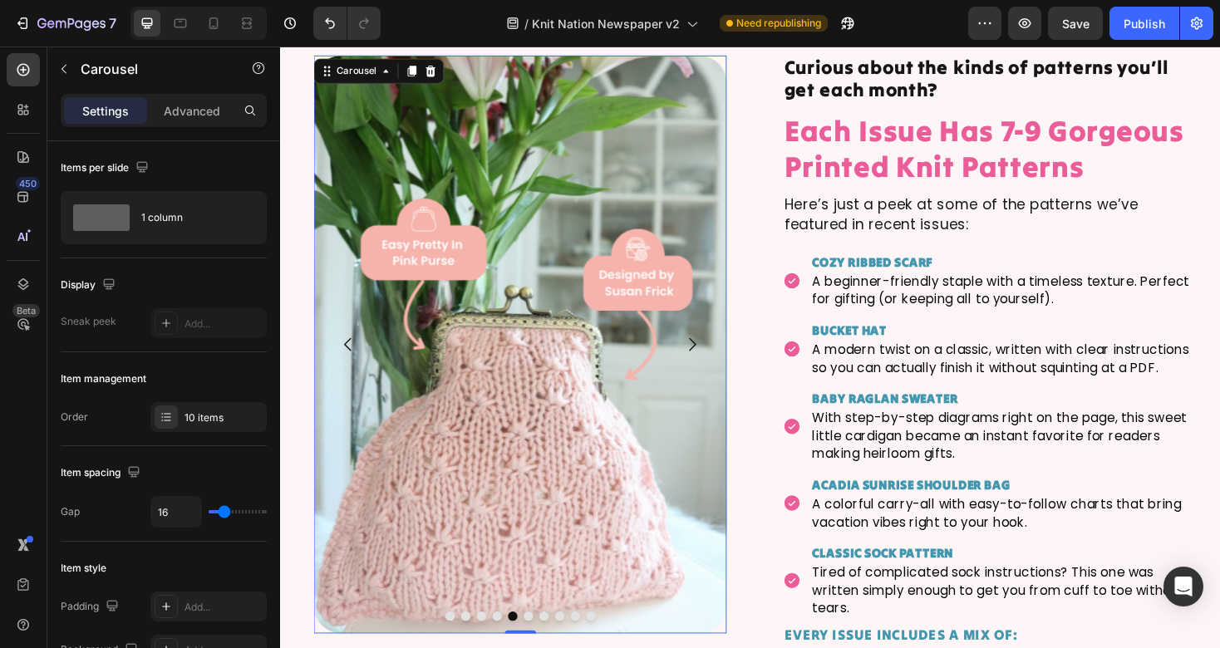
click at [714, 365] on icon "Carousel Next Arrow" at bounding box center [716, 362] width 20 height 20
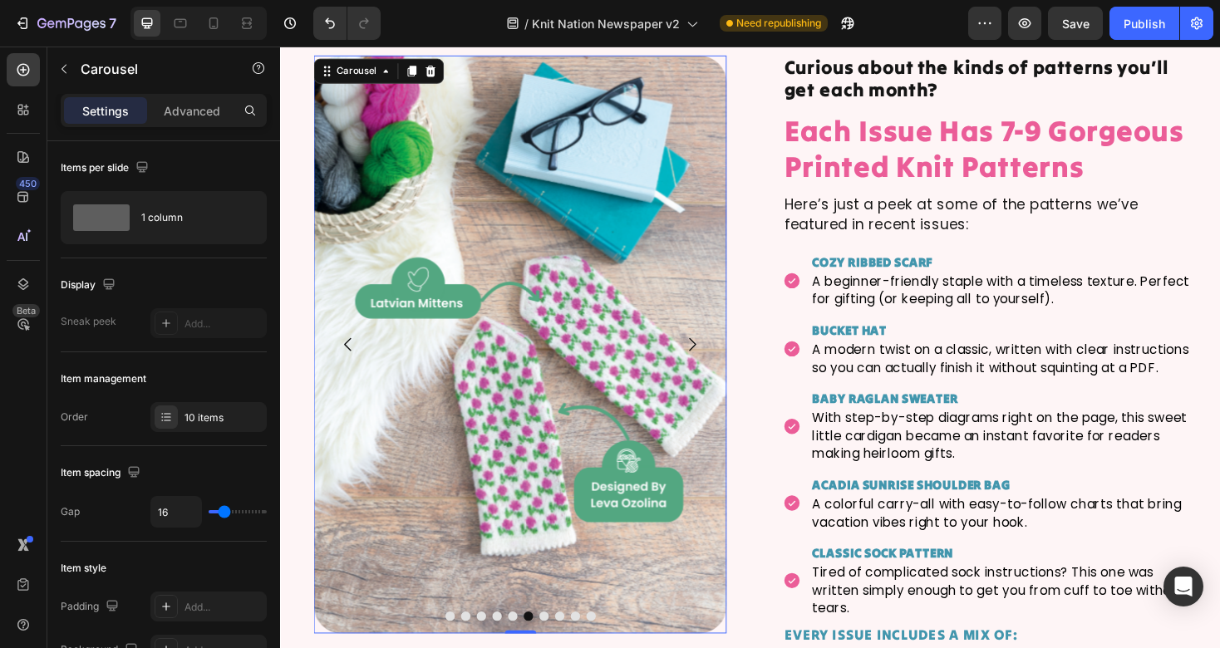
click at [714, 365] on icon "Carousel Next Arrow" at bounding box center [716, 362] width 20 height 20
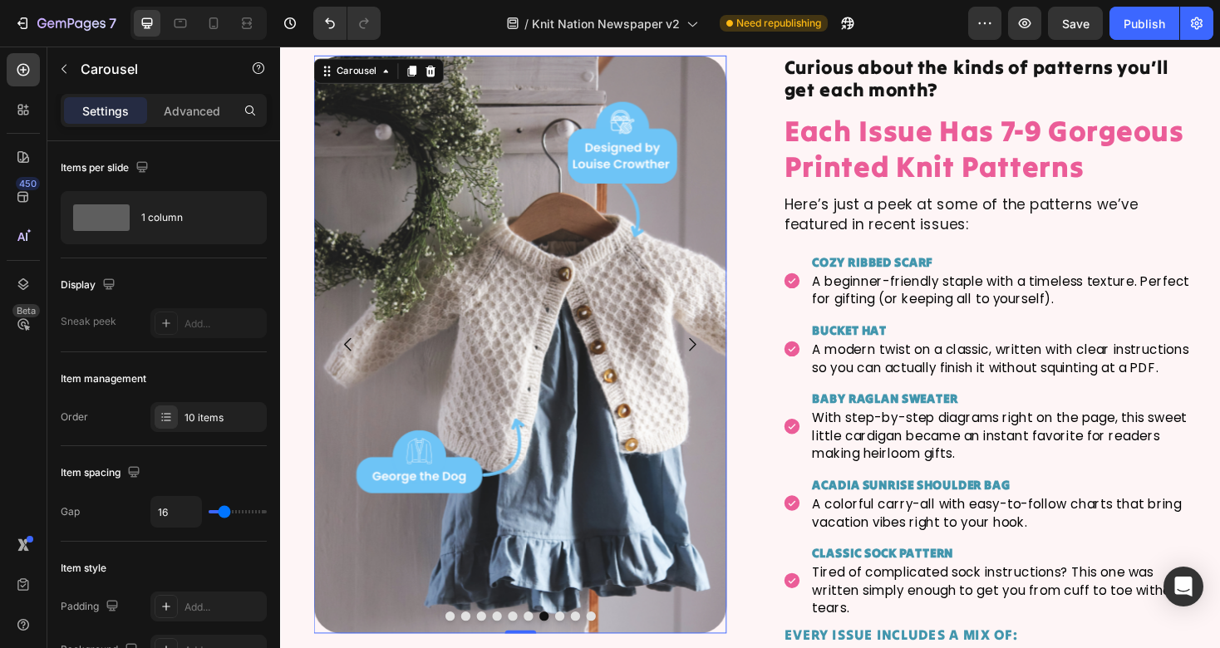
click at [714, 365] on icon "Carousel Next Arrow" at bounding box center [716, 362] width 20 height 20
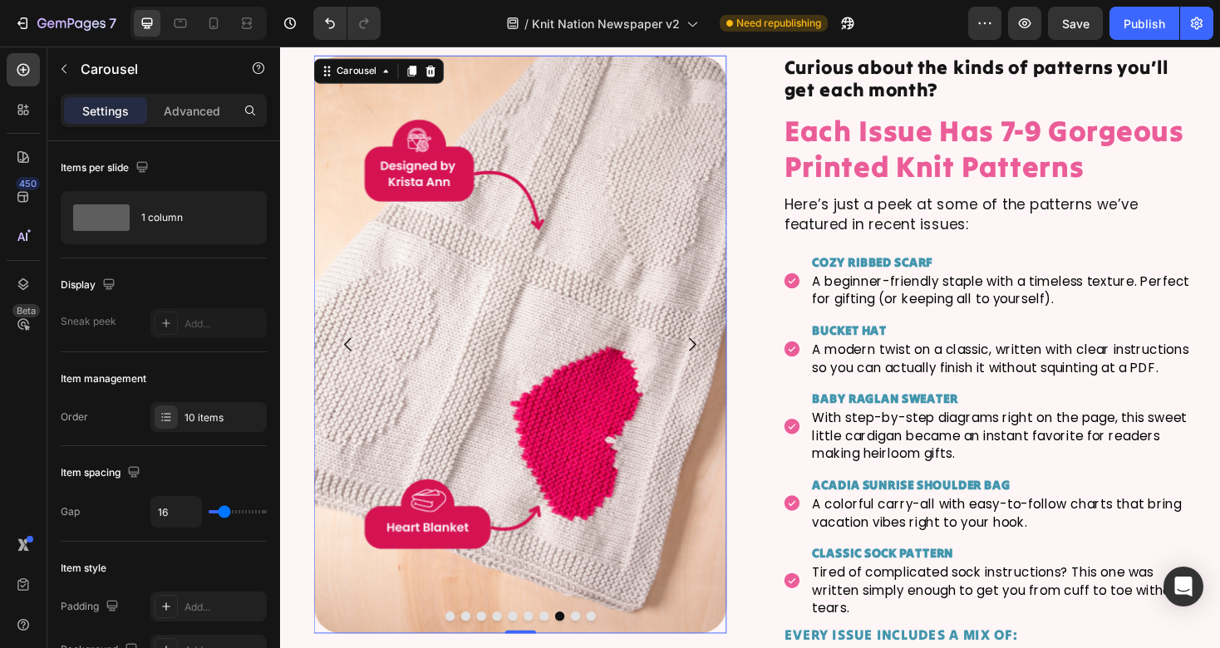
click at [714, 365] on icon "Carousel Next Arrow" at bounding box center [716, 362] width 20 height 20
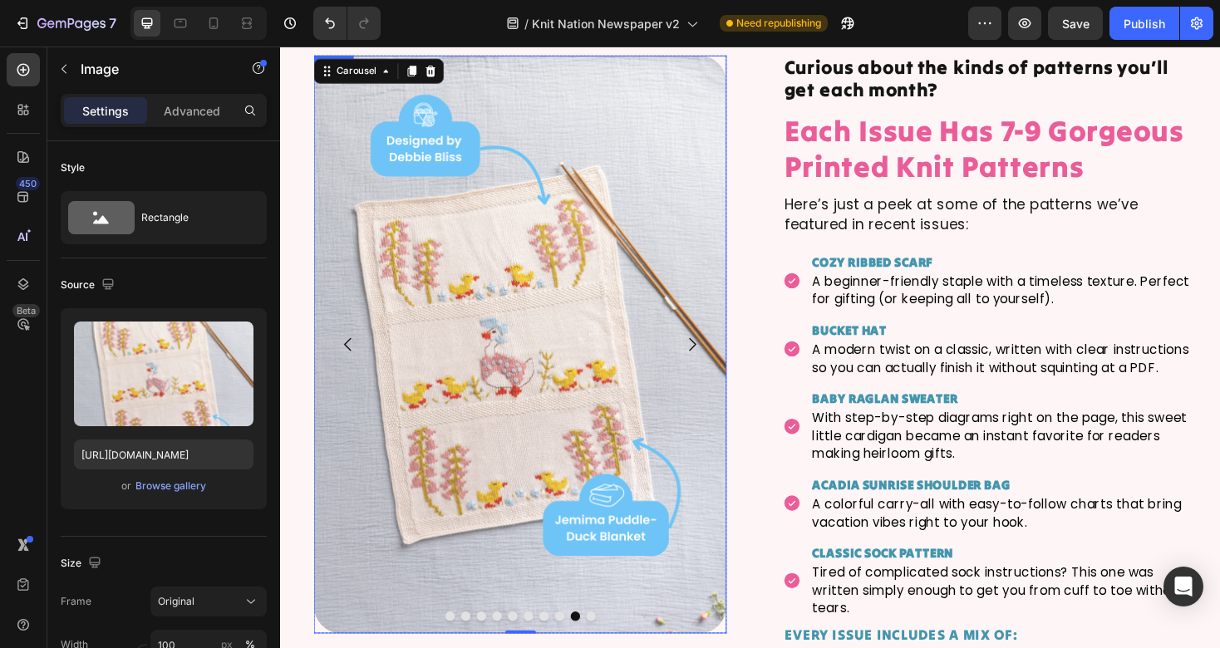
click at [613, 367] on img at bounding box center [534, 362] width 438 height 613
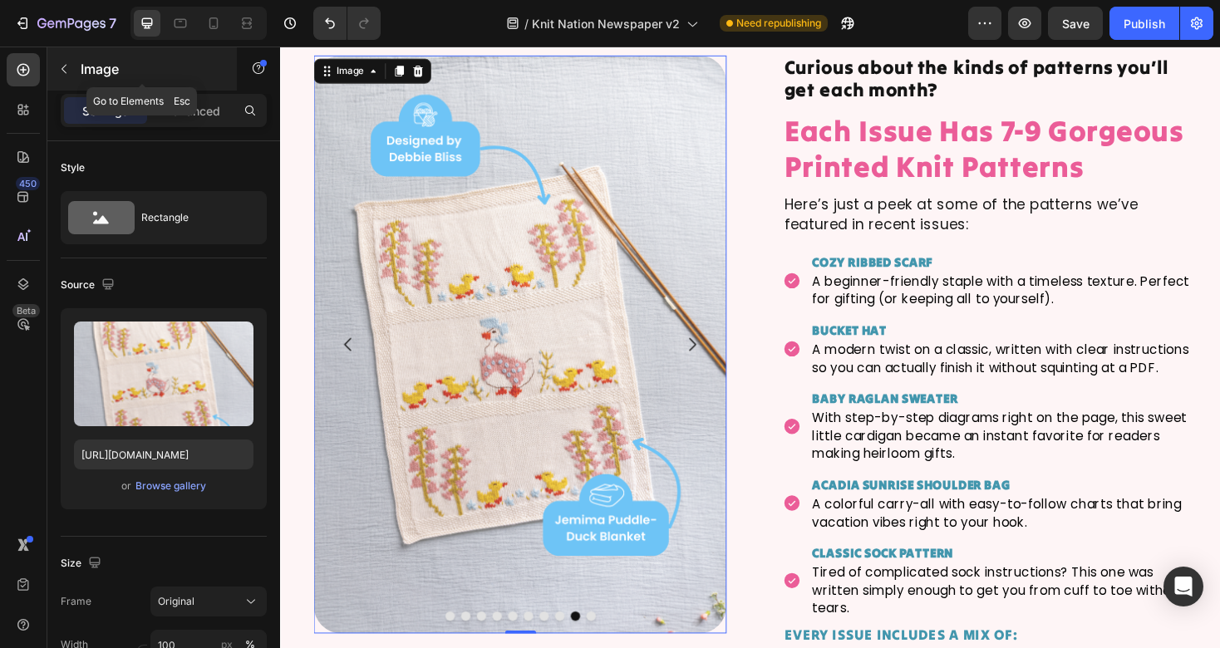
click at [66, 66] on icon "button" at bounding box center [63, 68] width 13 height 13
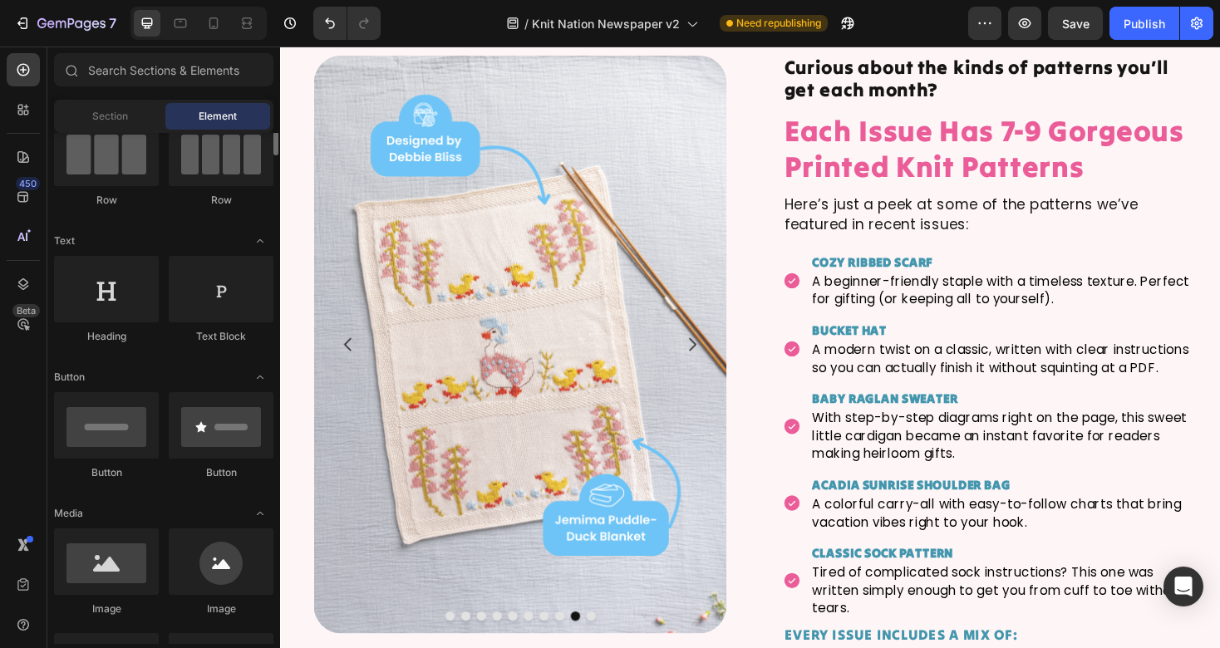
scroll to position [160, 0]
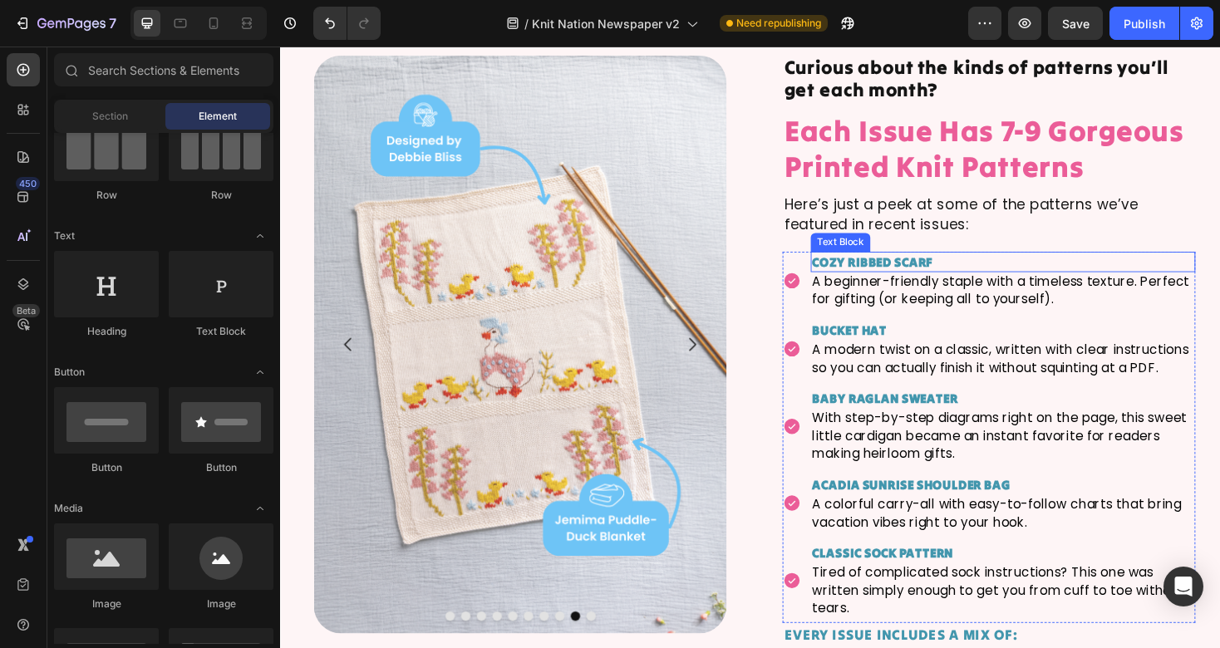
click at [974, 276] on p "Cozy Ribbed Scarf" at bounding box center [1046, 275] width 405 height 18
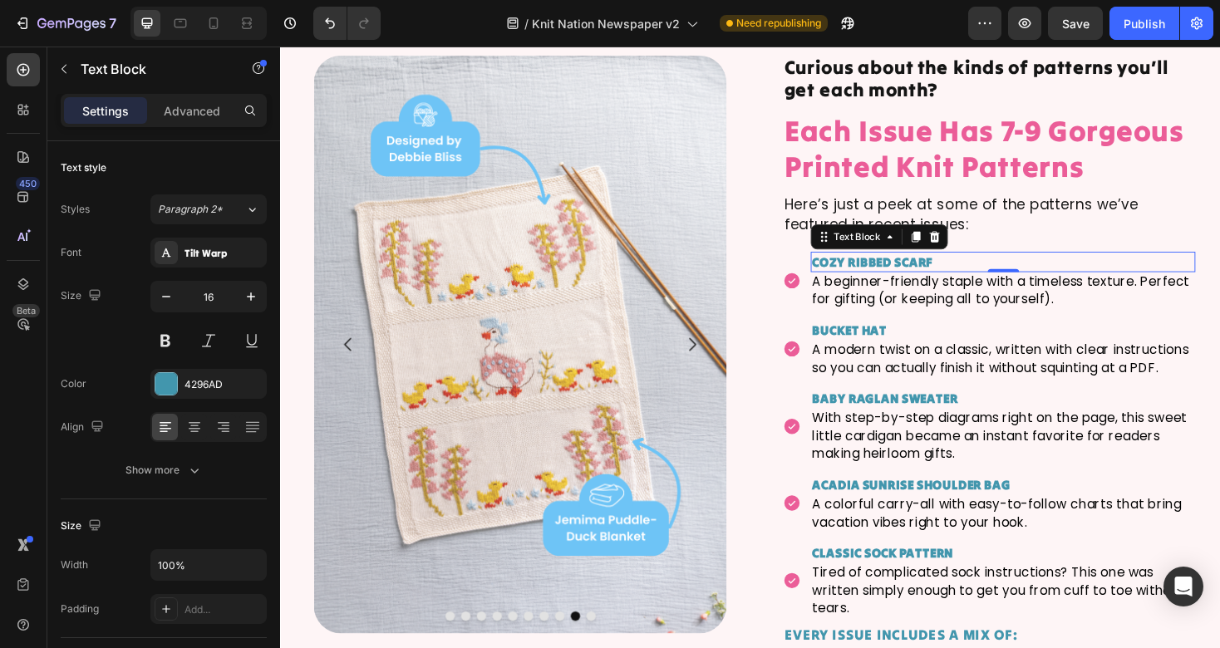
click at [974, 276] on p "Cozy Ribbed Scarf" at bounding box center [1046, 275] width 405 height 18
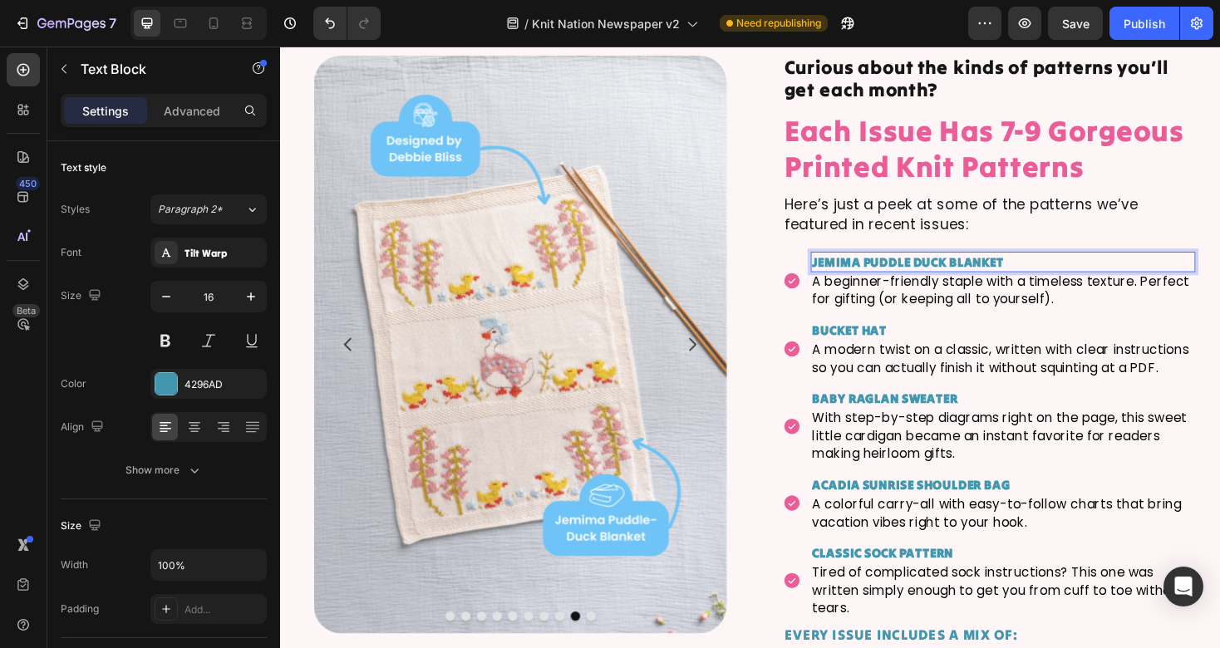
click at [1011, 278] on strong "Jemima Puddle Duck Blanket" at bounding box center [945, 275] width 203 height 17
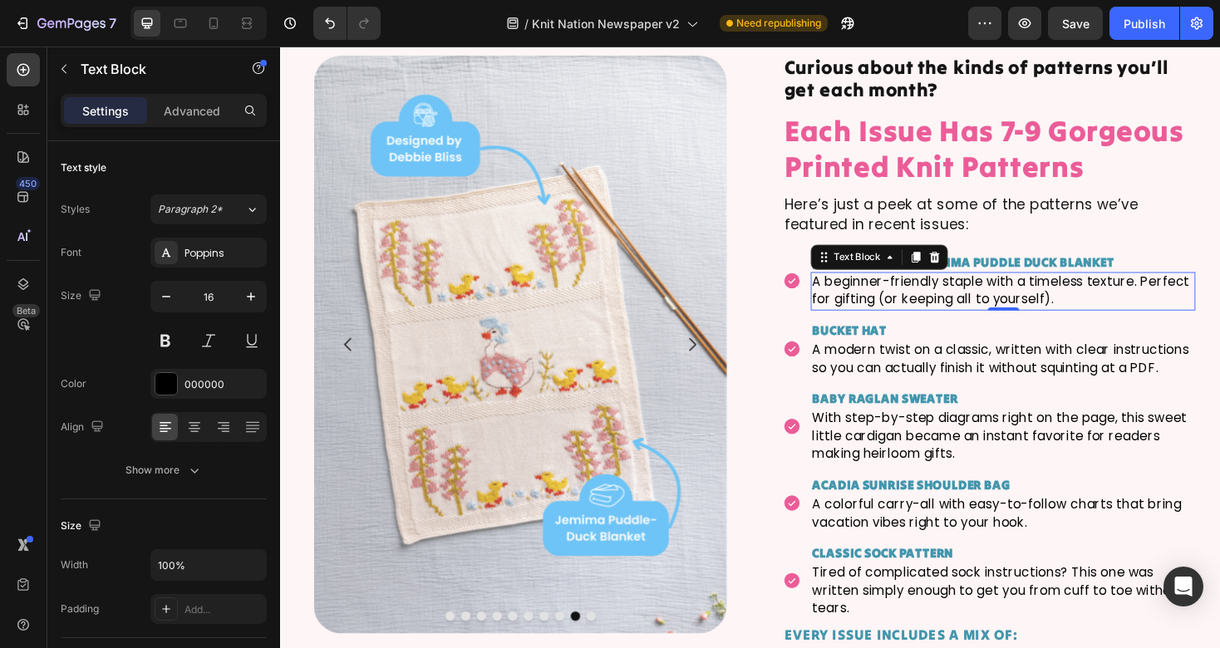
click at [1059, 317] on p "A beginner-friendly staple with a timeless texture. Perfect for gifting (or kee…" at bounding box center [1046, 306] width 405 height 37
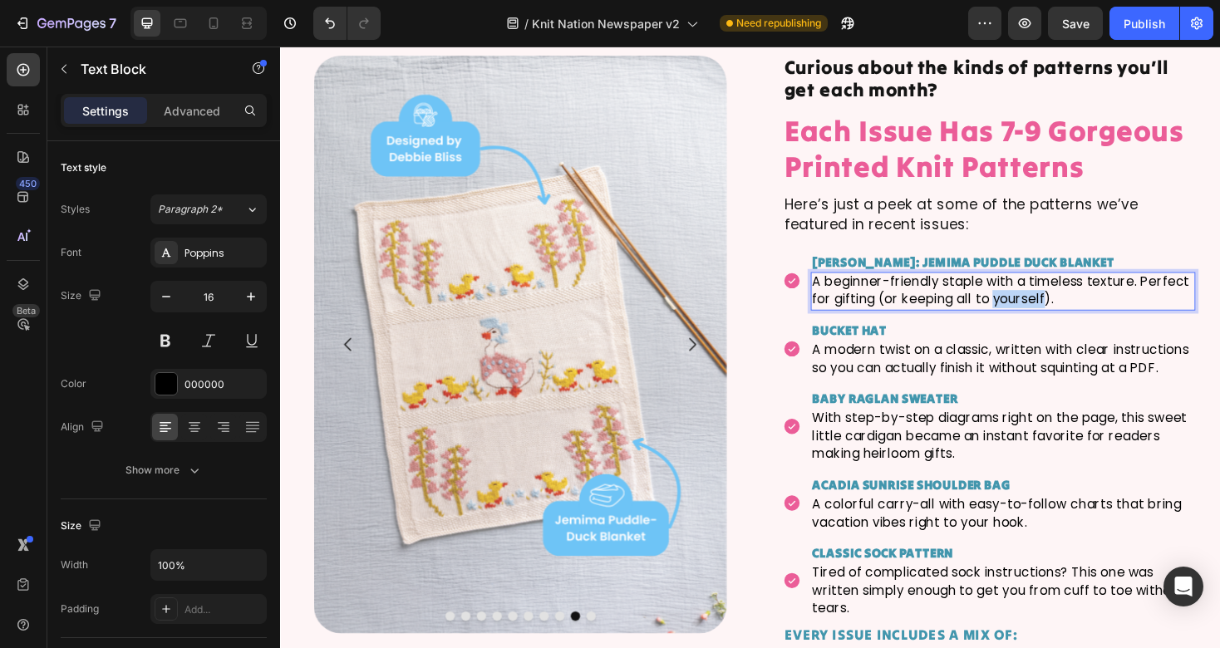
click at [1059, 317] on p "A beginner-friendly staple with a timeless texture. Perfect for gifting (or kee…" at bounding box center [1046, 306] width 405 height 37
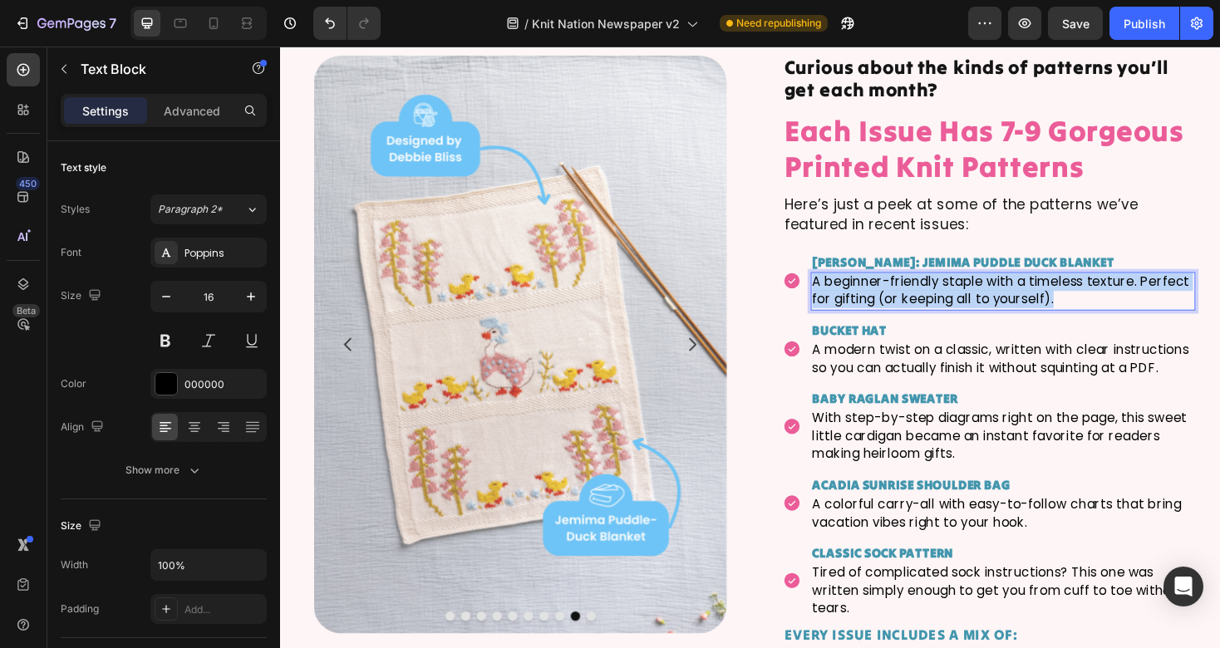
click at [1059, 317] on p "A beginner-friendly staple with a timeless texture. Perfect for gifting (or kee…" at bounding box center [1046, 306] width 405 height 37
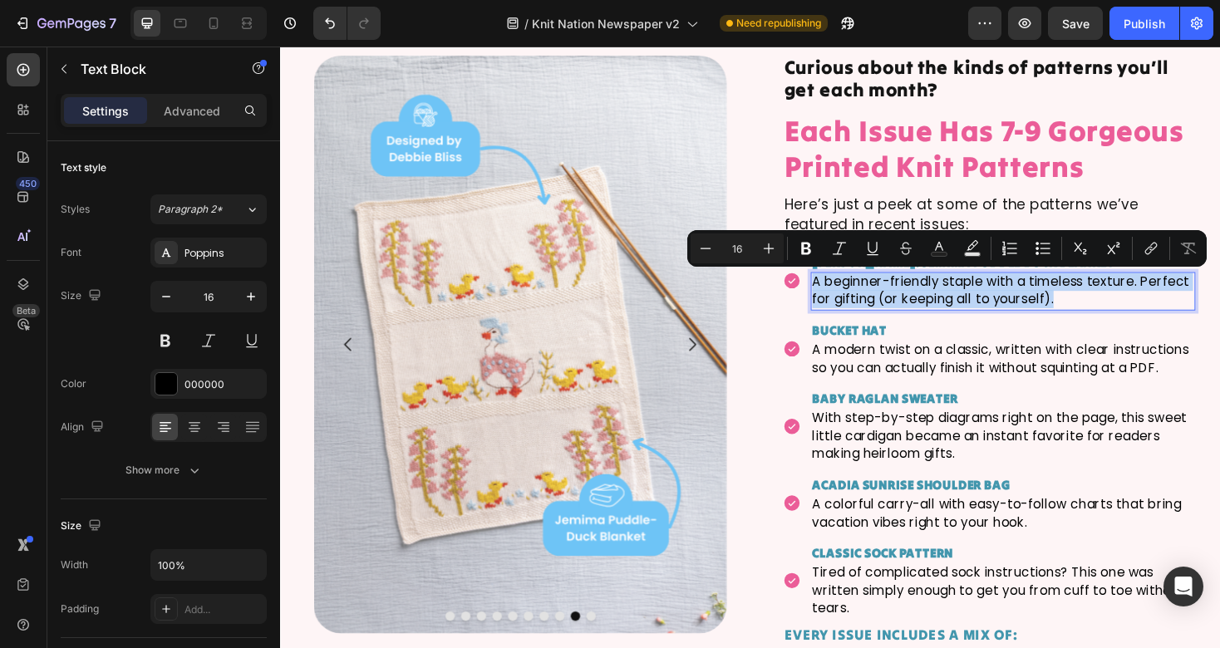
click at [1021, 303] on p "A beginner-friendly staple with a timeless texture. Perfect for gifting (or kee…" at bounding box center [1046, 306] width 405 height 37
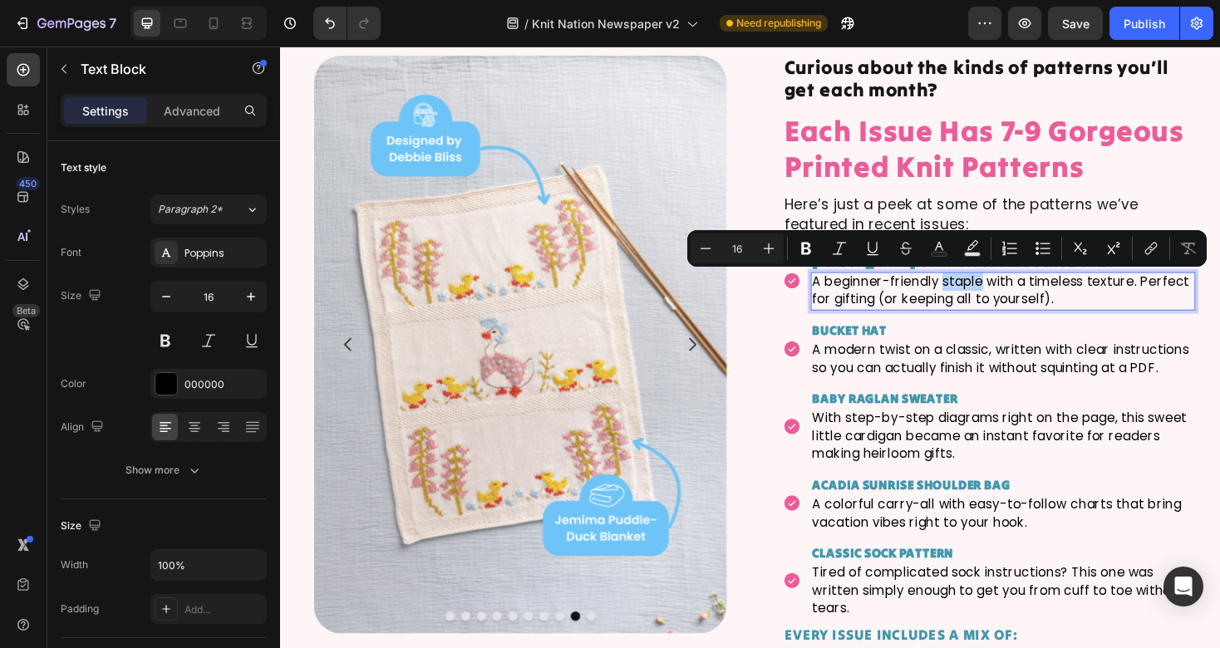
click at [1021, 303] on p "A beginner-friendly staple with a timeless texture. Perfect for gifting (or kee…" at bounding box center [1046, 306] width 405 height 37
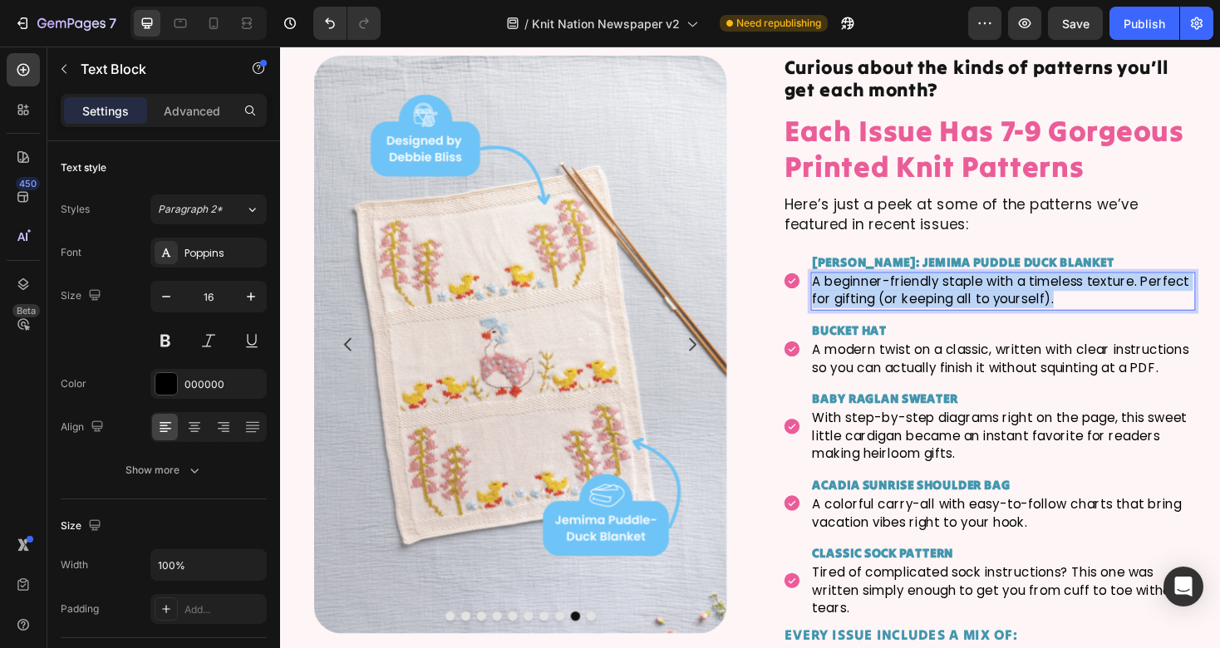
click at [1021, 303] on p "A beginner-friendly staple with a timeless texture. Perfect for gifting (or kee…" at bounding box center [1046, 306] width 405 height 37
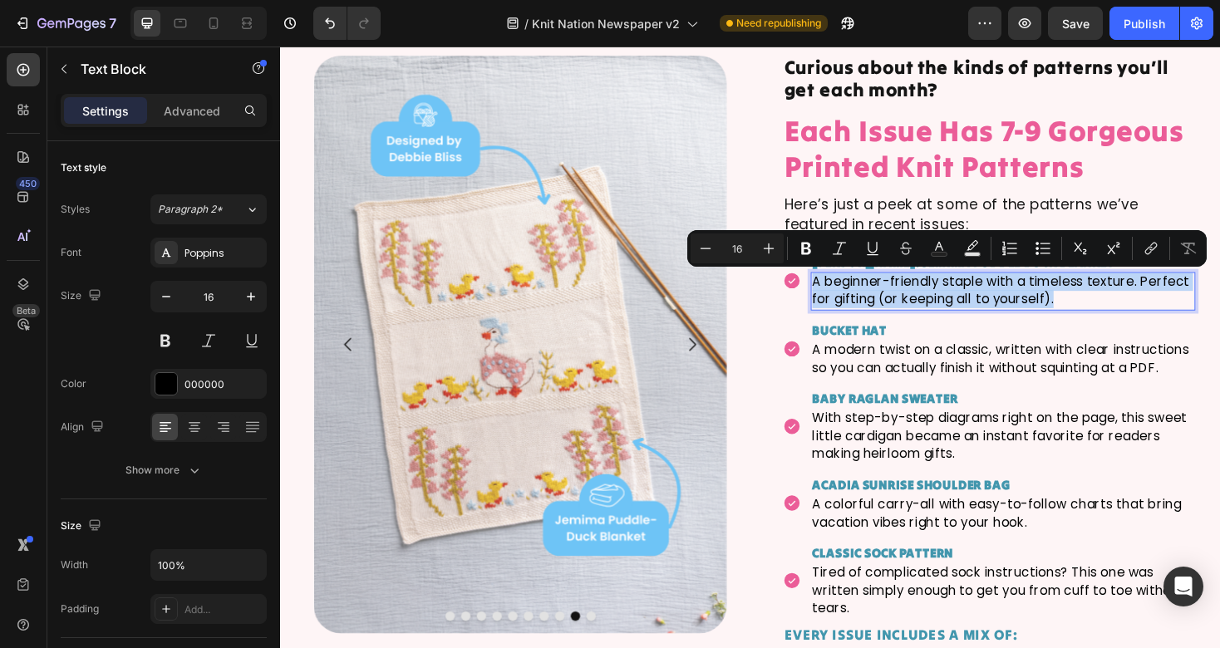
copy p "A beginner-friendly staple with a timeless texture. Perfect for gifting (or kee…"
click at [919, 370] on p "A modern twist on a classic, written with clear instructions so you can actuall…" at bounding box center [1046, 378] width 405 height 37
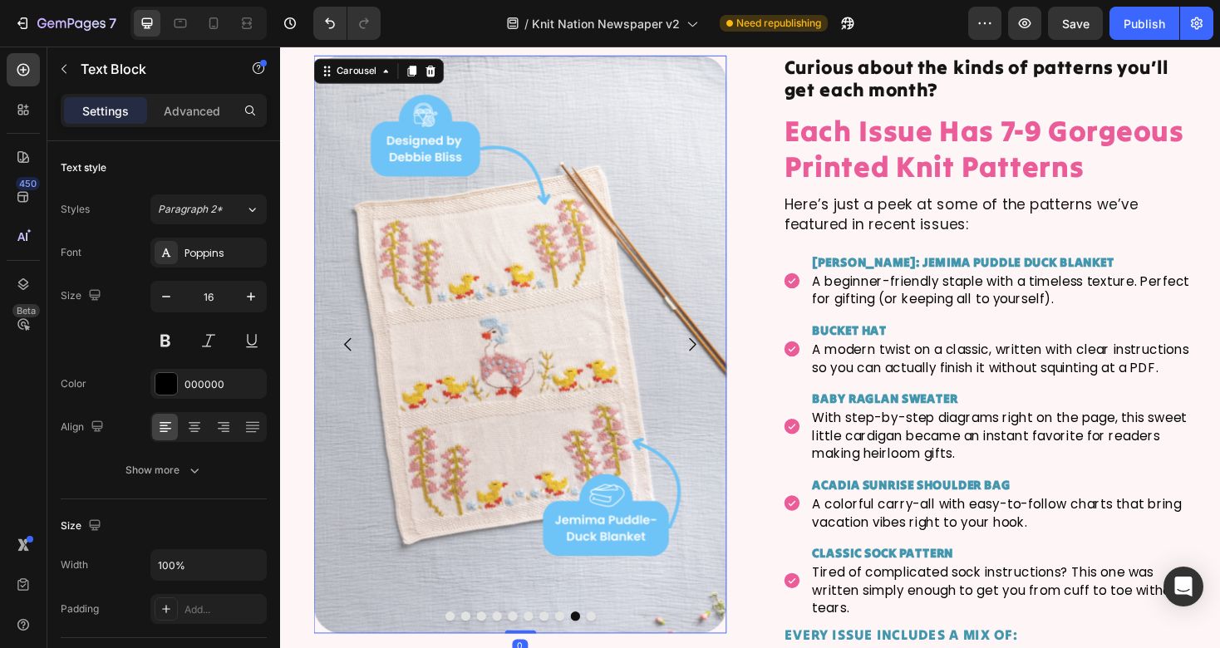
click at [726, 357] on icon "Carousel Next Arrow" at bounding box center [716, 362] width 20 height 20
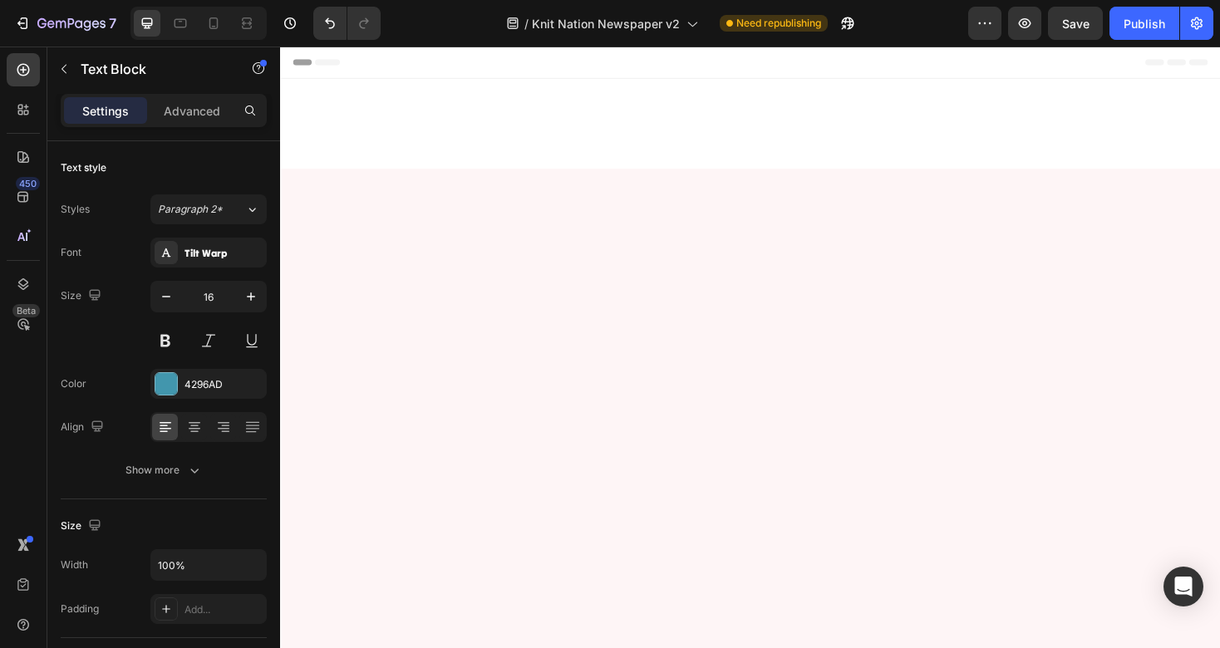
scroll to position [3216, 0]
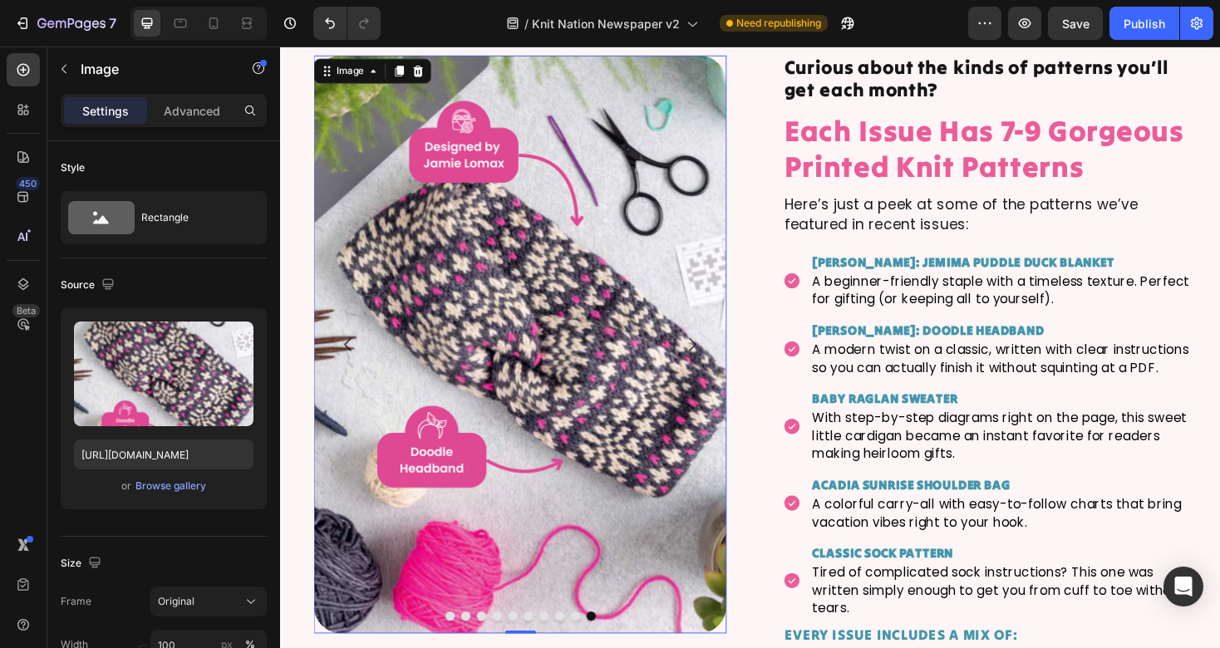
click at [751, 341] on img at bounding box center [534, 362] width 438 height 613
click at [731, 375] on button "Carousel Next Arrow" at bounding box center [716, 362] width 47 height 47
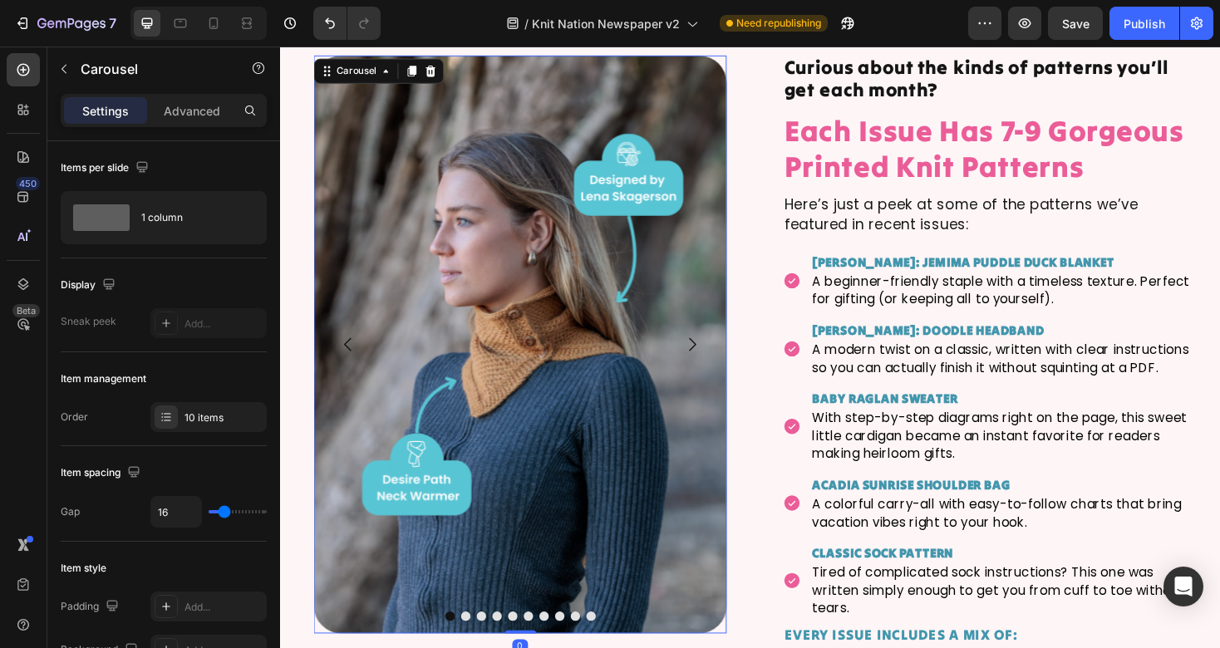
click at [713, 366] on icon "Carousel Next Arrow" at bounding box center [716, 362] width 20 height 20
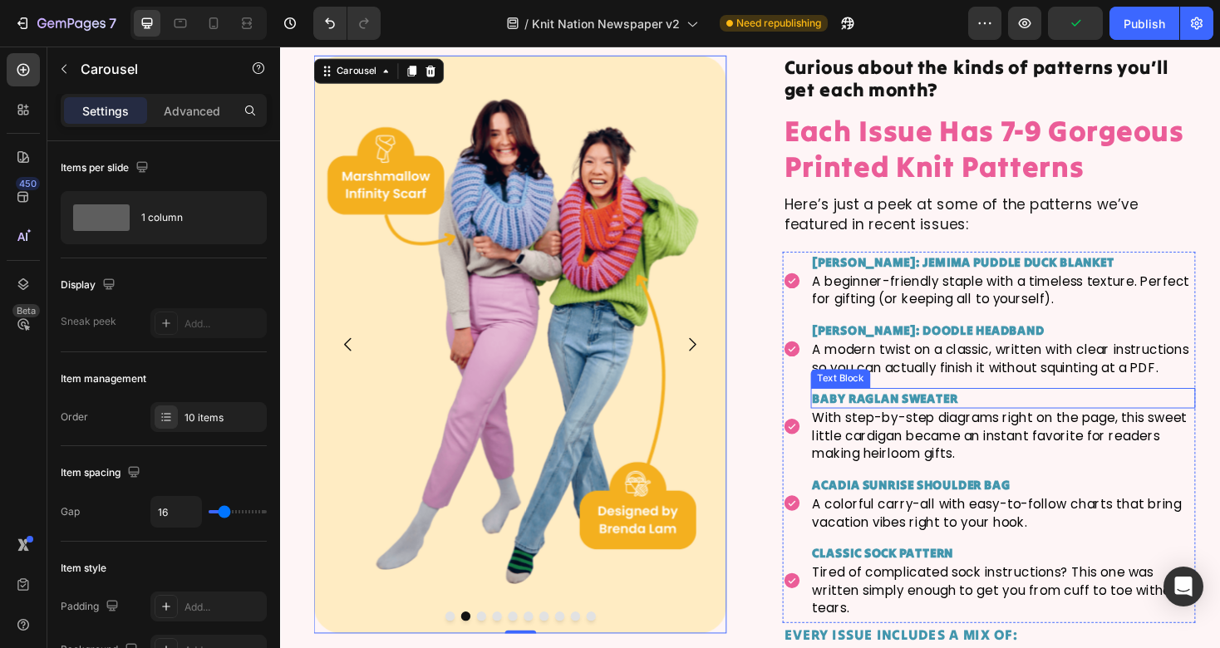
click at [923, 416] on strong "baby raglan sweater" at bounding box center [921, 419] width 155 height 17
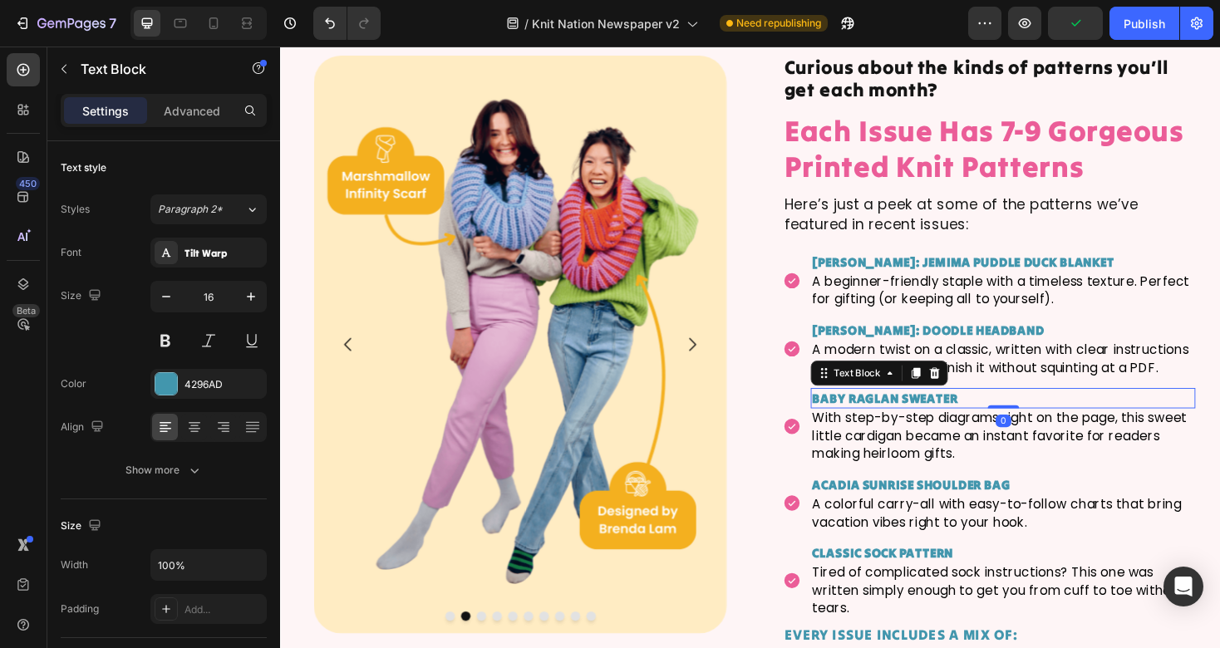
click at [923, 416] on strong "baby raglan sweater" at bounding box center [921, 419] width 155 height 17
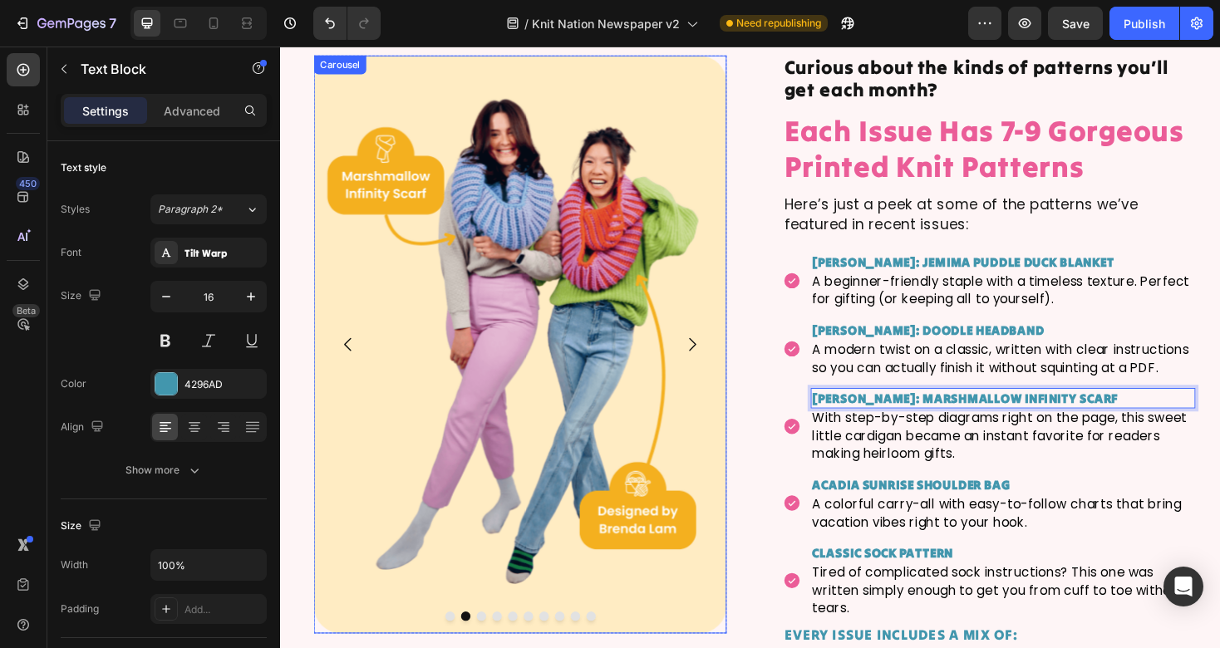
click at [721, 359] on icon "Carousel Next Arrow" at bounding box center [716, 362] width 20 height 20
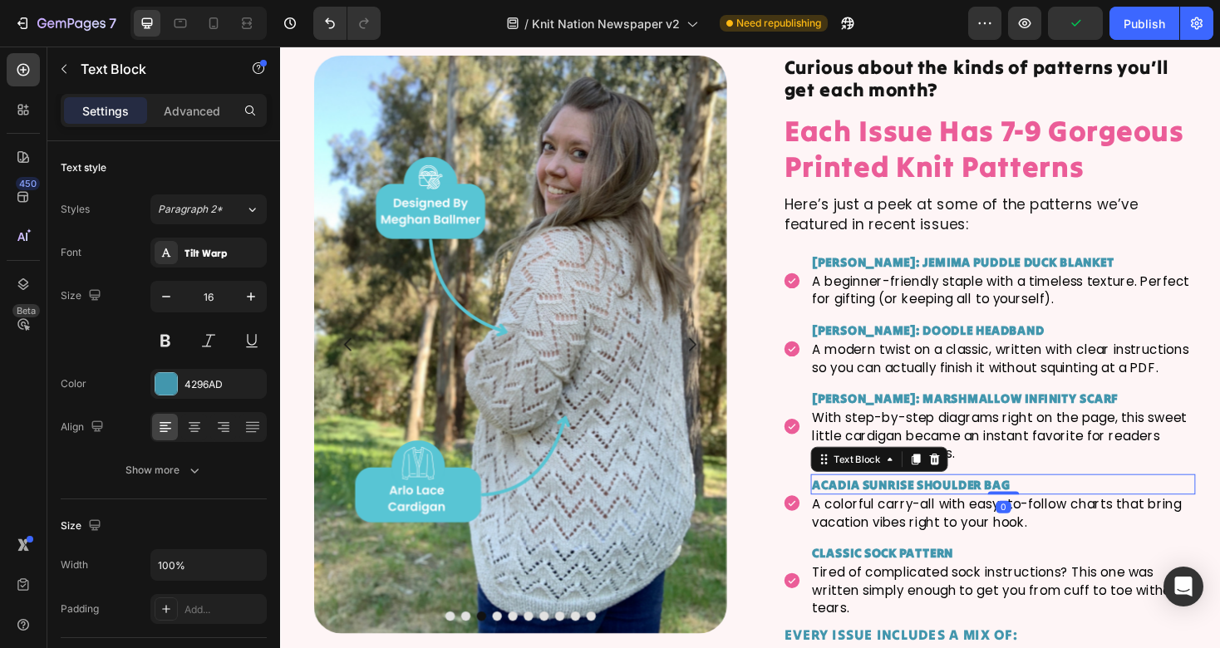
click at [897, 509] on strong "acadia sunrise shoulder bag" at bounding box center [949, 511] width 210 height 17
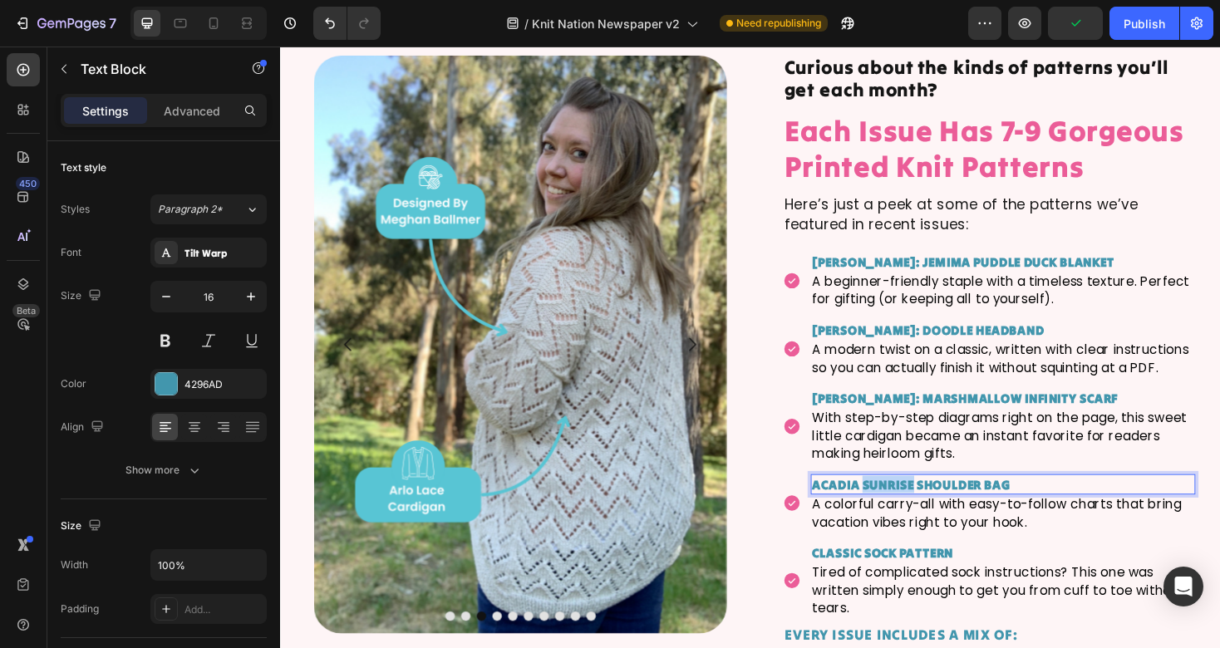
click at [897, 509] on strong "acadia sunrise shoulder bag" at bounding box center [949, 511] width 210 height 17
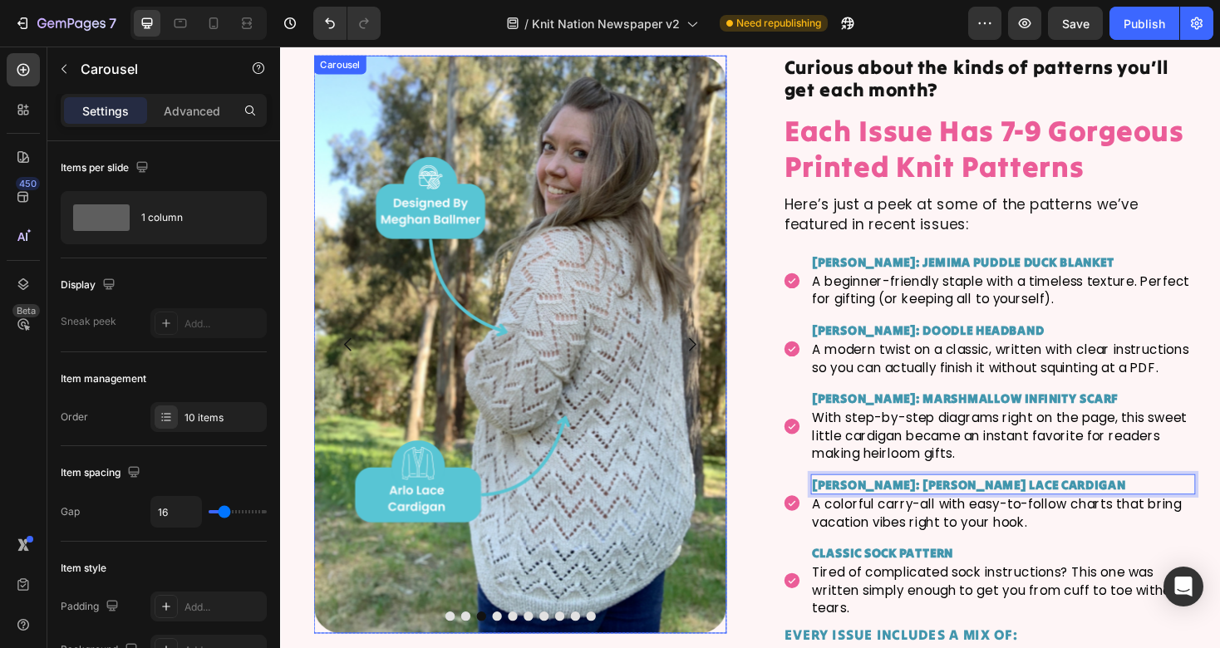
click at [717, 365] on icon "Carousel Next Arrow" at bounding box center [716, 362] width 20 height 20
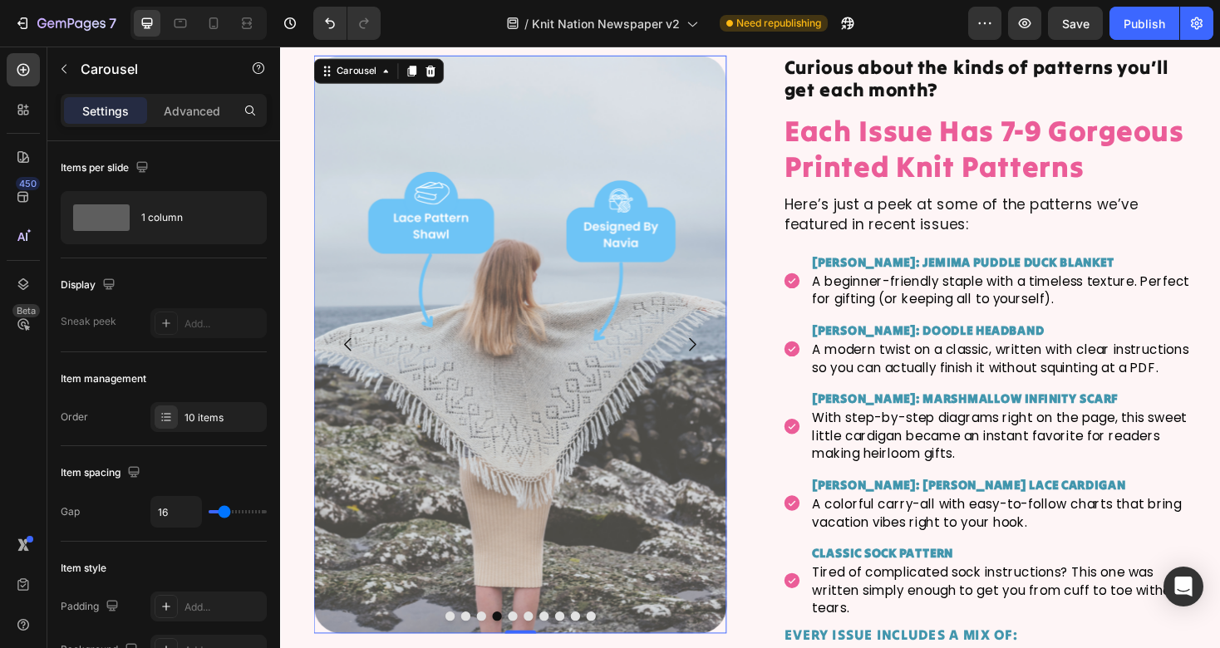
click at [720, 350] on button "Carousel Next Arrow" at bounding box center [716, 362] width 47 height 47
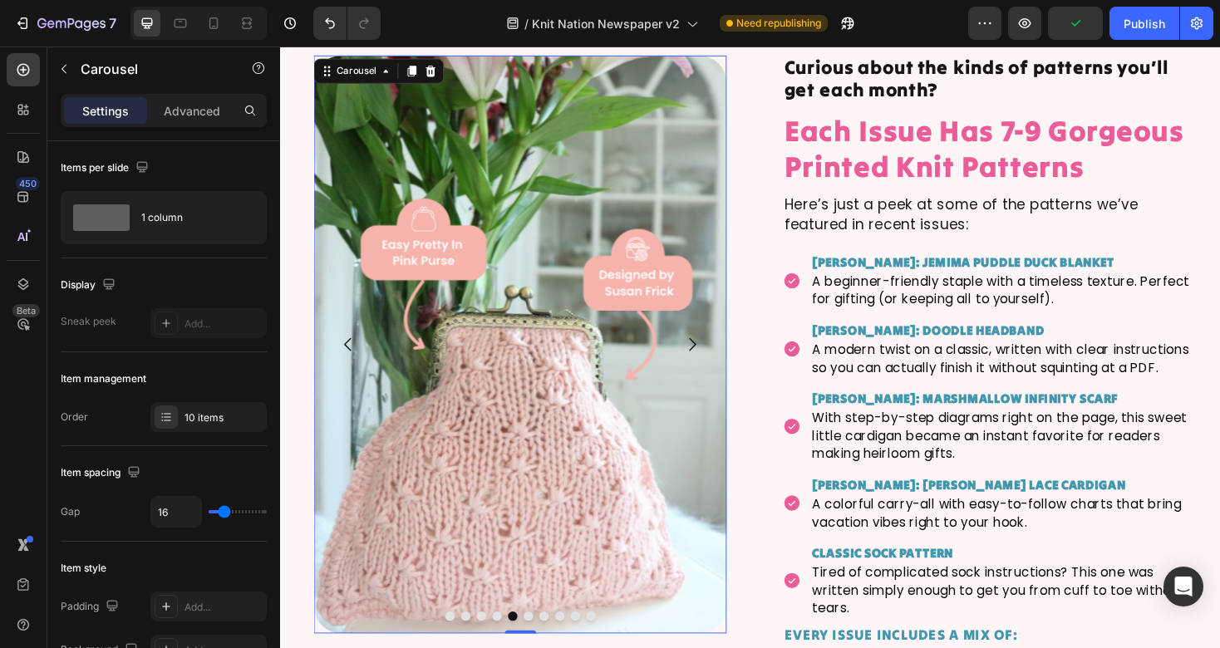
click at [352, 356] on icon "Carousel Back Arrow" at bounding box center [352, 362] width 20 height 20
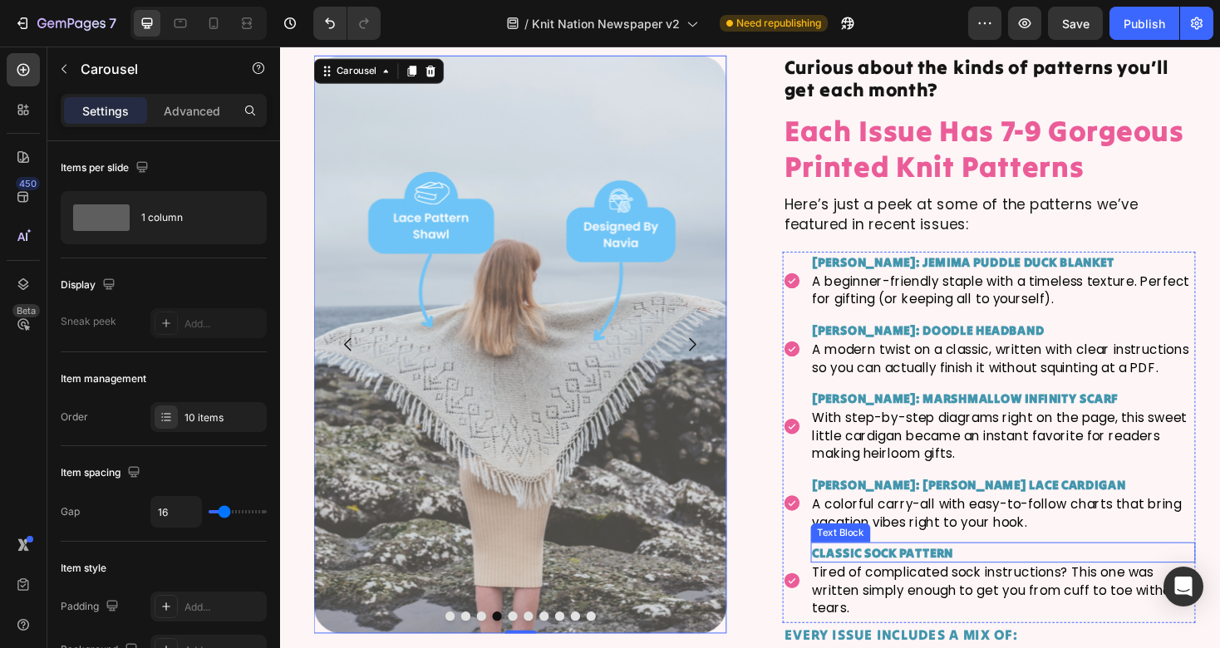
click at [900, 583] on strong "CLASSIC SOCK PATTERN" at bounding box center [919, 583] width 150 height 17
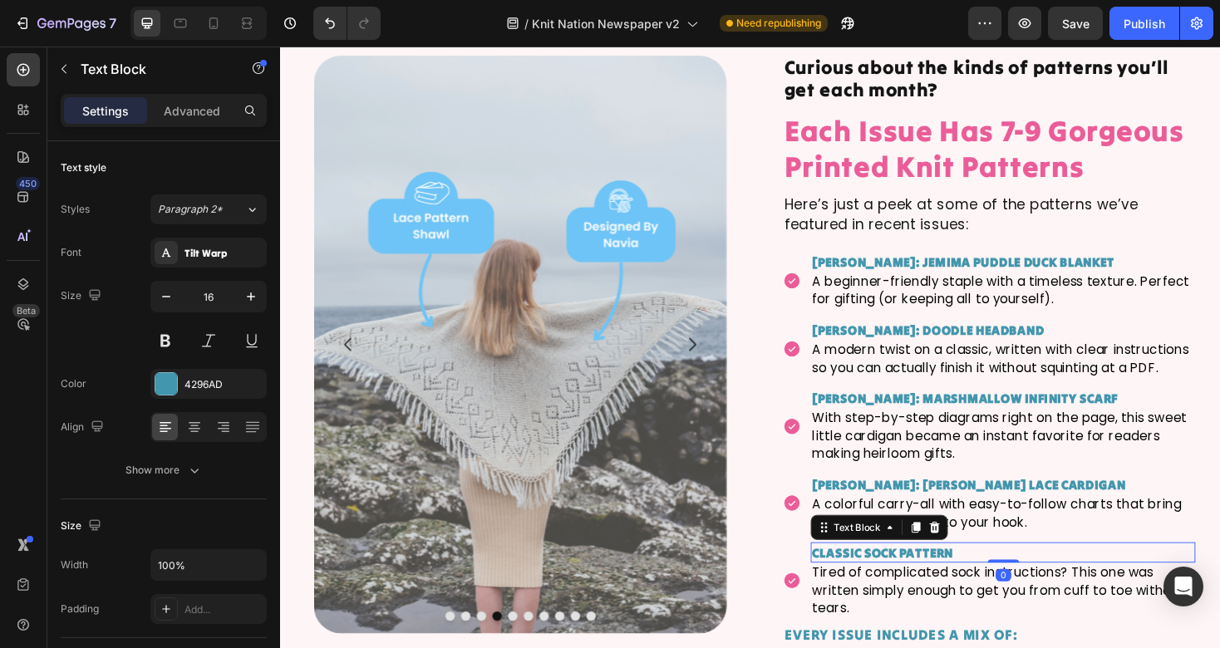
click at [900, 583] on strong "CLASSIC SOCK PATTERN" at bounding box center [919, 583] width 150 height 17
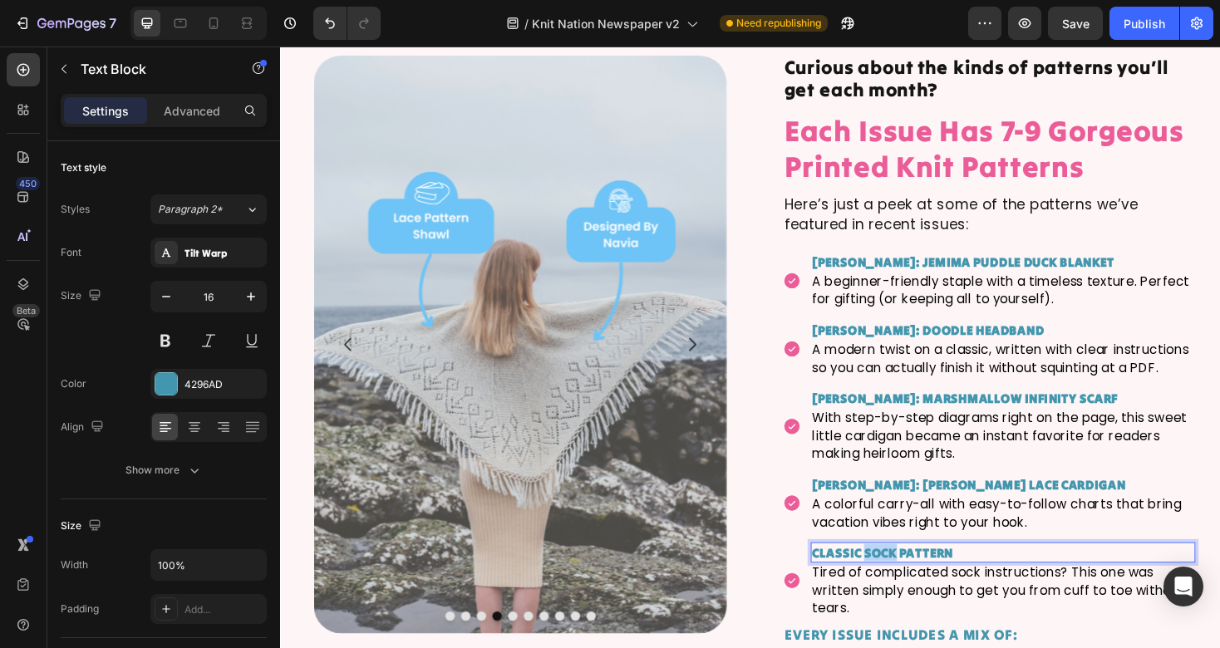
click at [900, 583] on strong "CLASSIC SOCK PATTERN" at bounding box center [919, 583] width 150 height 17
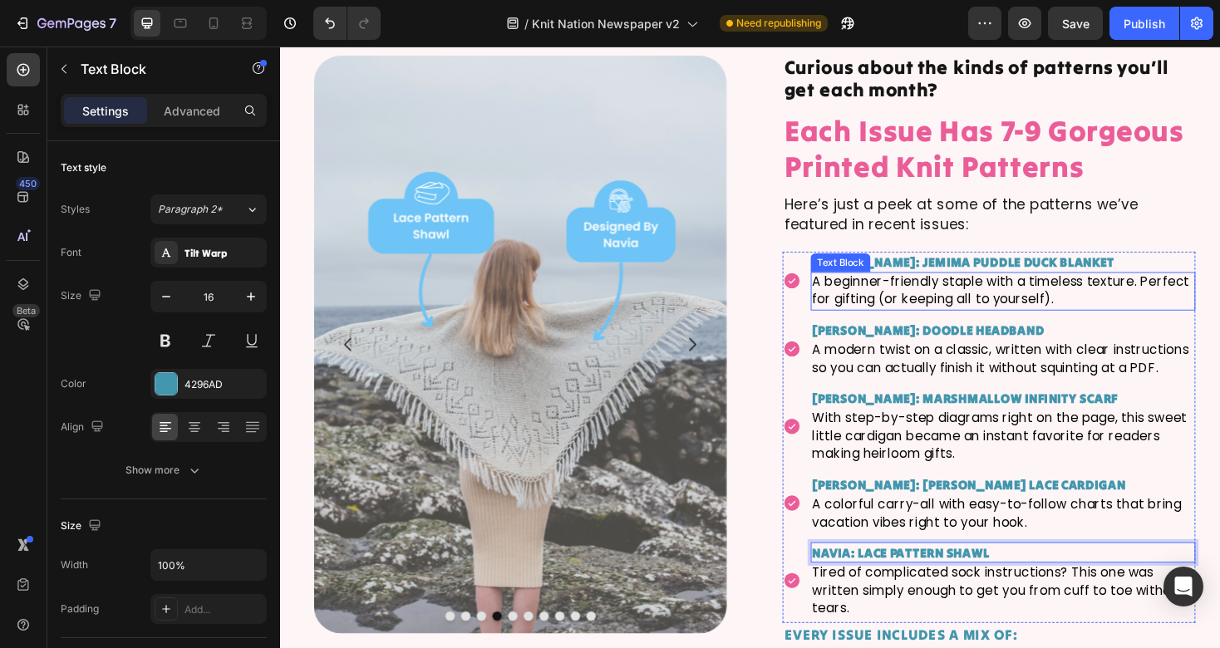
click at [962, 303] on p "A beginner-friendly staple with a timeless texture. Perfect for gifting (or kee…" at bounding box center [1046, 306] width 405 height 37
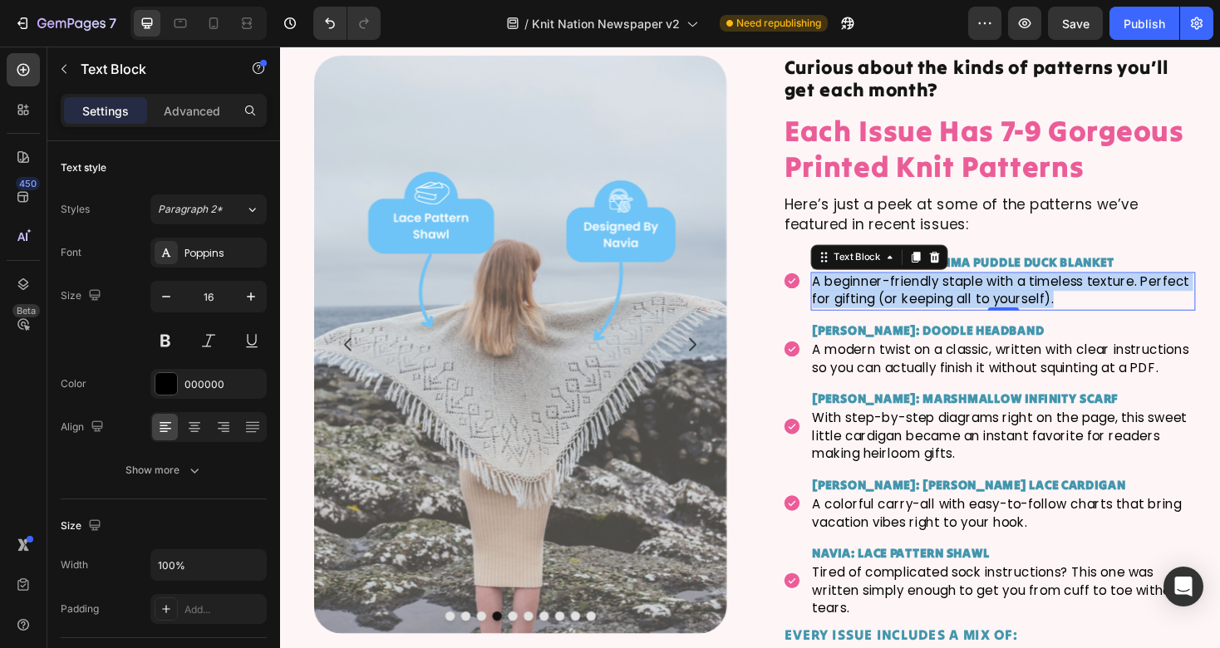
click at [962, 303] on p "A beginner-friendly staple with a timeless texture. Perfect for gifting (or kee…" at bounding box center [1046, 306] width 405 height 37
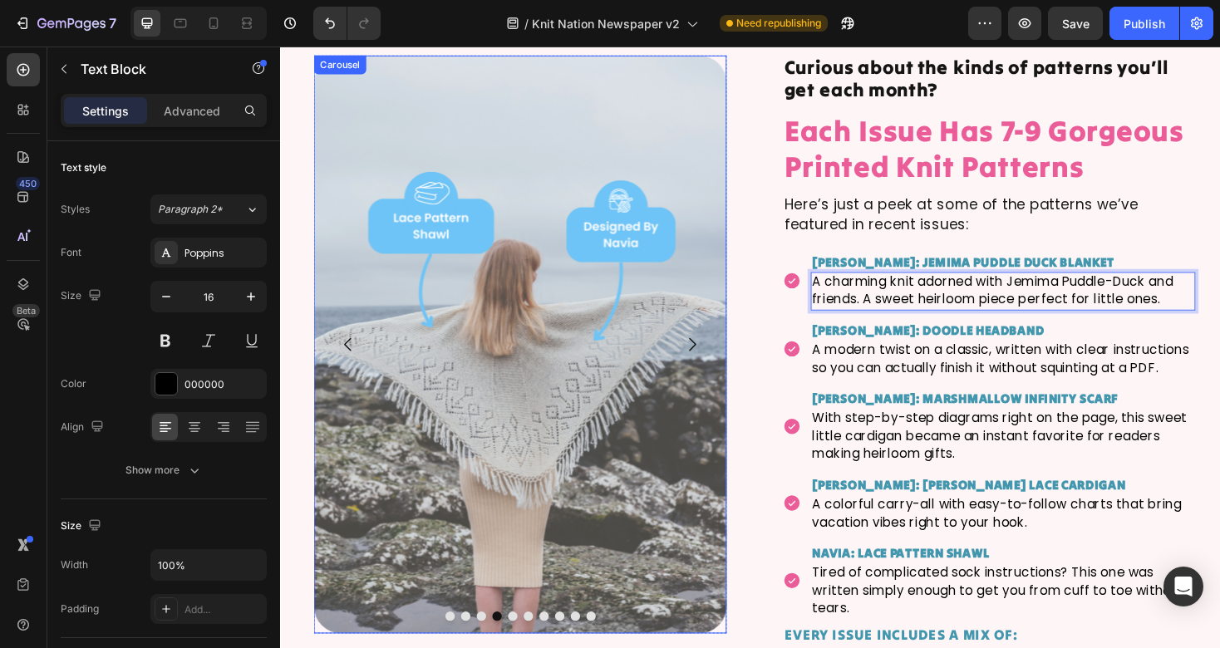
click at [717, 357] on icon "Carousel Next Arrow" at bounding box center [716, 362] width 20 height 20
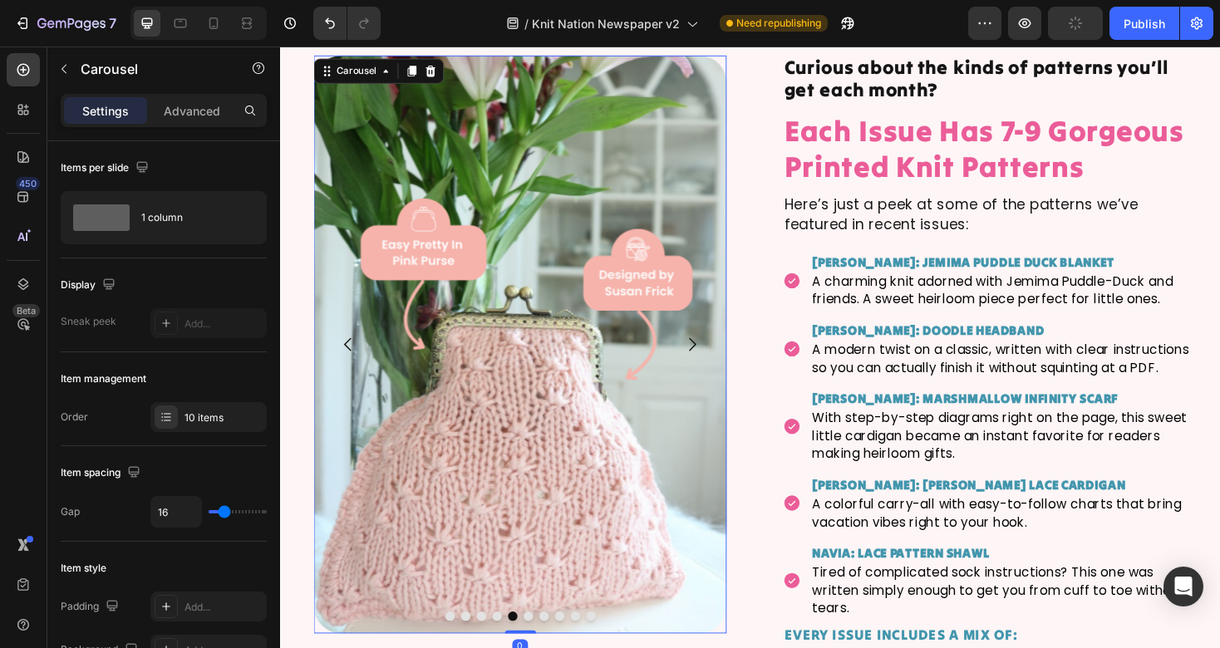
click at [717, 357] on icon "Carousel Next Arrow" at bounding box center [716, 362] width 20 height 20
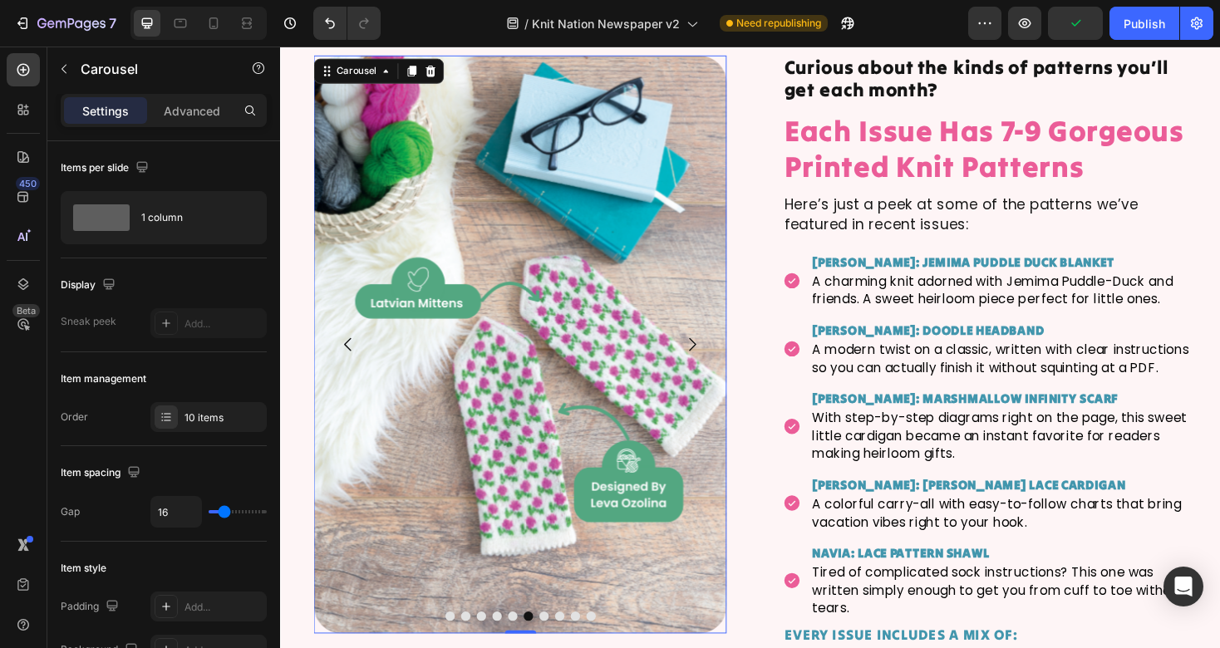
click at [717, 357] on icon "Carousel Next Arrow" at bounding box center [716, 362] width 20 height 20
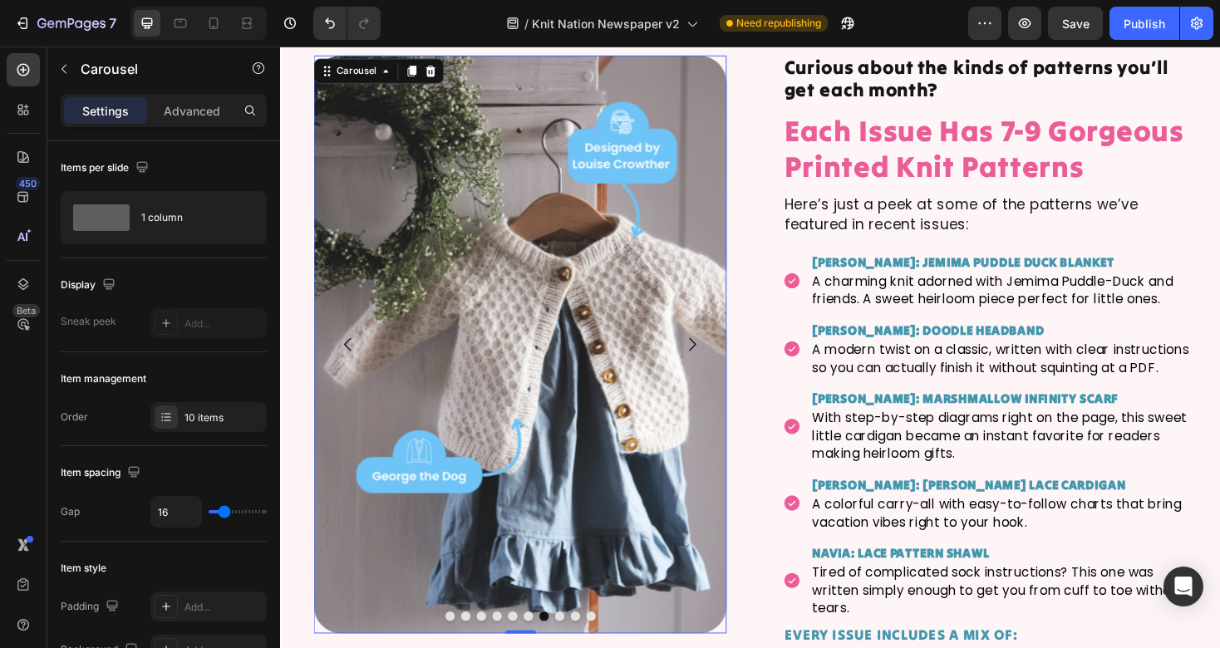
click at [717, 357] on icon "Carousel Next Arrow" at bounding box center [716, 362] width 20 height 20
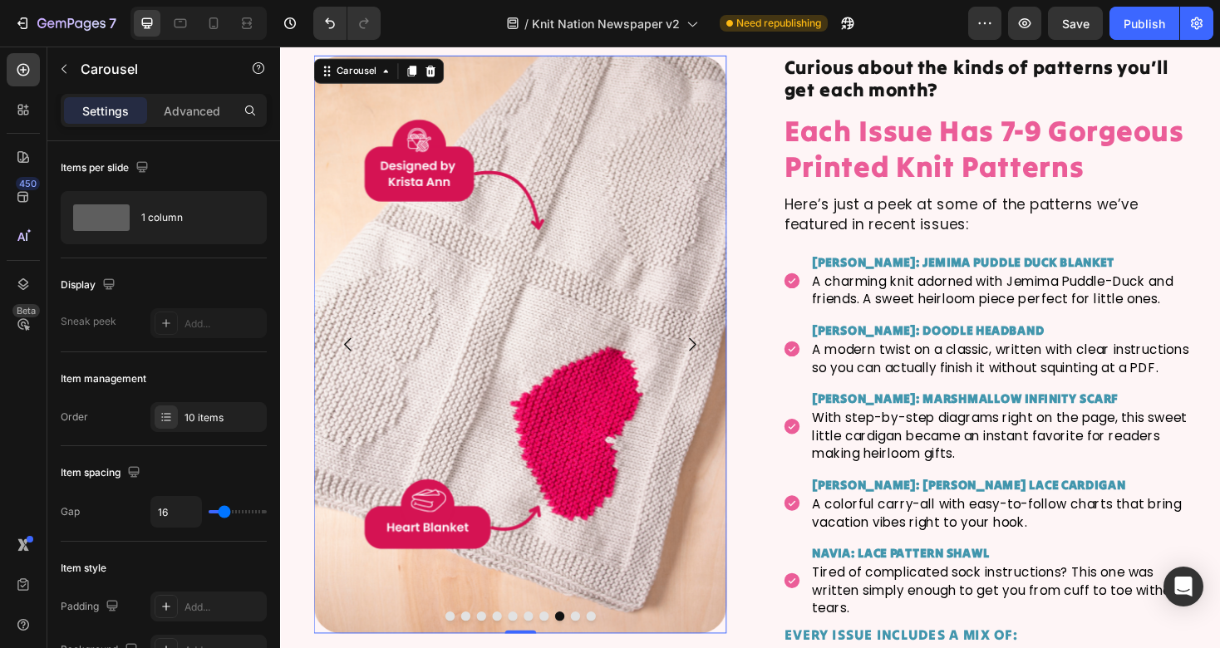
click at [717, 357] on icon "Carousel Next Arrow" at bounding box center [716, 362] width 20 height 20
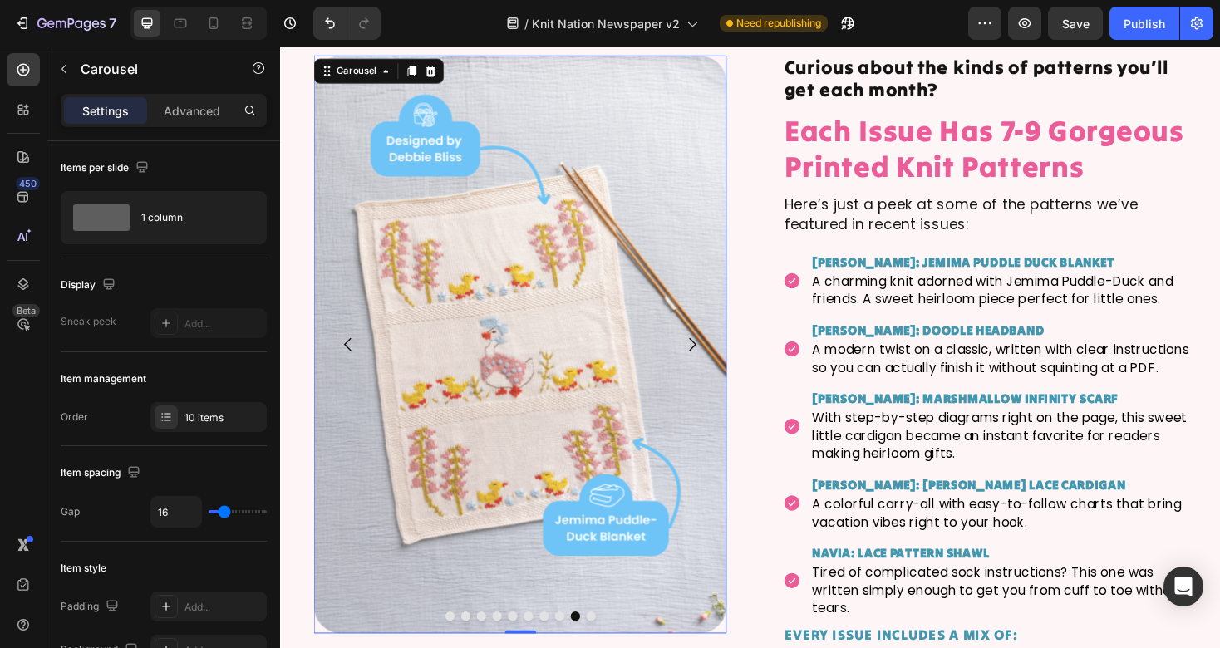
click at [717, 357] on icon "Carousel Next Arrow" at bounding box center [716, 362] width 20 height 20
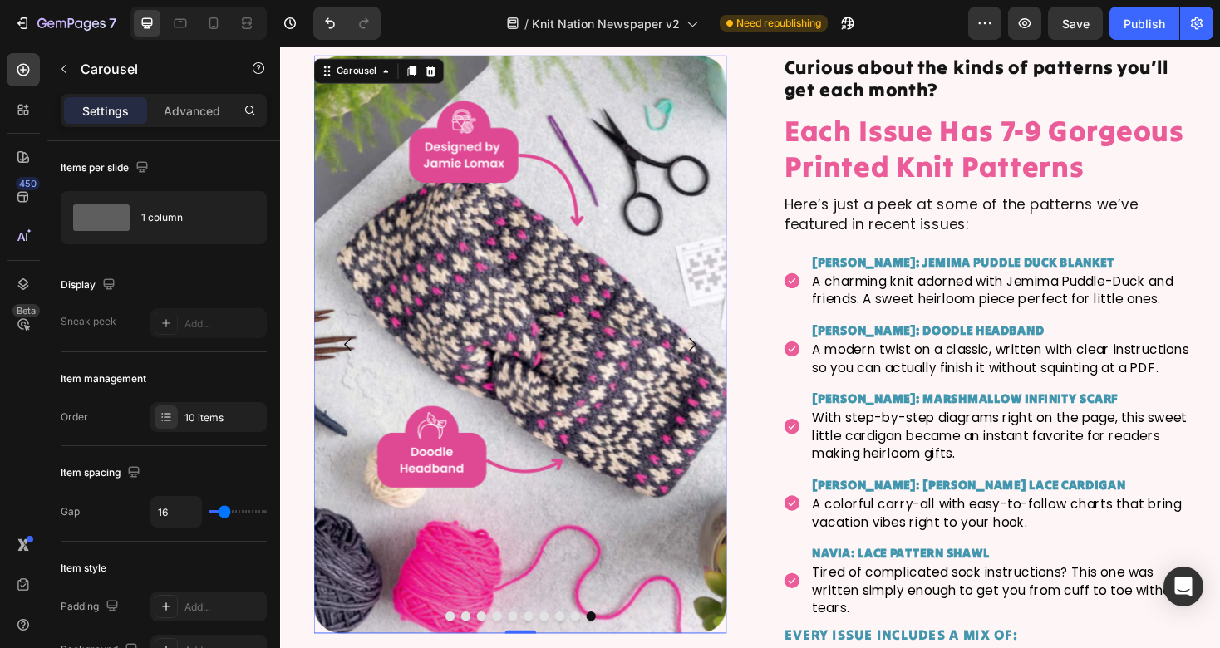
click at [721, 371] on icon "Carousel Next Arrow" at bounding box center [716, 362] width 20 height 20
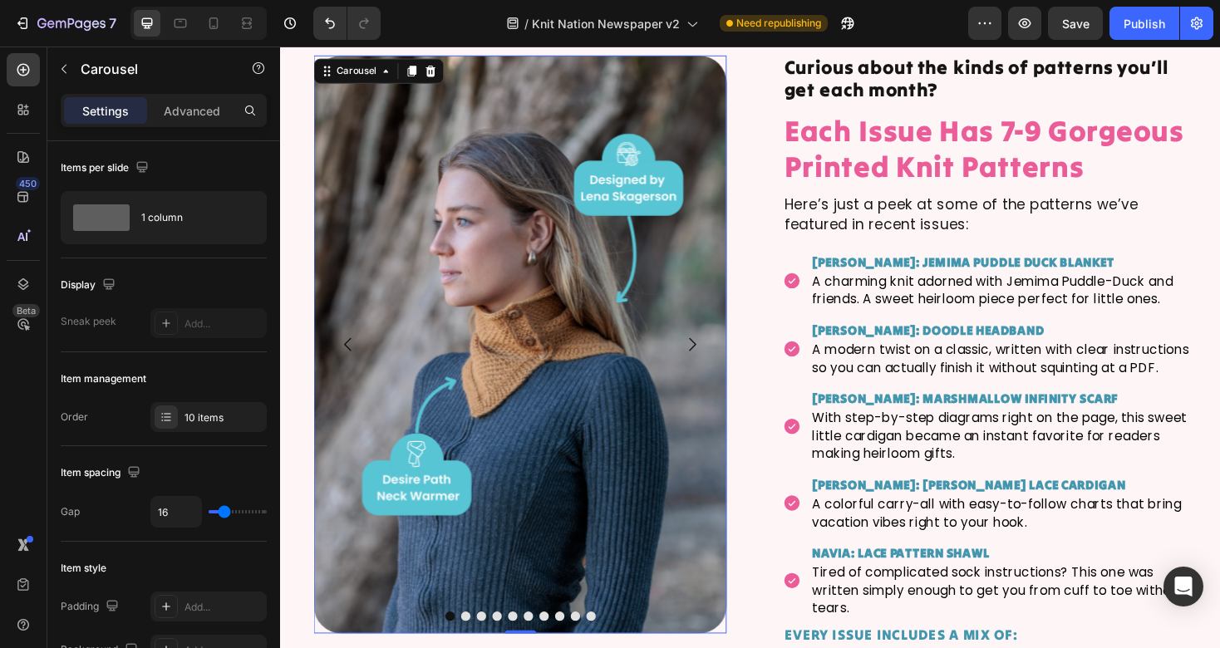
click at [721, 371] on icon "Carousel Next Arrow" at bounding box center [716, 362] width 20 height 20
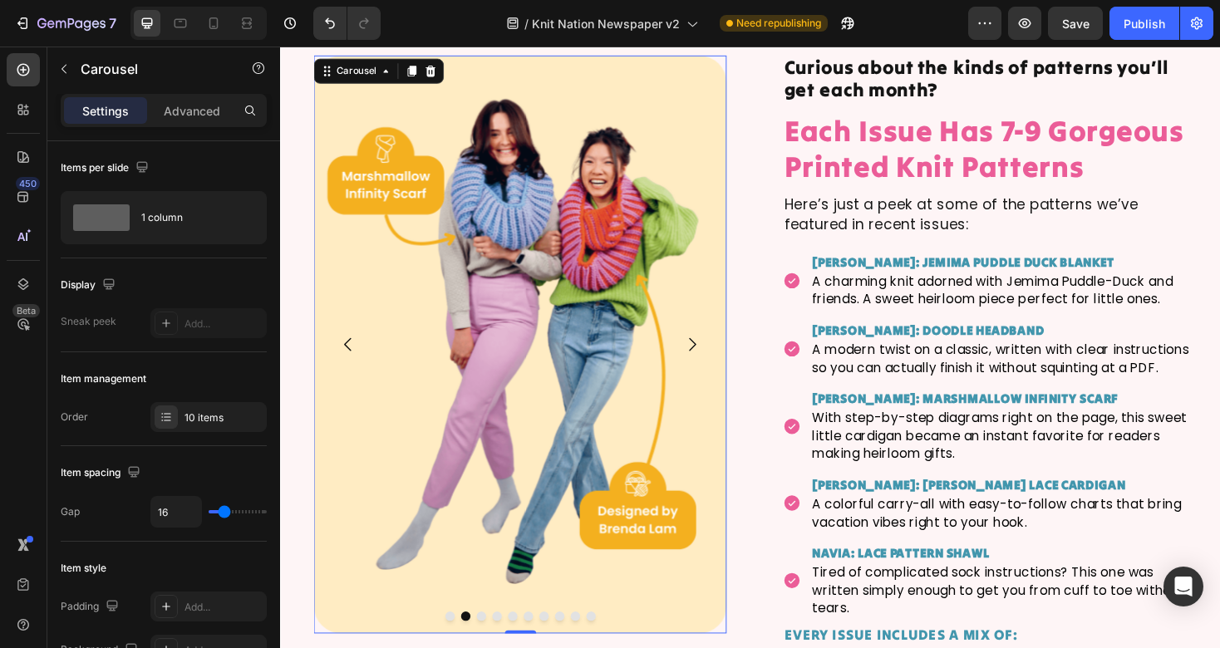
click at [718, 359] on icon "Carousel Next Arrow" at bounding box center [716, 362] width 20 height 20
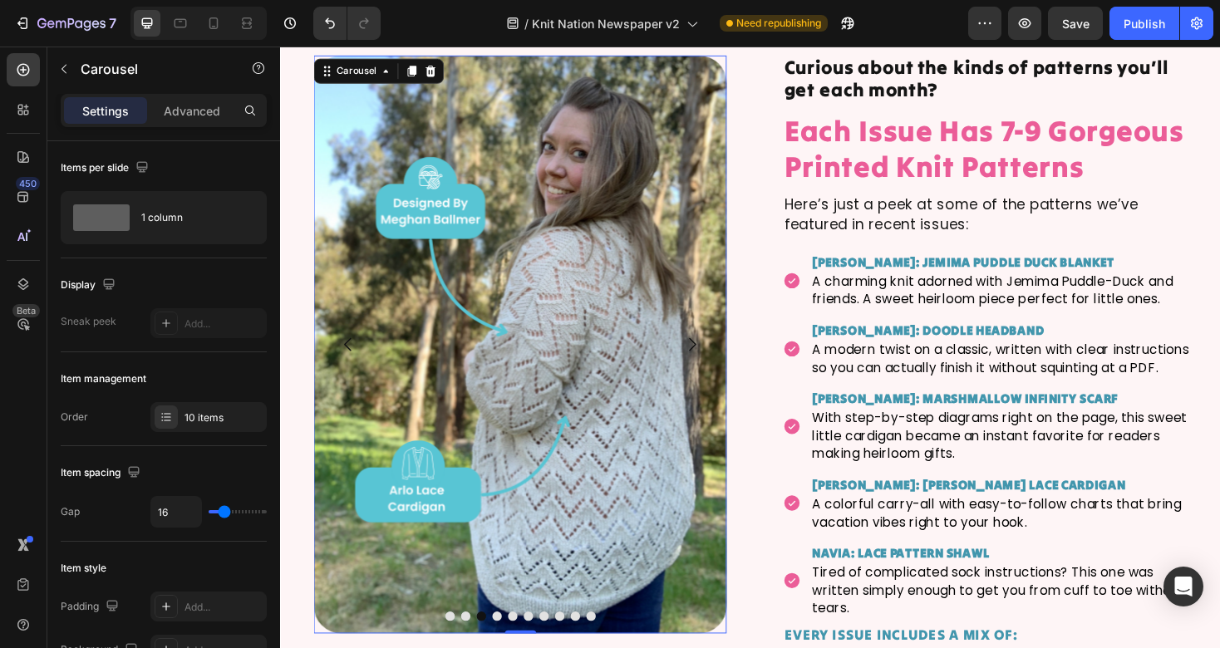
click at [711, 356] on icon "Carousel Next Arrow" at bounding box center [716, 362] width 20 height 20
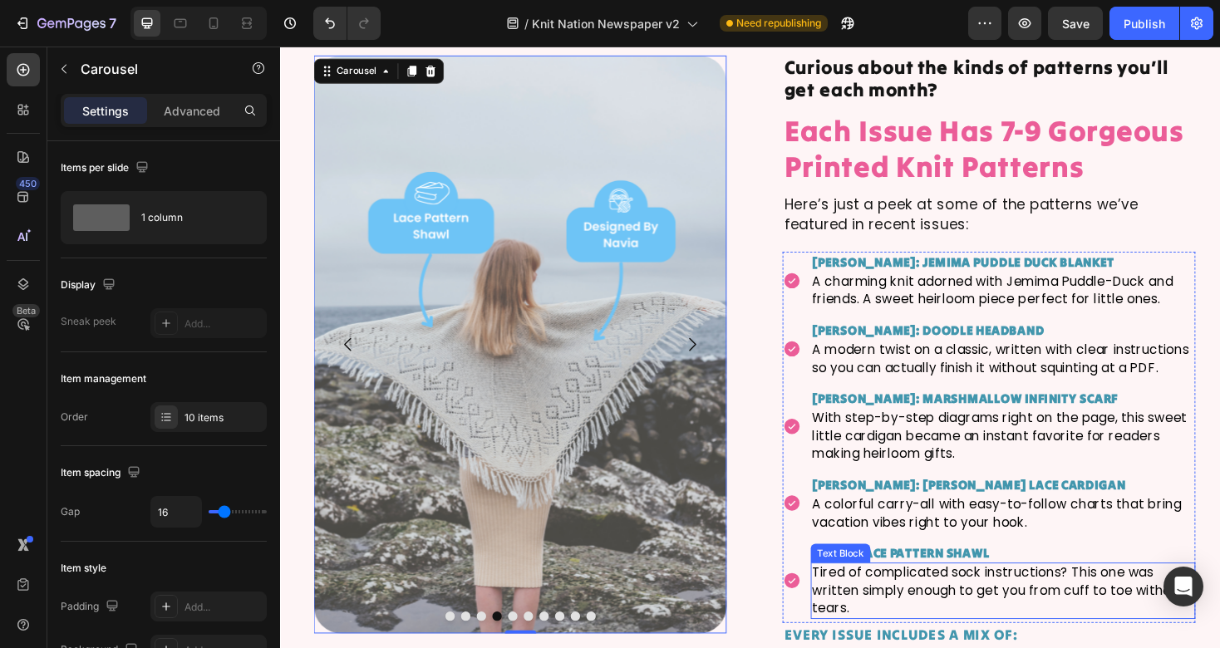
click at [946, 623] on p "Tired of complicated sock instructions? This one was written simply enough to g…" at bounding box center [1046, 624] width 405 height 56
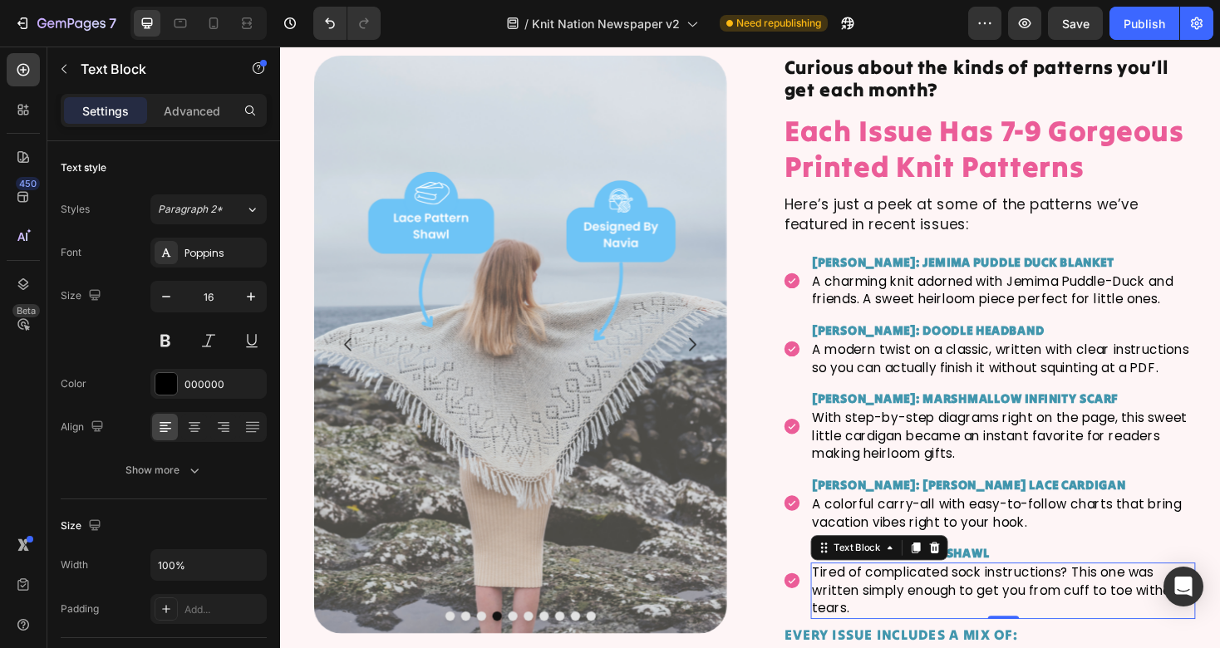
click at [946, 623] on p "Tired of complicated sock instructions? This one was written simply enough to g…" at bounding box center [1046, 624] width 405 height 56
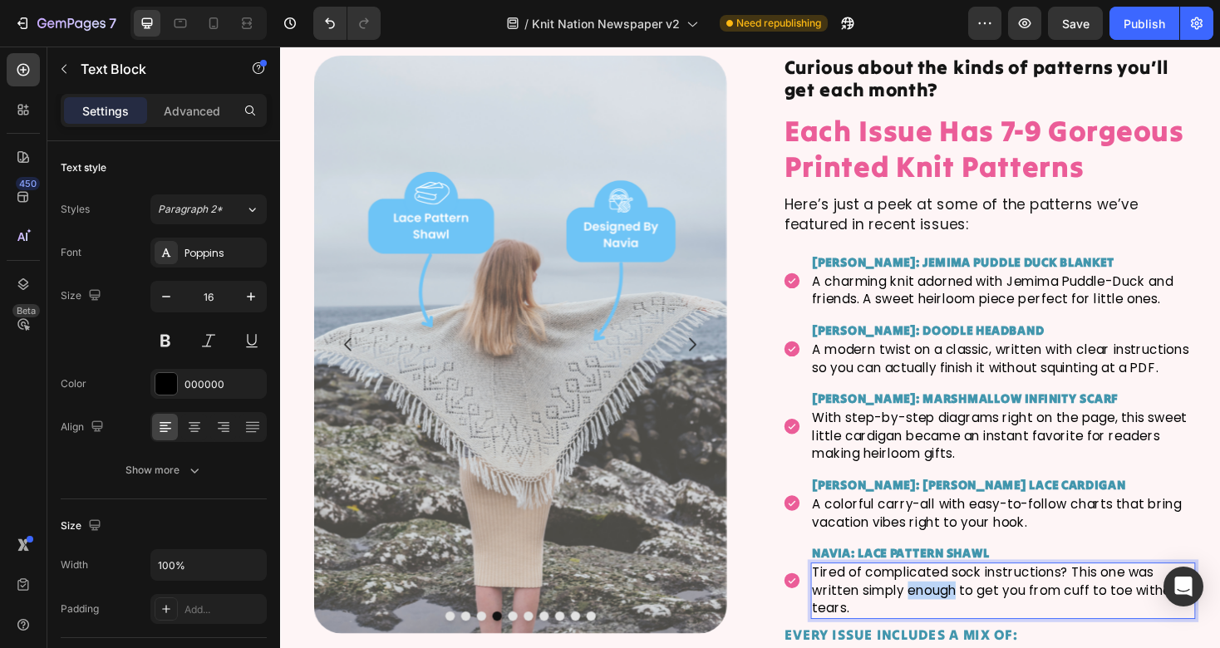
click at [946, 623] on p "Tired of complicated sock instructions? This one was written simply enough to g…" at bounding box center [1046, 624] width 405 height 56
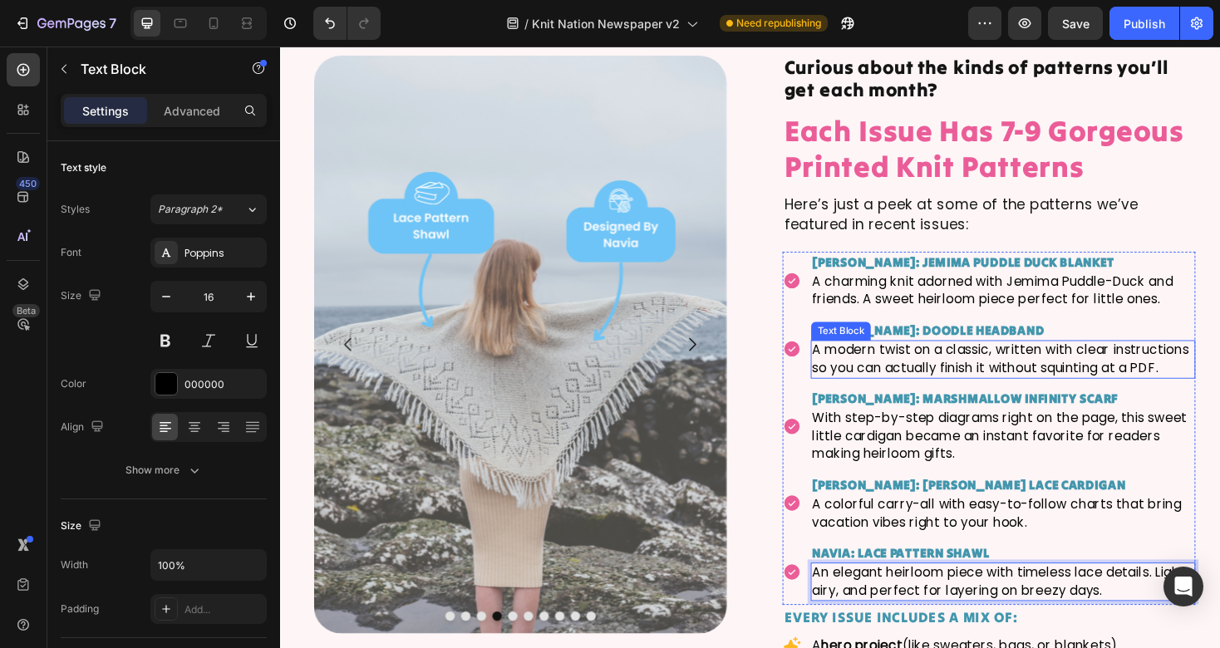
click at [952, 379] on p "A modern twist on a classic, written with clear instructions so you can actuall…" at bounding box center [1046, 378] width 405 height 37
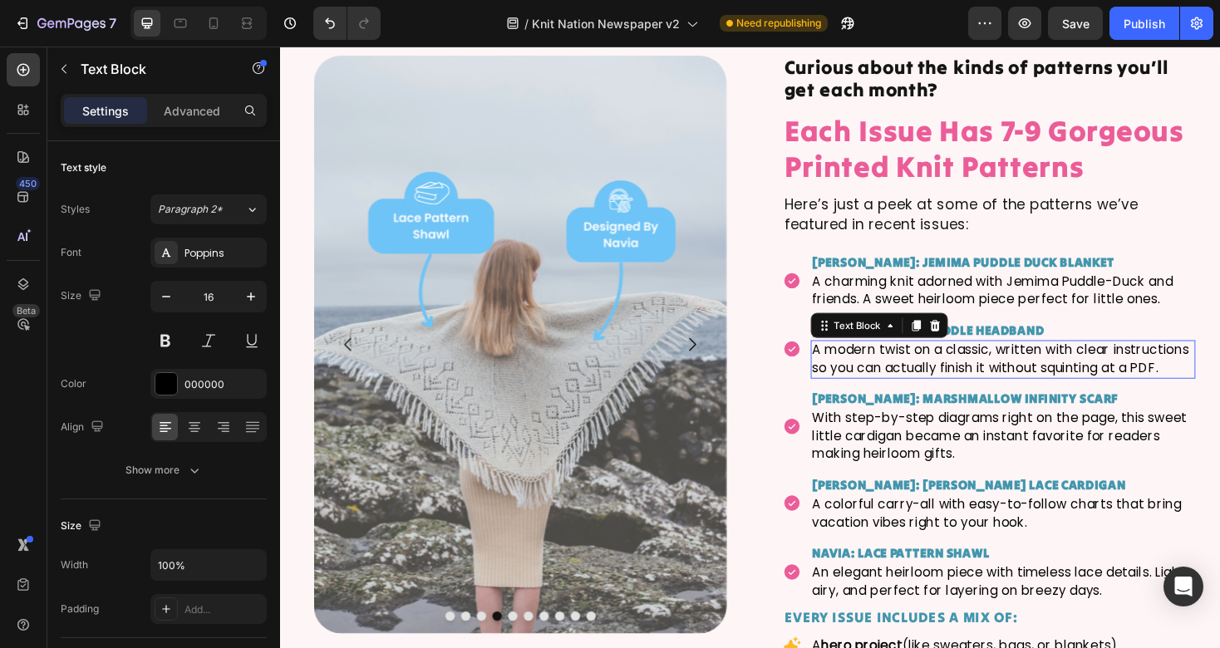
click at [952, 379] on p "A modern twist on a classic, written with clear instructions so you can actuall…" at bounding box center [1046, 378] width 405 height 37
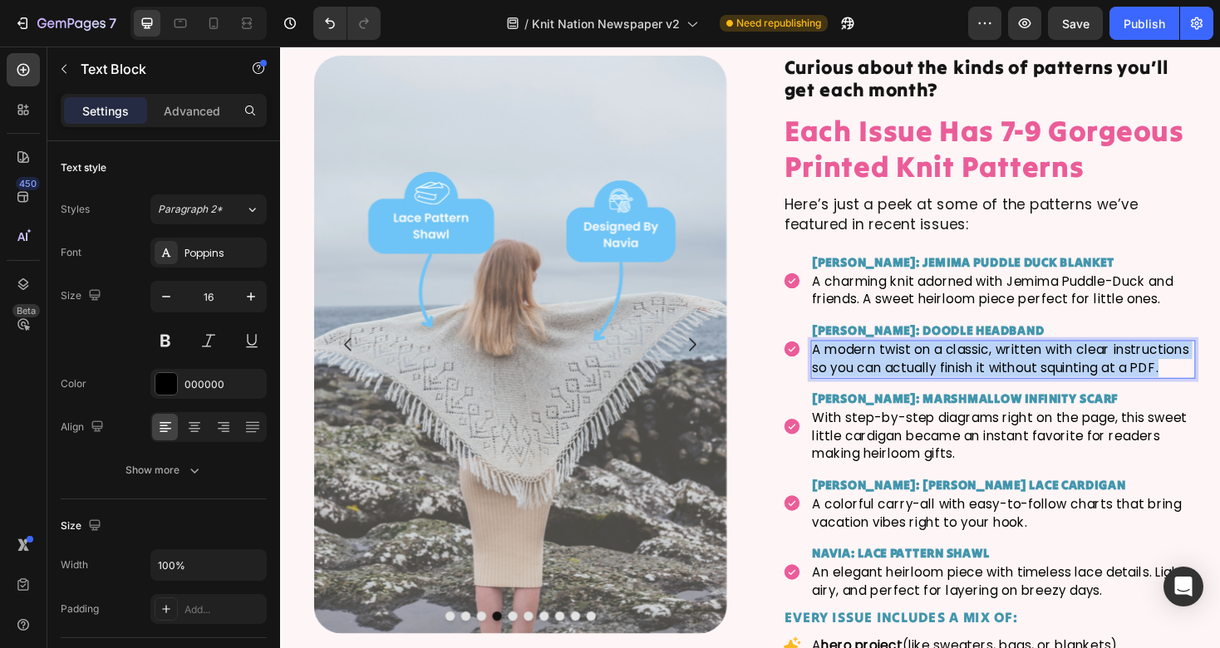
click at [952, 379] on p "A modern twist on a classic, written with clear instructions so you can actuall…" at bounding box center [1046, 378] width 405 height 37
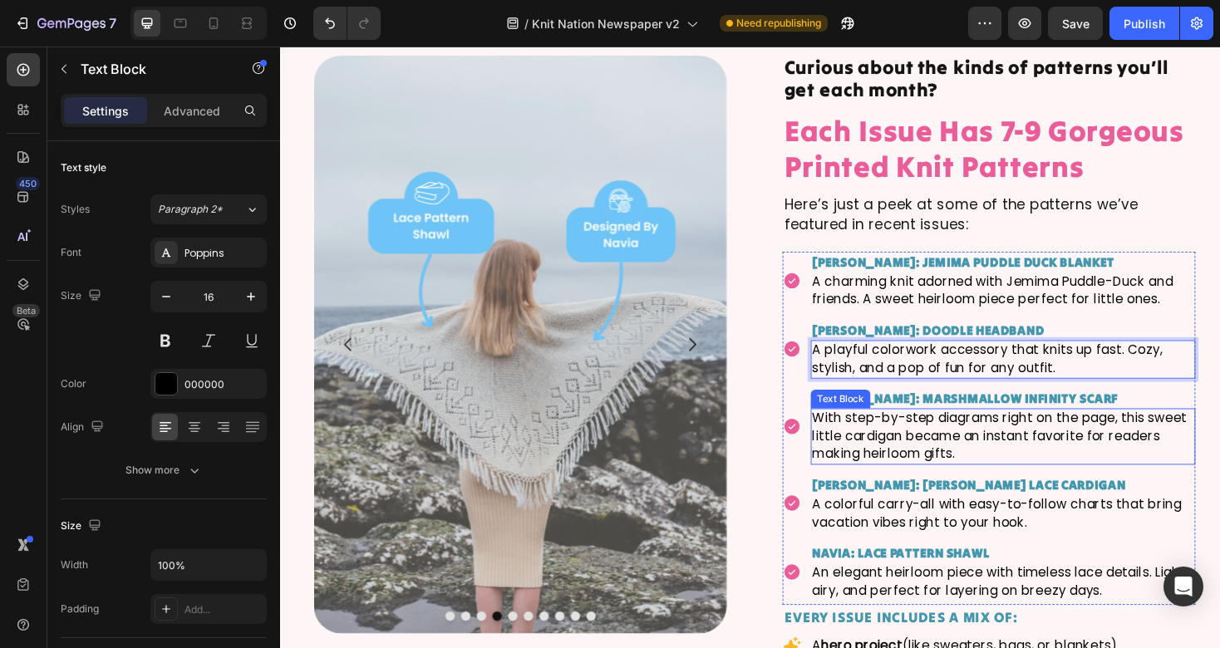
click at [930, 459] on p "With step-by-step diagrams right on the page, this sweet little cardigan became…" at bounding box center [1046, 460] width 405 height 56
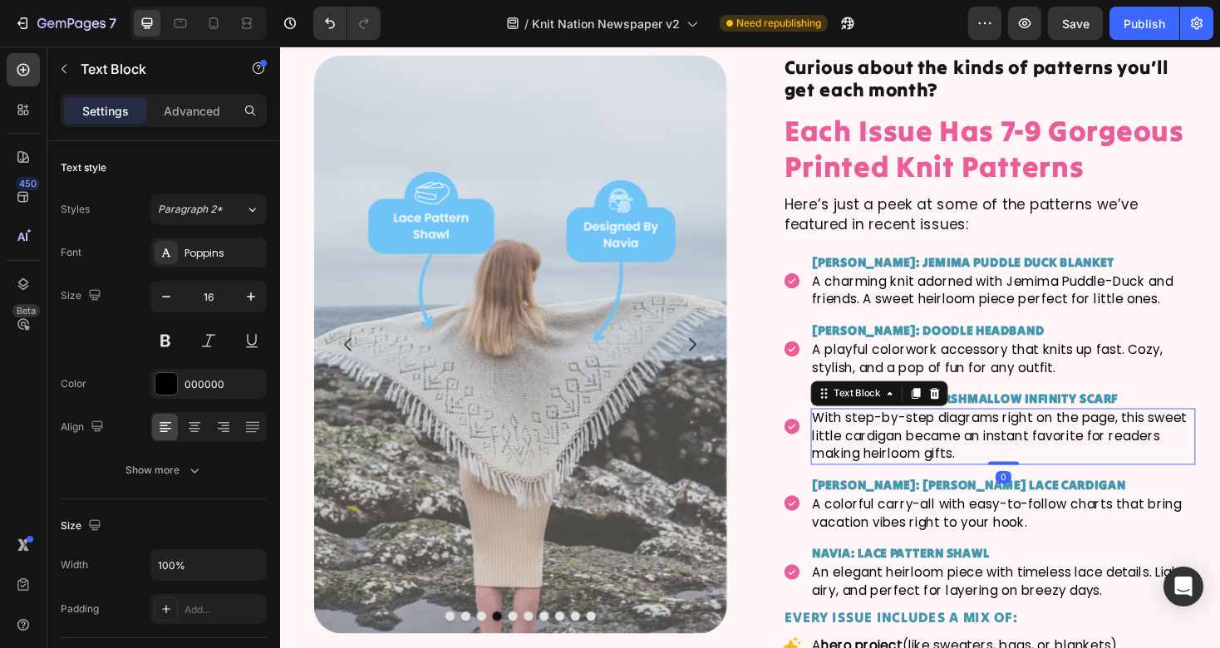
click at [930, 459] on p "With step-by-step diagrams right on the page, this sweet little cardigan became…" at bounding box center [1046, 460] width 405 height 56
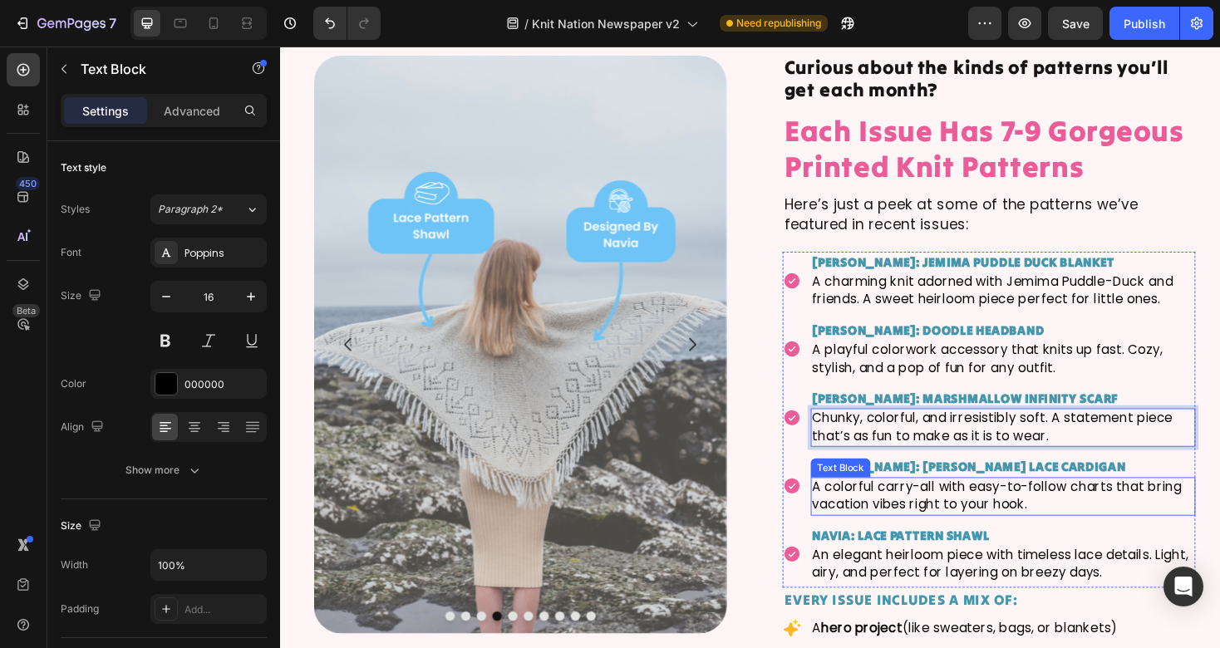
click at [938, 528] on p "A colorful carry-all with easy-to-follow charts that bring vacation vibes right…" at bounding box center [1046, 523] width 405 height 37
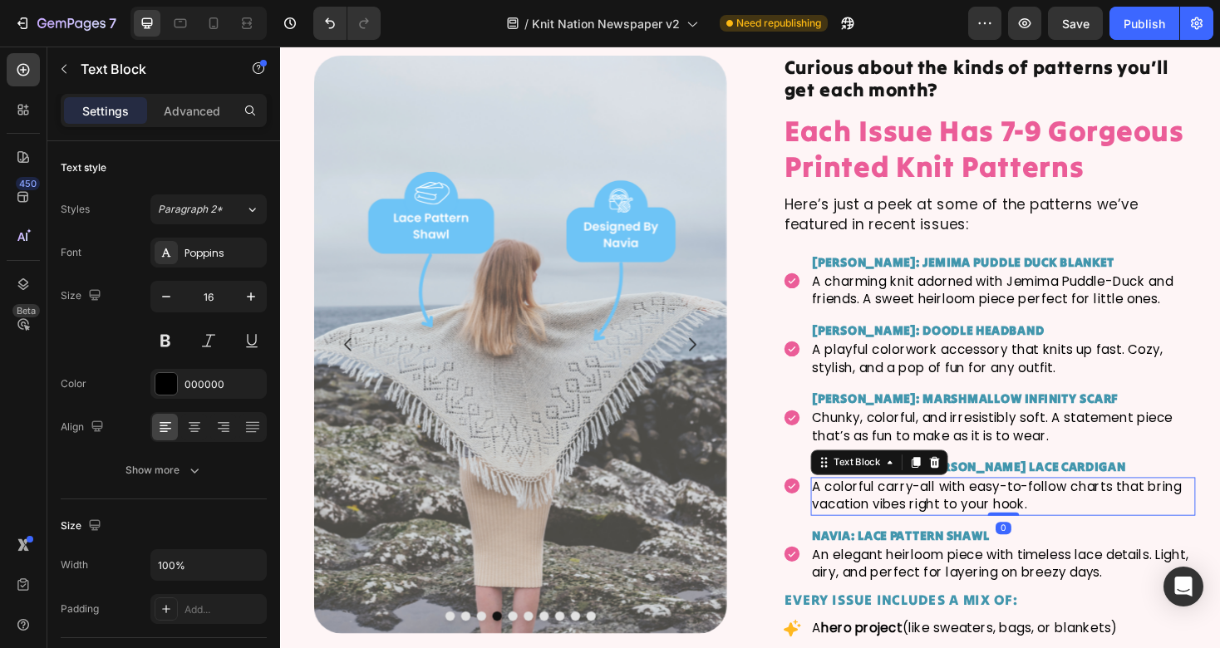
click at [938, 528] on p "A colorful carry-all with easy-to-follow charts that bring vacation vibes right…" at bounding box center [1046, 523] width 405 height 37
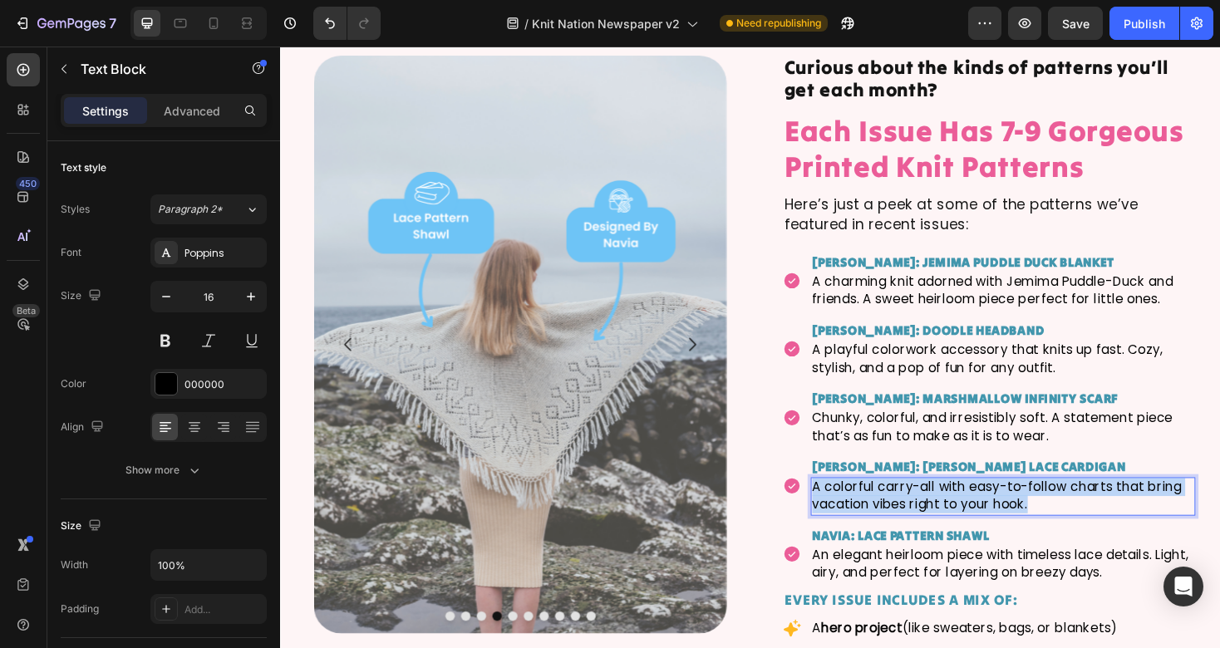
click at [938, 528] on p "A colorful carry-all with easy-to-follow charts that bring vacation vibes right…" at bounding box center [1046, 523] width 405 height 37
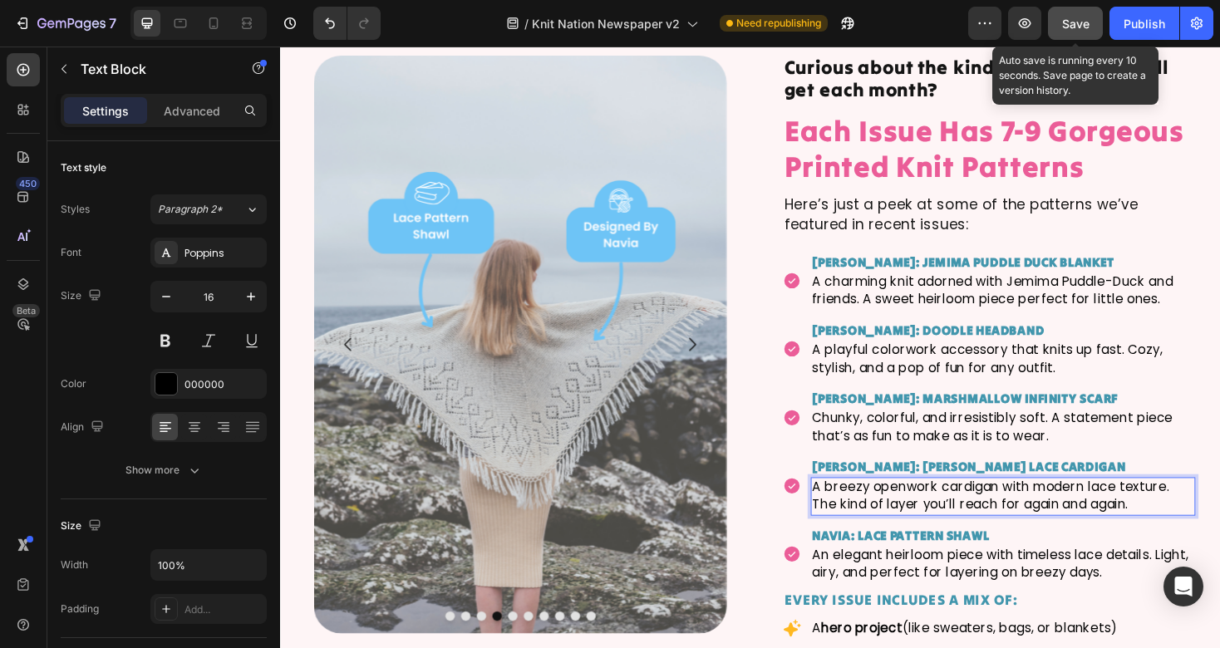
click at [1081, 15] on div "Save" at bounding box center [1075, 23] width 27 height 17
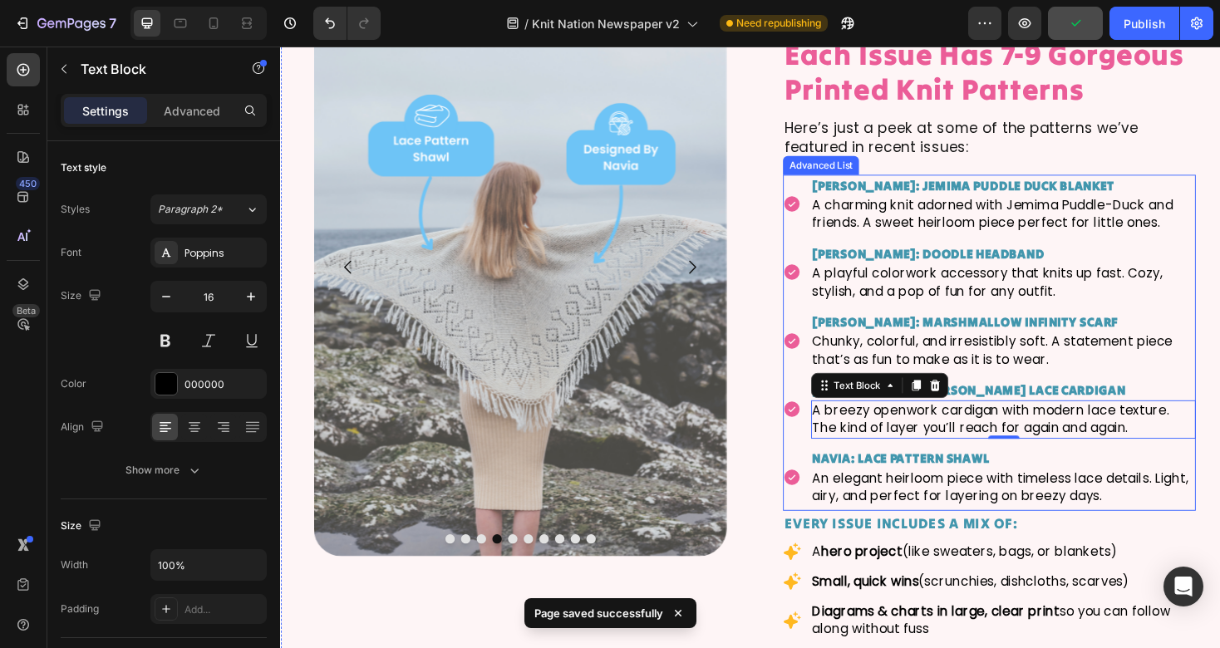
scroll to position [3369, 0]
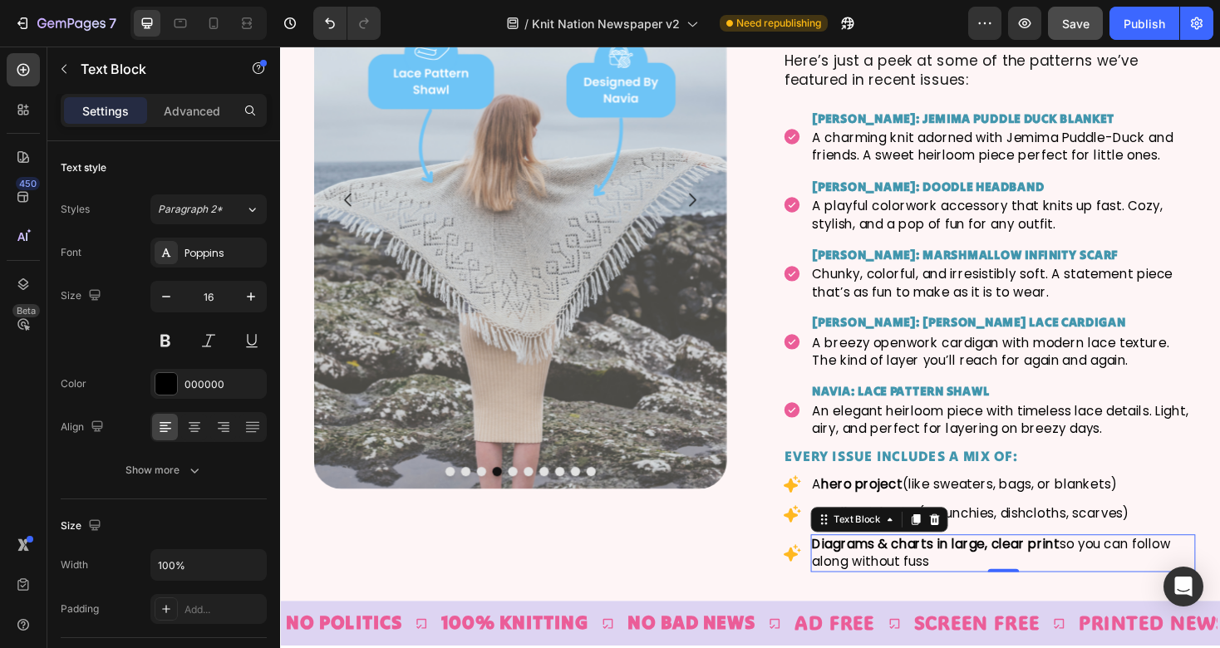
click at [1012, 590] on p "Diagrams & charts in large, clear print so you can follow along without fuss" at bounding box center [1046, 584] width 405 height 37
click at [1035, 594] on p "Diagrams & charts in large, clear print so you can follow along without fuss" at bounding box center [1046, 584] width 405 height 37
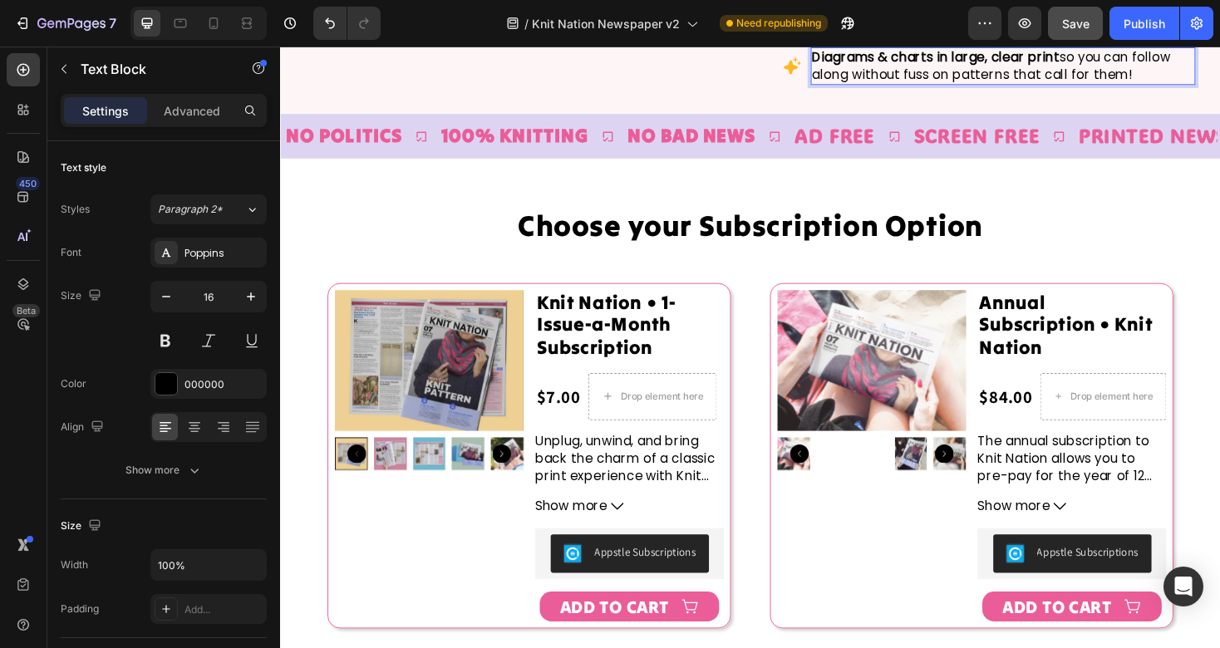
scroll to position [3936, 0]
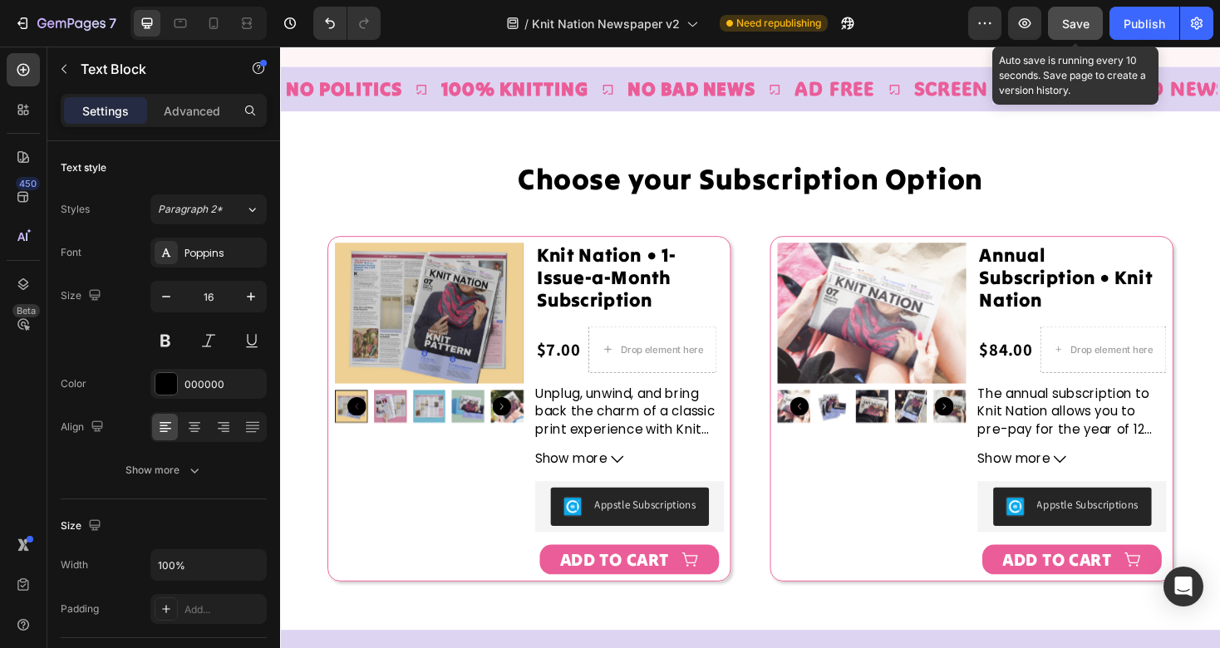
click at [1073, 20] on span "Save" at bounding box center [1075, 24] width 27 height 14
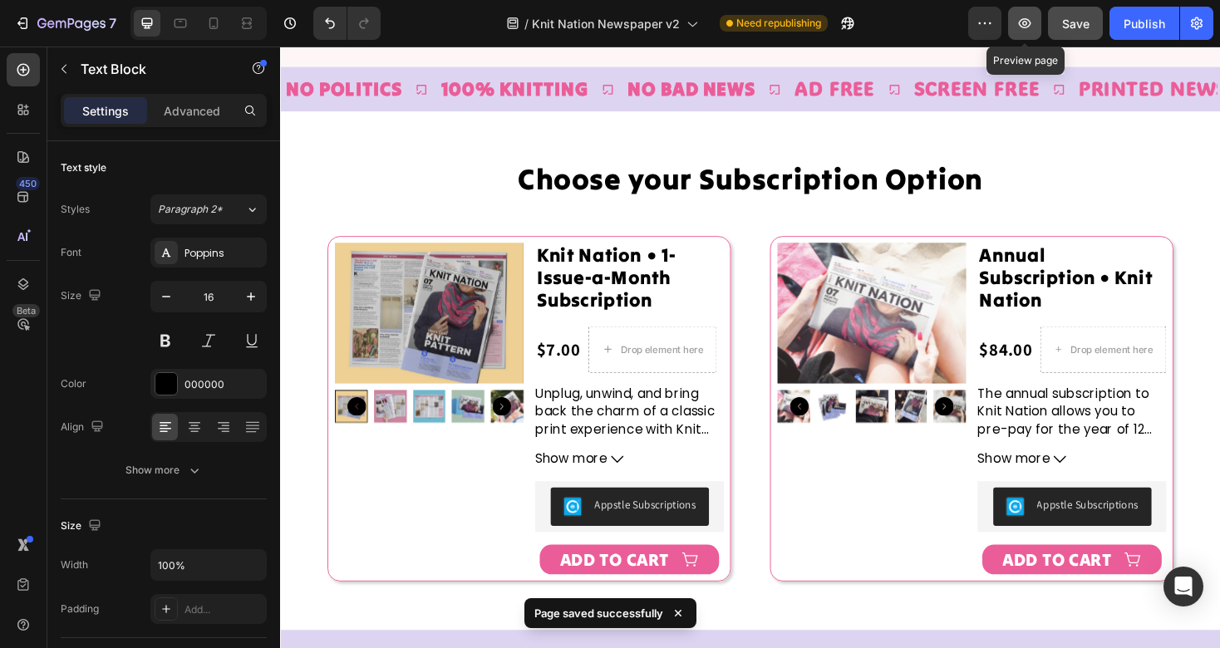
click at [1033, 31] on icon "button" at bounding box center [1024, 23] width 17 height 17
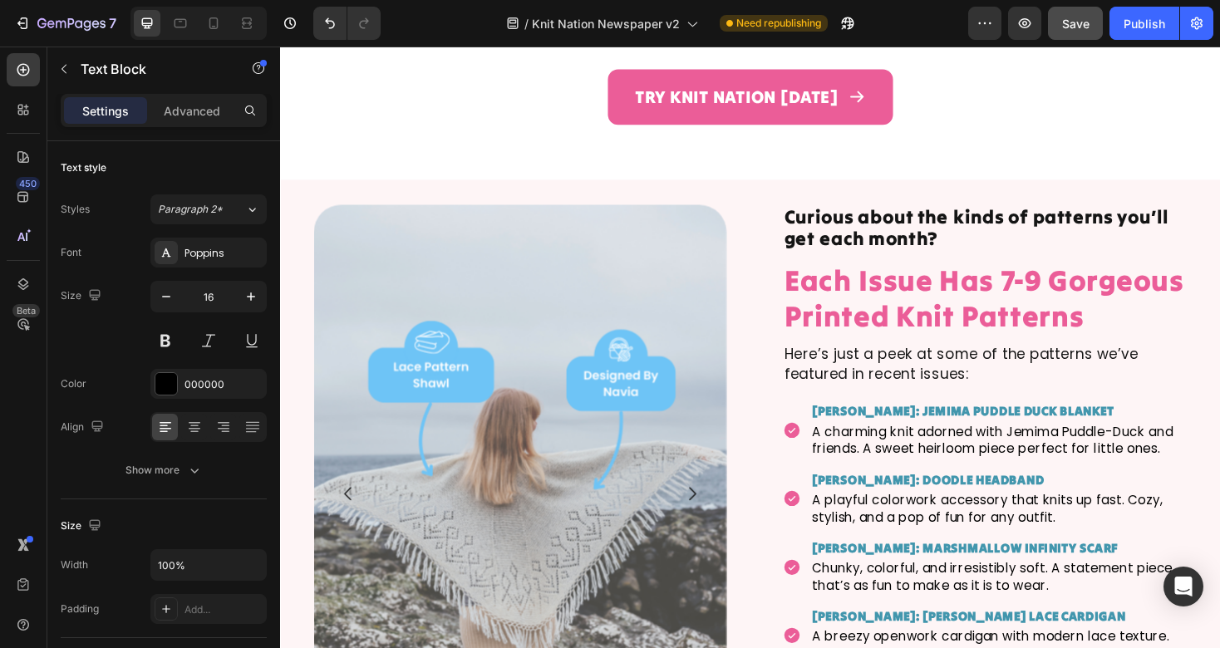
scroll to position [3061, 0]
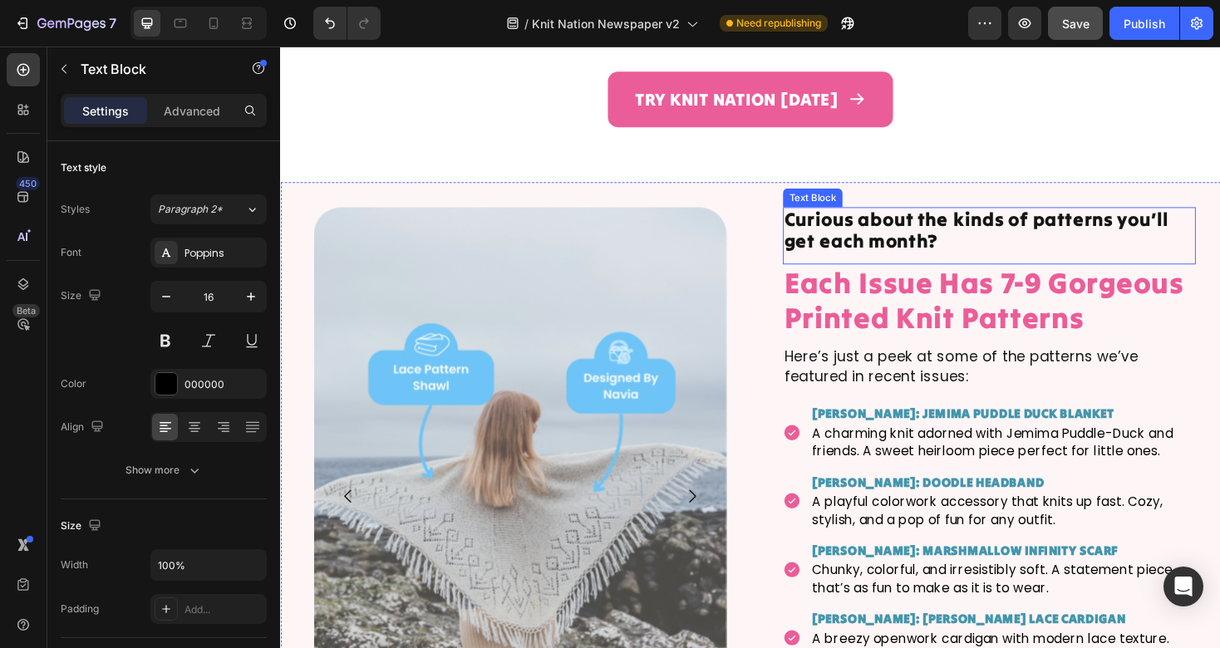
click at [895, 219] on p "Curious about the kinds of patterns you’ll get each month?" at bounding box center [1032, 243] width 435 height 48
click at [927, 219] on p "Curious about the kinds of patterns you’ll get each month?" at bounding box center [1032, 243] width 435 height 48
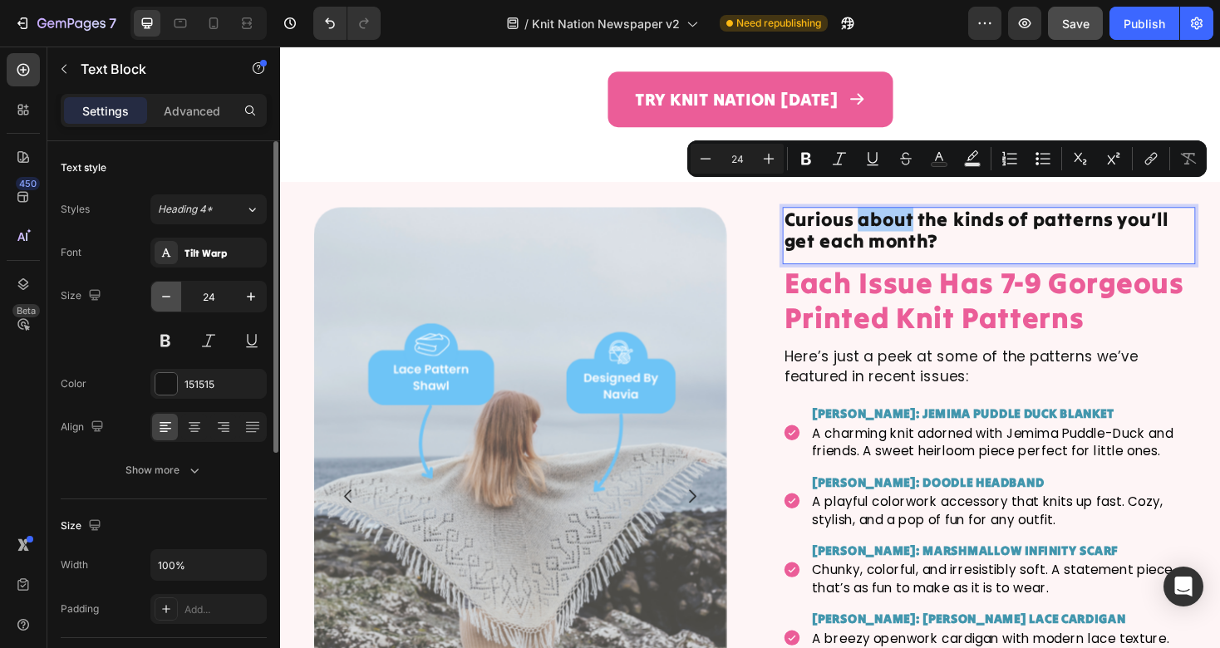
click at [166, 294] on icon "button" at bounding box center [166, 296] width 17 height 17
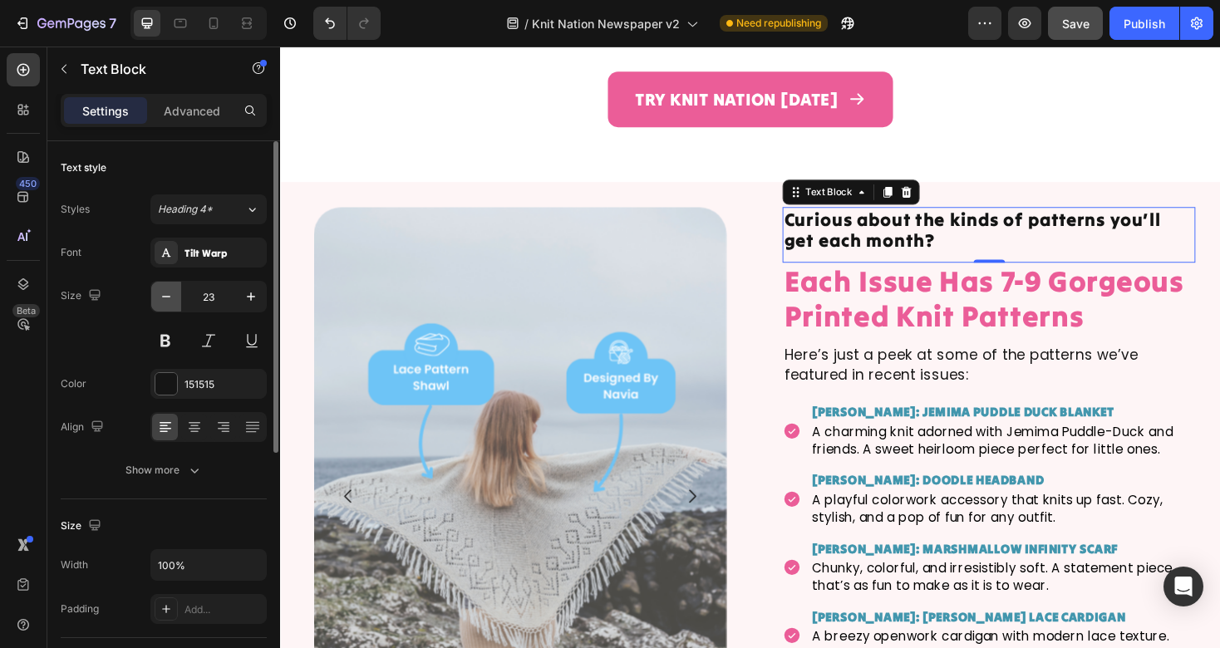
click at [166, 294] on icon "button" at bounding box center [166, 296] width 17 height 17
type input "22"
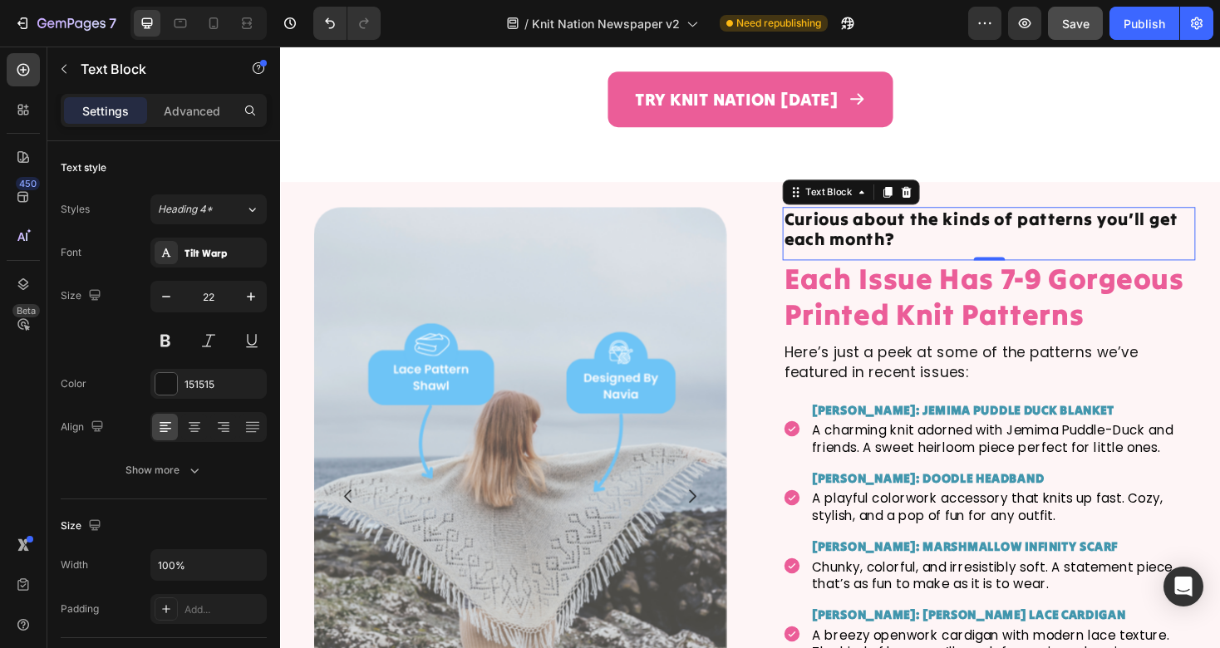
click at [1055, 219] on p "Curious about the kinds of patterns you’ll get each month?" at bounding box center [1032, 241] width 435 height 44
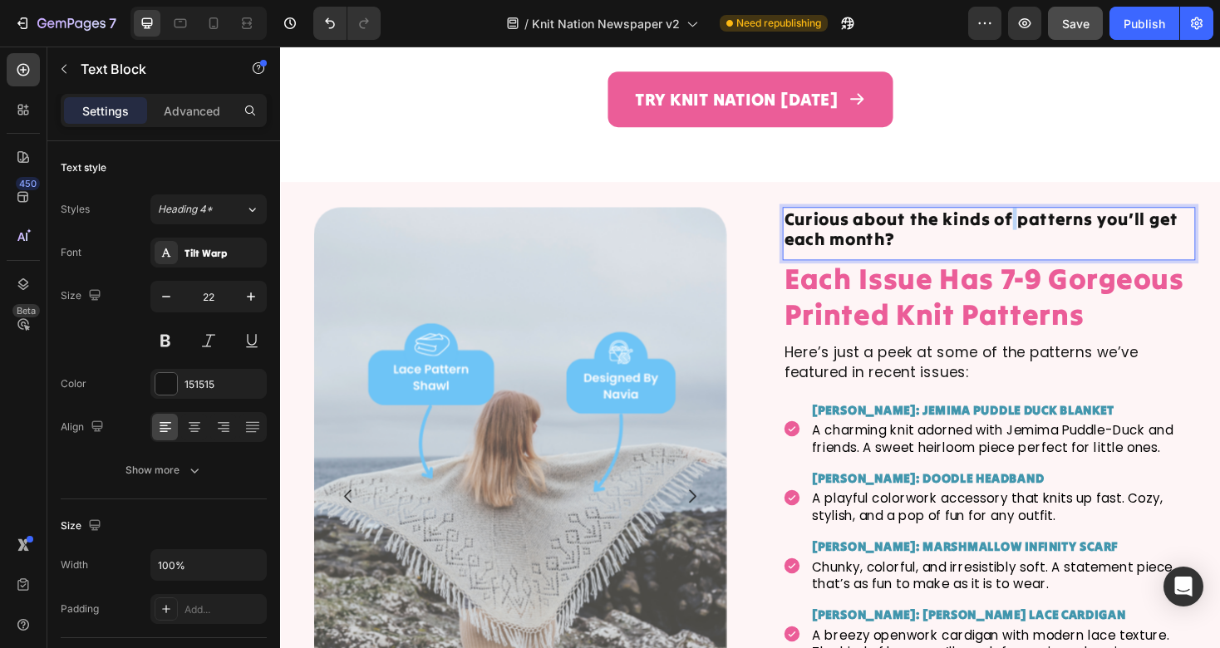
click at [1055, 219] on p "Curious about the kinds of patterns you’ll get each month?" at bounding box center [1032, 241] width 435 height 44
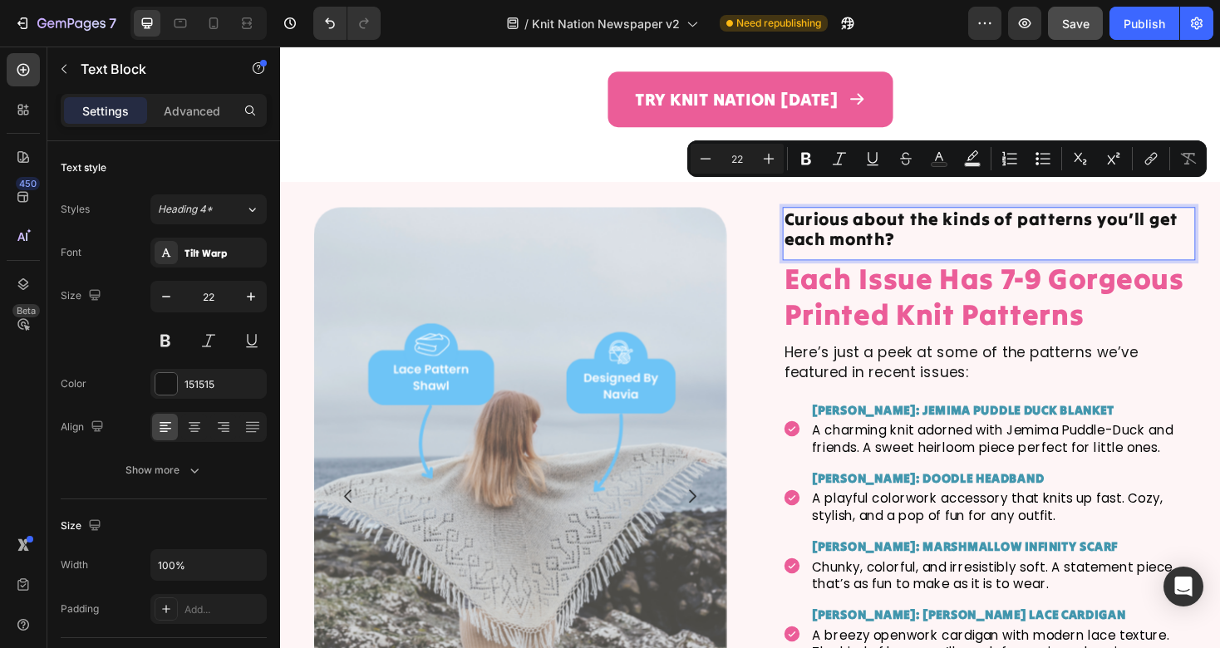
click at [1106, 234] on p "Curious about the kinds of patterns you’ll get each month?" at bounding box center [1032, 241] width 435 height 44
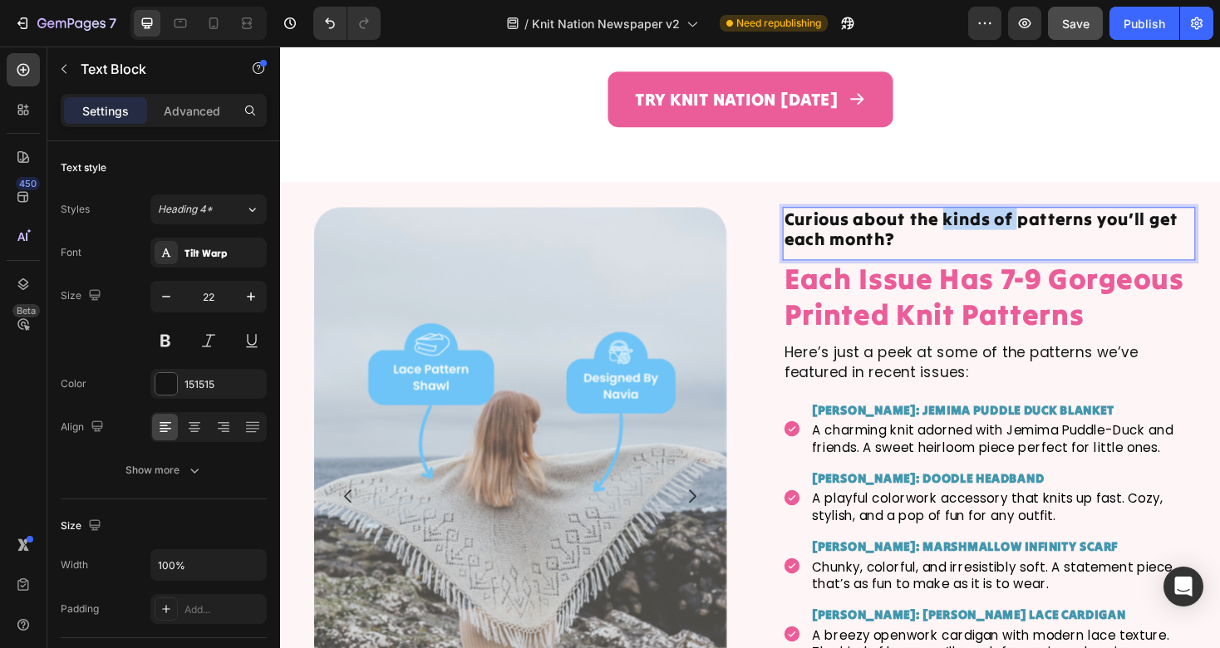
drag, startPoint x: 1060, startPoint y: 207, endPoint x: 981, endPoint y: 205, distance: 79.0
click at [981, 219] on p "Curious about the kinds of patterns you’ll get each month?" at bounding box center [1032, 241] width 435 height 44
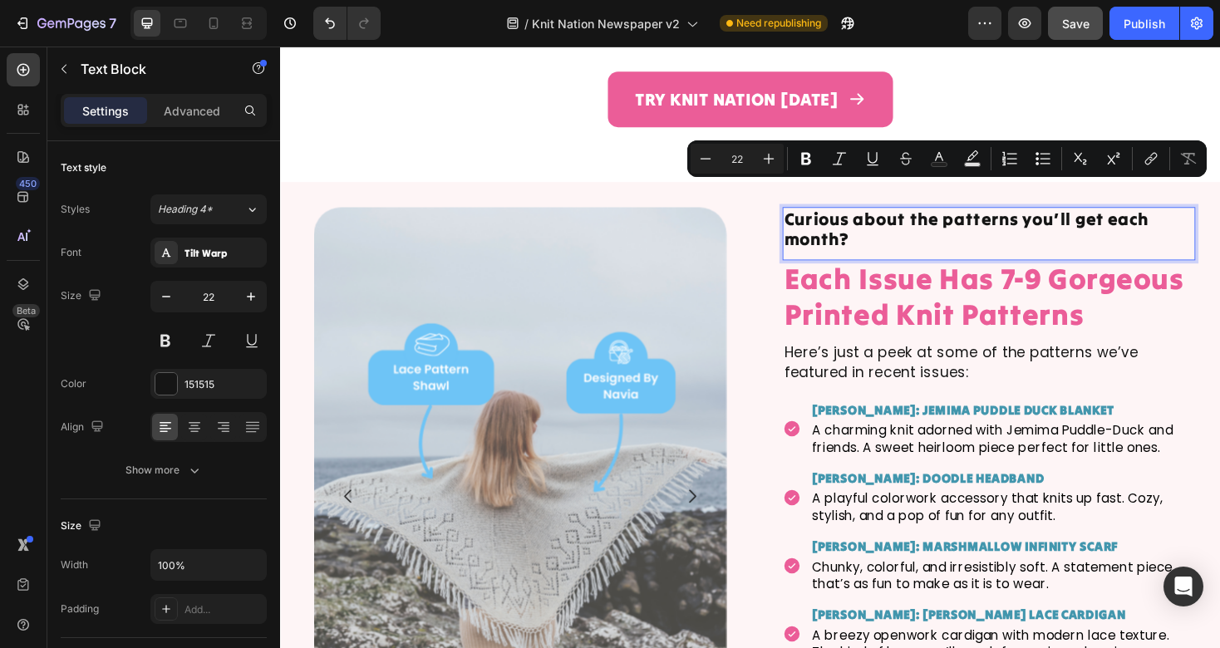
drag, startPoint x: 1070, startPoint y: 234, endPoint x: 1067, endPoint y: 202, distance: 31.7
click at [1067, 219] on p "Curious about the patterns you’ll get each month?" at bounding box center [1032, 241] width 435 height 44
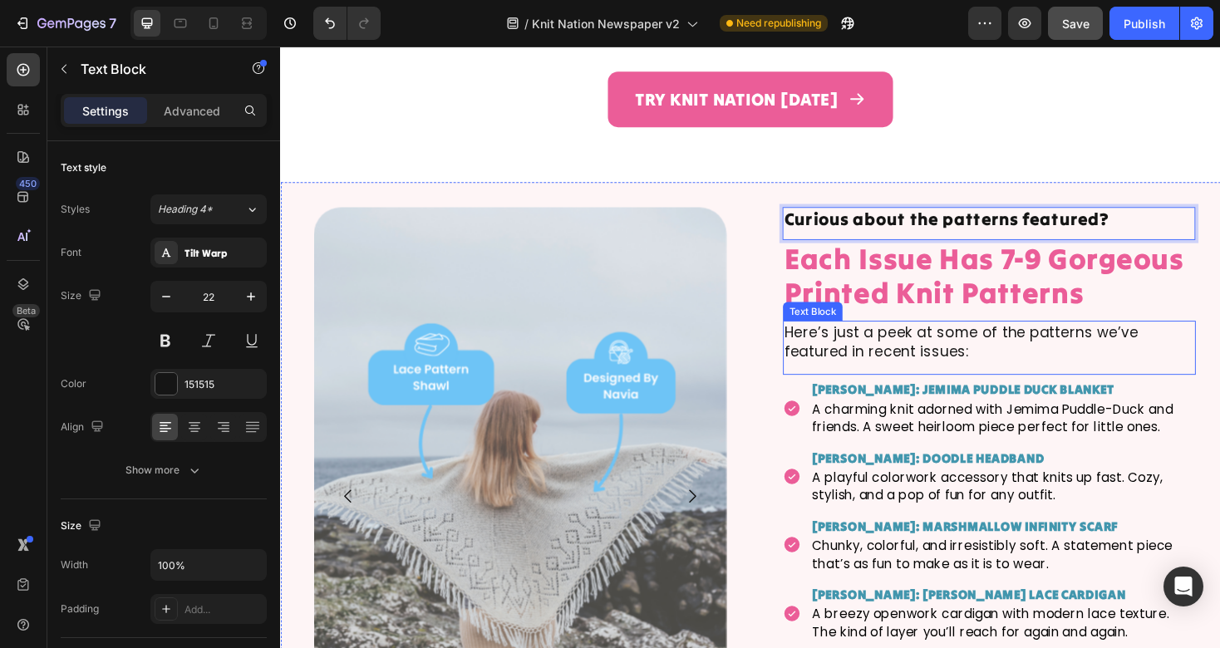
click at [982, 339] on p "Here’s just a peek at some of the patterns we’ve featured in recent issues:" at bounding box center [1032, 360] width 435 height 42
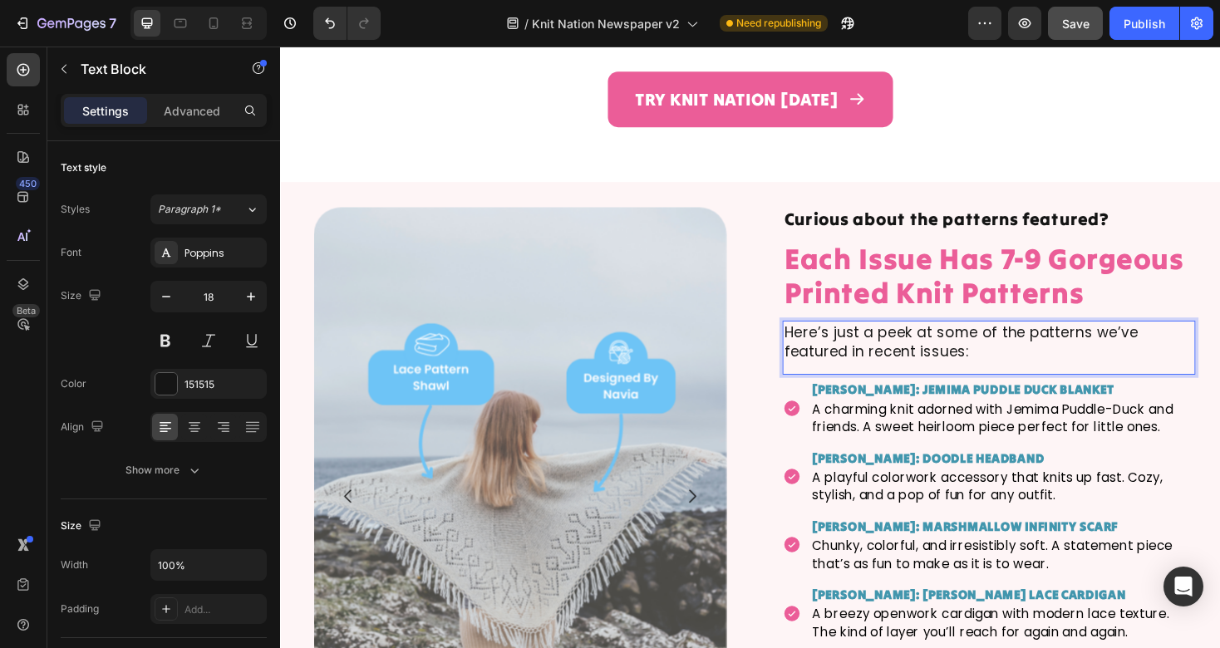
click at [894, 339] on p "Here’s just a peek at some of the patterns we’ve featured in recent issues:" at bounding box center [1032, 360] width 435 height 42
click at [1046, 349] on p "Here’s a peek at some of the patterns we’ve featured in recent issues:" at bounding box center [1032, 360] width 435 height 42
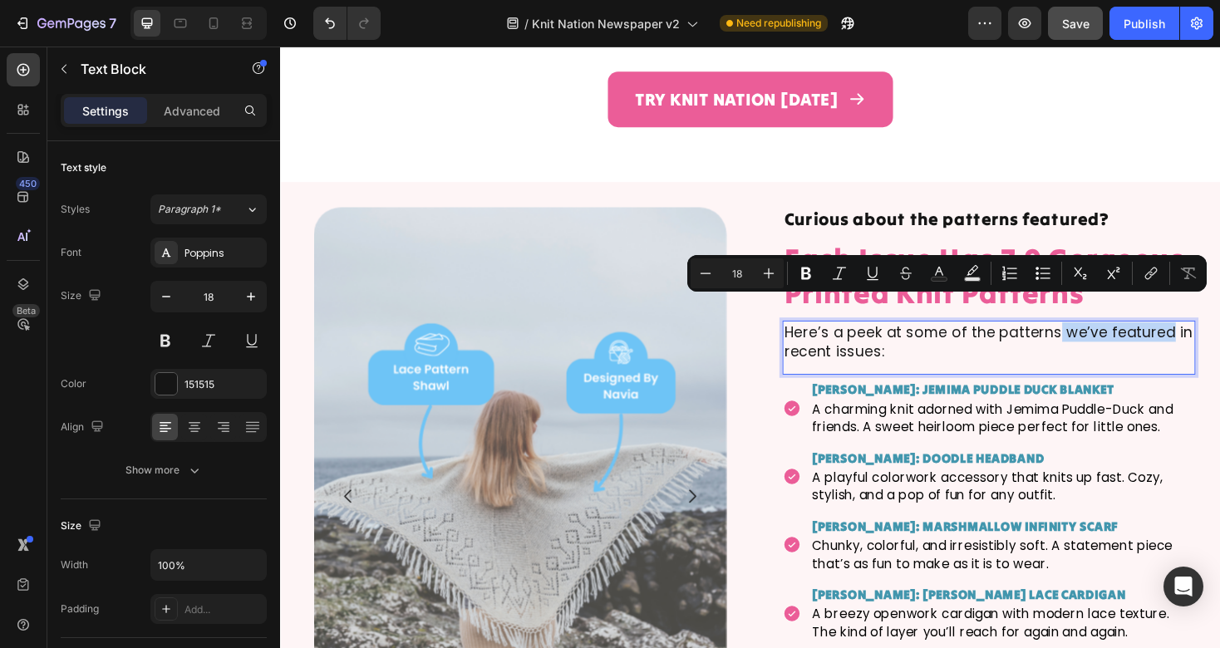
drag, startPoint x: 1228, startPoint y: 326, endPoint x: 1108, endPoint y: 327, distance: 119.7
click at [1108, 339] on p "Here’s a peek at some of the patterns we’ve featured in recent issues:" at bounding box center [1032, 360] width 435 height 42
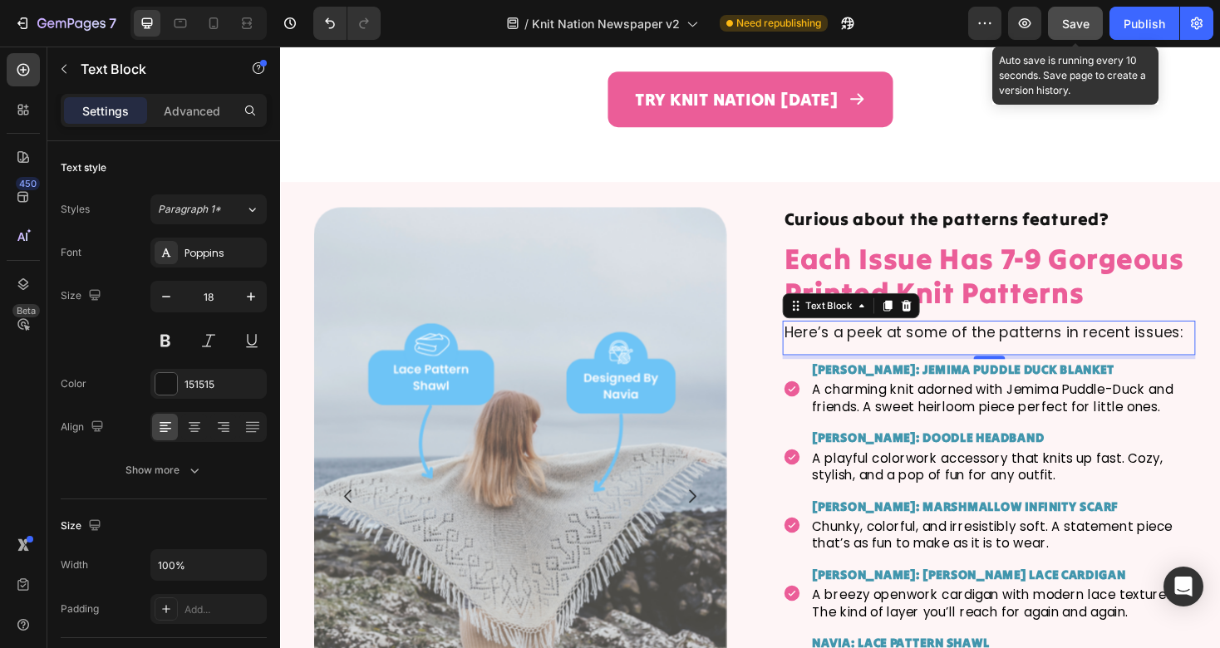
click at [1077, 34] on button "Save" at bounding box center [1075, 23] width 55 height 33
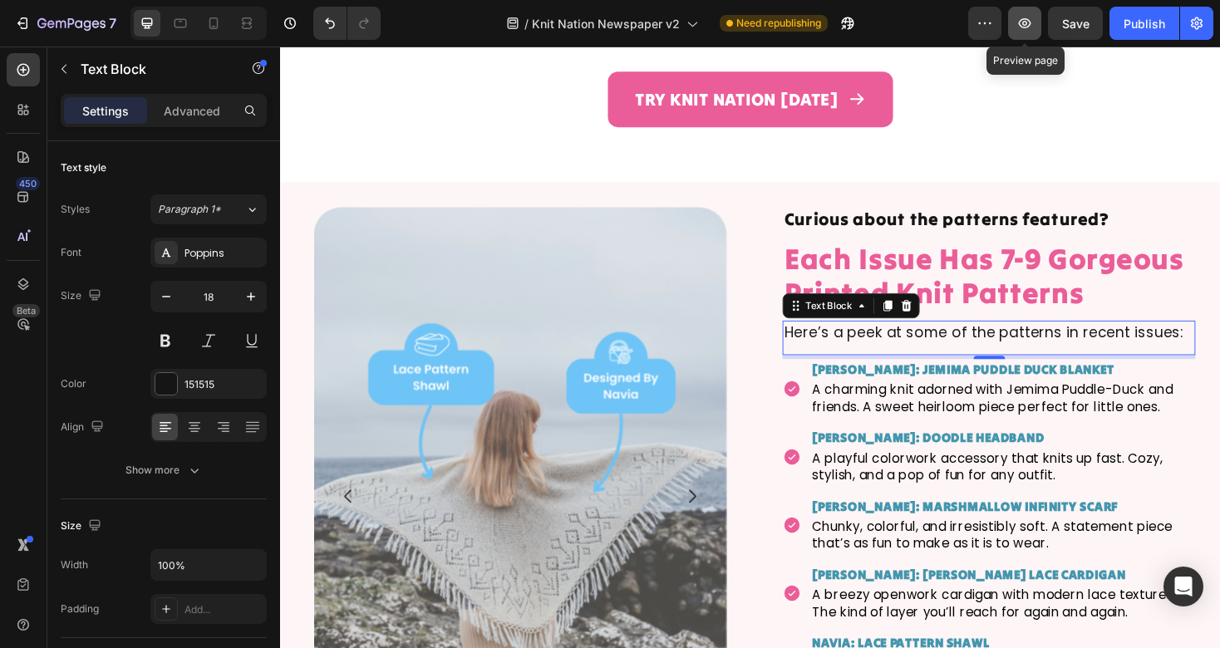
click at [1036, 32] on button "button" at bounding box center [1024, 23] width 33 height 33
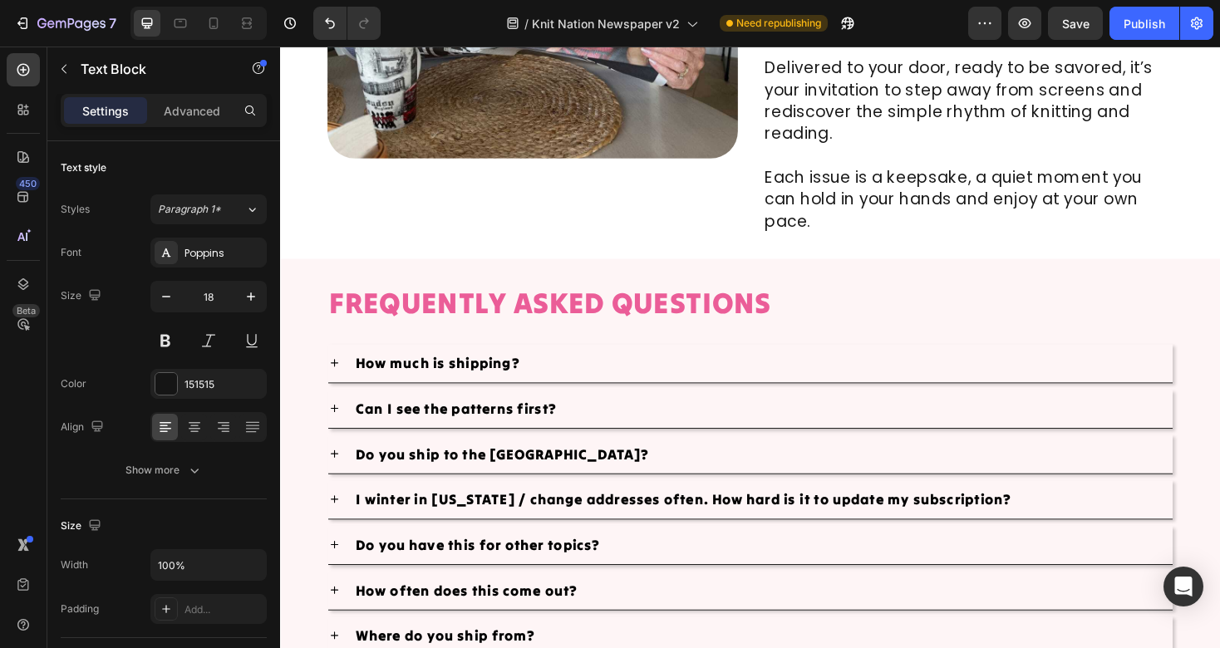
scroll to position [5933, 0]
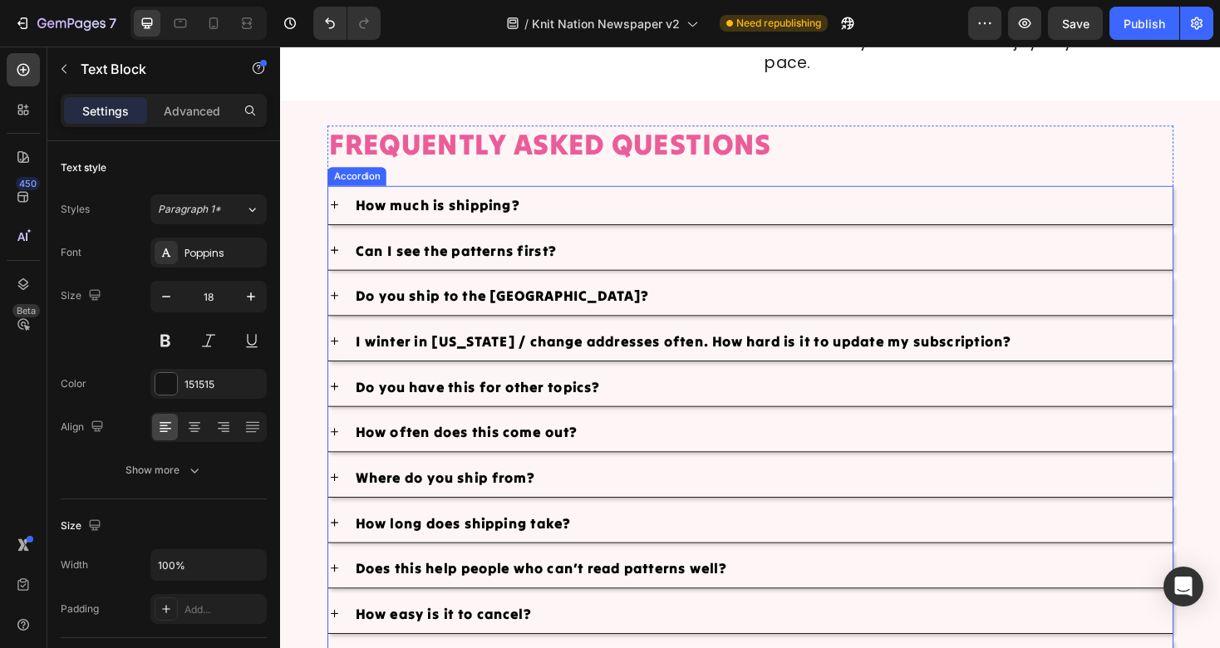
click at [516, 263] on p "Can I see the patterns first?" at bounding box center [466, 263] width 213 height 22
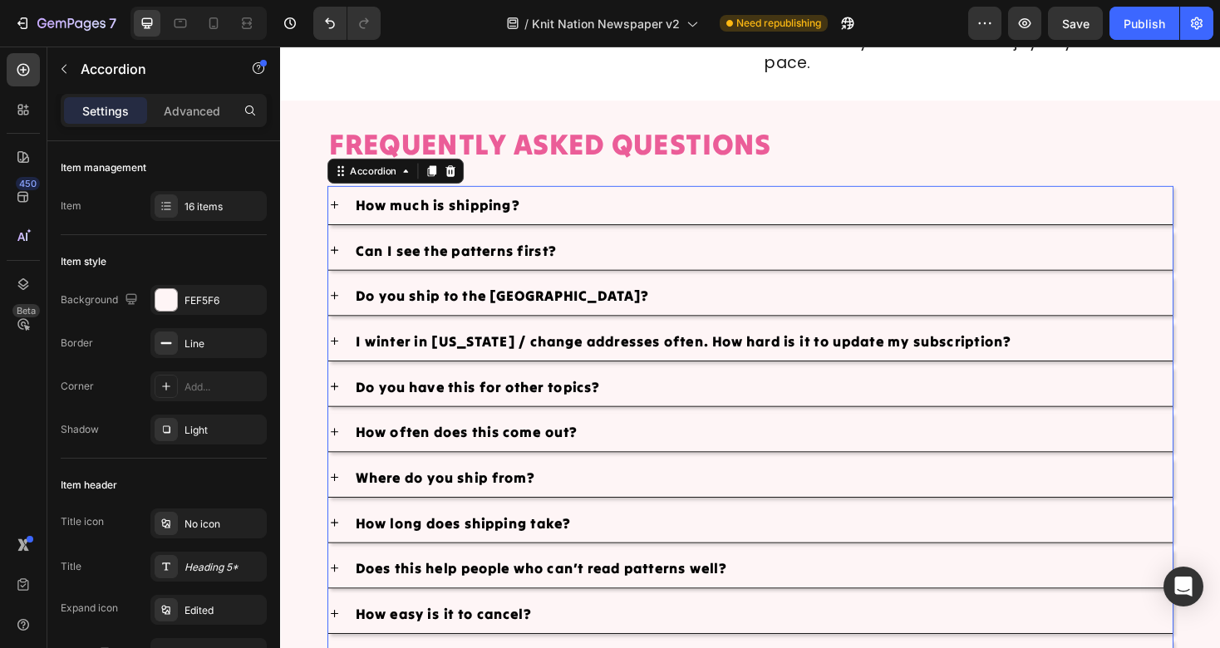
click at [548, 360] on p "I winter in Florida / change addresses often. How hard is it to update my subsc…" at bounding box center [708, 359] width 696 height 22
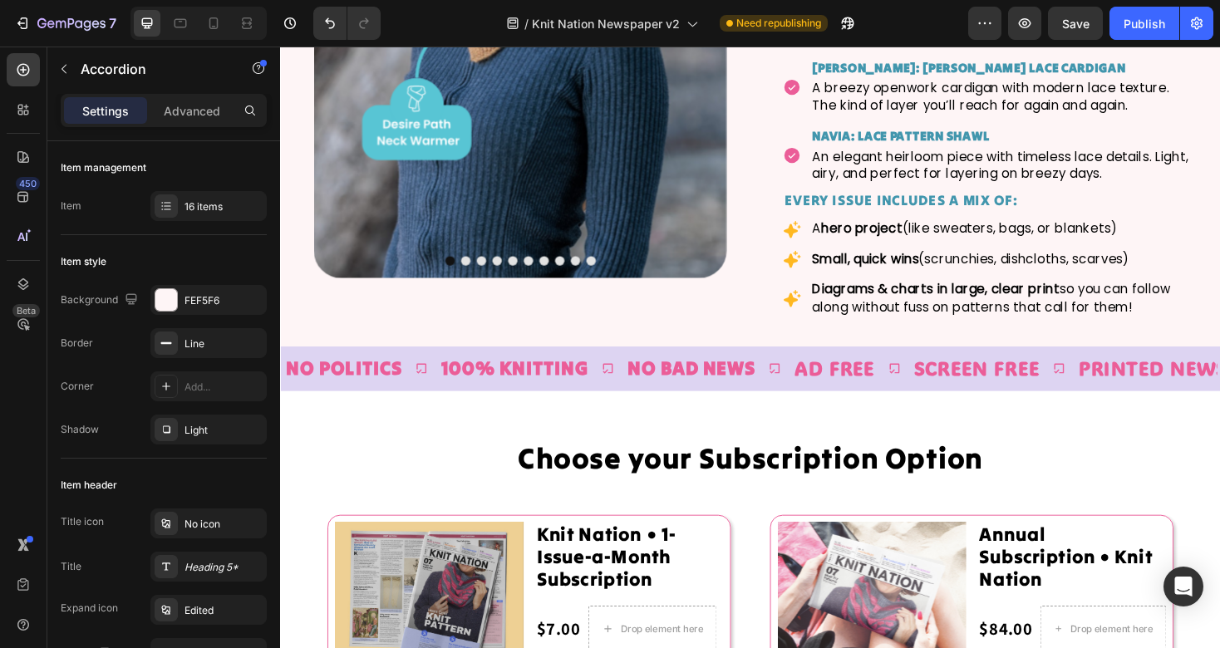
scroll to position [3571, 0]
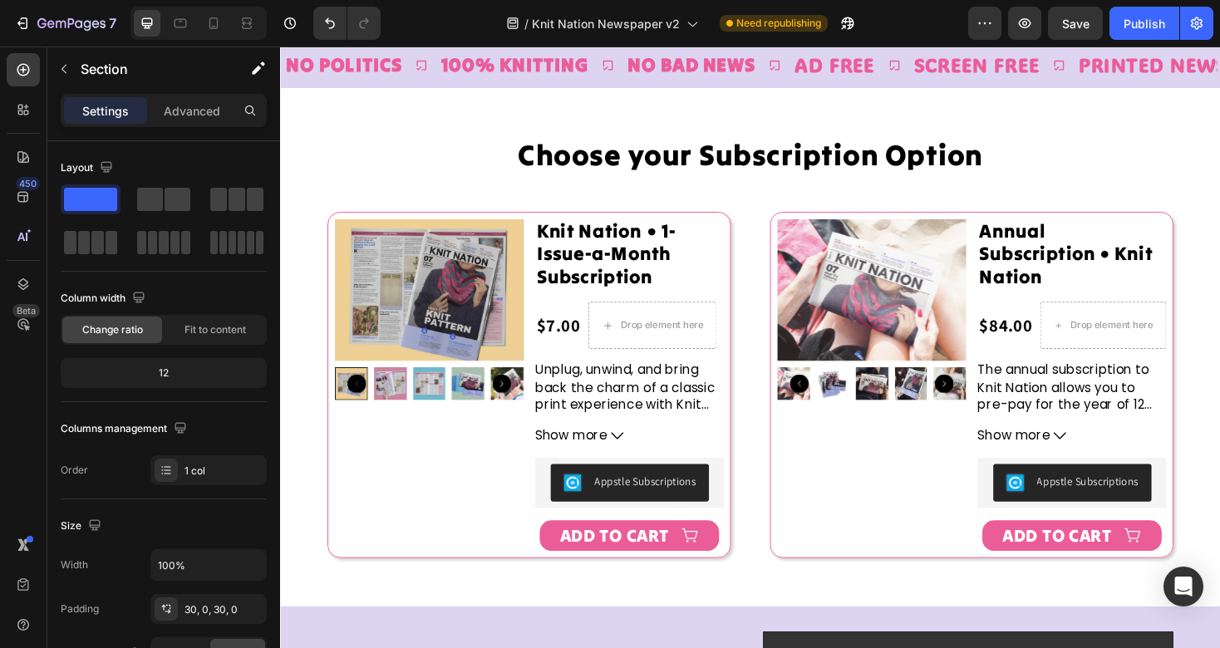
scroll to position [3903, 0]
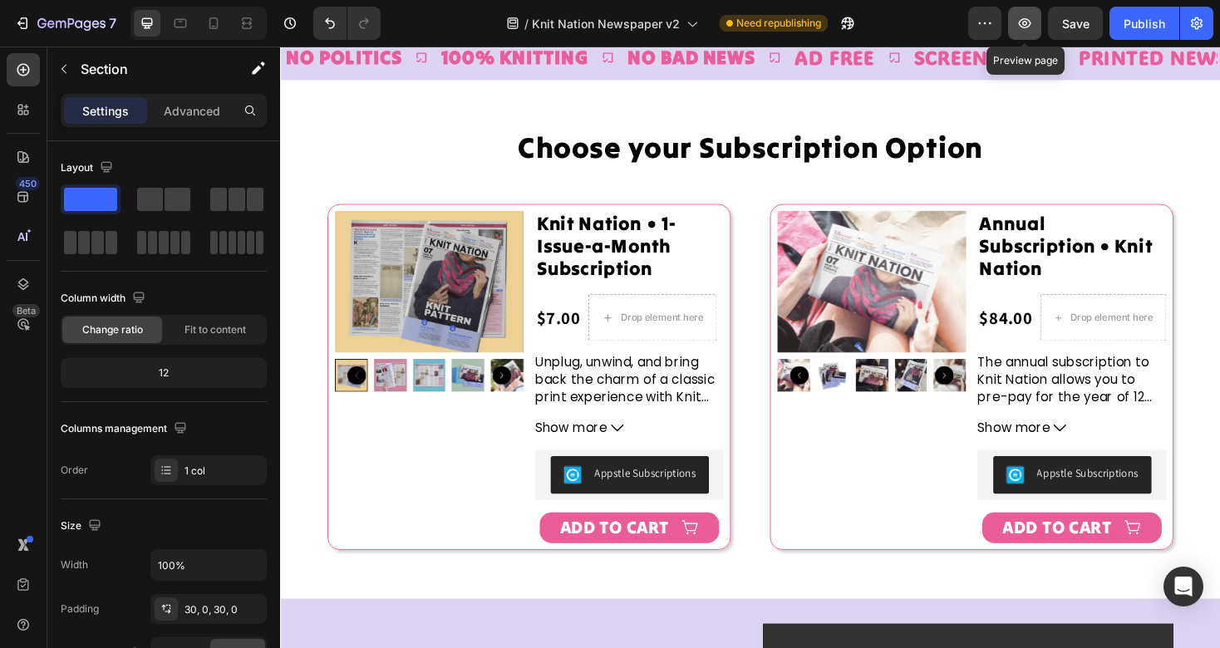
click at [1031, 27] on icon "button" at bounding box center [1024, 23] width 17 height 17
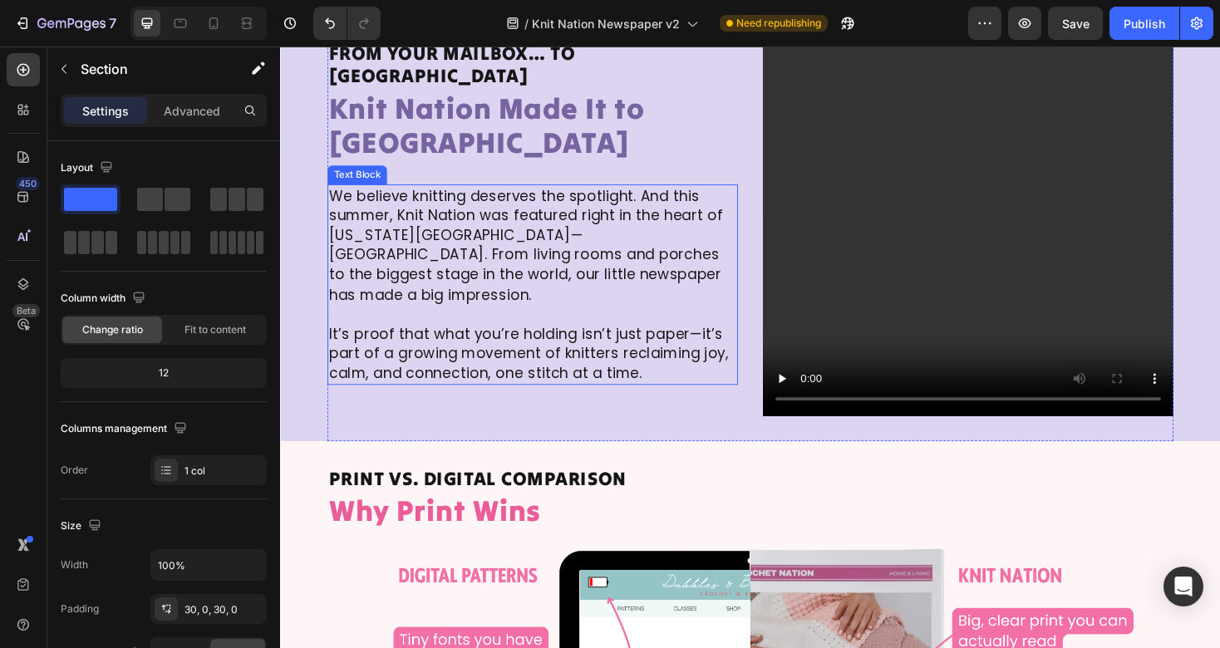
scroll to position [4409, 0]
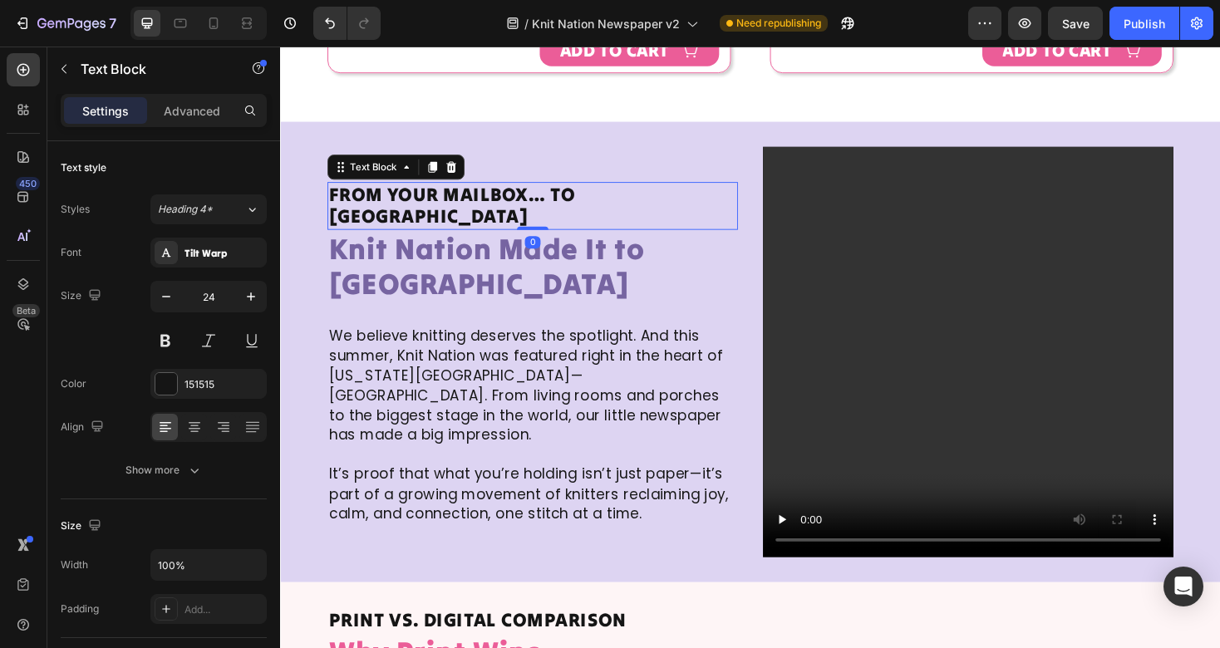
click at [515, 219] on p "From Your Mailbox… to Times Square" at bounding box center [548, 216] width 432 height 48
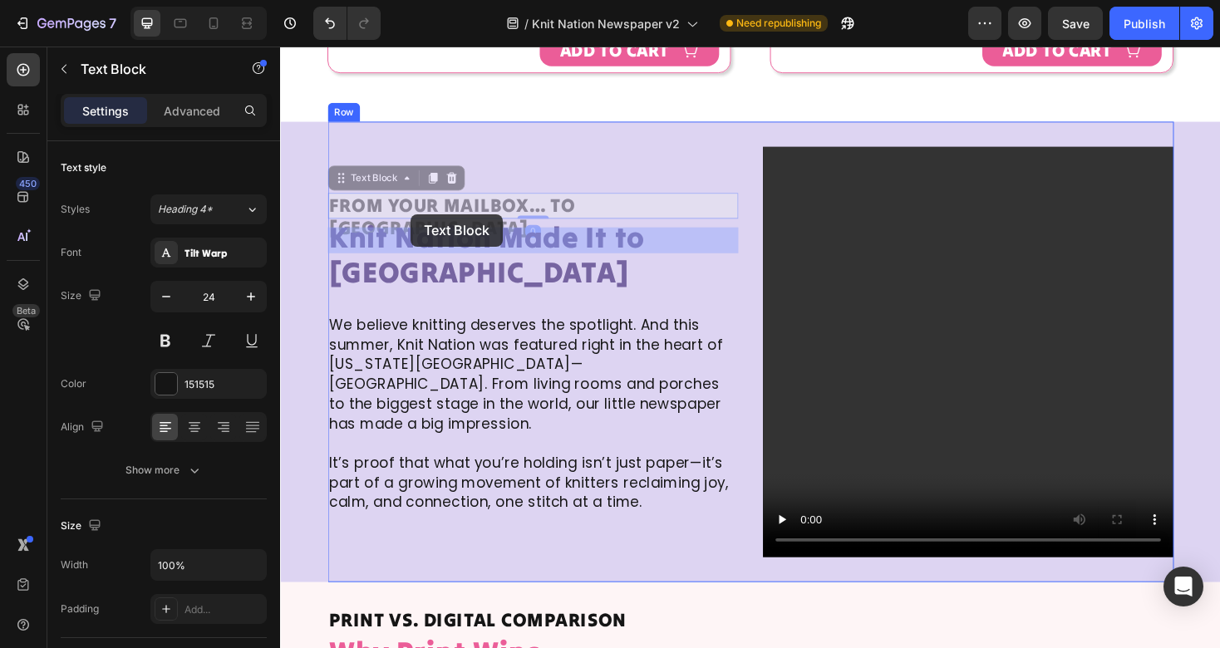
scroll to position [4383, 0]
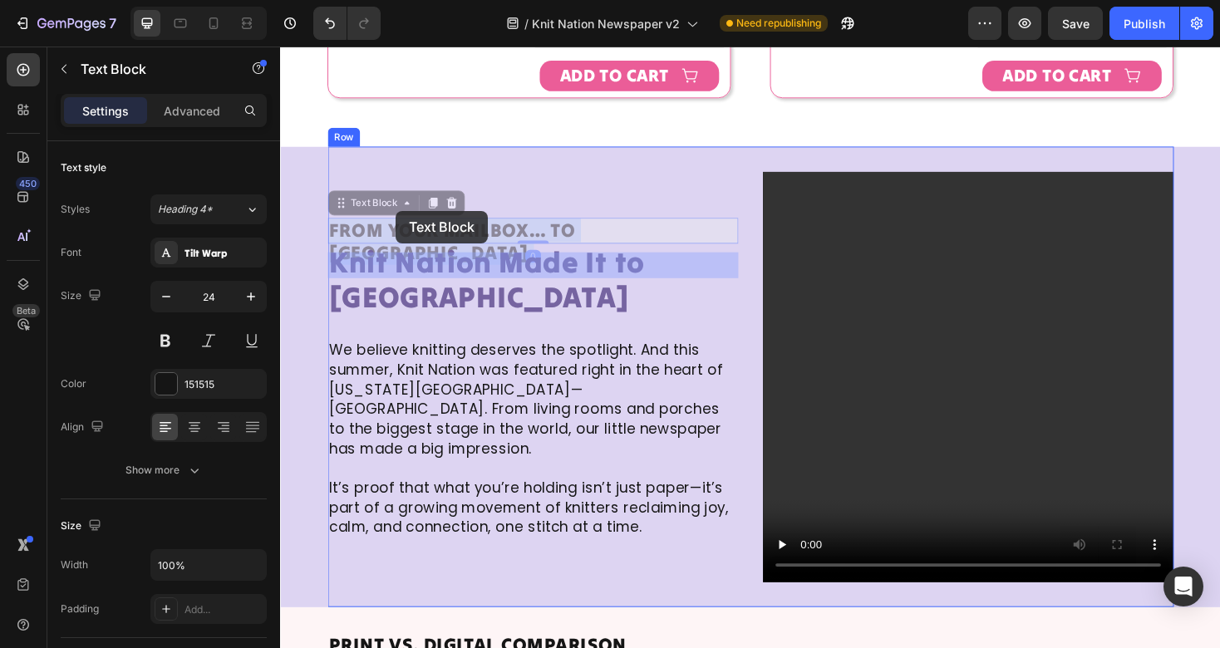
drag, startPoint x: 542, startPoint y: 224, endPoint x: 403, endPoint y: 222, distance: 138.8
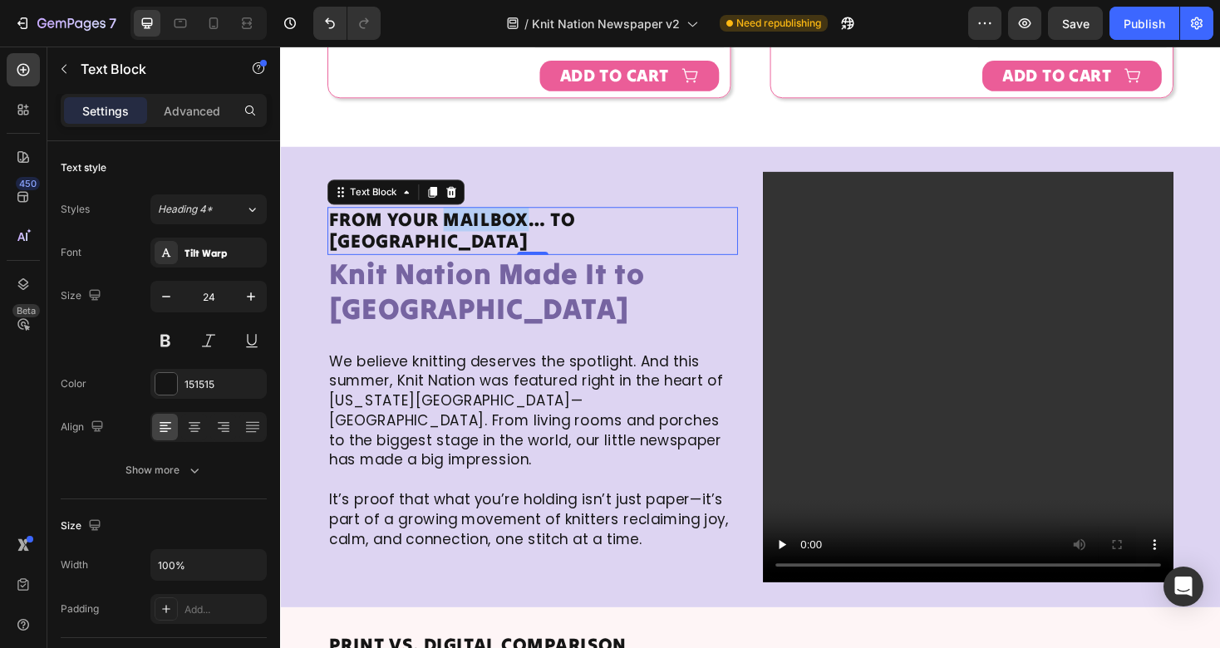
click at [518, 249] on p "From Your Mailbox… to Times Square" at bounding box center [548, 243] width 432 height 48
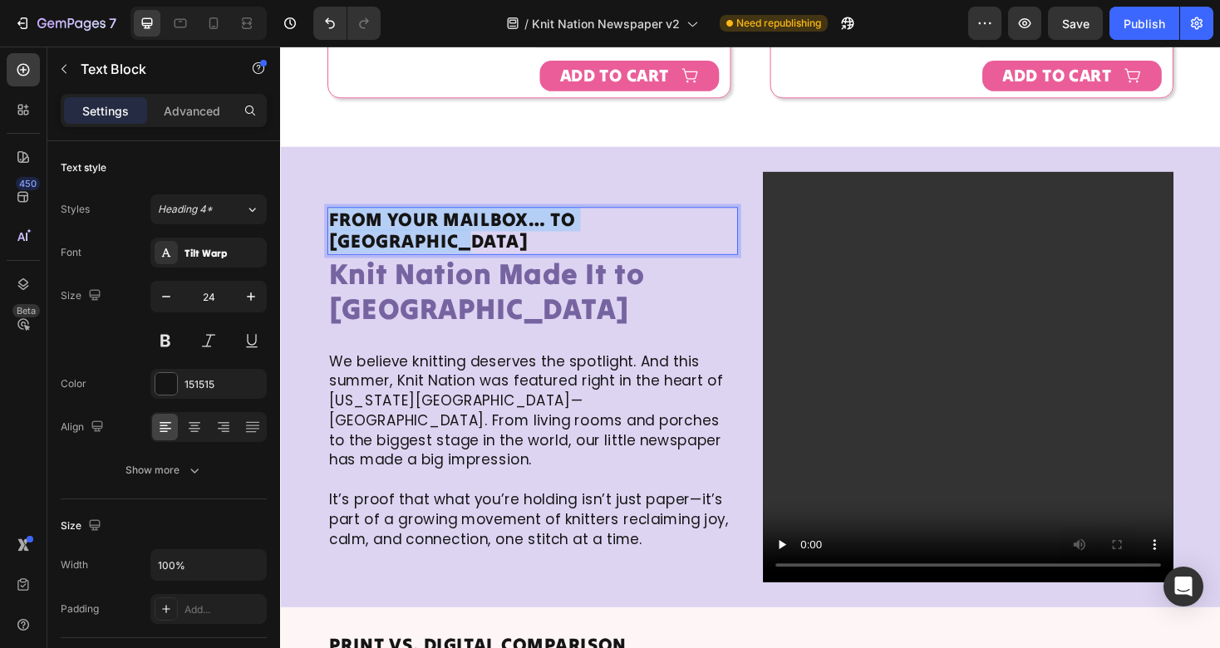
click at [518, 249] on p "From Your Mailbox… to Times Square" at bounding box center [548, 243] width 432 height 48
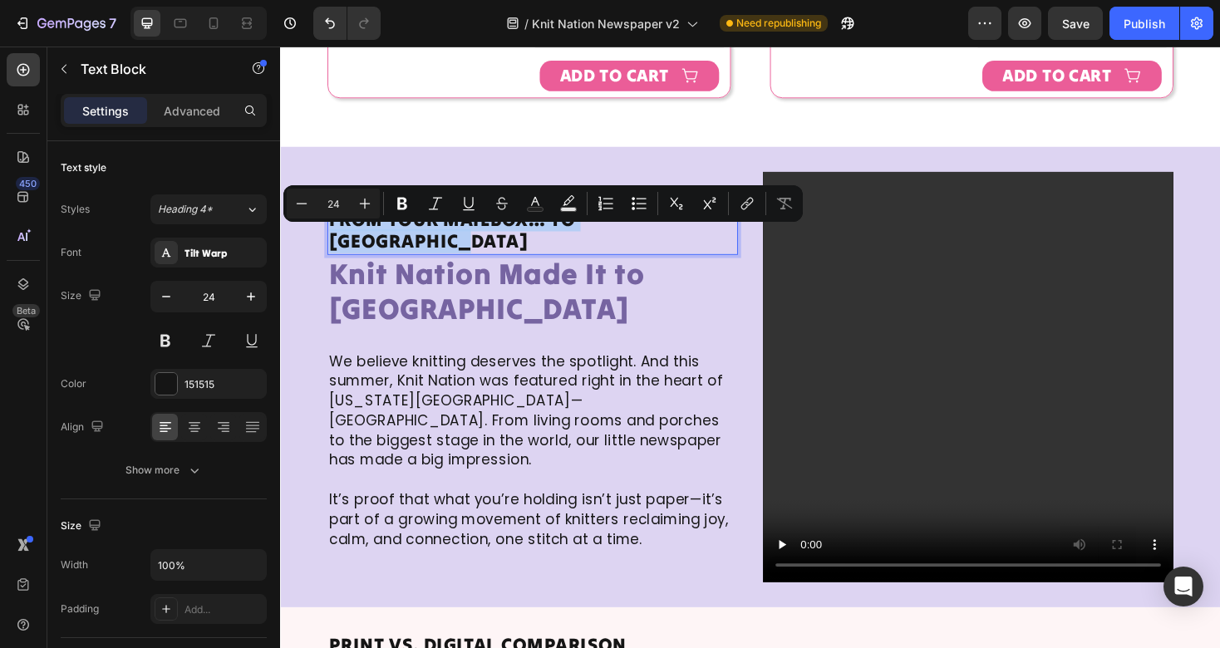
click at [530, 251] on p "From Your Mailbox… to Times Square" at bounding box center [548, 243] width 432 height 48
click at [535, 251] on p "From Your Mailbox… to Times Square" at bounding box center [548, 243] width 432 height 48
click at [546, 251] on p "From Your Mailbox… to Times Square" at bounding box center [548, 243] width 432 height 48
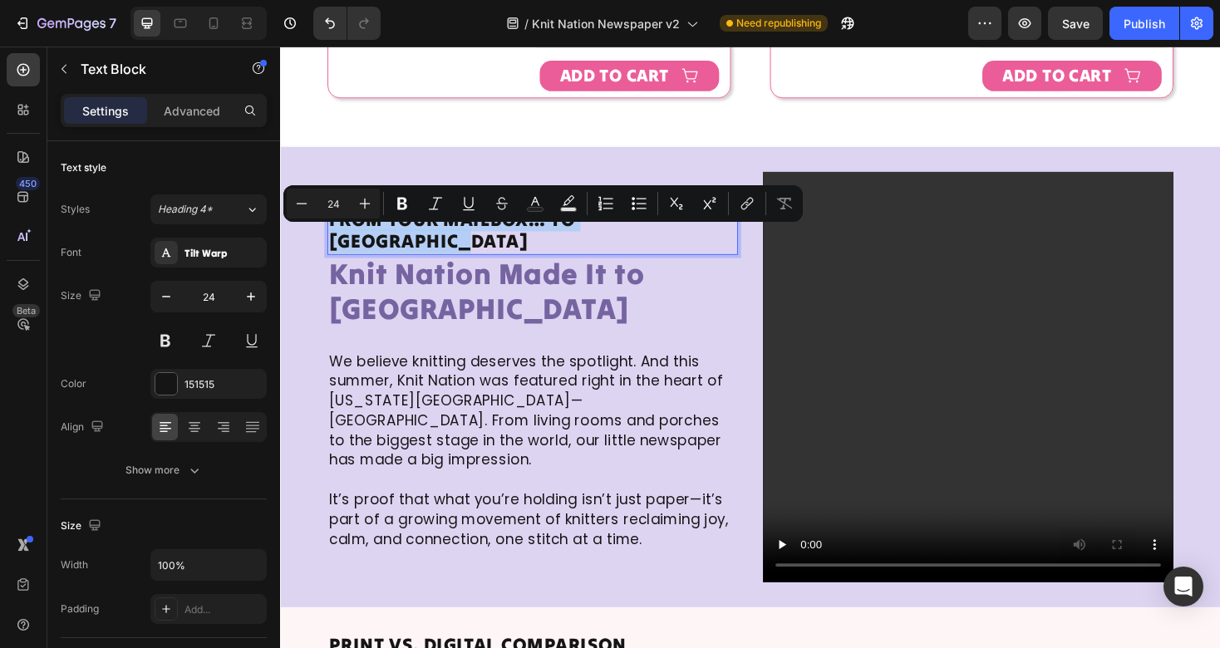
click at [589, 251] on p "From Your Mailbox… to Times Square" at bounding box center [548, 243] width 432 height 48
click at [598, 251] on p "From Your Mailbox… to Times Square" at bounding box center [548, 243] width 432 height 48
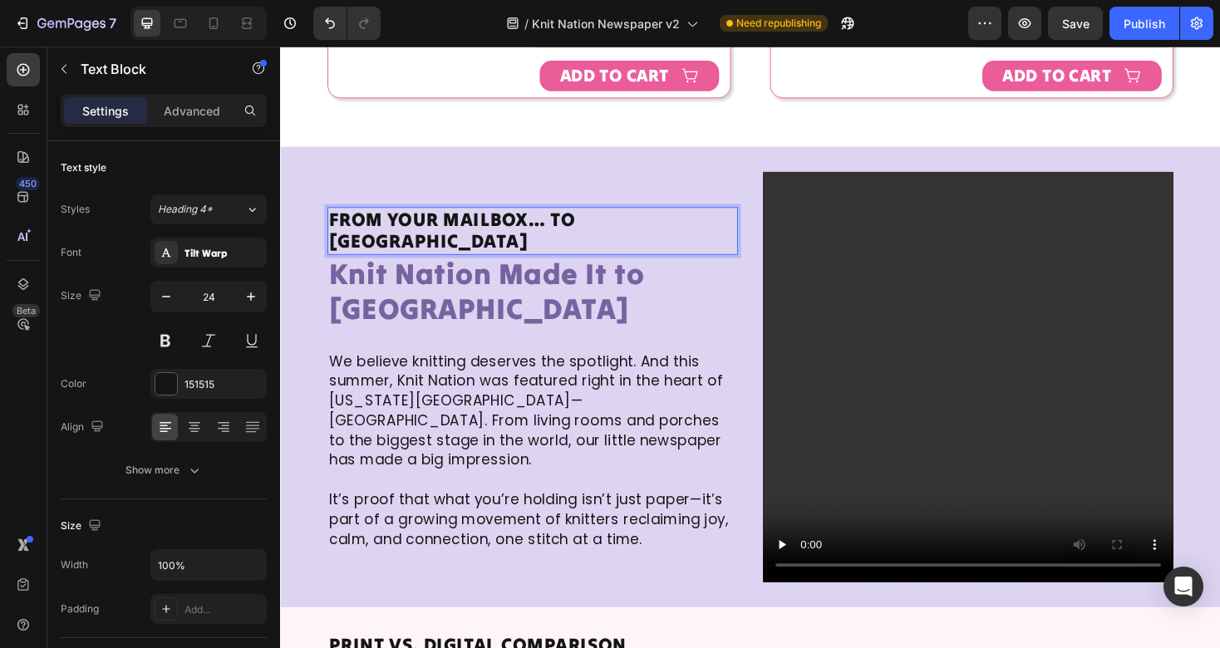
click at [601, 332] on h2 "Knit Nation Made It to Times Square" at bounding box center [548, 306] width 436 height 77
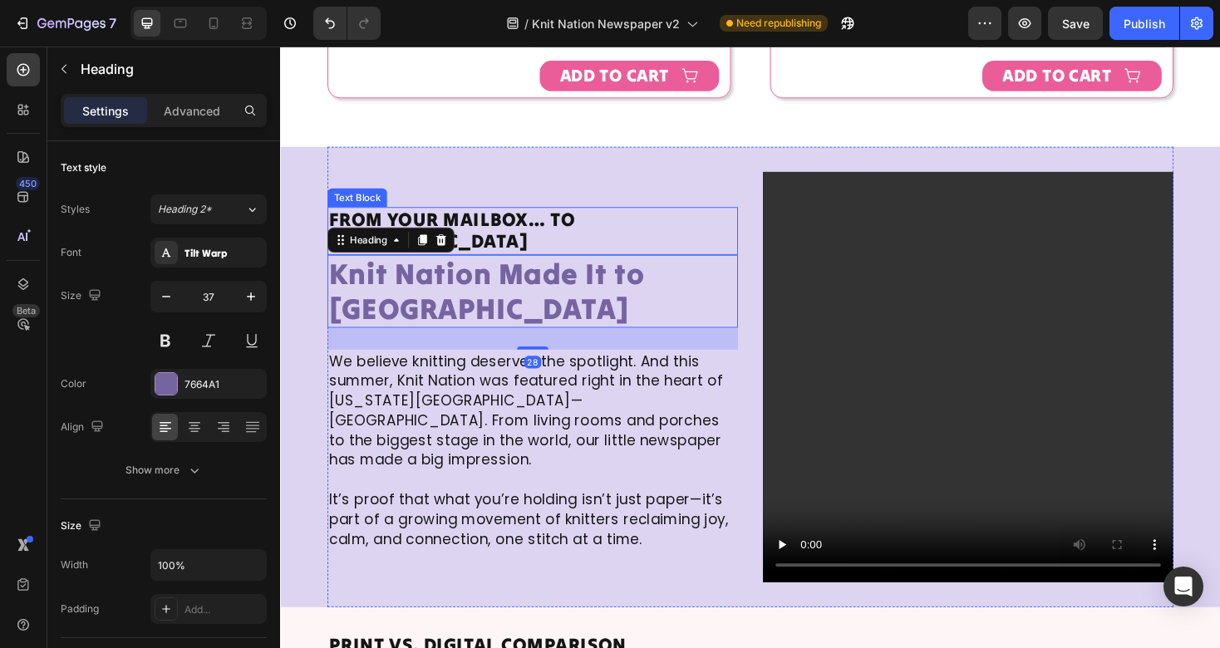
click at [497, 246] on p "From Your Mailbox… to Times Square" at bounding box center [548, 243] width 432 height 48
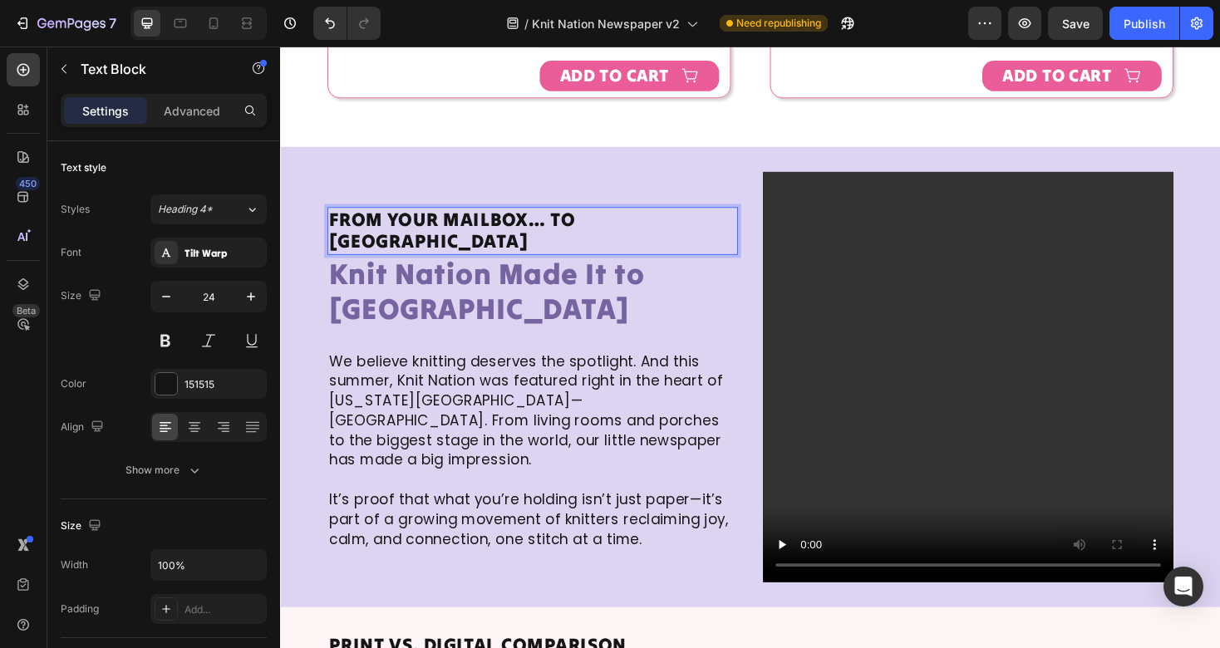
click at [497, 246] on p "From Your Mailbox… to Times Square" at bounding box center [548, 243] width 432 height 48
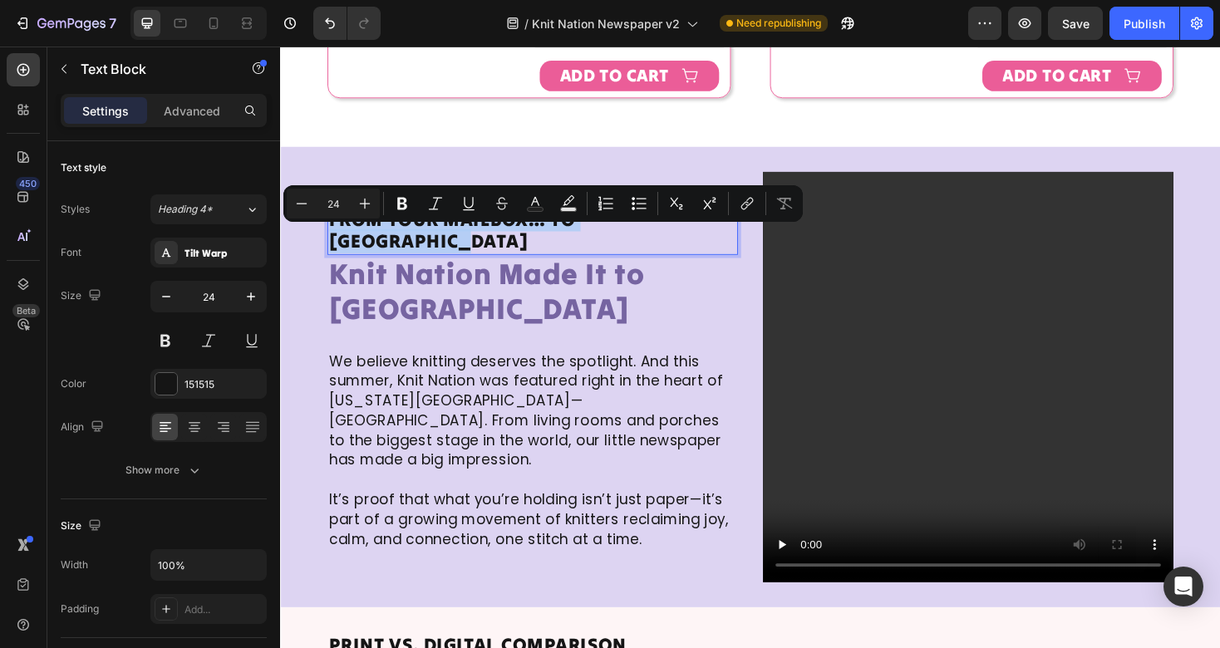
click at [595, 249] on p "From Your Mailbox… to Times Square" at bounding box center [548, 243] width 432 height 48
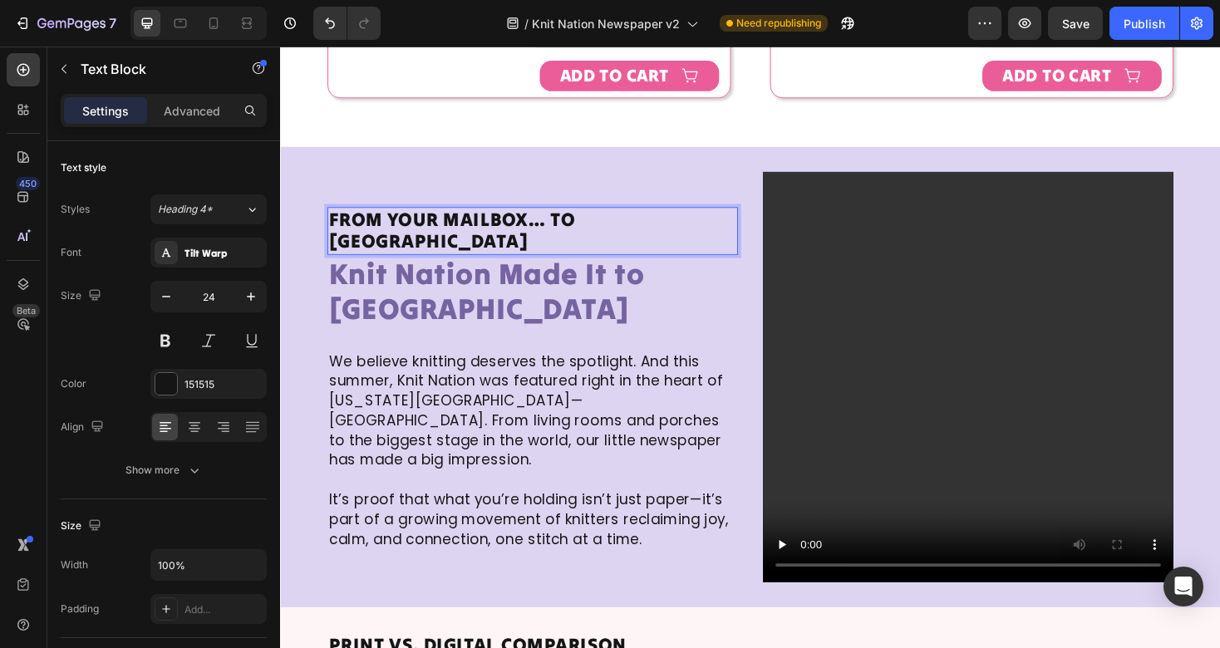
click at [543, 253] on p "From Your Mailbox… to Times Square" at bounding box center [548, 243] width 432 height 48
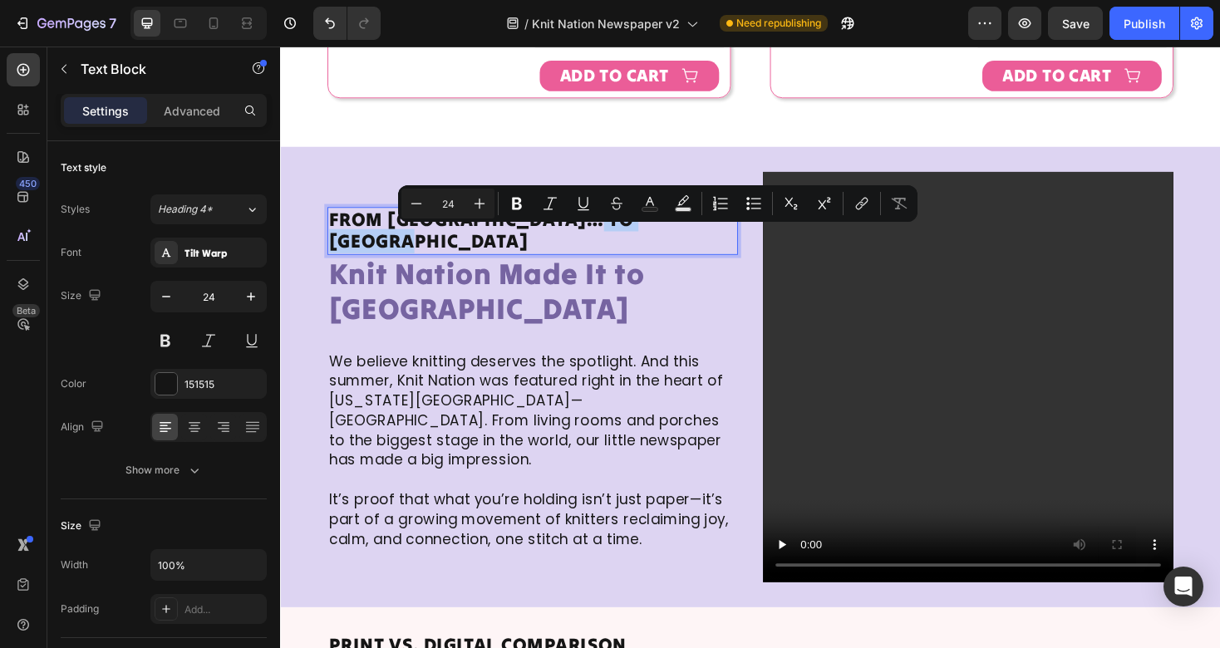
drag, startPoint x: 754, startPoint y: 248, endPoint x: 597, endPoint y: 251, distance: 157.1
click at [596, 251] on p "From Times Square… to Times Square" at bounding box center [548, 243] width 432 height 48
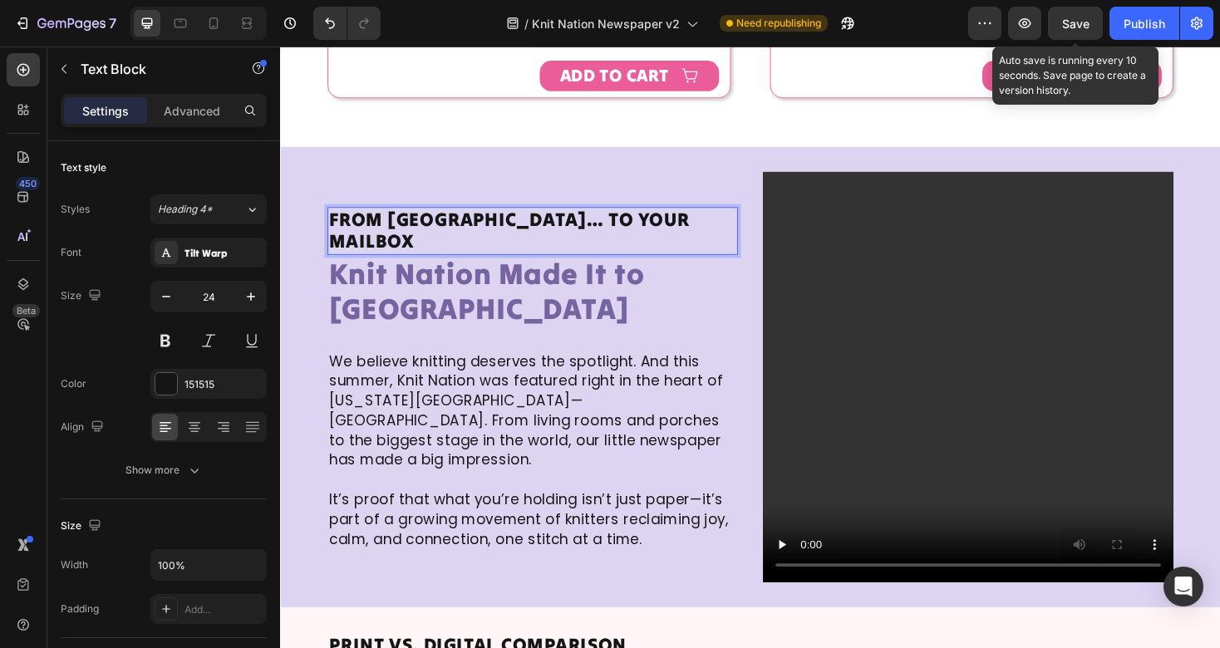
click at [1069, 21] on span "Save" at bounding box center [1075, 24] width 27 height 14
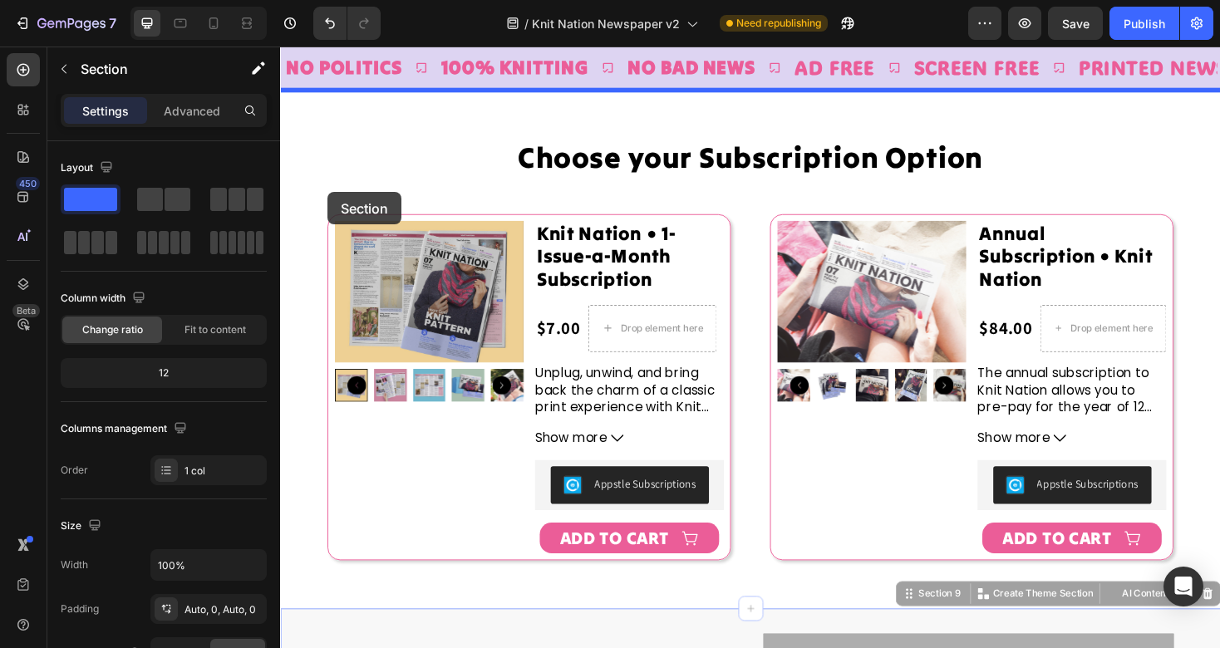
scroll to position [3822, 0]
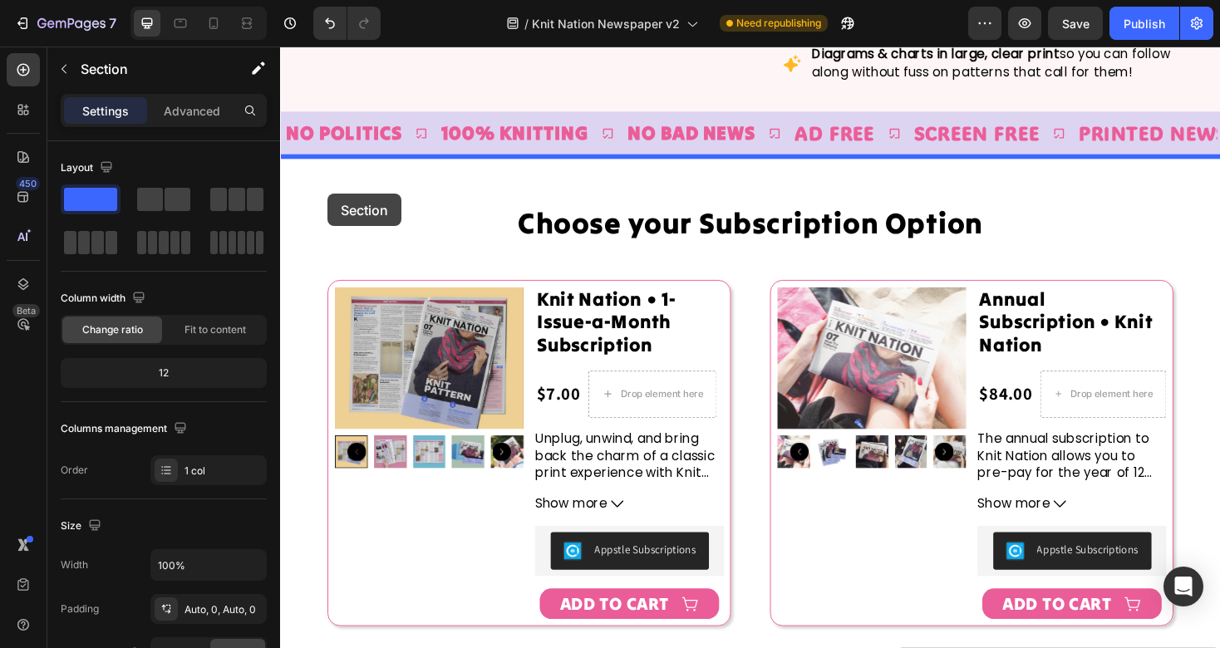
drag, startPoint x: 306, startPoint y: 591, endPoint x: 333, endPoint y: 200, distance: 391.6
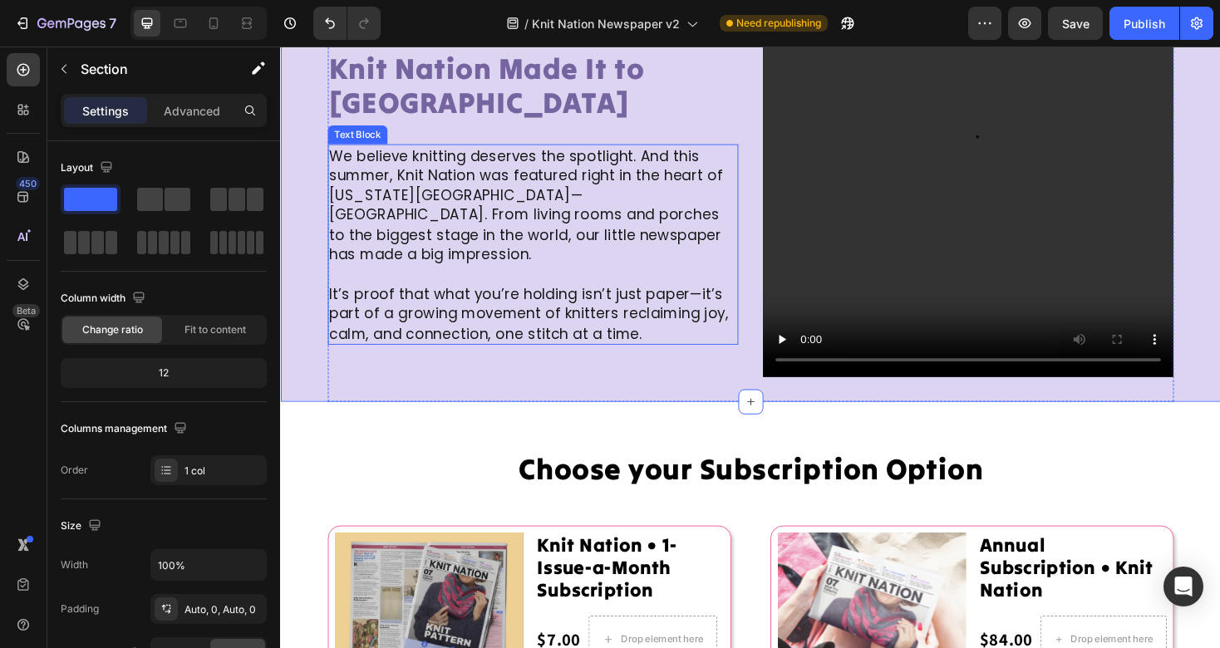
scroll to position [3837, 0]
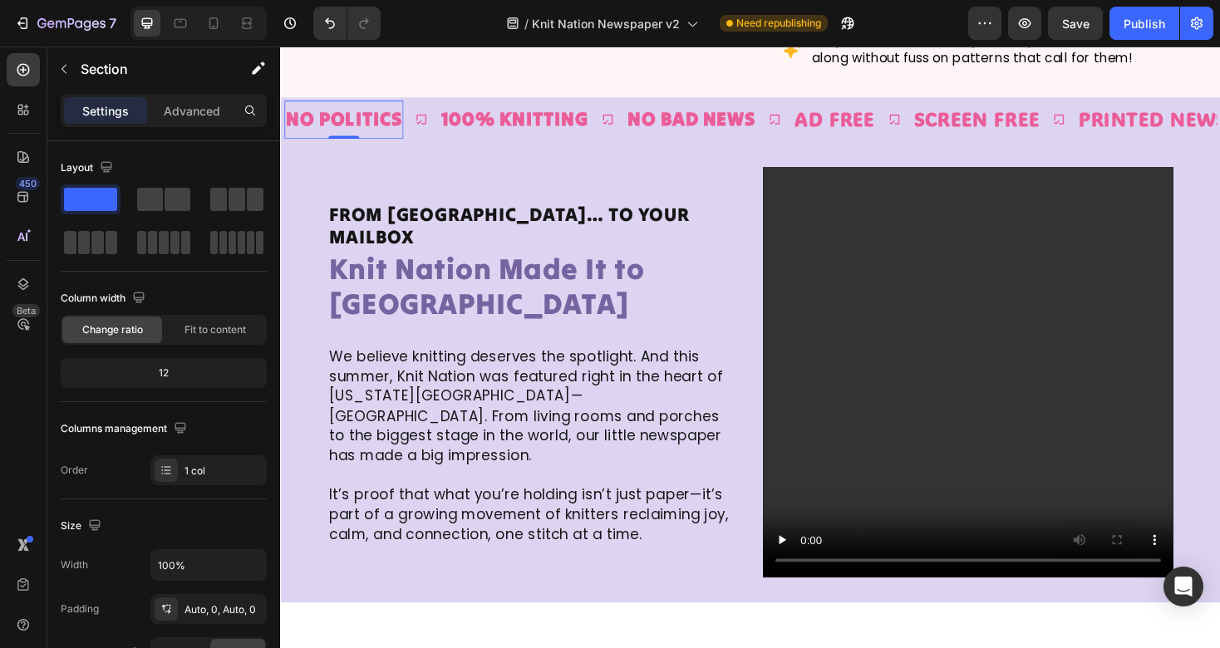
click at [284, 106] on div "NO Politics Text Block 0" at bounding box center [347, 124] width 126 height 41
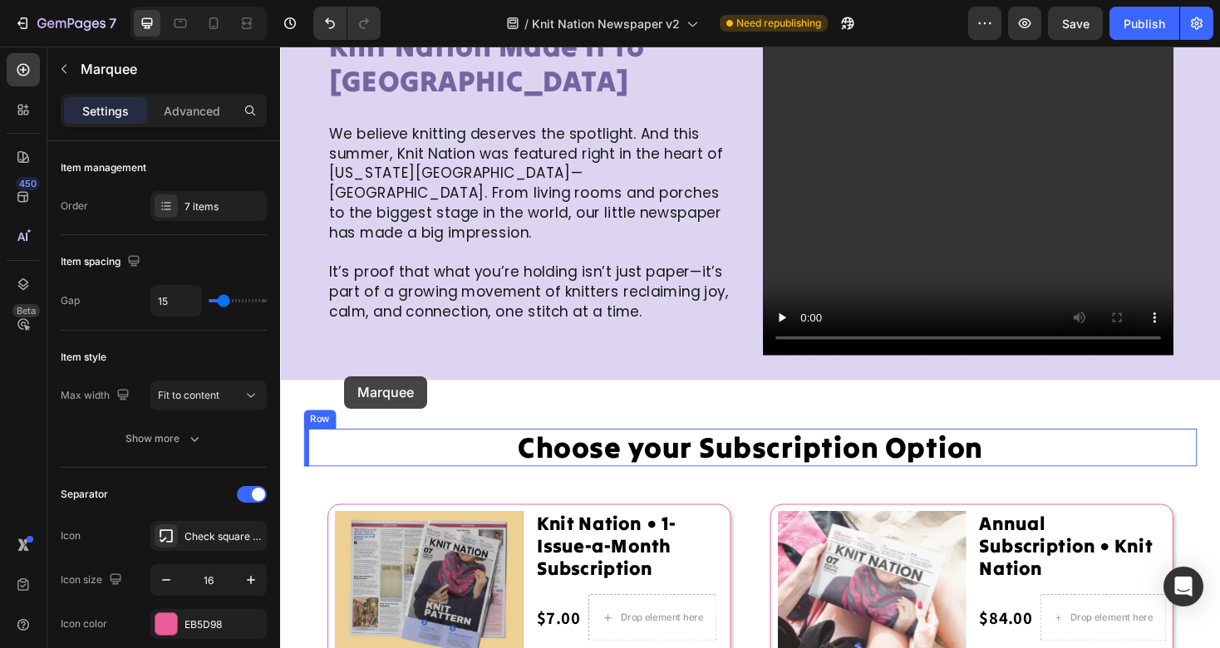
scroll to position [4119, 0]
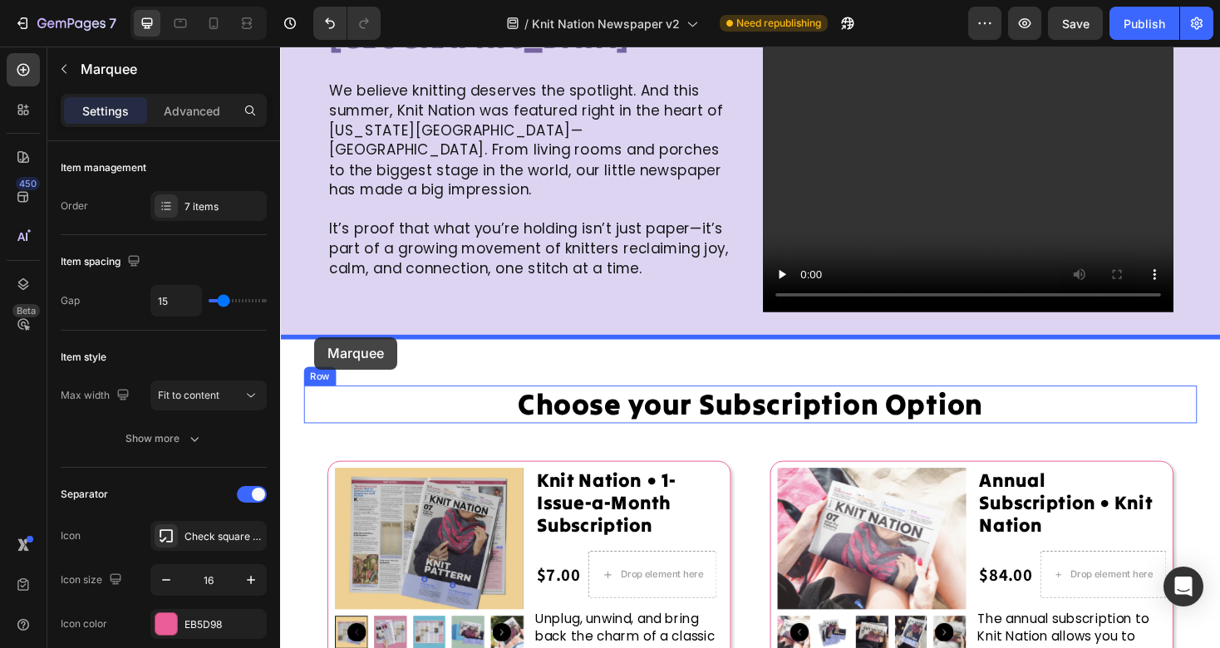
drag, startPoint x: 303, startPoint y: 102, endPoint x: 317, endPoint y: 355, distance: 253.0
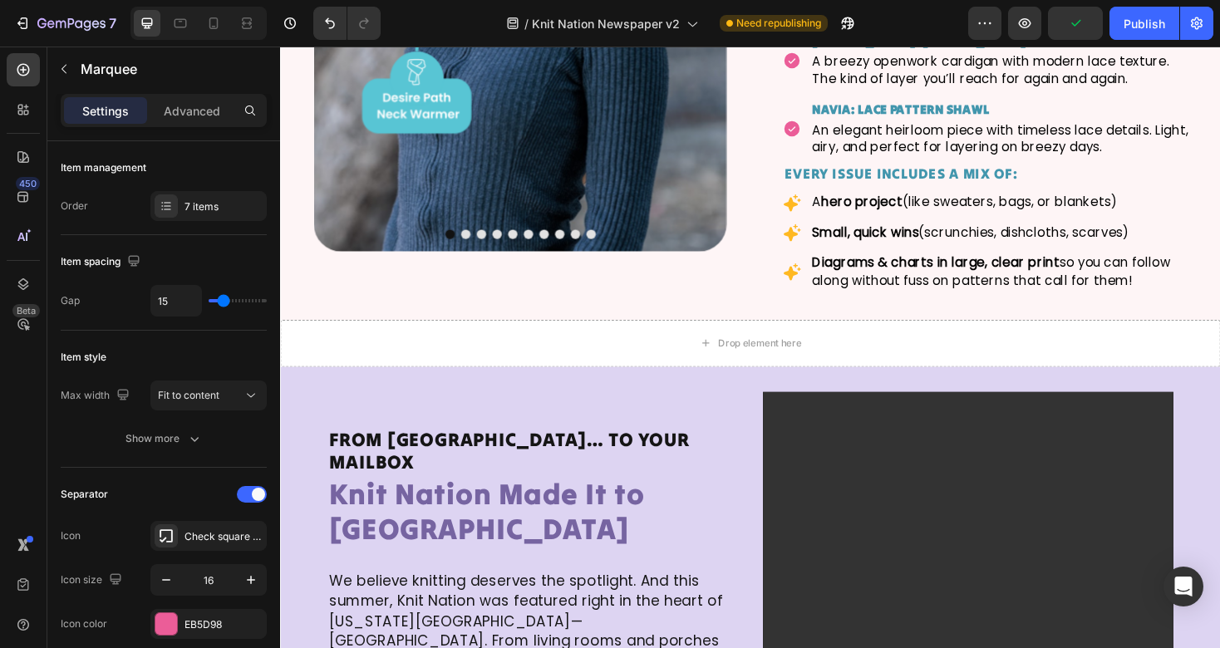
scroll to position [3596, 0]
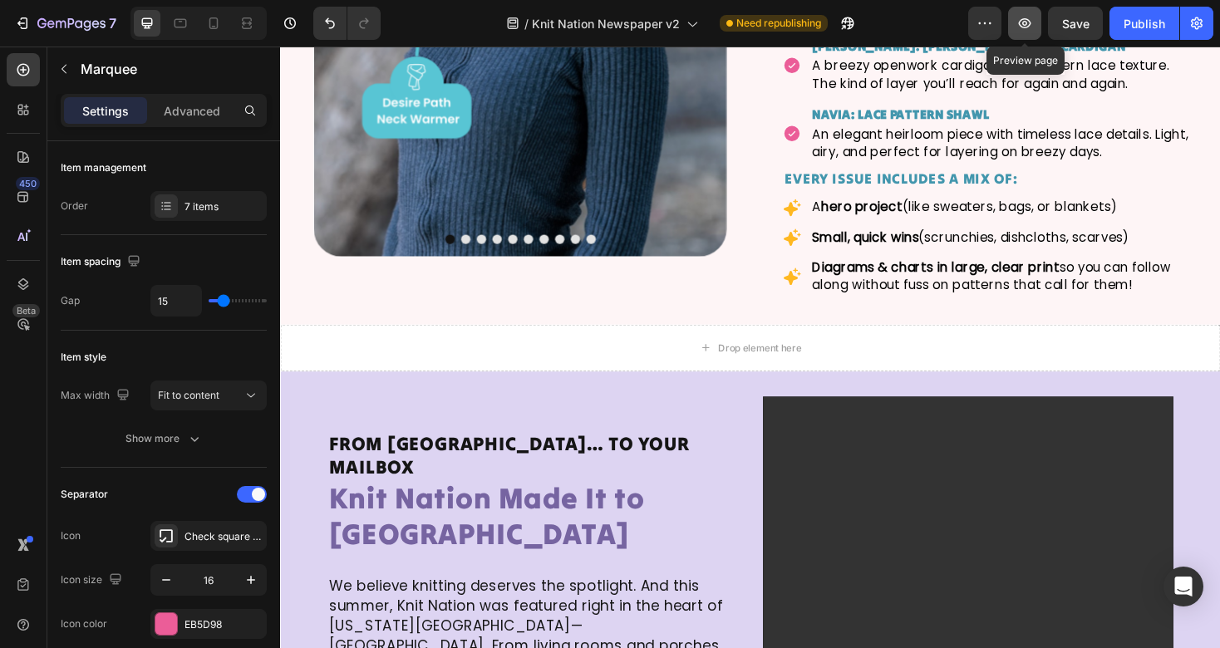
click at [1035, 24] on button "button" at bounding box center [1024, 23] width 33 height 33
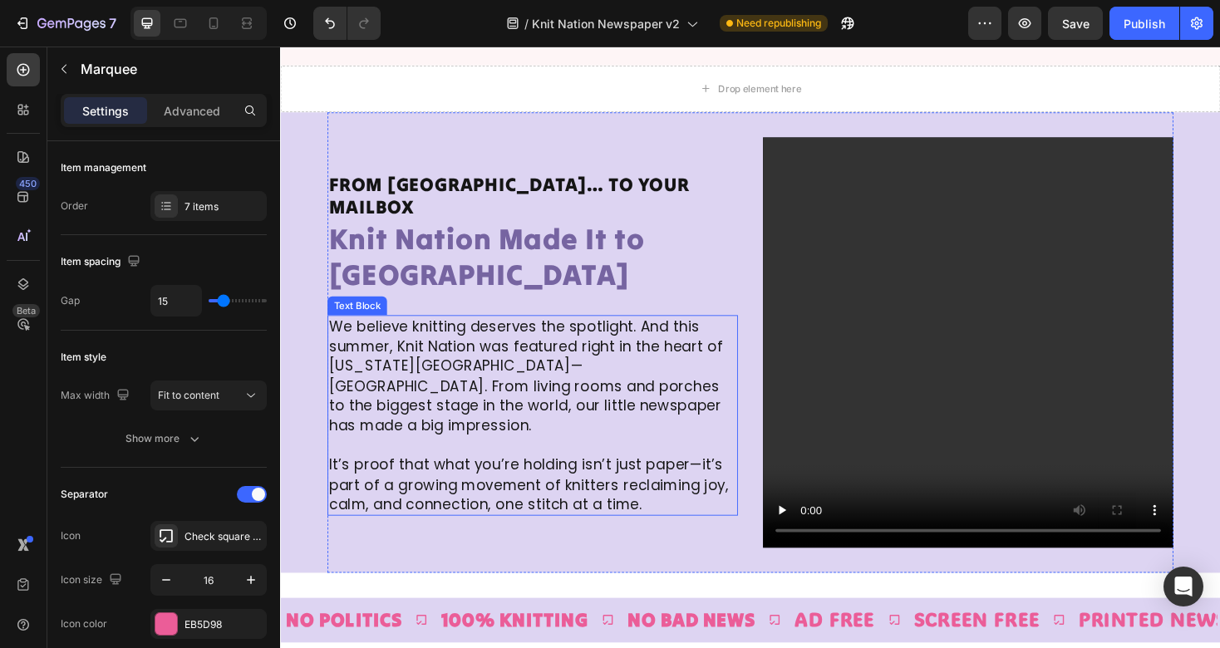
scroll to position [4009, 0]
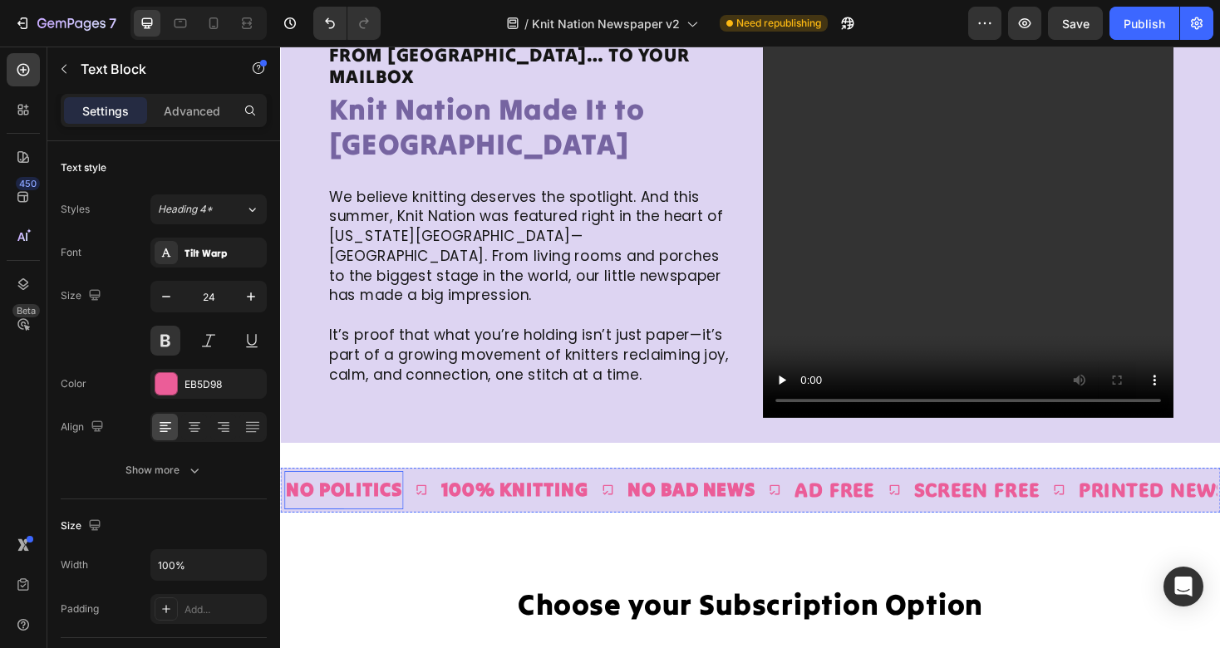
click at [290, 499] on div "NO Politics Text Block" at bounding box center [347, 517] width 126 height 41
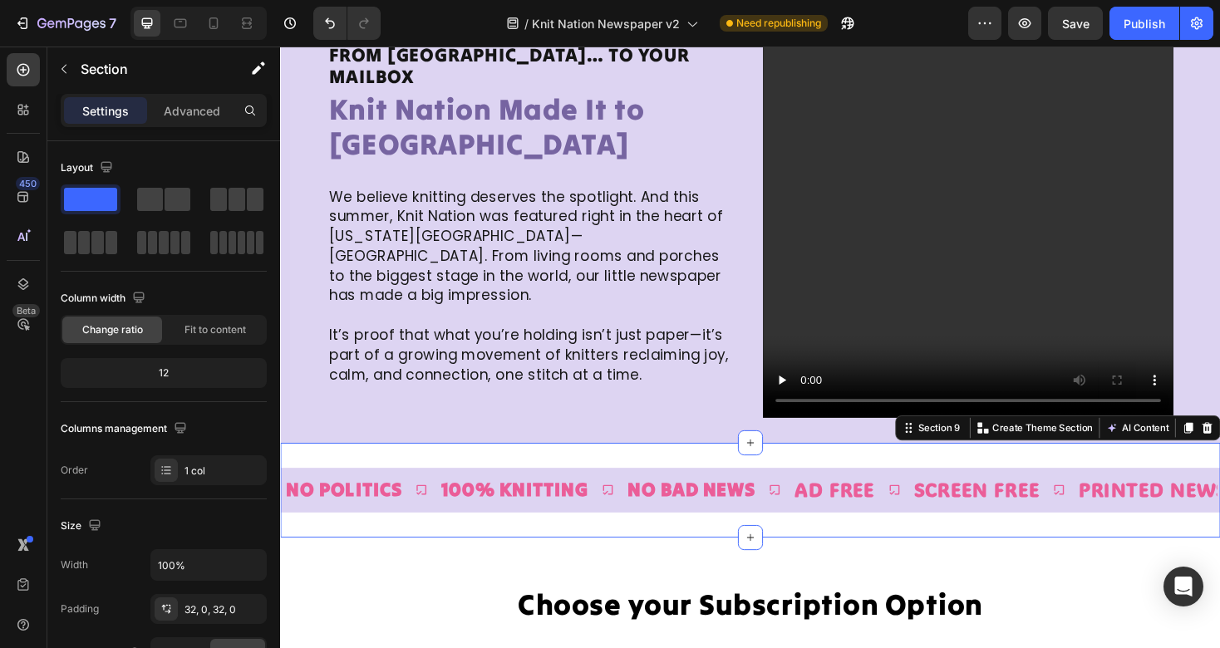
click at [480, 475] on div "NO Politics Text Block 100% Knitting Text Block No Bad News Text Block AD Free …" at bounding box center [778, 517] width 997 height 101
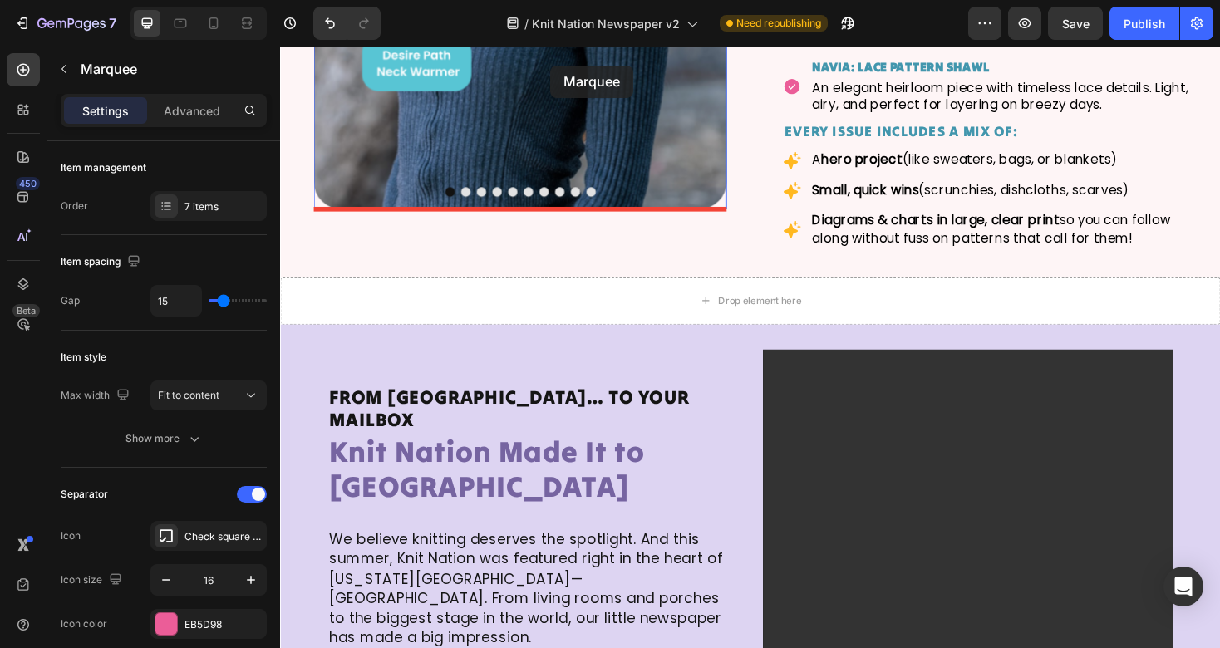
scroll to position [3640, 0]
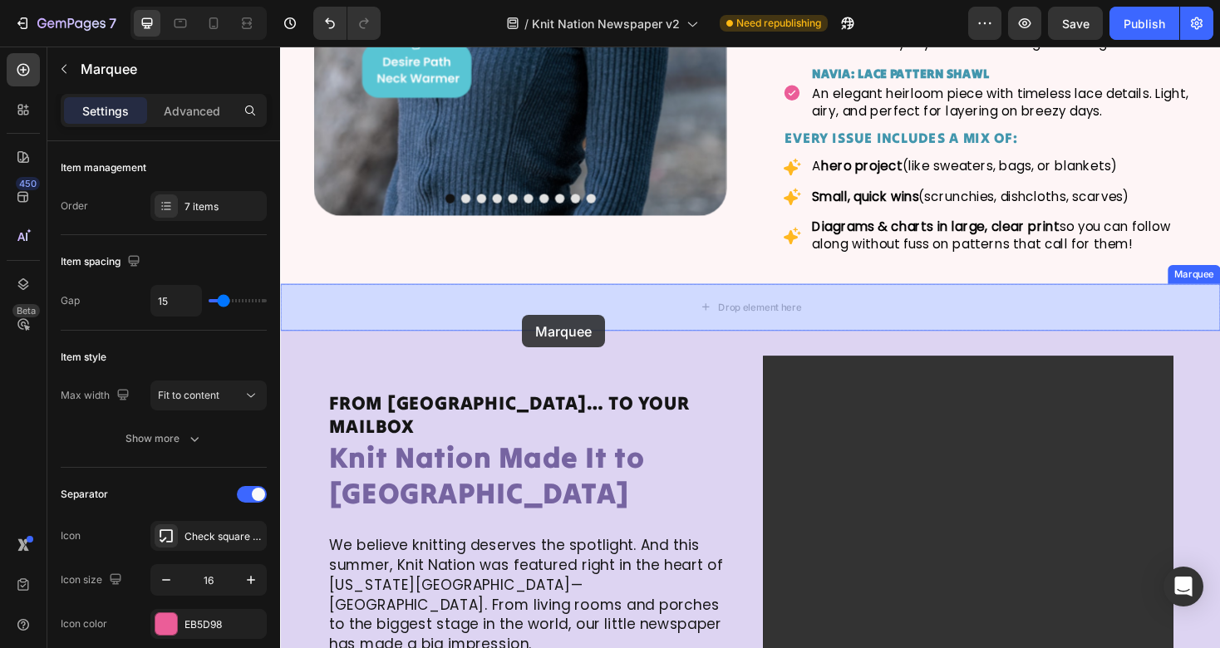
drag, startPoint x: 421, startPoint y: 499, endPoint x: 537, endPoint y: 332, distance: 203.1
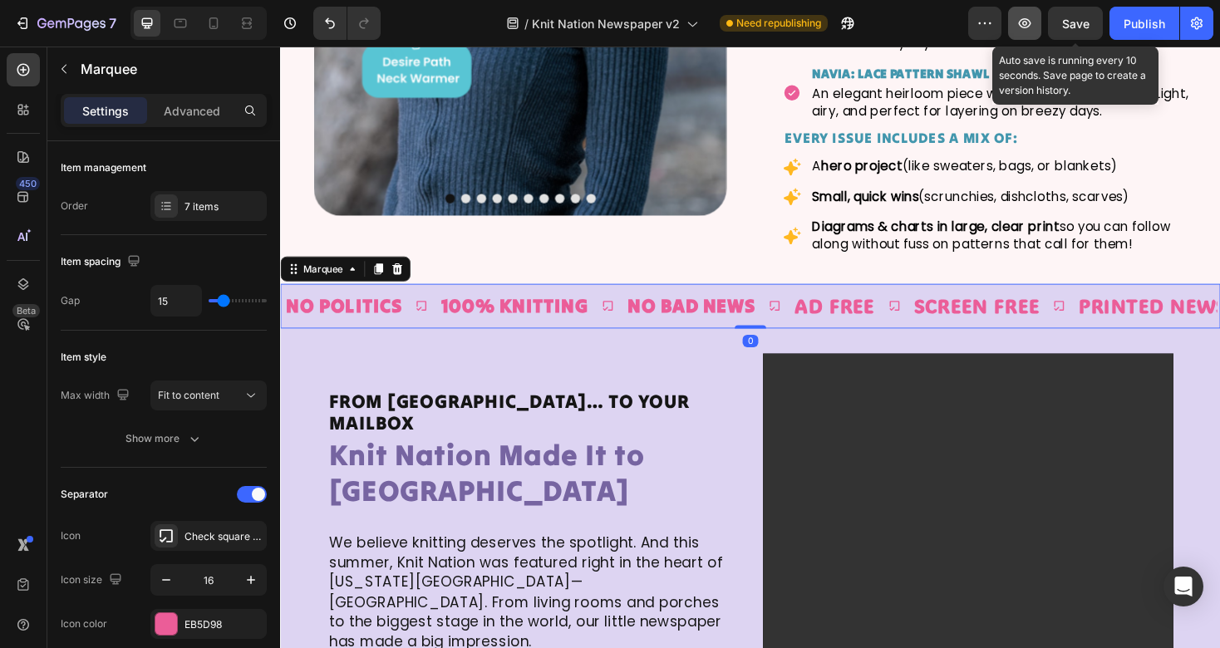
click at [1028, 25] on icon "button" at bounding box center [1024, 23] width 17 height 17
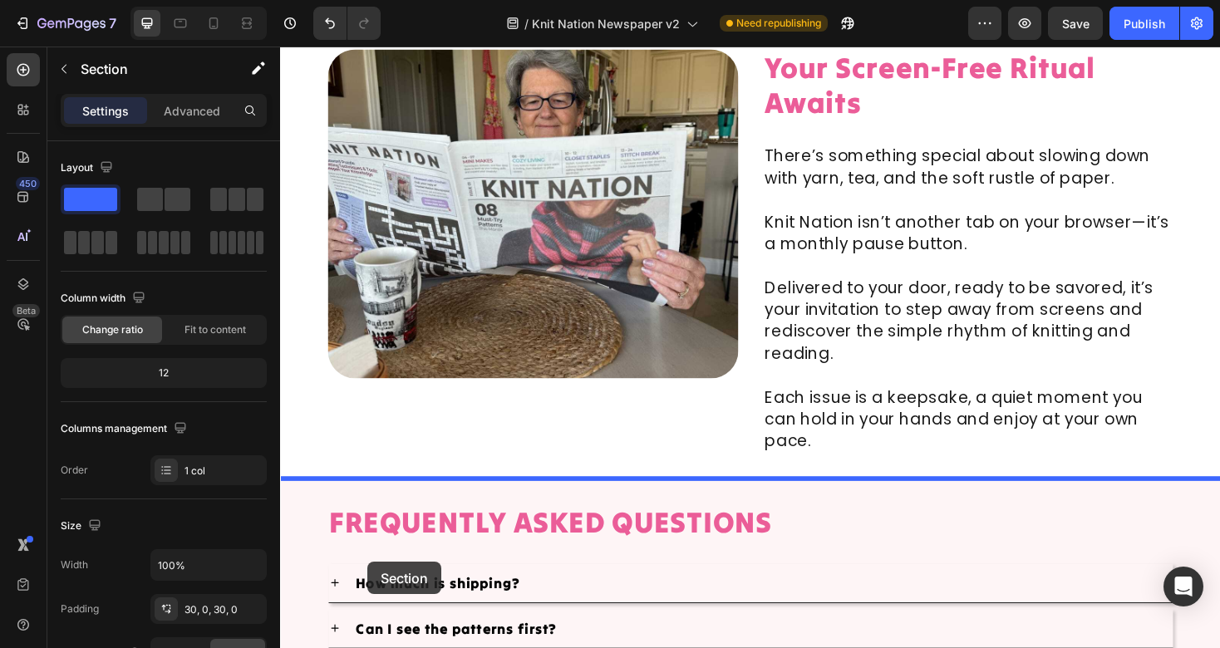
scroll to position [5699, 0]
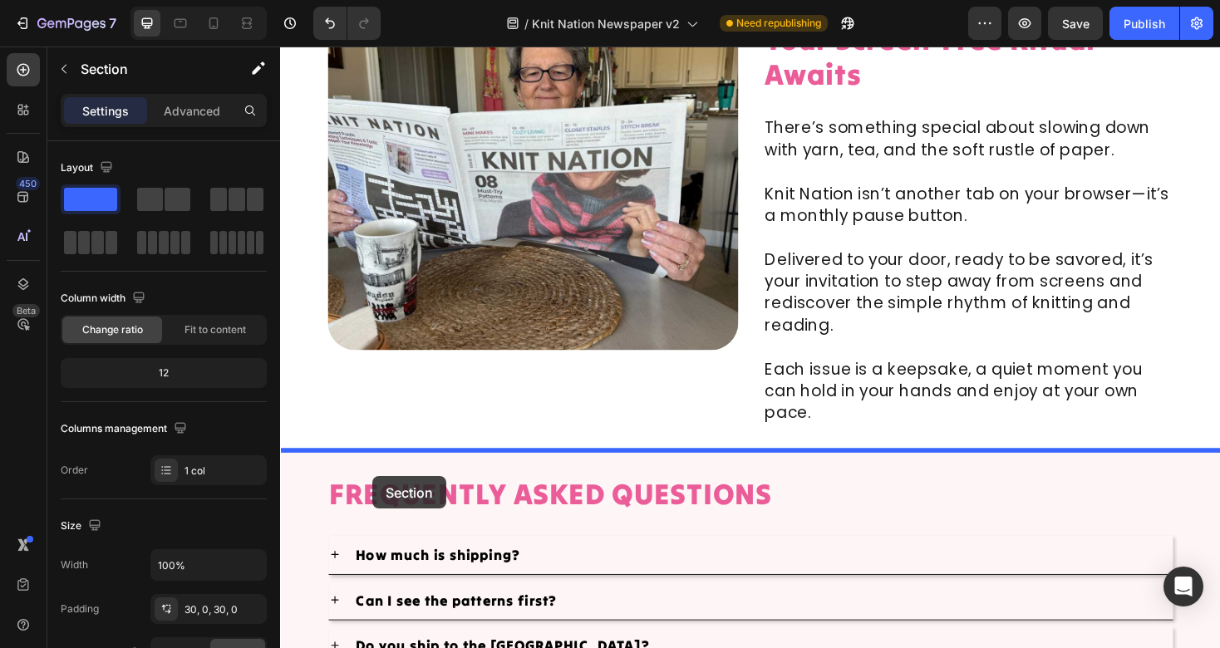
drag, startPoint x: 318, startPoint y: 262, endPoint x: 378, endPoint y: 504, distance: 249.2
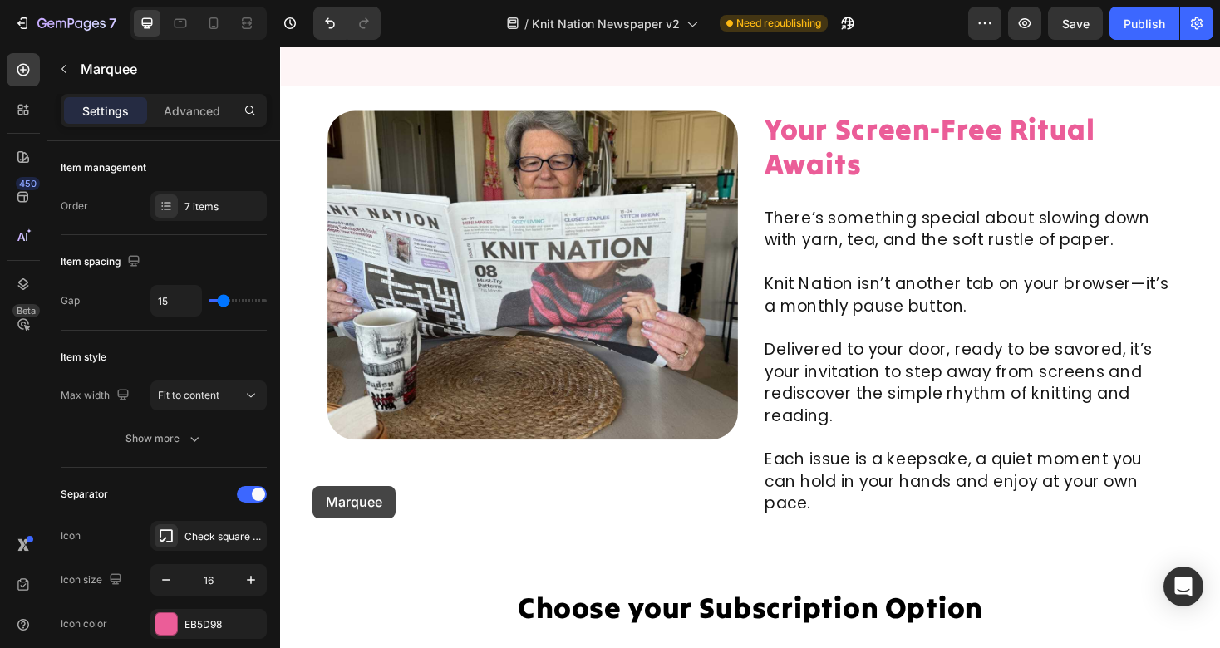
scroll to position [5437, 0]
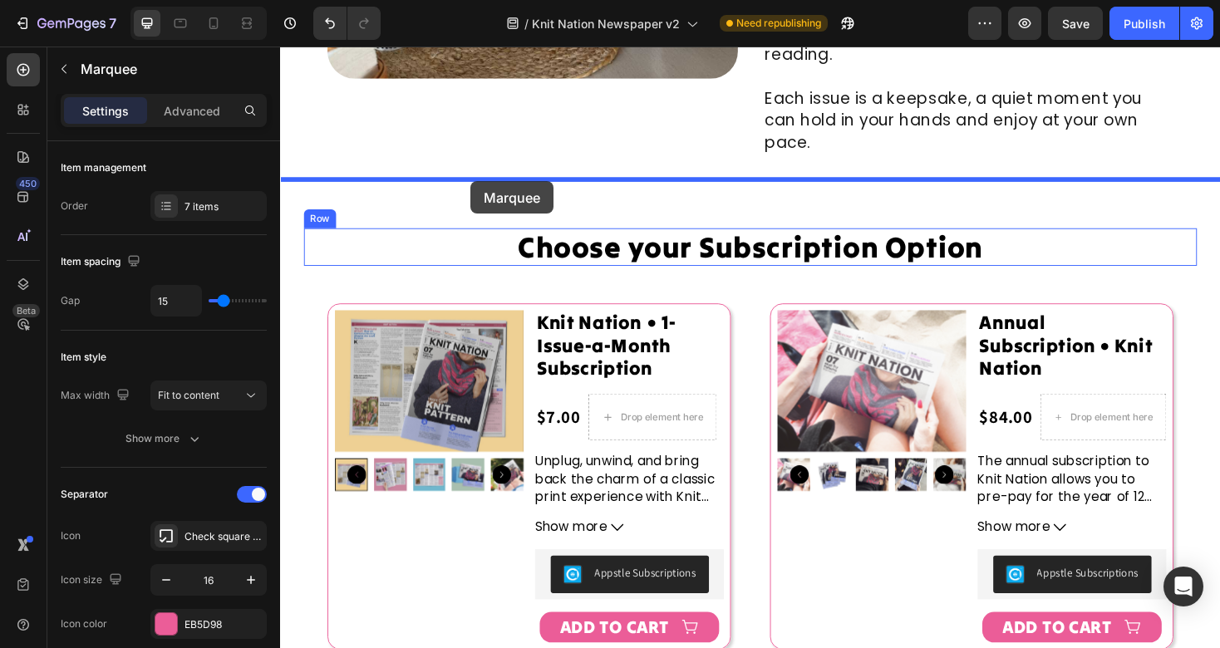
drag, startPoint x: 286, startPoint y: 327, endPoint x: 482, endPoint y: 189, distance: 239.3
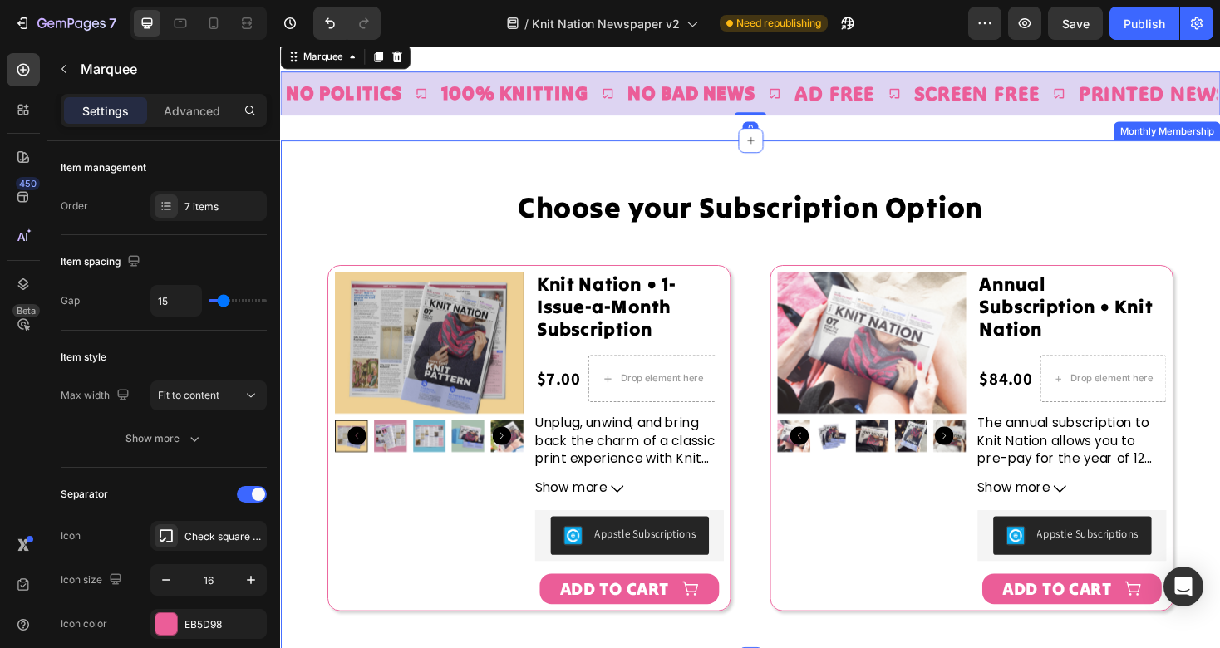
scroll to position [5593, 0]
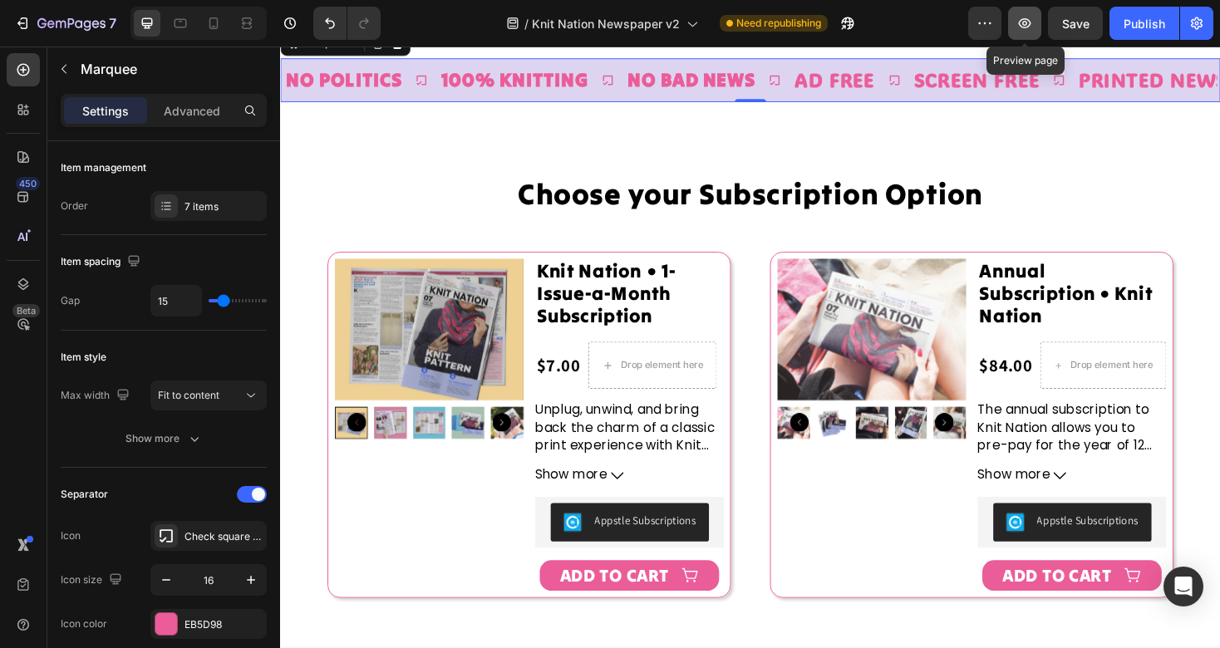
click at [1036, 31] on button "button" at bounding box center [1024, 23] width 33 height 33
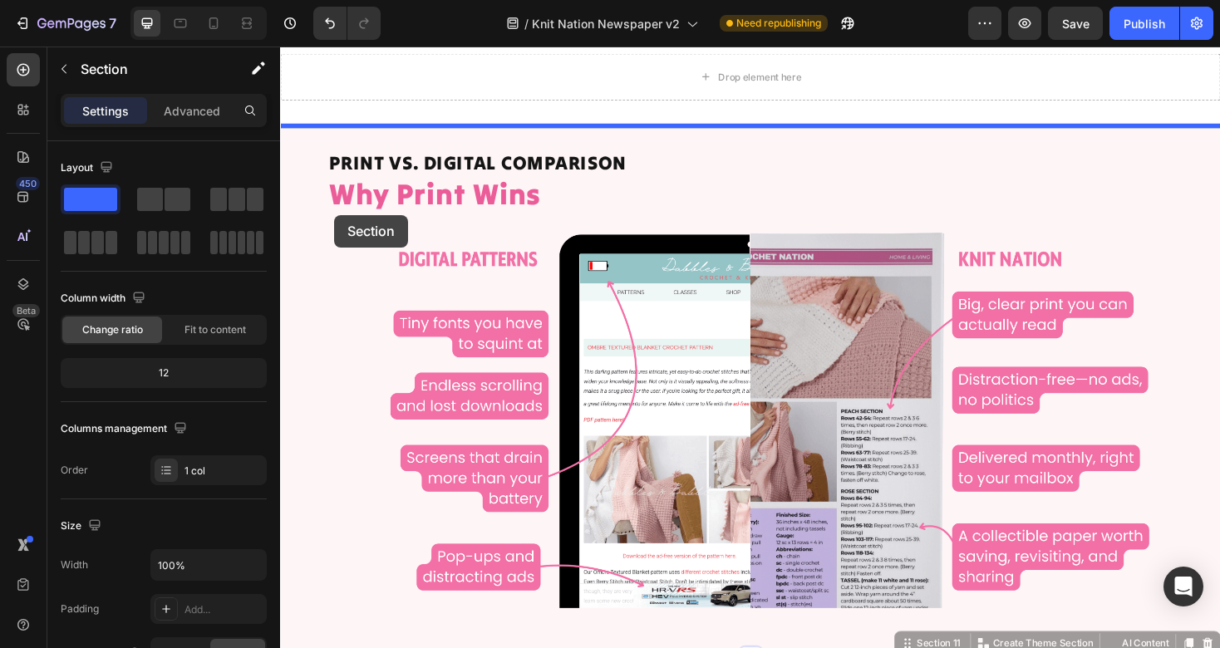
scroll to position [4429, 0]
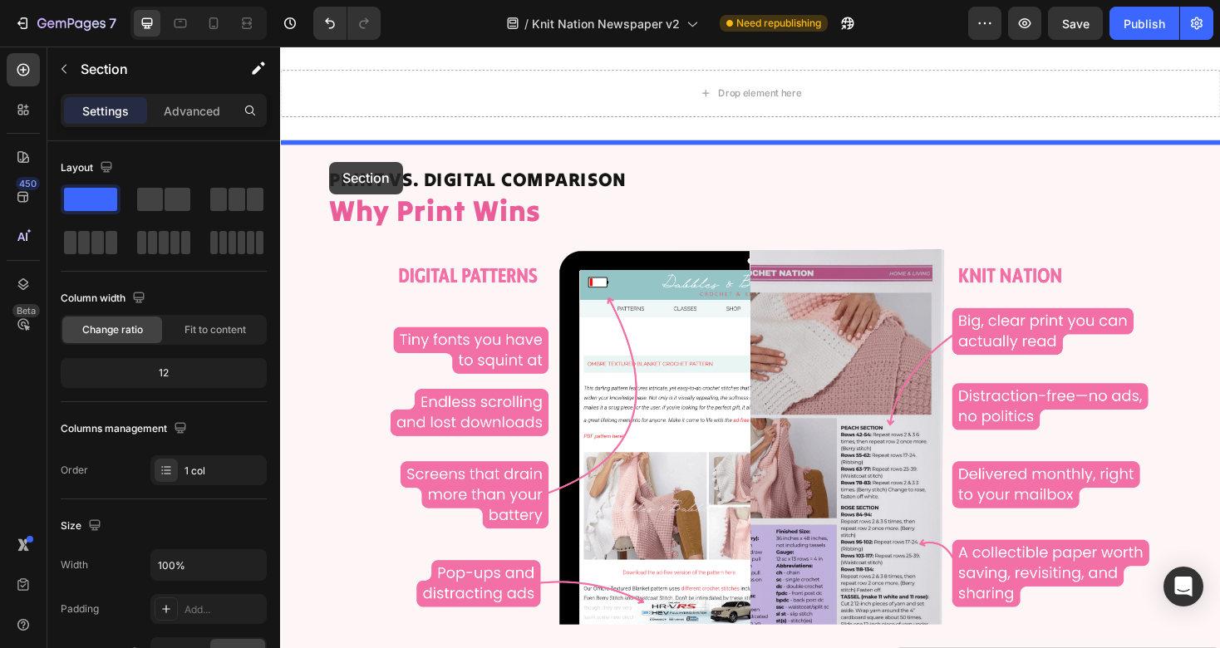
drag, startPoint x: 304, startPoint y: 310, endPoint x: 332, endPoint y: 169, distance: 144.1
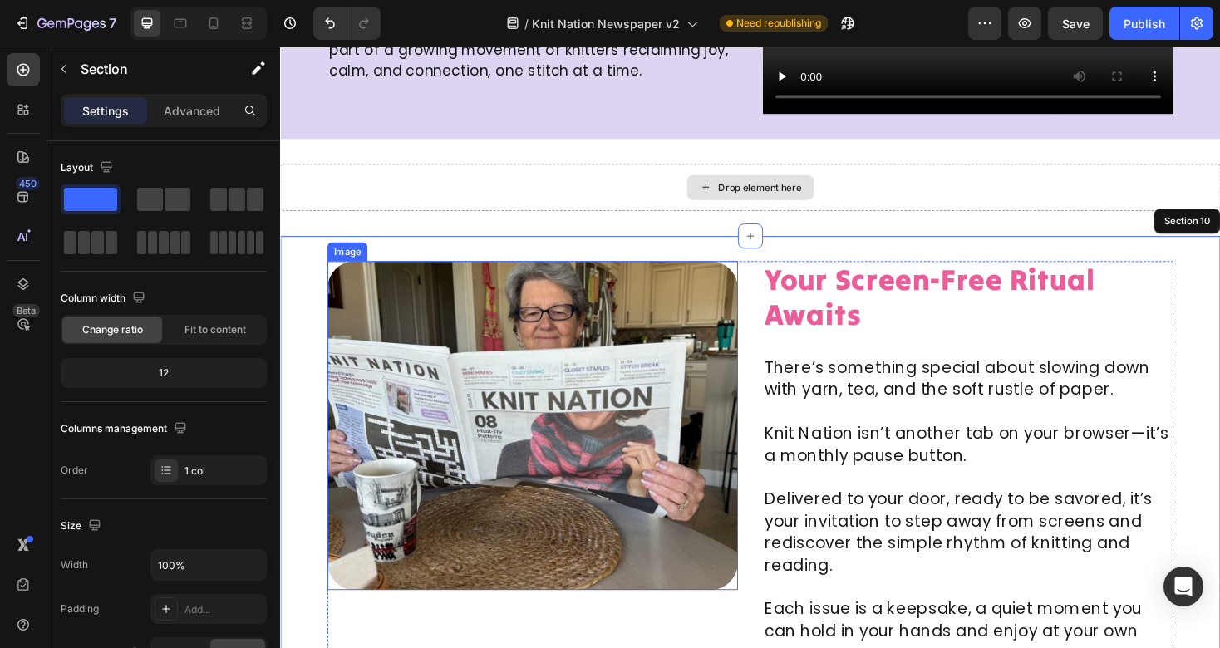
scroll to position [4310, 0]
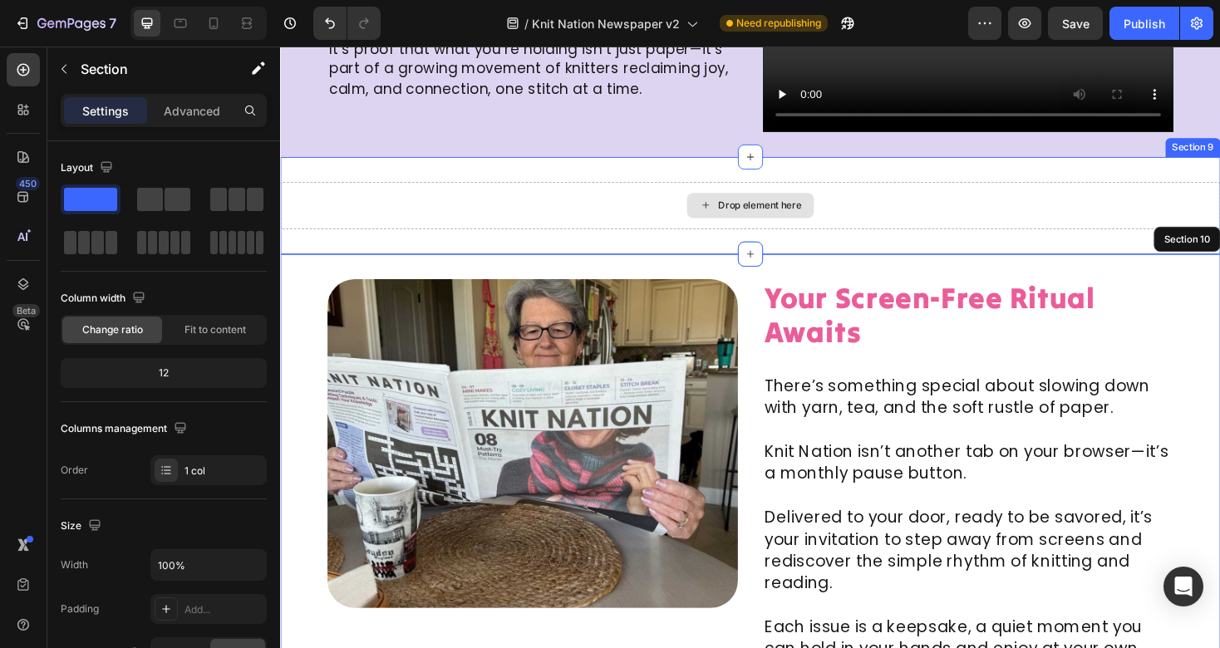
click at [966, 213] on div "Drop element here" at bounding box center [778, 215] width 997 height 50
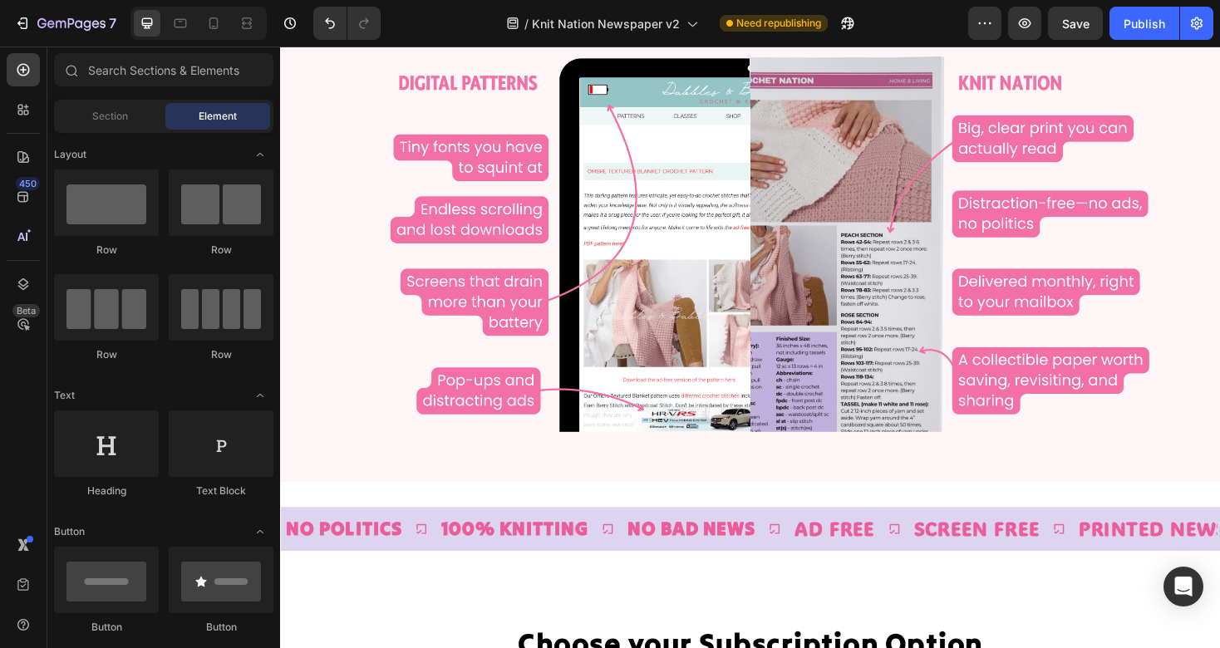
scroll to position [4947, 0]
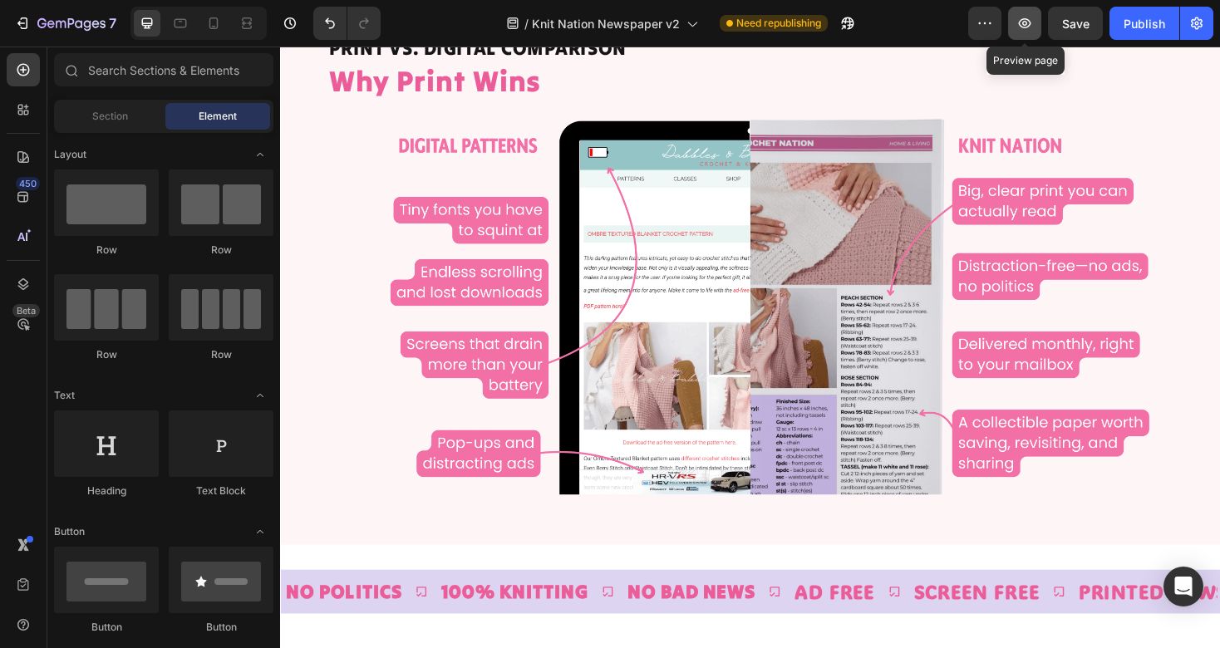
click at [1029, 22] on icon "button" at bounding box center [1024, 23] width 17 height 17
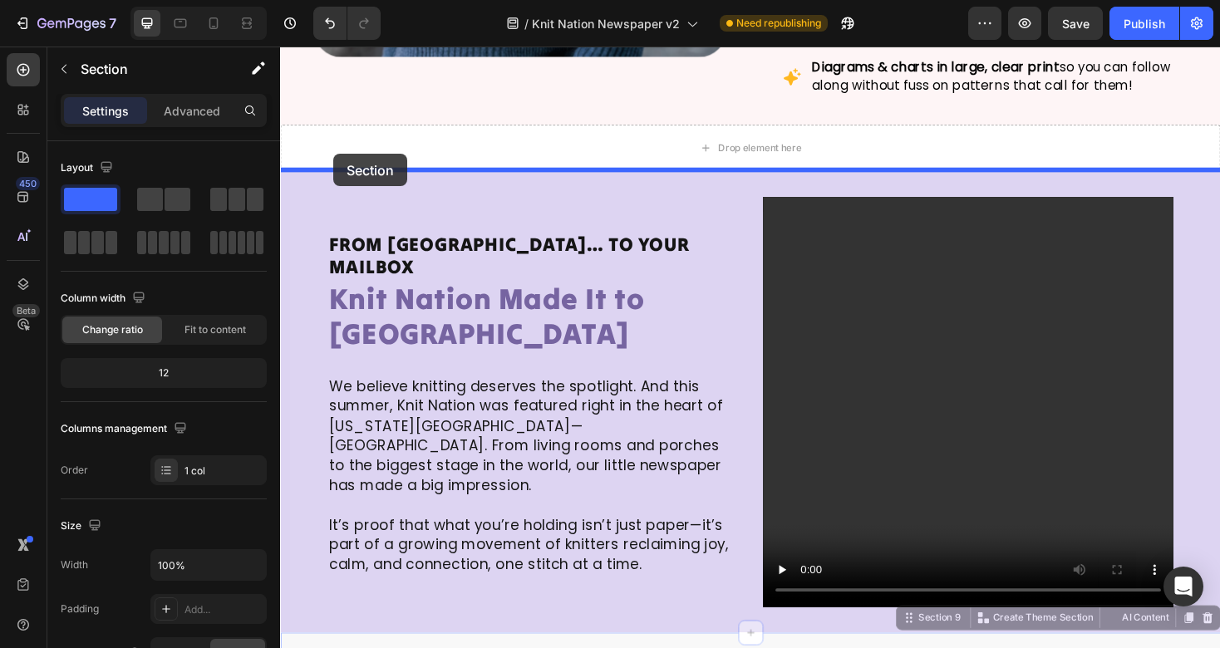
scroll to position [3771, 0]
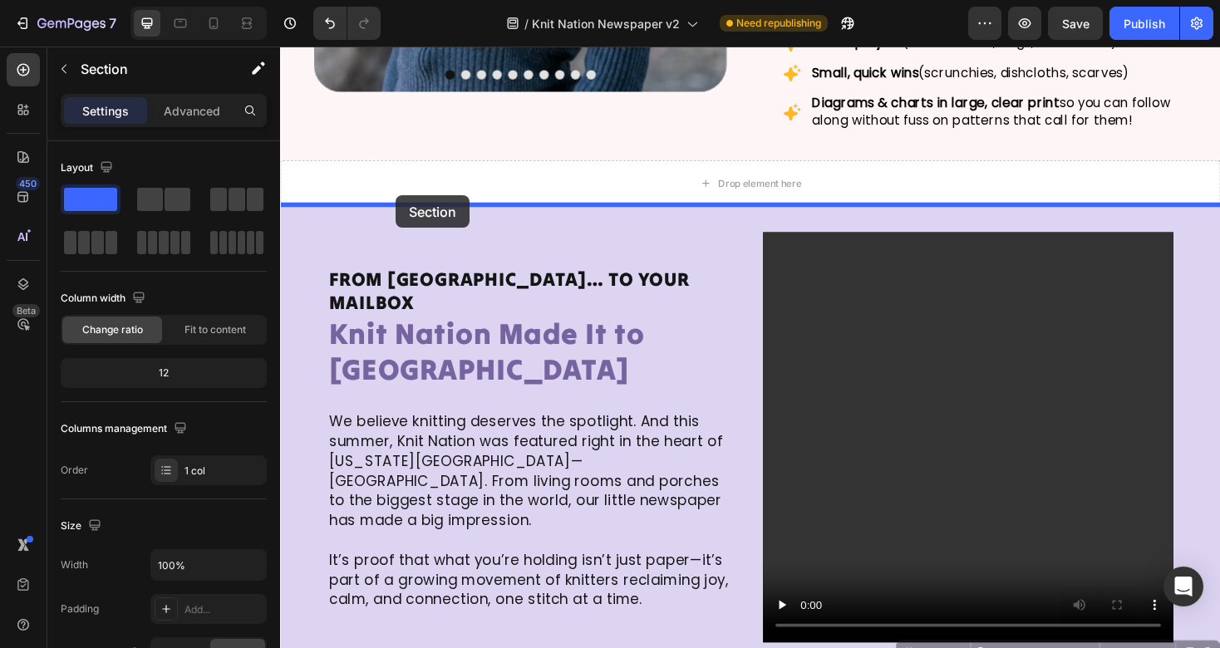
drag, startPoint x: 298, startPoint y: 347, endPoint x: 402, endPoint y: 204, distance: 176.0
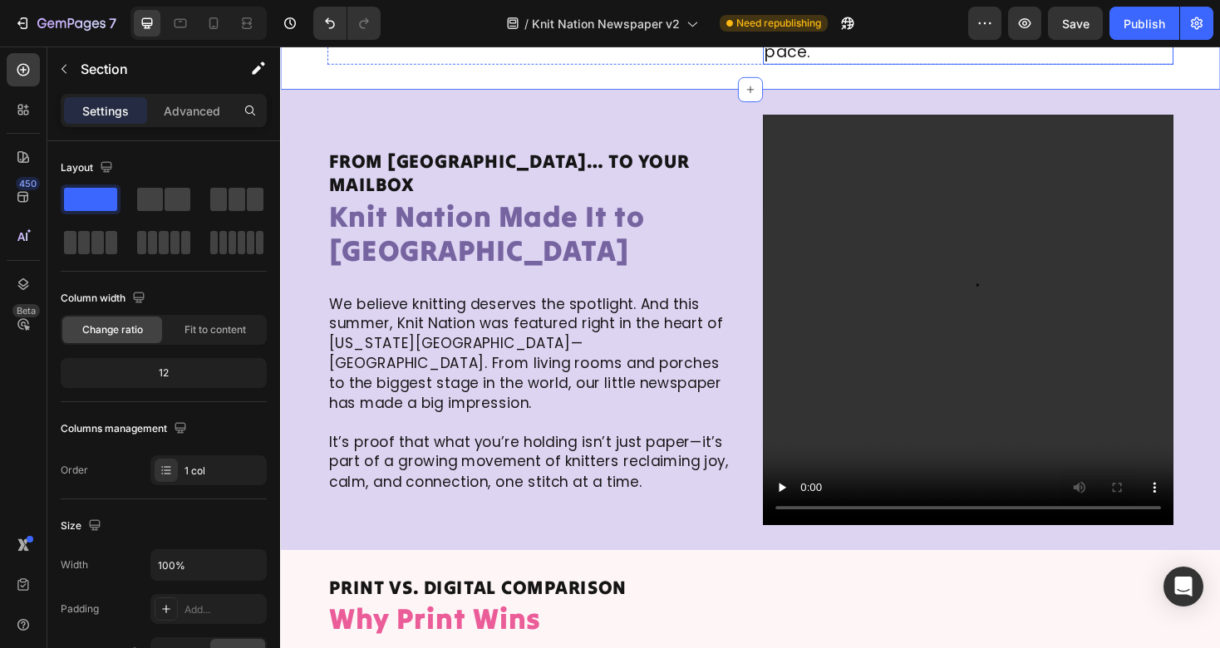
scroll to position [4452, 0]
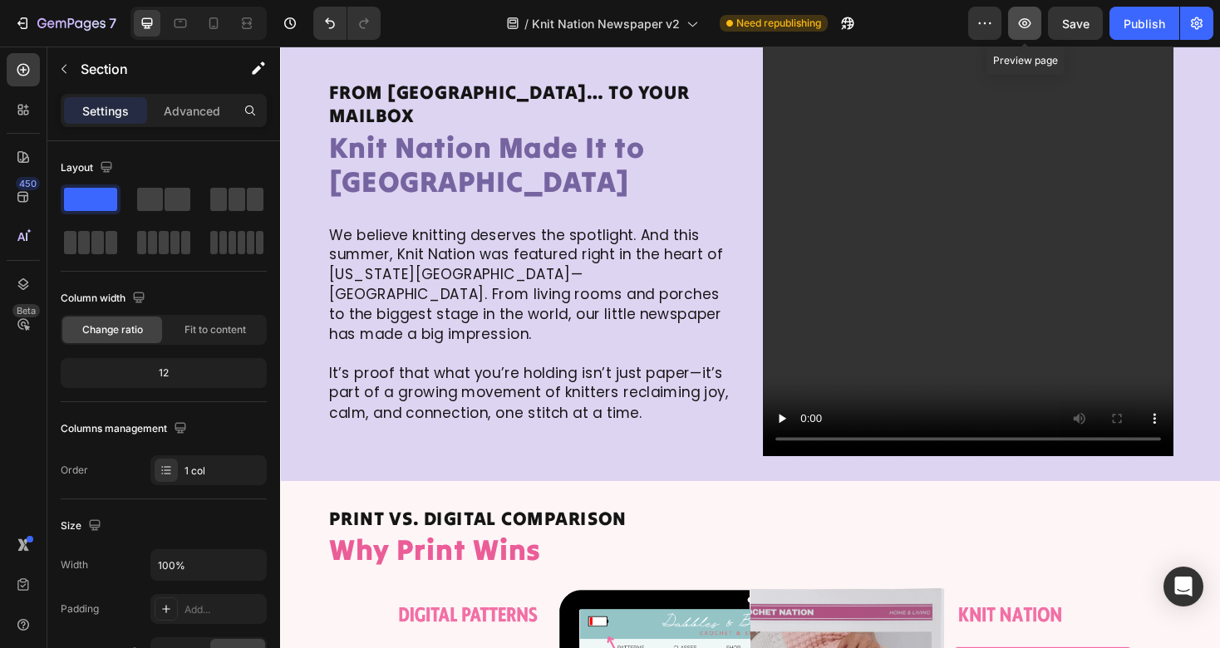
click at [1037, 28] on button "button" at bounding box center [1024, 23] width 33 height 33
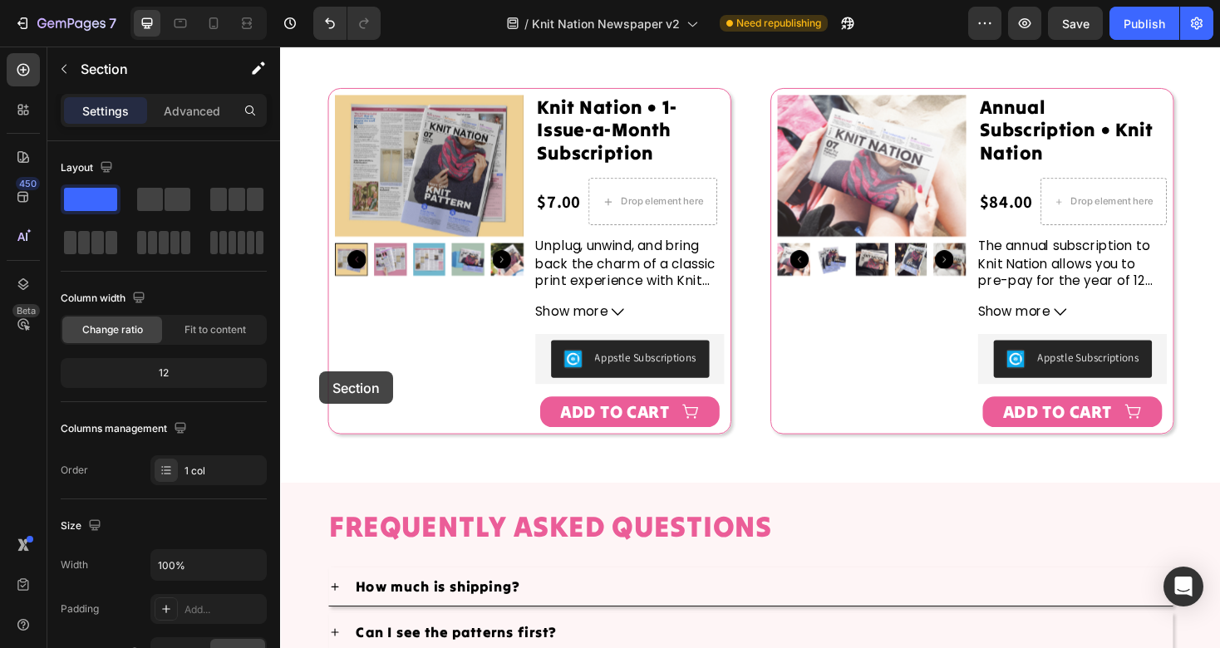
scroll to position [5775, 0]
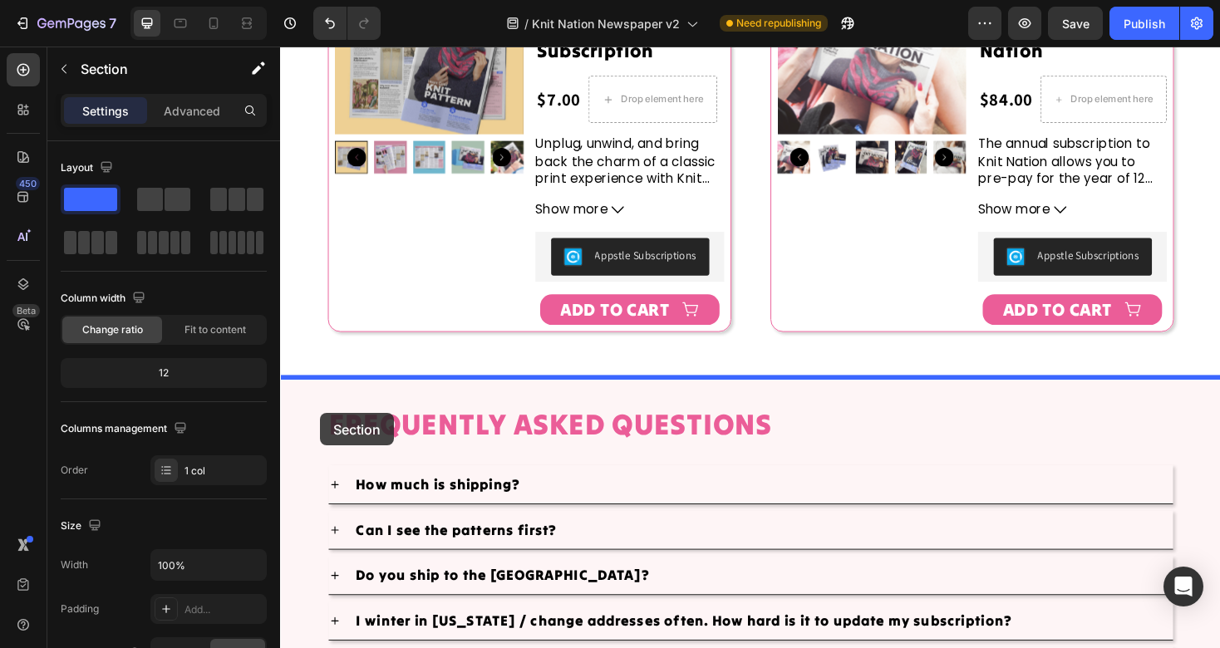
drag, startPoint x: 306, startPoint y: 216, endPoint x: 322, endPoint y: 435, distance: 219.2
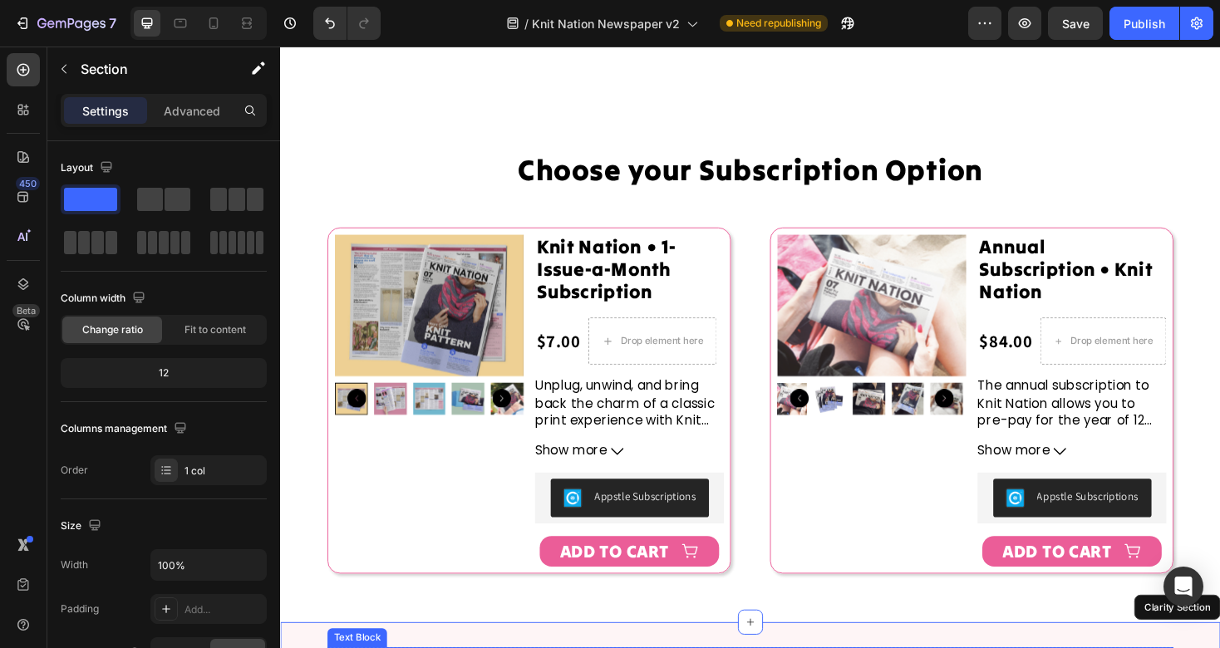
scroll to position [4806, 0]
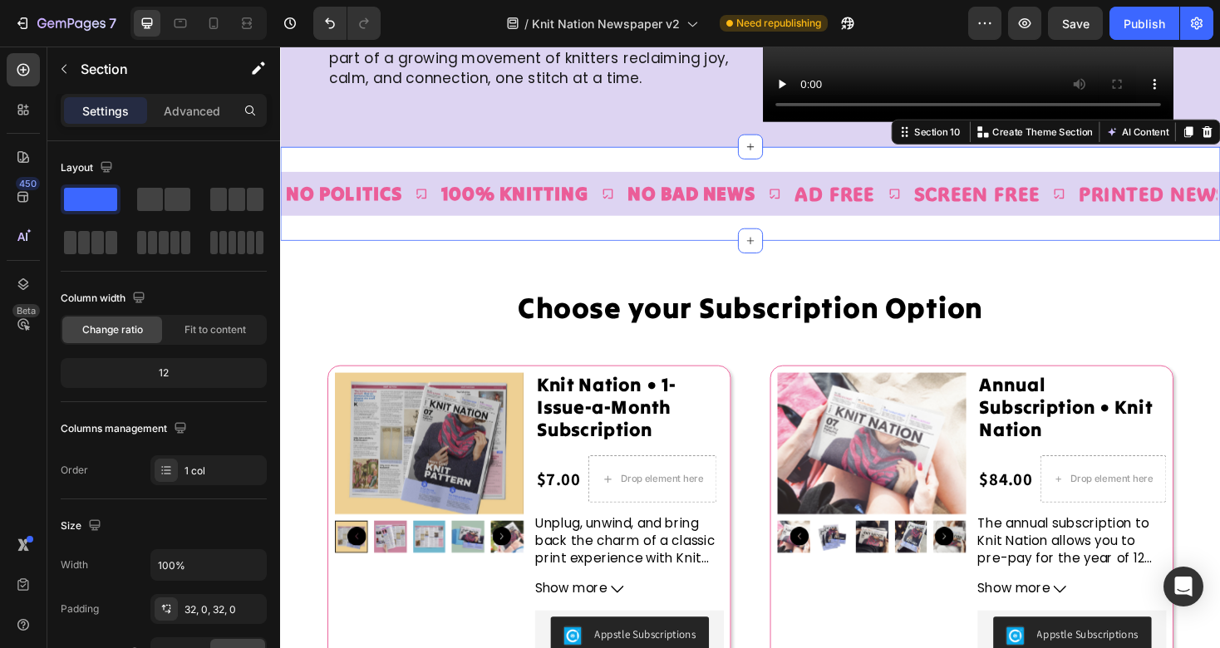
click at [485, 167] on div "NO Politics Text Block 100% Knitting Text Block No Bad News Text Block AD Free …" at bounding box center [778, 203] width 997 height 101
click at [529, 169] on div "NO Politics Text Block 100% Knitting Text Block No Bad News Text Block AD Free …" at bounding box center [778, 203] width 997 height 101
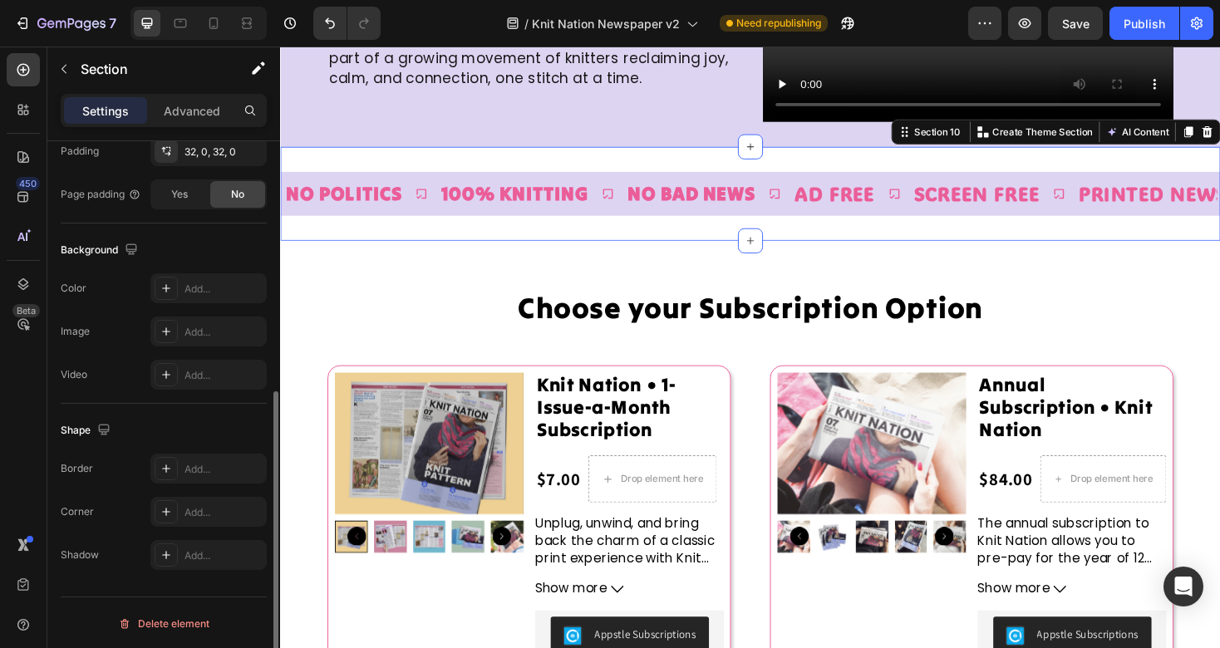
scroll to position [460, 0]
click at [465, 176] on div "NO Politics Text Block 100% Knitting Text Block No Bad News Text Block AD Free …" at bounding box center [778, 203] width 997 height 101
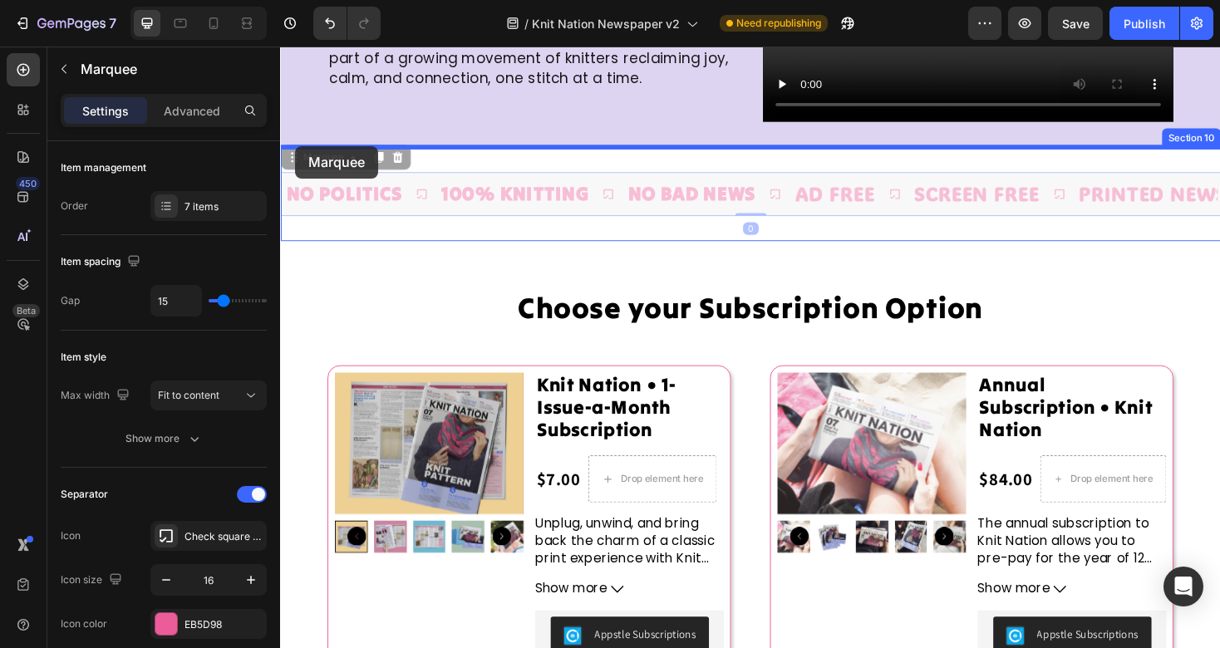
drag, startPoint x: 296, startPoint y: 181, endPoint x: 296, endPoint y: 152, distance: 29.1
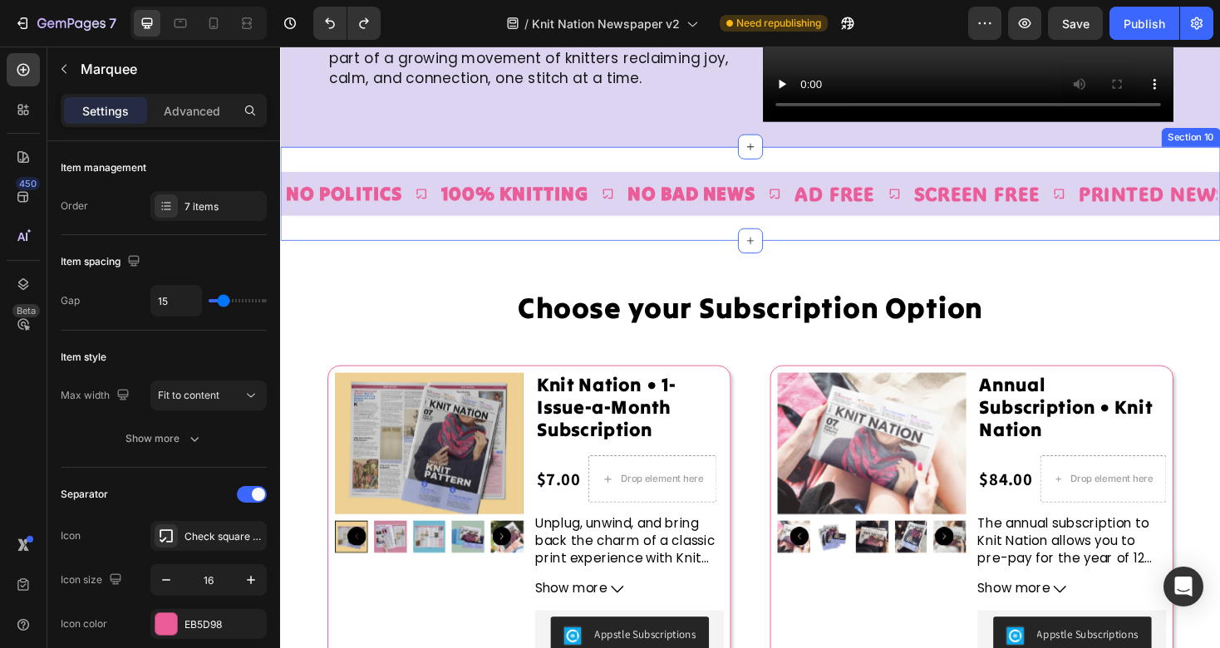
click at [332, 165] on div "NO Politics Text Block 100% Knitting Text Block No Bad News Text Block AD Free …" at bounding box center [778, 203] width 997 height 101
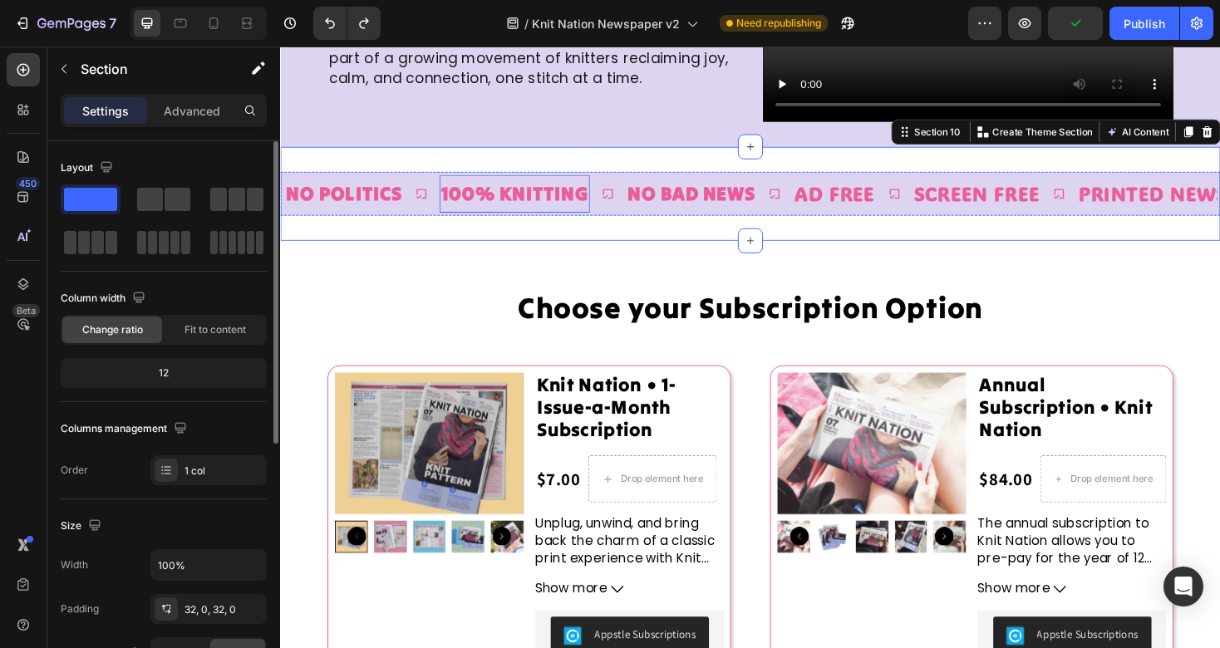
click at [493, 194] on p "100% Knitting" at bounding box center [528, 203] width 156 height 24
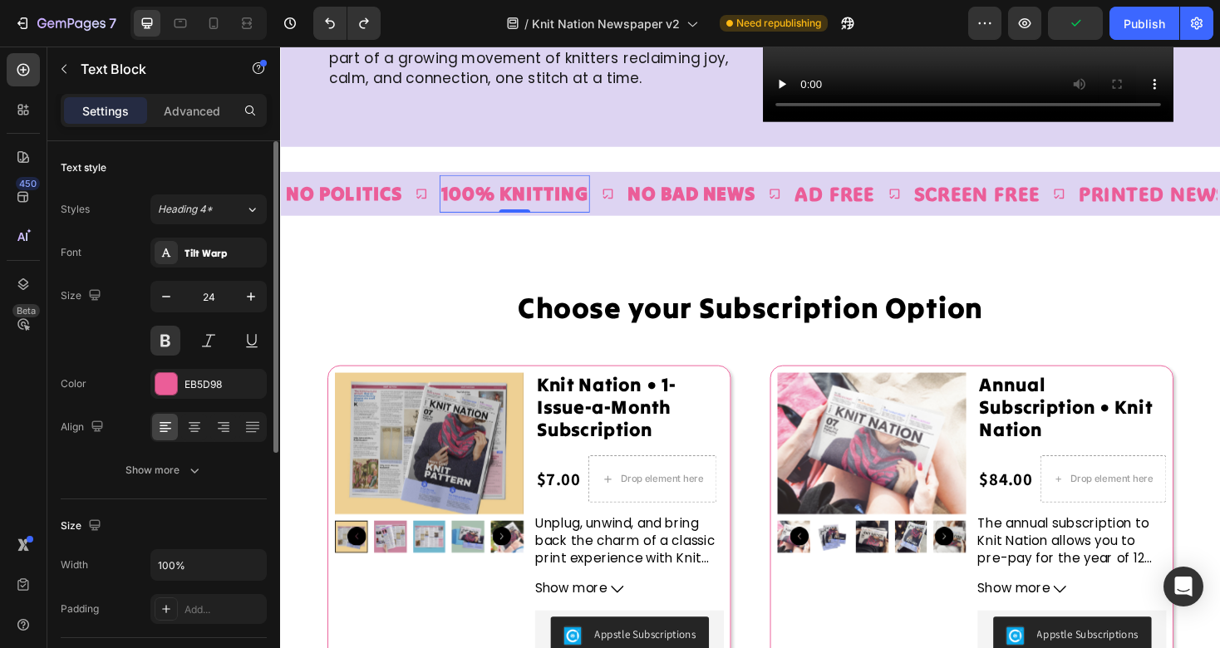
click at [380, 186] on div "NO Politics Text Block" at bounding box center [347, 203] width 126 height 41
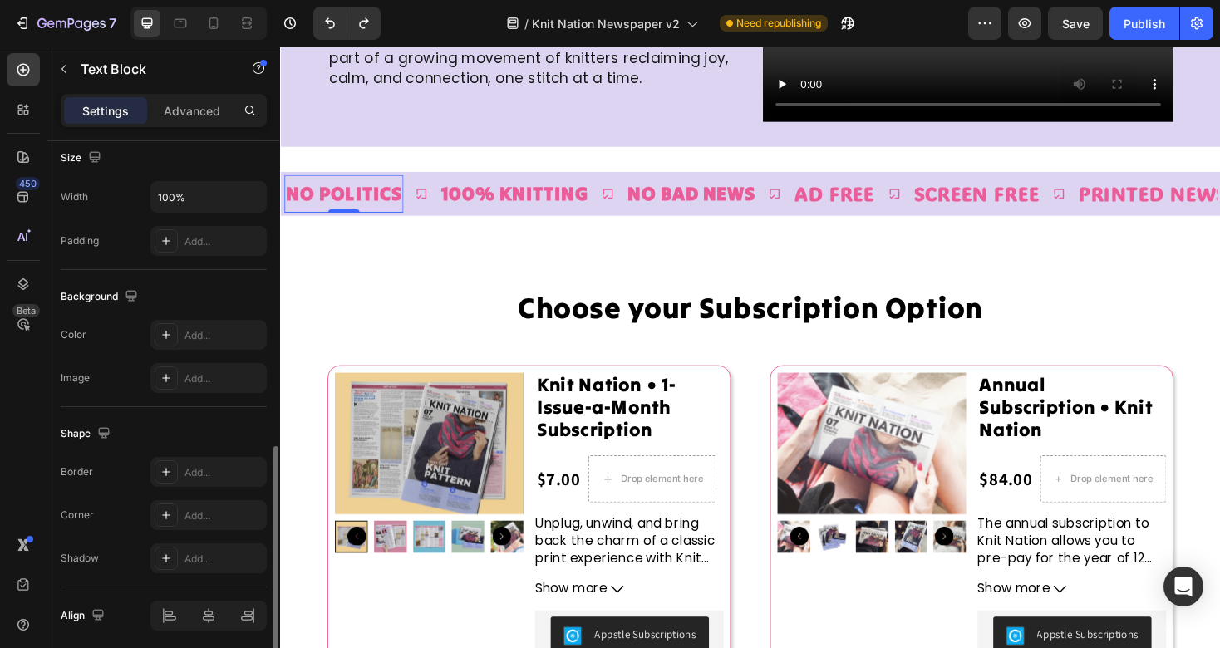
scroll to position [431, 0]
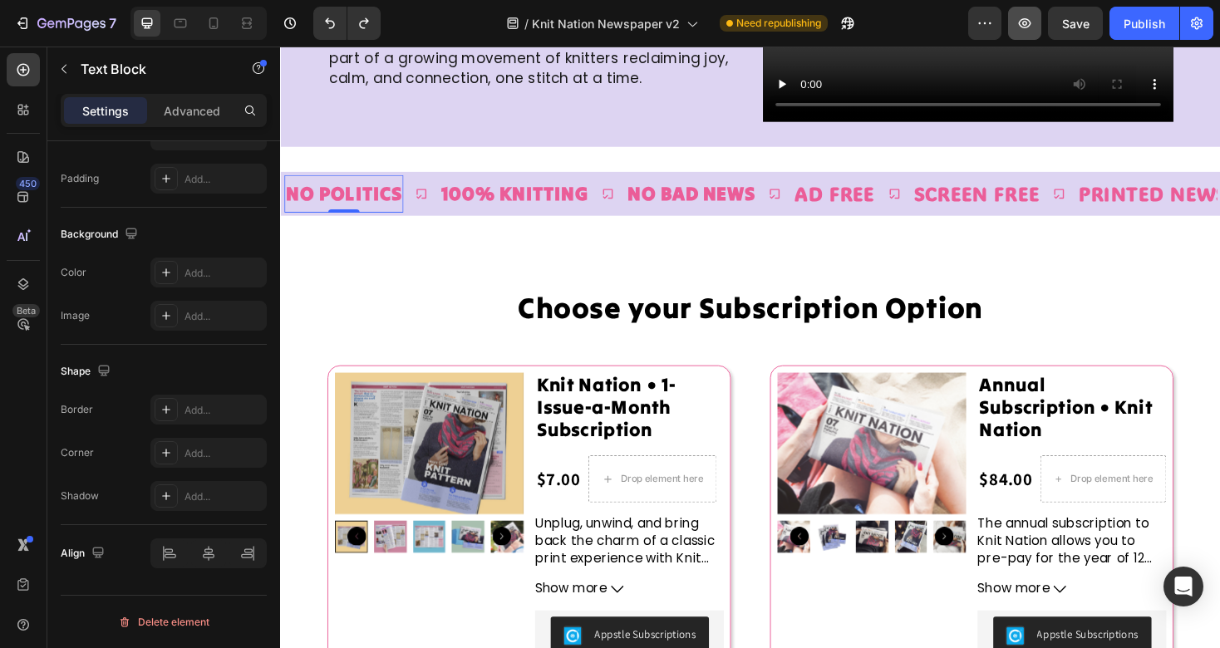
click at [1037, 18] on button "button" at bounding box center [1024, 23] width 33 height 33
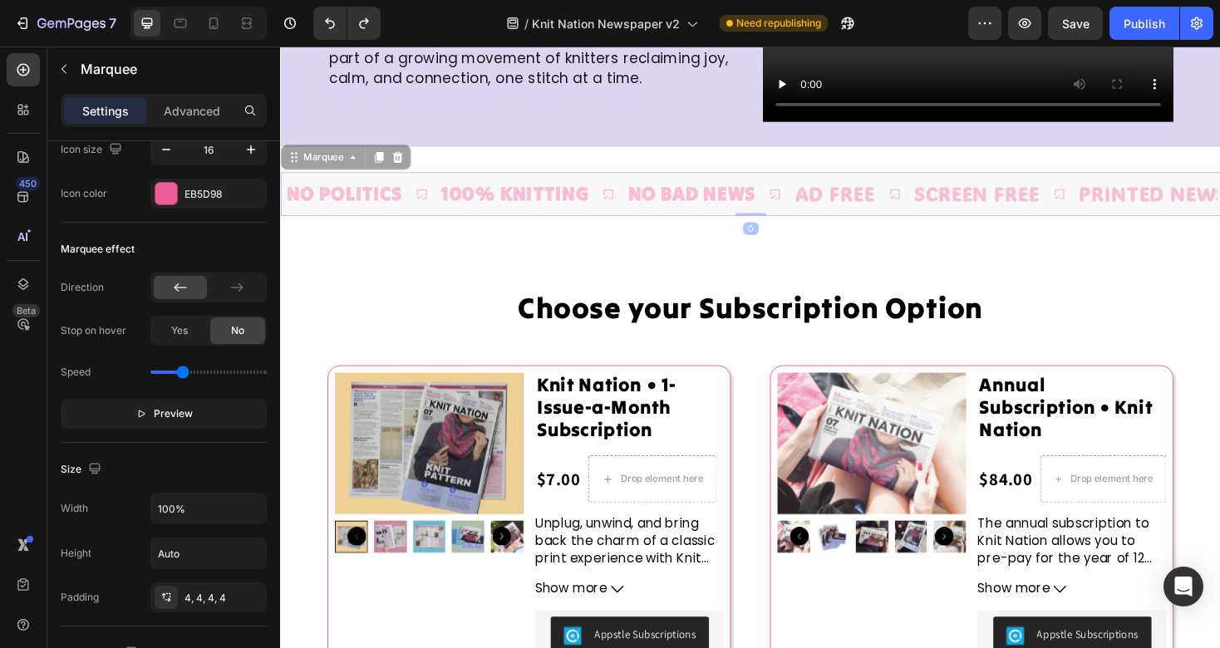
scroll to position [0, 0]
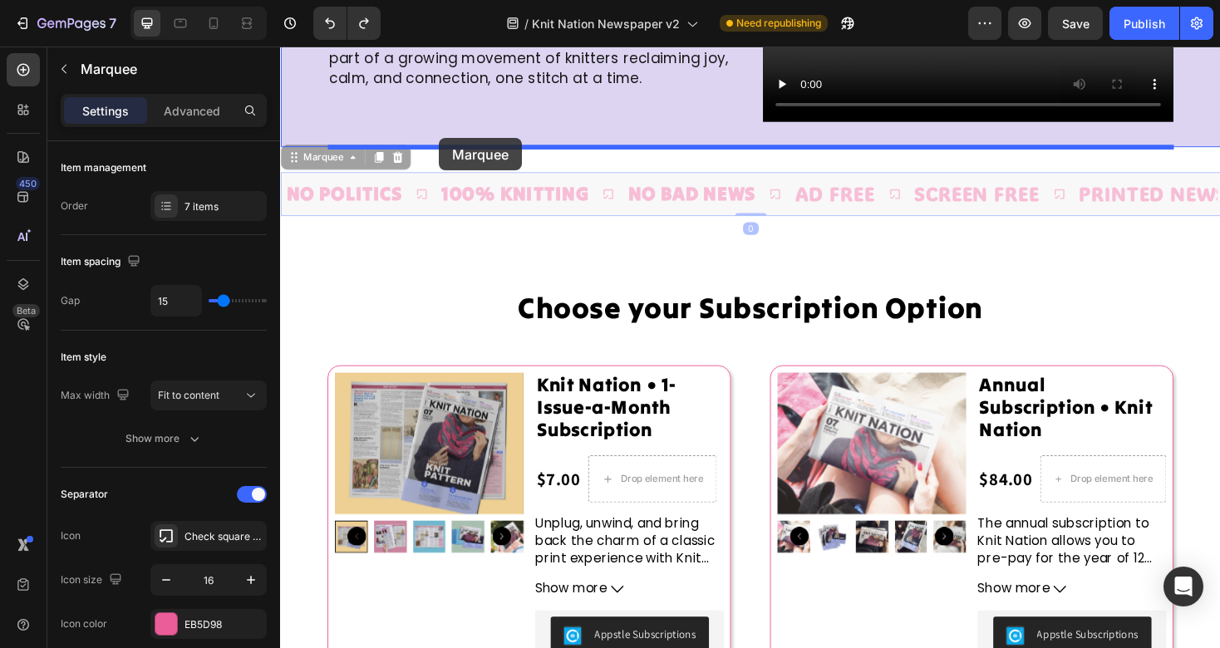
drag, startPoint x: 440, startPoint y: 188, endPoint x: 449, endPoint y: 144, distance: 45.0
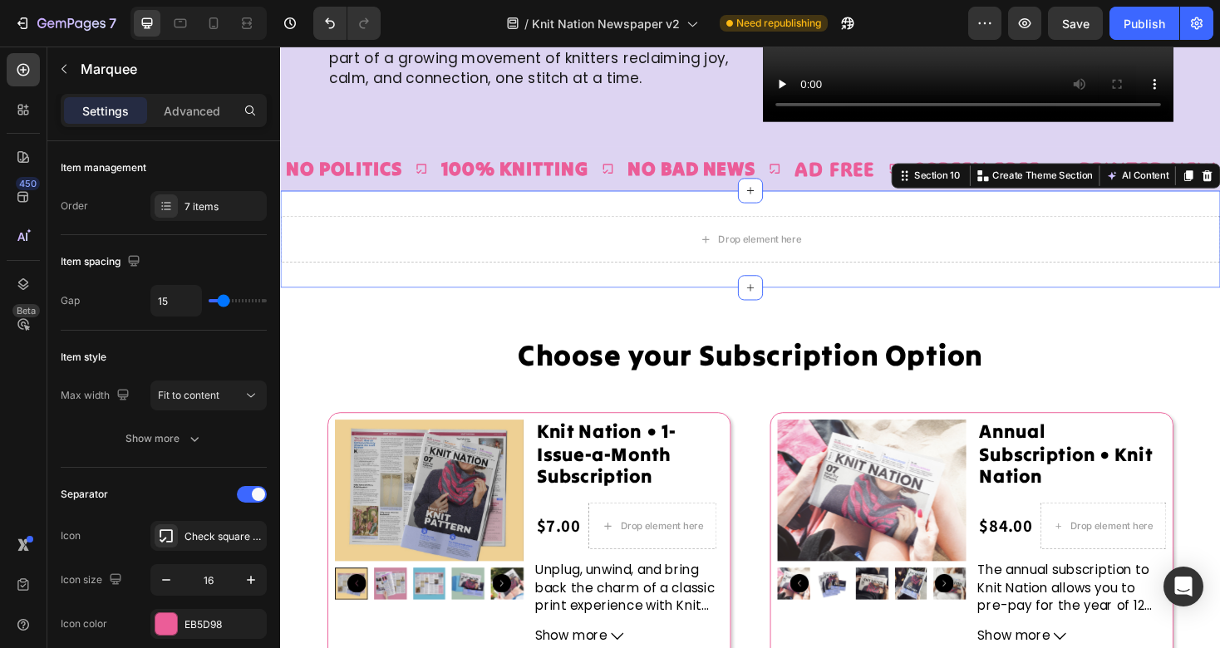
click at [1219, 219] on div "Drop element here Section 10 Create Theme Section AI Content Write with GemAI W…" at bounding box center [778, 250] width 997 height 103
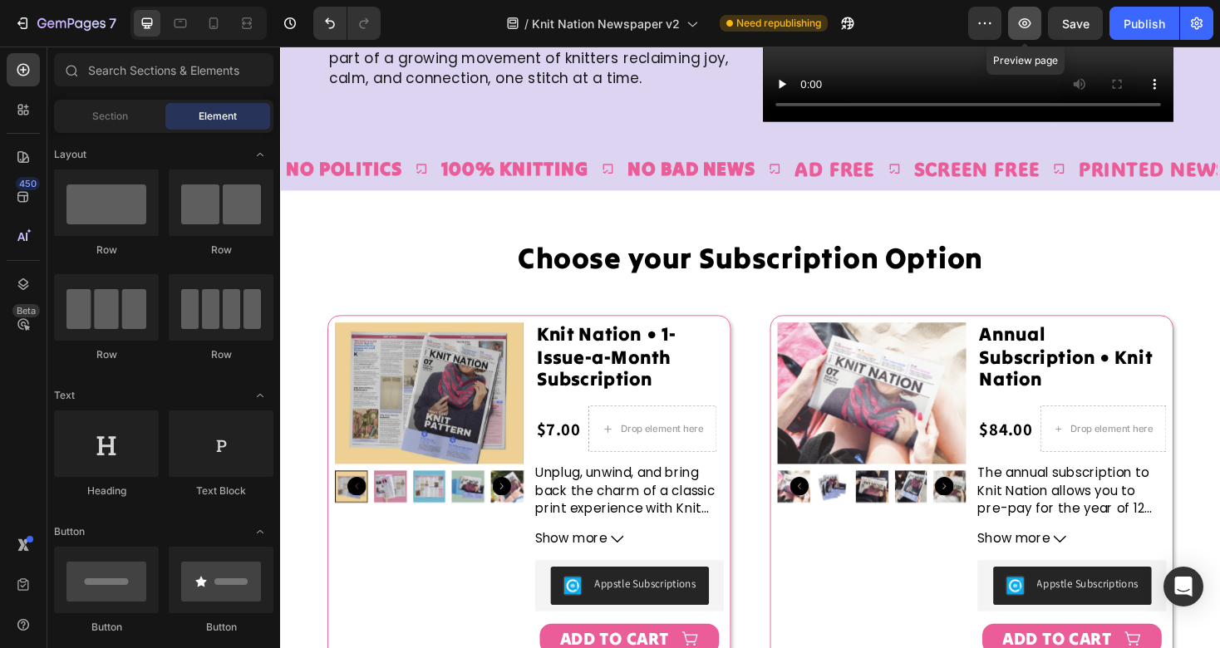
click at [1036, 26] on button "button" at bounding box center [1024, 23] width 33 height 33
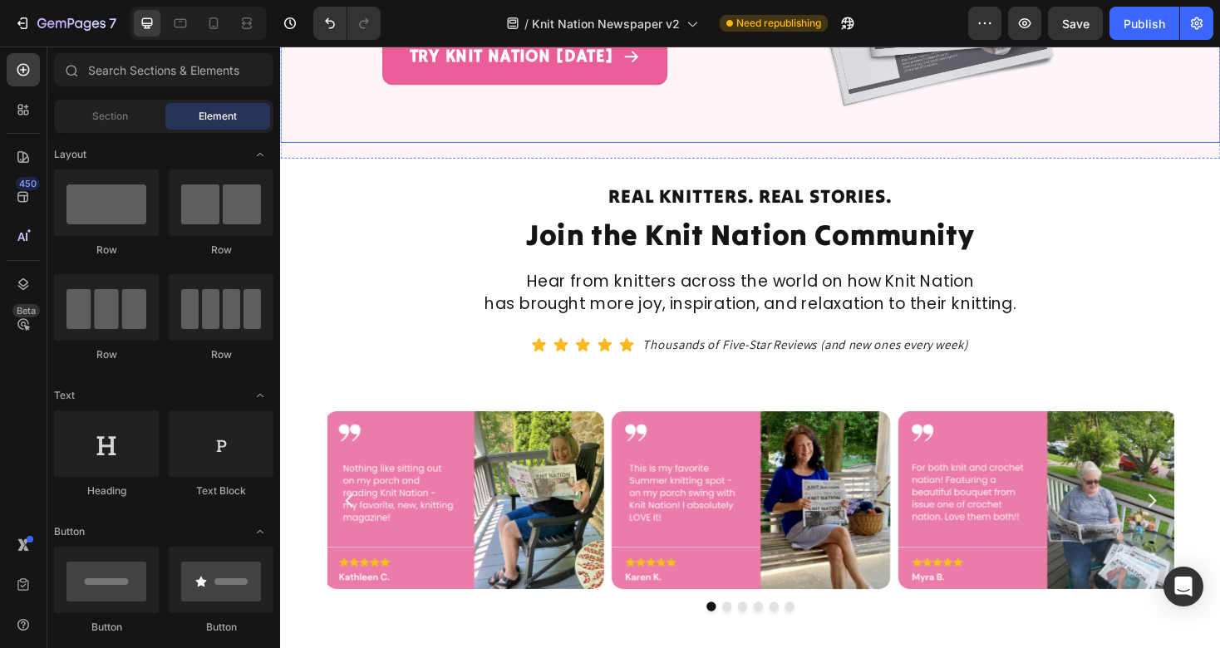
scroll to position [613, 0]
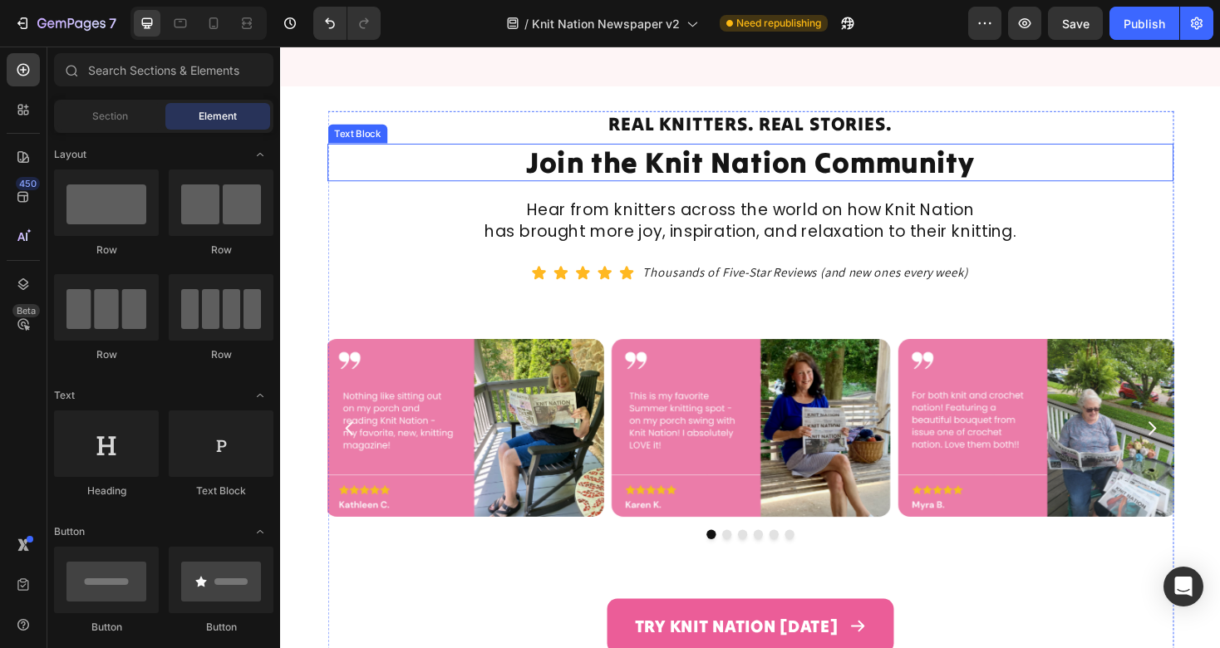
click at [769, 157] on p "Join the Knit Nation Community" at bounding box center [779, 169] width 894 height 37
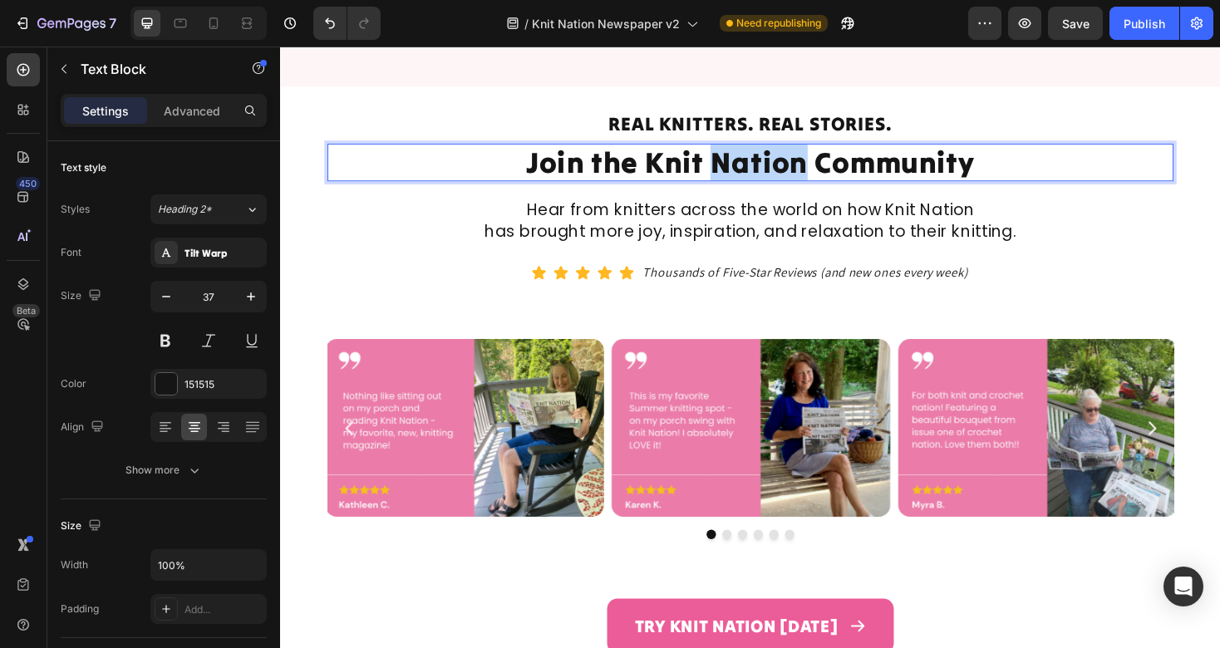
click at [769, 157] on p "Join the Knit Nation Community" at bounding box center [779, 169] width 894 height 37
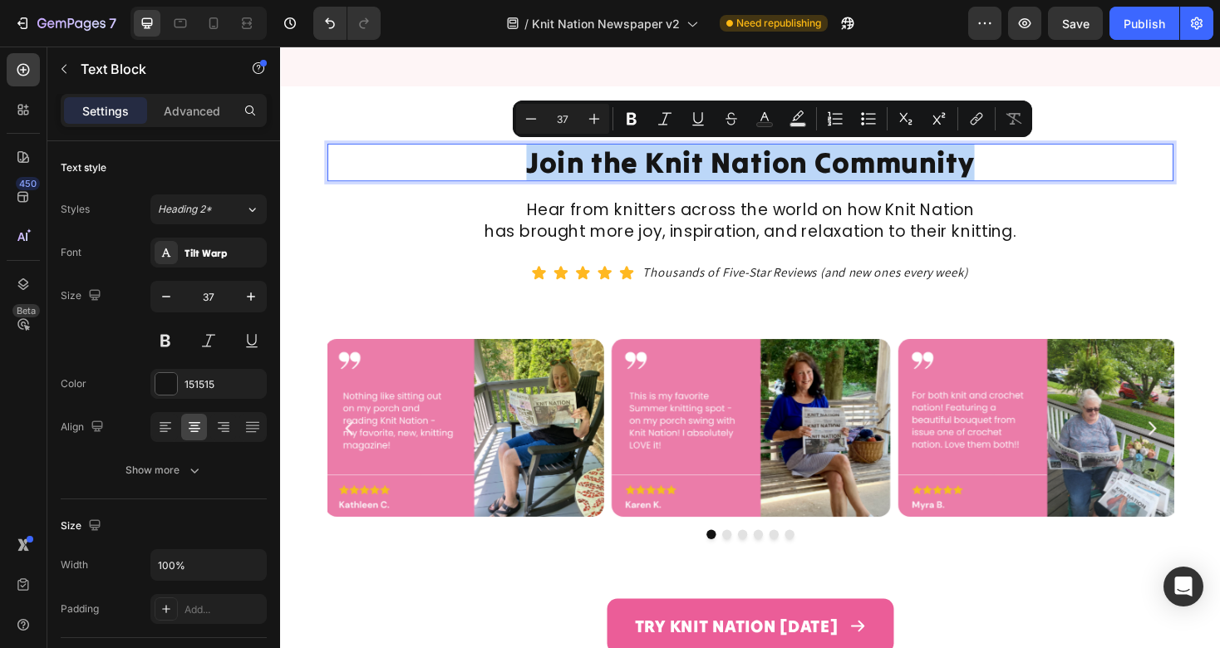
click at [769, 157] on p "Join the Knit Nation Community" at bounding box center [779, 169] width 894 height 37
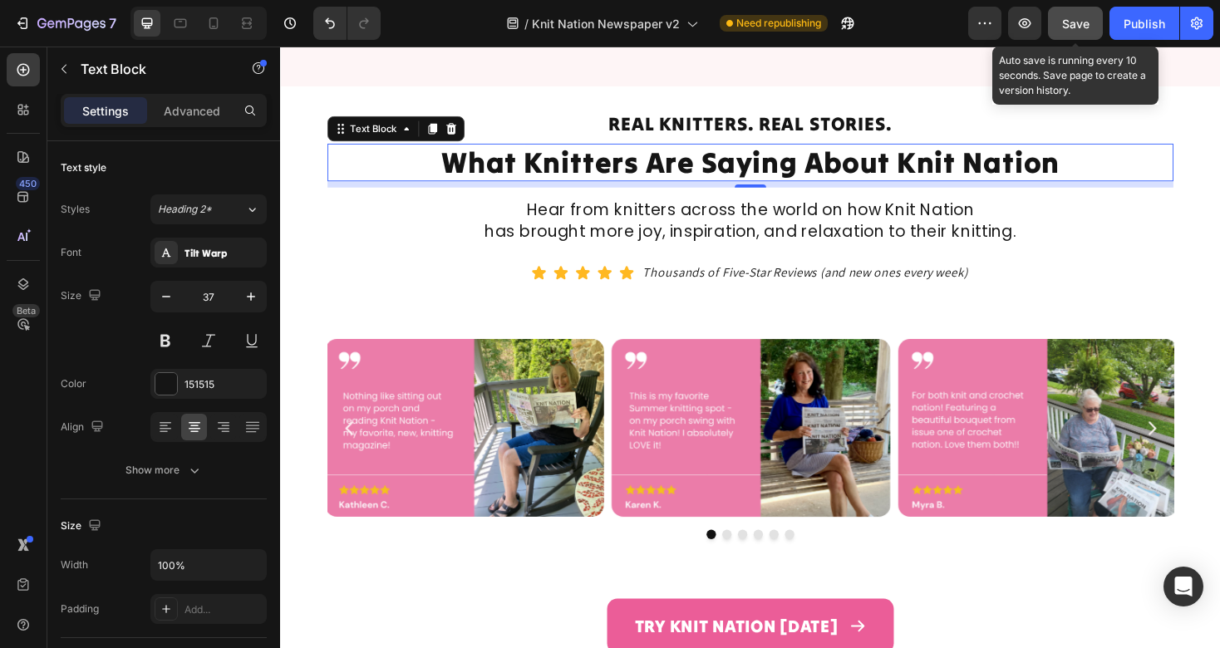
click at [1090, 28] on button "Save" at bounding box center [1075, 23] width 55 height 33
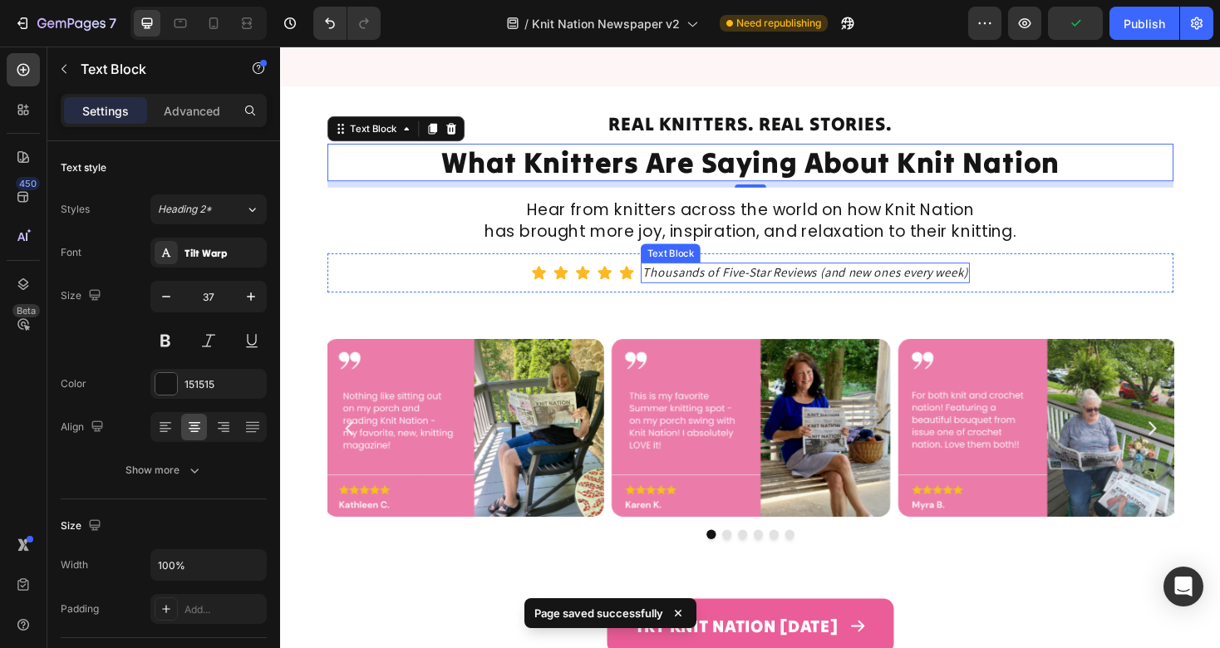
click at [967, 284] on icon "Thousands of Five-Star Reviews (and new ones every week)" at bounding box center [836, 286] width 345 height 17
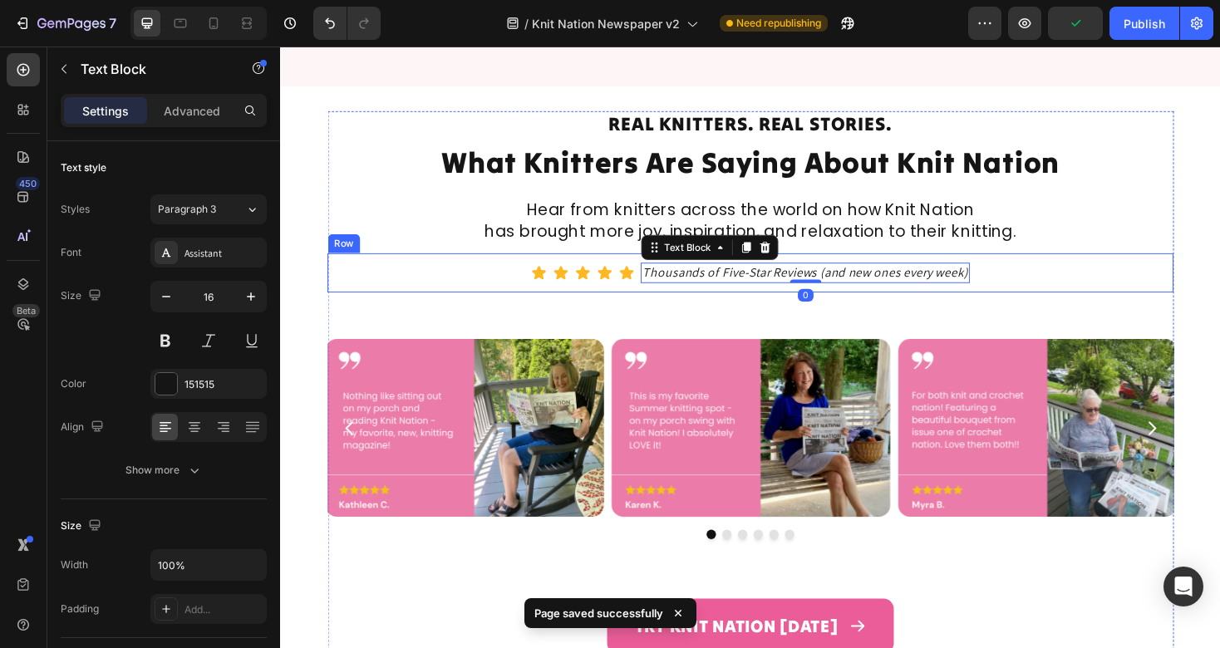
click at [1110, 283] on div "Icon Icon Icon Icon Icon Icon List Hoz Thousands of Five-Star Reviews (and new …" at bounding box center [779, 287] width 898 height 42
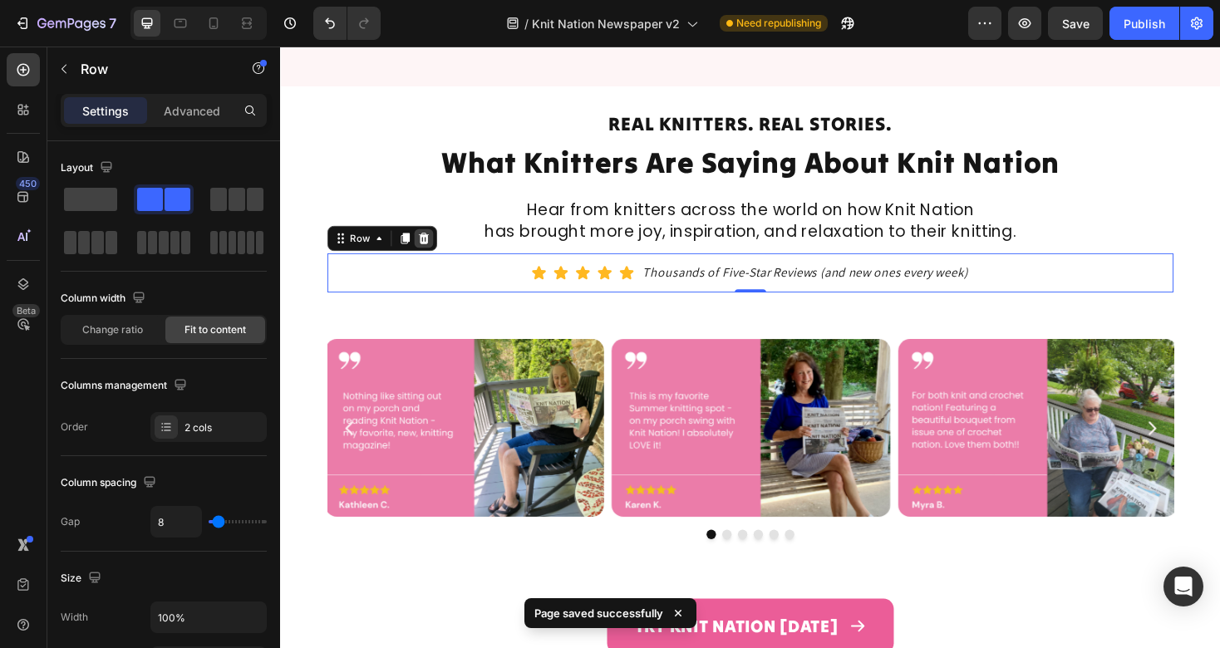
click at [438, 249] on div at bounding box center [432, 250] width 20 height 20
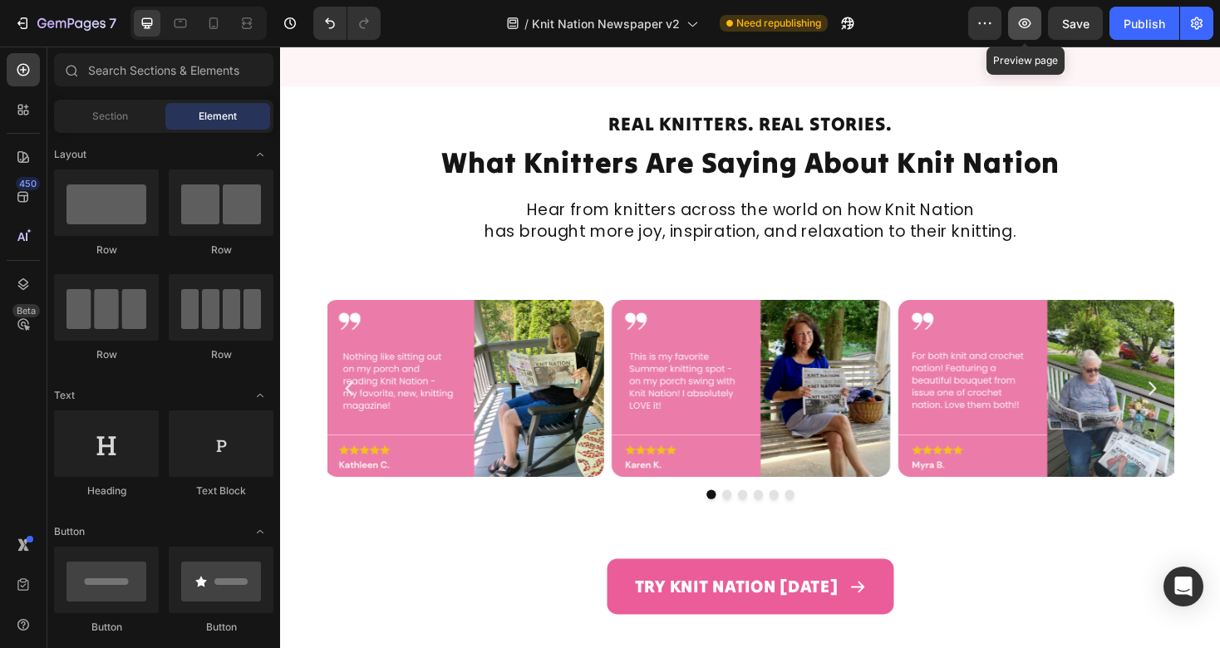
click at [1021, 22] on icon "button" at bounding box center [1024, 23] width 17 height 17
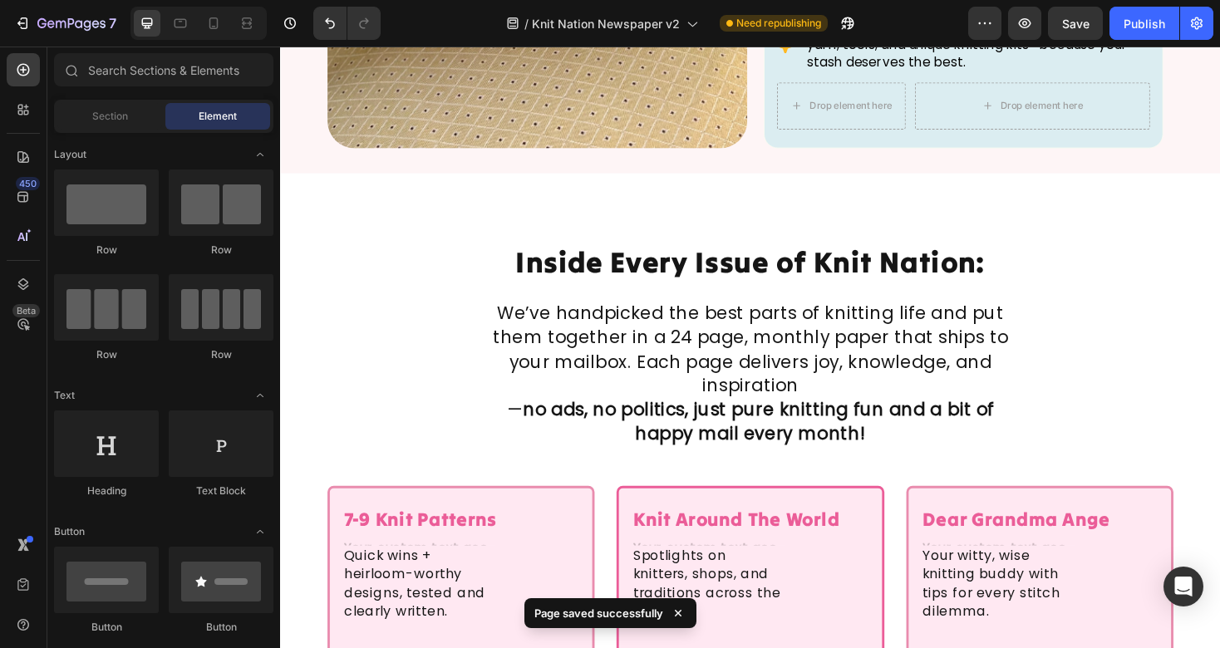
scroll to position [1668, 0]
